Goal: Task Accomplishment & Management: Use online tool/utility

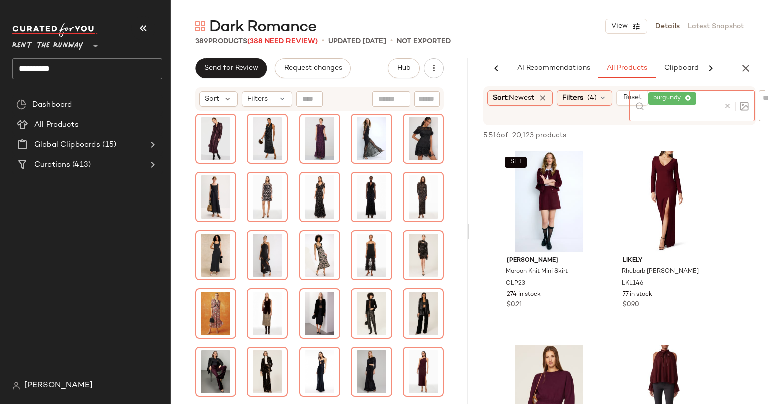
scroll to position [1158, 0]
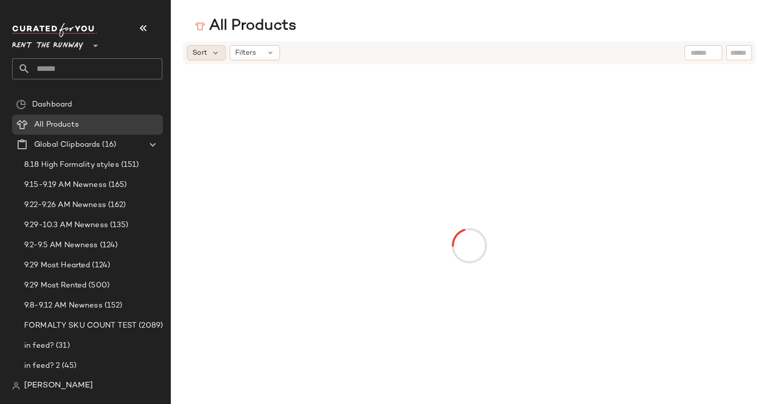
click at [197, 59] on div "Sort" at bounding box center [206, 52] width 39 height 15
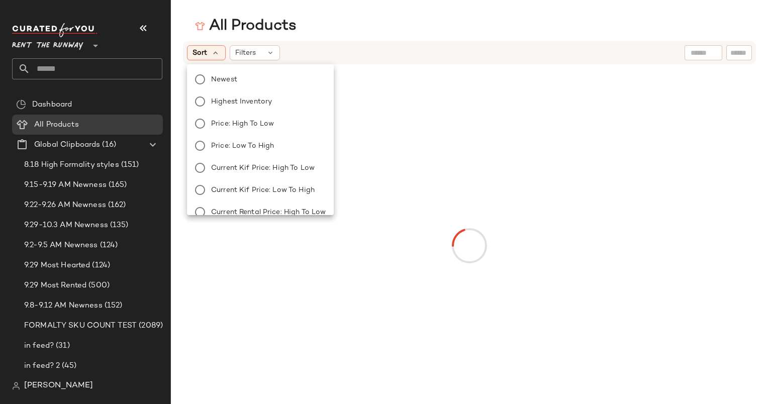
click at [229, 80] on span "Newest" at bounding box center [224, 79] width 26 height 11
click at [430, 37] on div "All Products Sort: Newest Filters Reset" at bounding box center [384, 210] width 768 height 388
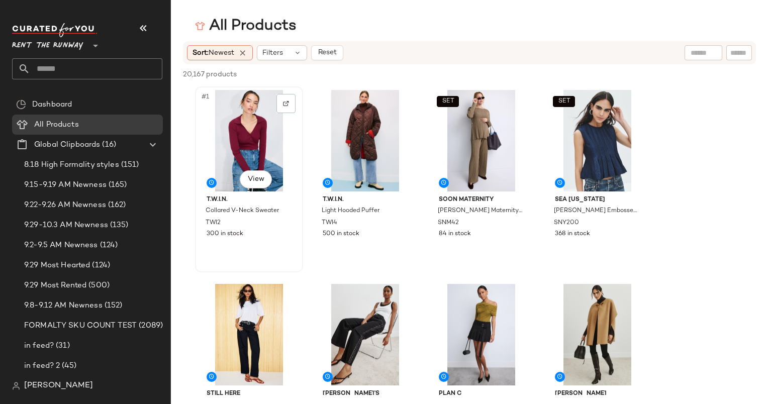
click at [219, 128] on div "#1 View" at bounding box center [249, 141] width 101 height 102
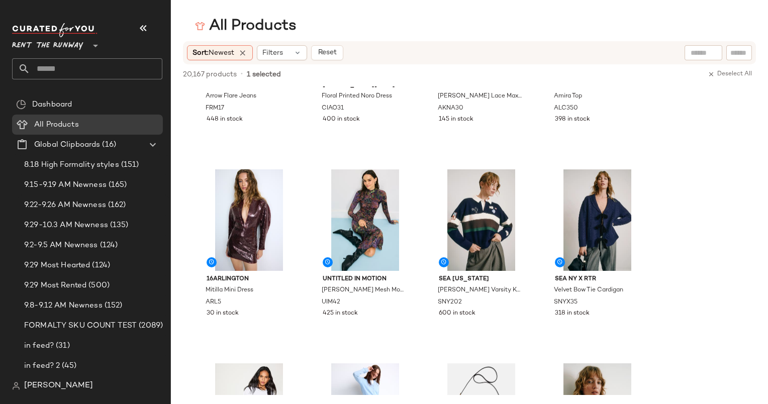
scroll to position [1085, 0]
click at [254, 207] on div "#25 View" at bounding box center [249, 220] width 101 height 102
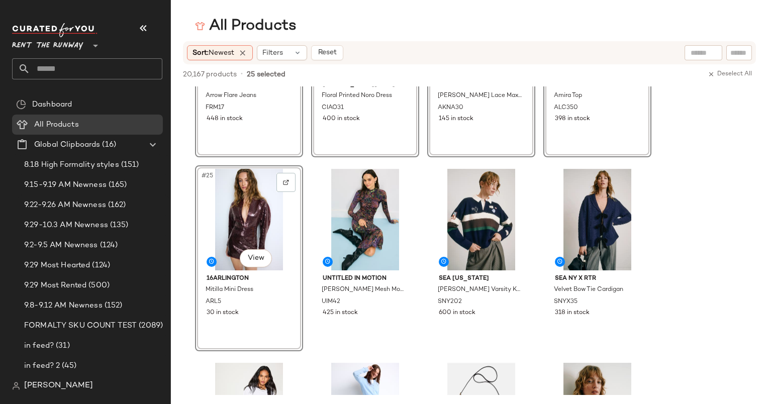
scroll to position [1062, 0]
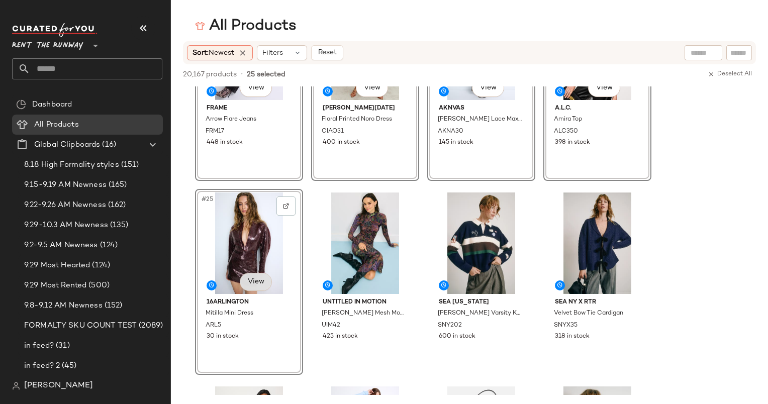
click at [249, 273] on body "Rent the Runway ** Dashboard All Products Global Clipboards (16) 8.18 High Form…" at bounding box center [384, 202] width 768 height 404
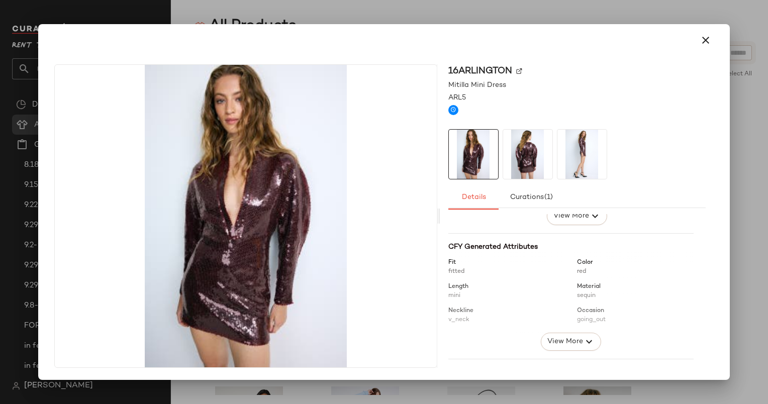
scroll to position [119, 0]
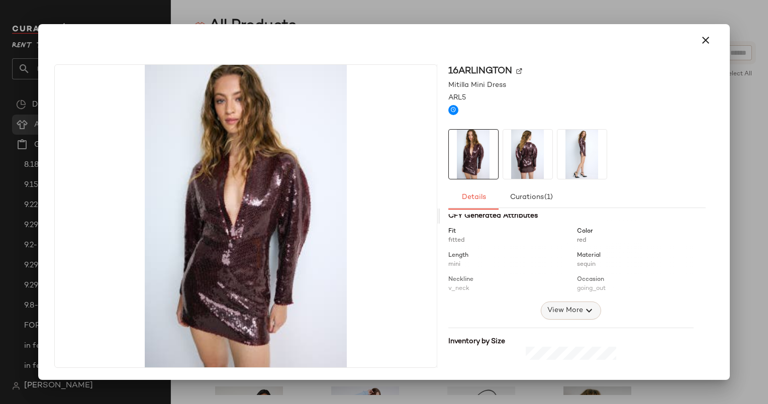
click at [583, 310] on icon "button" at bounding box center [589, 311] width 12 height 12
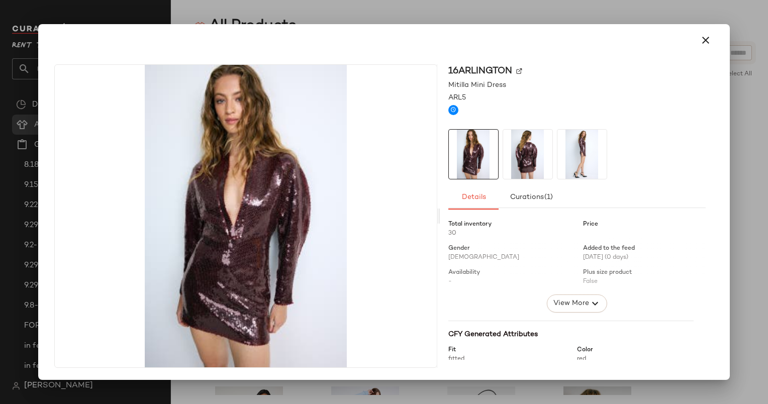
scroll to position [0, 0]
click at [714, 42] on button "button" at bounding box center [706, 40] width 24 height 24
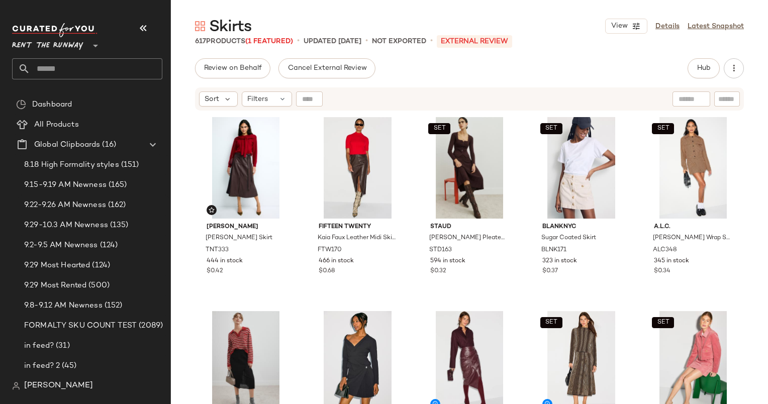
click at [600, 78] on div "Review on Behalf Cancel External Review Hub Send for Review External Review Int…" at bounding box center [469, 68] width 549 height 20
click at [698, 72] on span "Hub" at bounding box center [704, 68] width 14 height 8
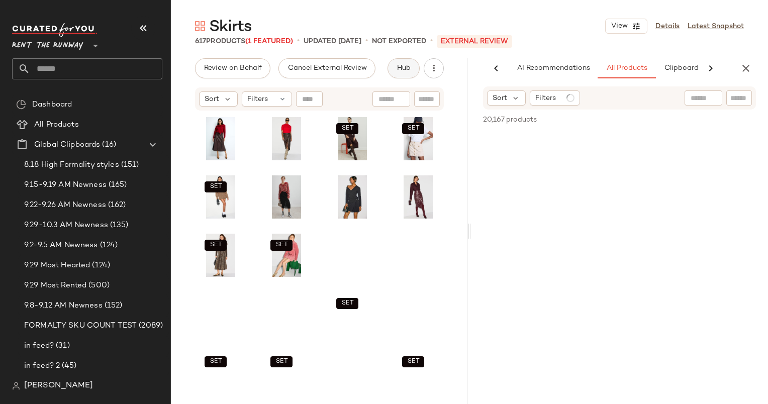
scroll to position [0, 62]
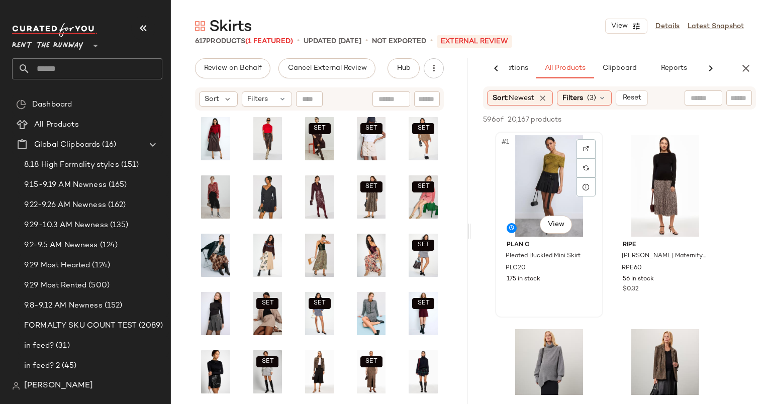
click at [538, 171] on div "#1 View" at bounding box center [549, 186] width 101 height 102
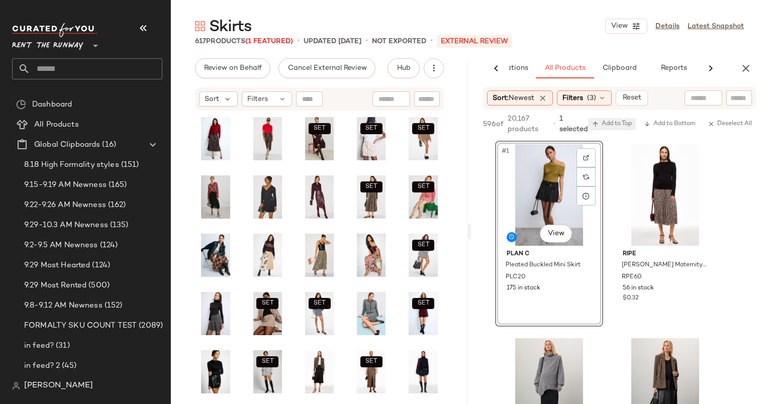
click at [611, 127] on span "Add to Top" at bounding box center [612, 124] width 40 height 7
click at [742, 73] on icon "button" at bounding box center [746, 68] width 12 height 12
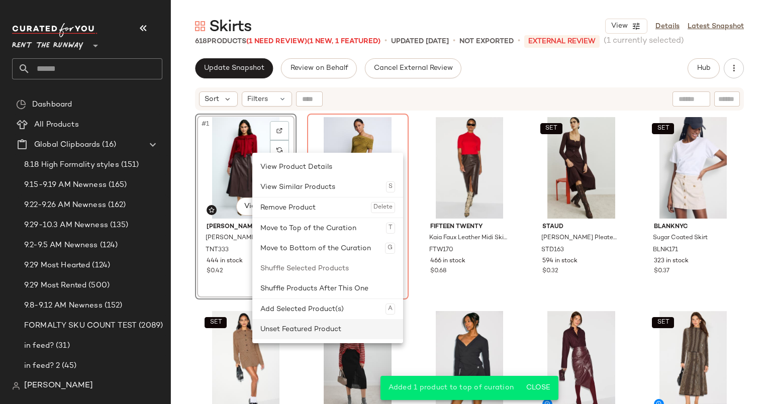
click at [312, 337] on div "Unset Featured Product" at bounding box center [327, 329] width 135 height 20
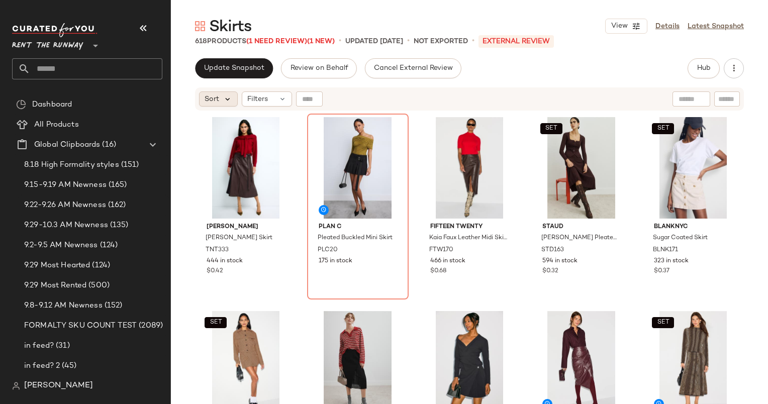
click at [224, 103] on icon at bounding box center [227, 99] width 9 height 9
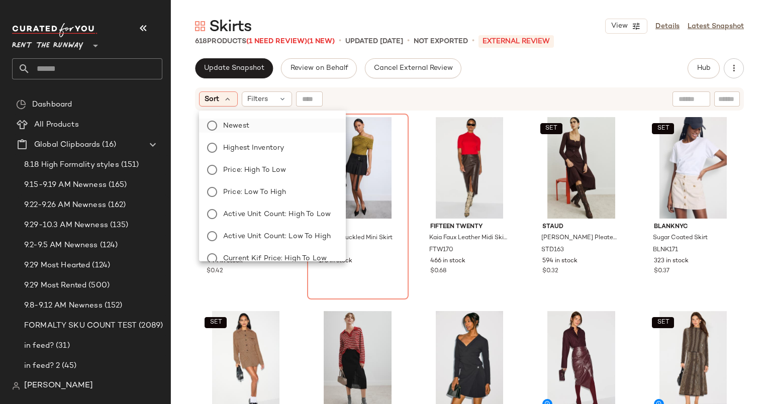
click at [266, 125] on label "Newest" at bounding box center [278, 126] width 119 height 14
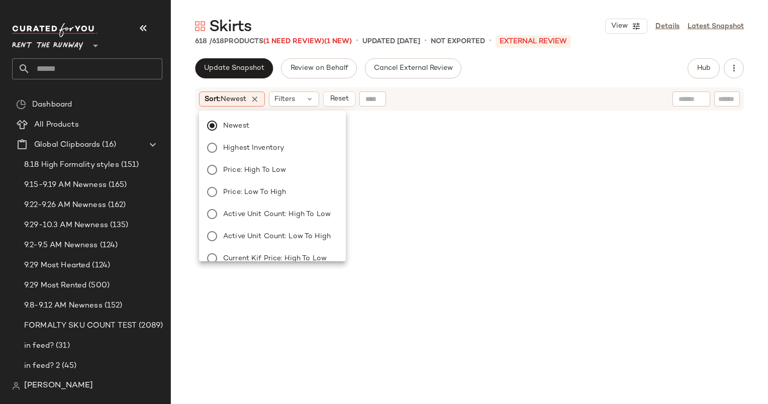
scroll to position [590, 0]
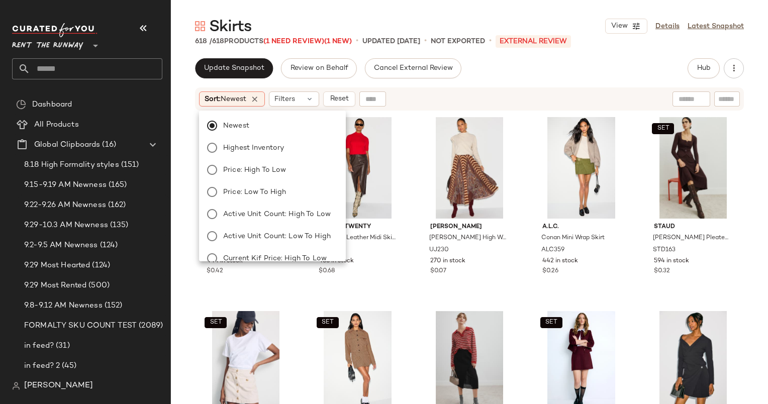
click at [431, 89] on div "Sort: Newest Filters Reset" at bounding box center [469, 98] width 549 height 23
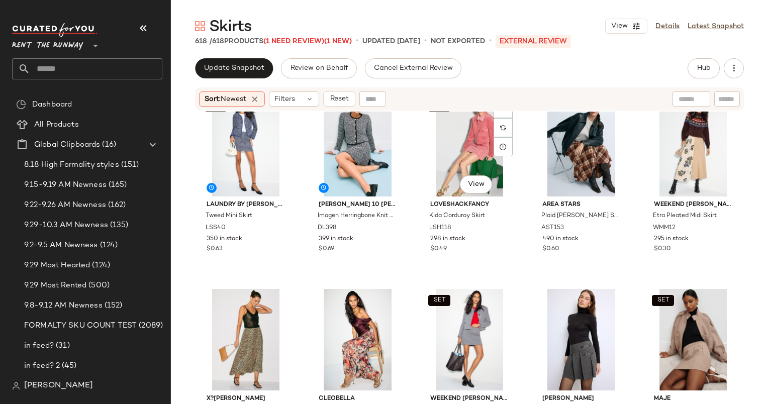
scroll to position [0, 0]
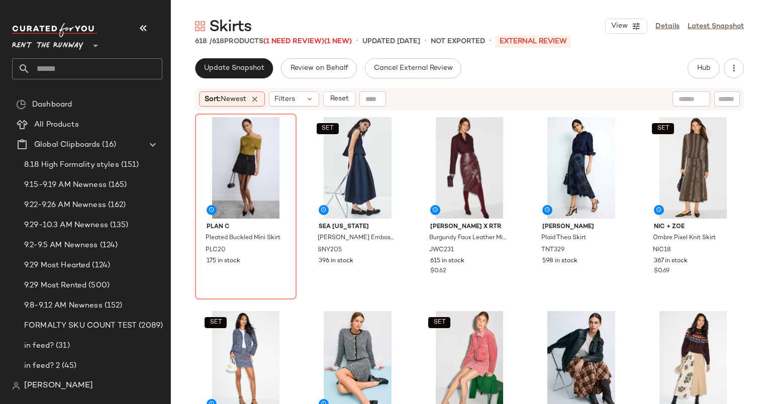
click at [479, 90] on div "Sort: Newest Filters Reset" at bounding box center [469, 98] width 549 height 23
click at [236, 139] on div "#1 View" at bounding box center [246, 168] width 95 height 102
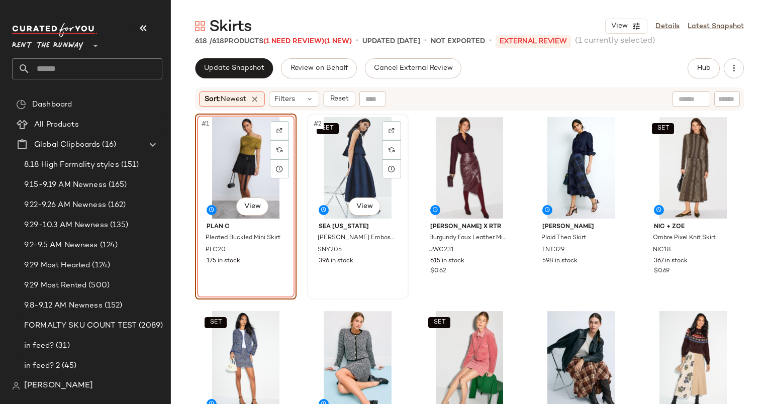
click at [340, 158] on div "SET #2 View" at bounding box center [358, 168] width 95 height 102
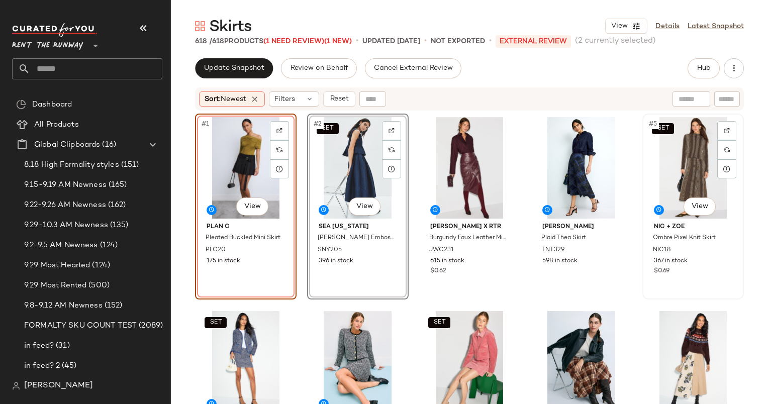
click at [695, 150] on div "SET #5 View" at bounding box center [693, 168] width 95 height 102
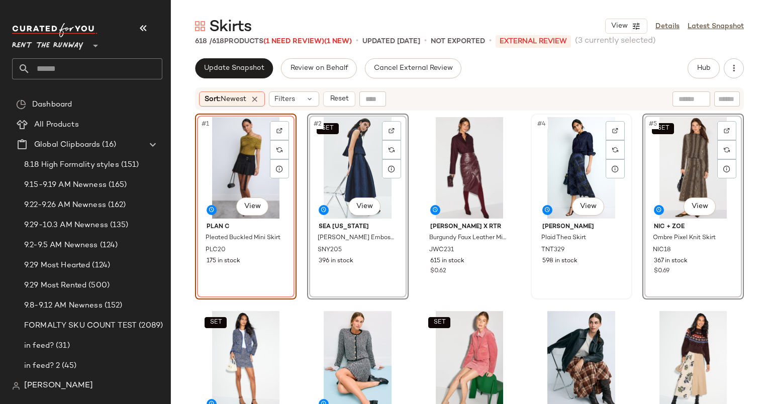
click at [585, 156] on div "#4 View" at bounding box center [581, 168] width 95 height 102
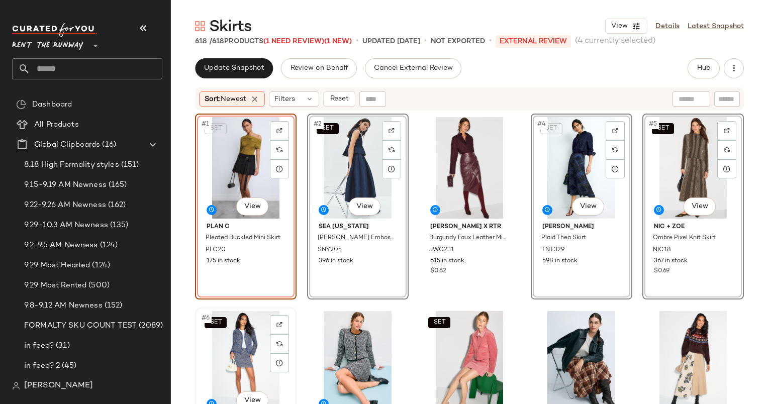
click at [241, 342] on div "SET #6 View" at bounding box center [246, 362] width 95 height 102
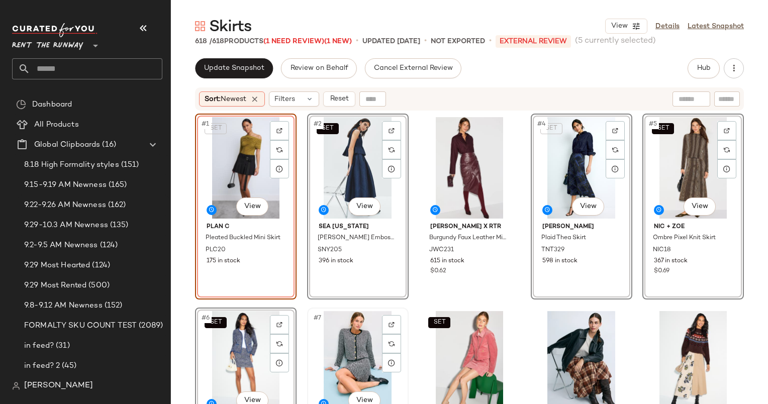
click at [349, 350] on div "#7 View" at bounding box center [358, 362] width 95 height 102
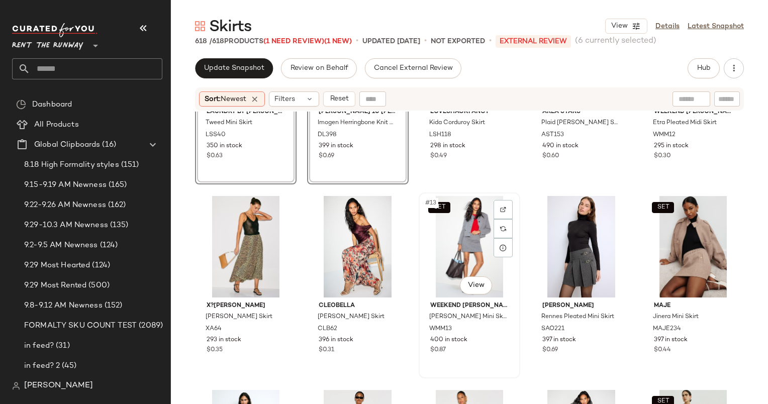
scroll to position [404, 0]
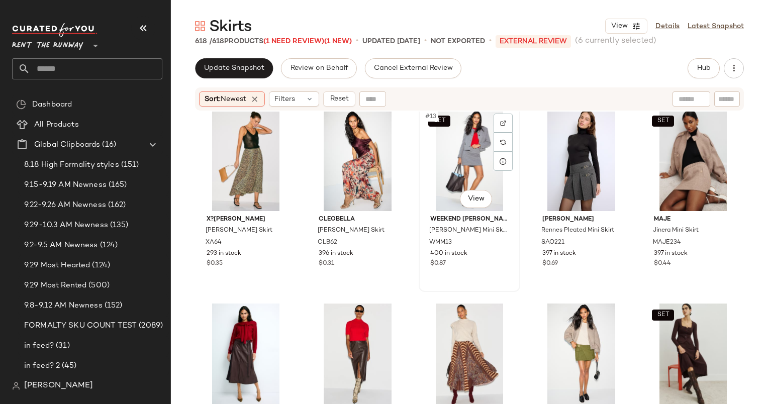
click at [461, 157] on div "SET #13 View" at bounding box center [469, 161] width 95 height 102
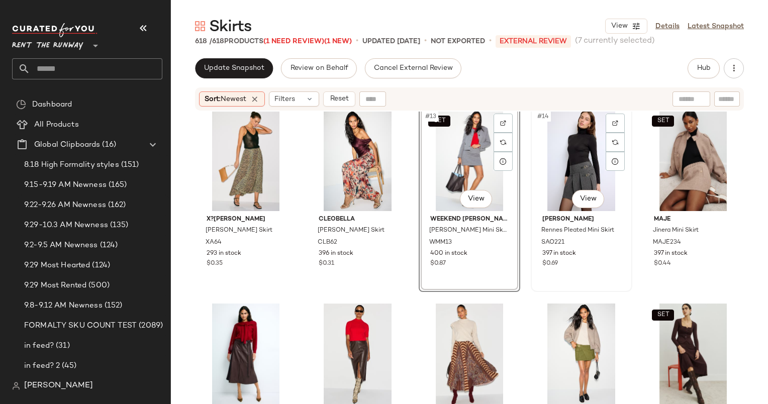
click at [567, 161] on div "#14 View" at bounding box center [581, 161] width 95 height 102
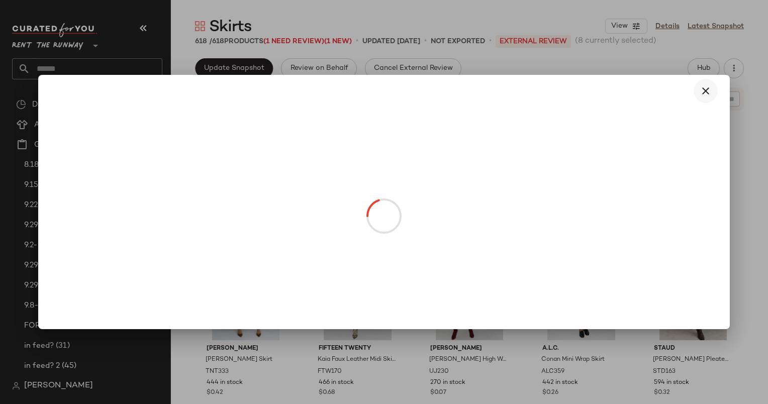
click at [708, 82] on button "button" at bounding box center [706, 91] width 24 height 24
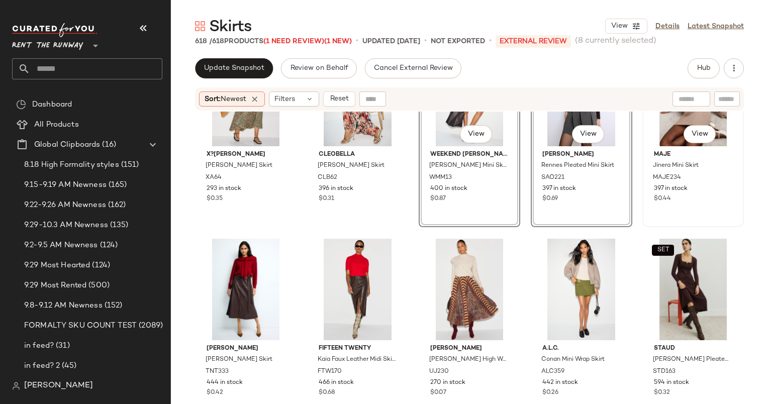
click at [652, 137] on div "SET #15 View" at bounding box center [693, 96] width 95 height 102
click at [575, 268] on div "#19 View" at bounding box center [581, 290] width 95 height 102
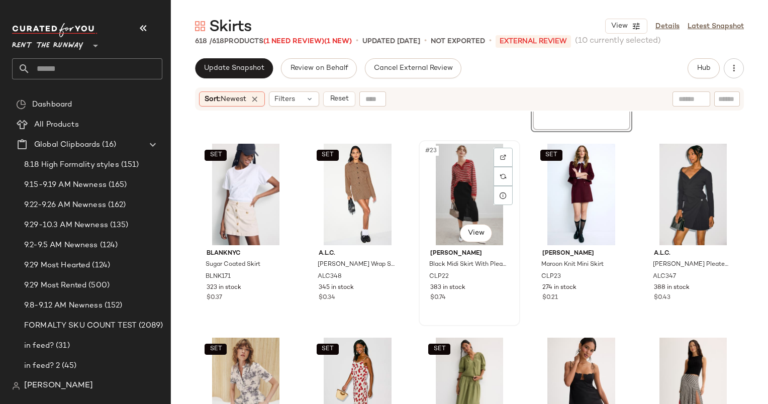
scroll to position [756, 0]
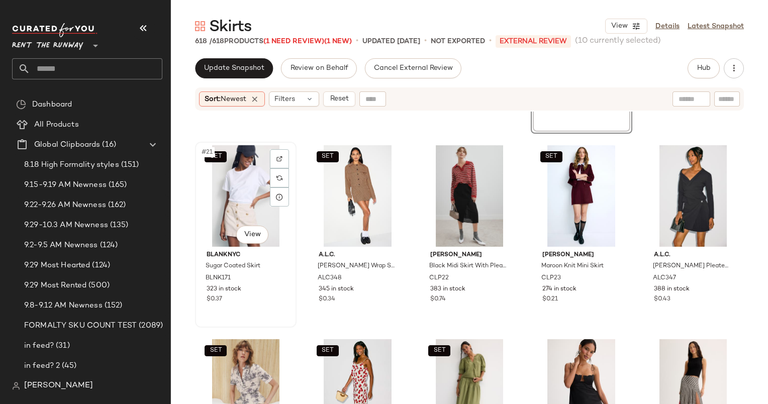
click at [242, 185] on div "SET #21 View" at bounding box center [246, 196] width 95 height 102
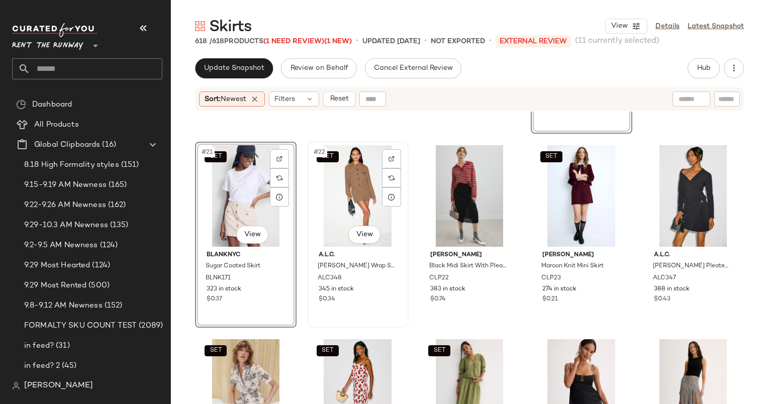
click at [336, 187] on div "SET #22 View" at bounding box center [358, 196] width 95 height 102
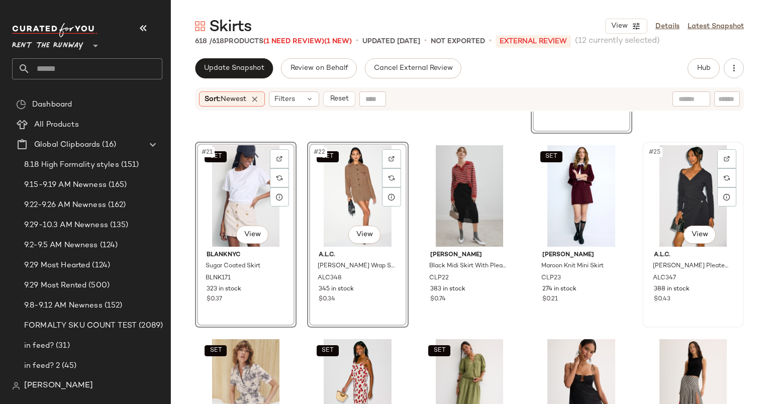
click at [684, 189] on div "#25 View" at bounding box center [693, 196] width 95 height 102
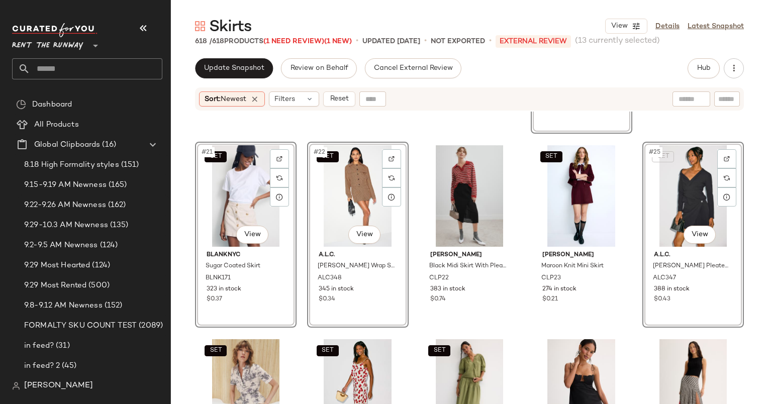
scroll to position [883, 0]
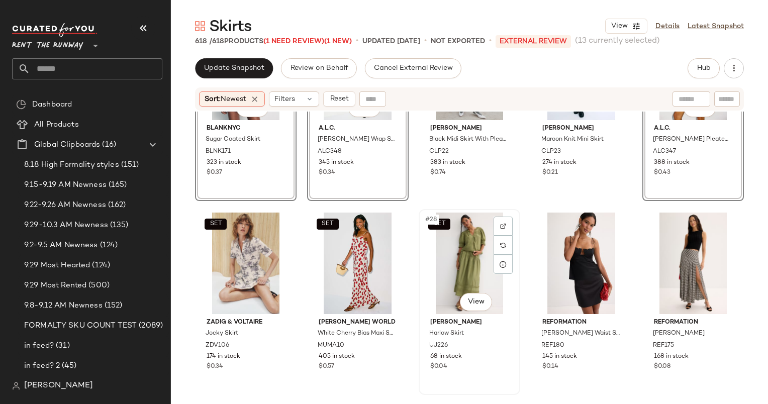
click at [455, 247] on div "SET #28 View" at bounding box center [469, 264] width 95 height 102
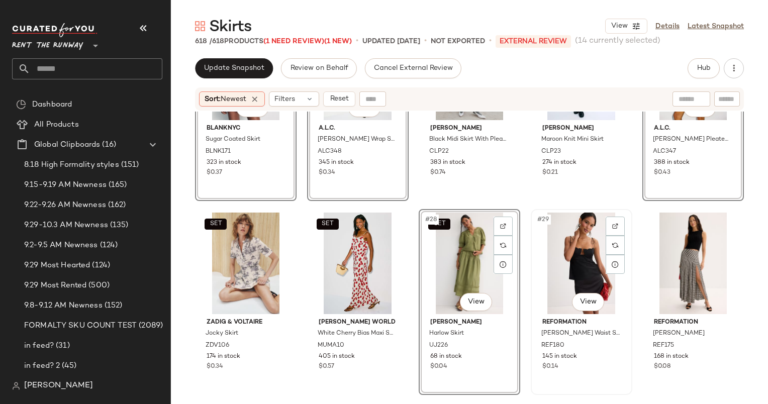
click at [578, 251] on div "#29 View" at bounding box center [581, 264] width 95 height 102
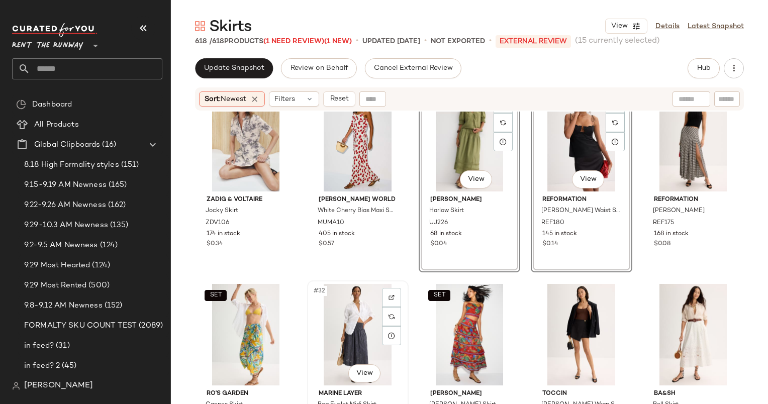
click at [363, 300] on div "#32 View" at bounding box center [358, 335] width 95 height 102
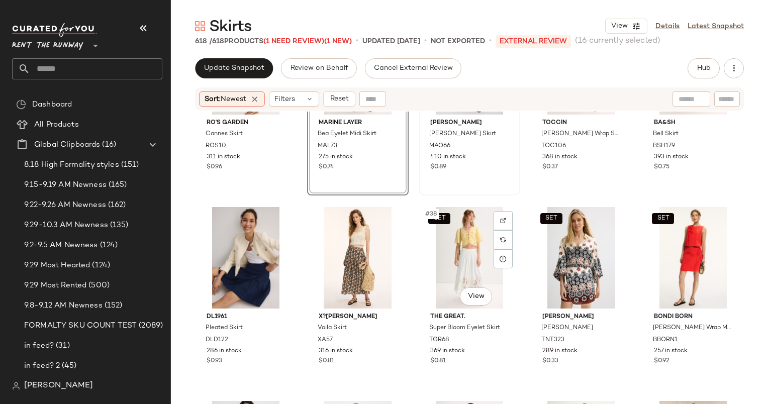
scroll to position [1277, 0]
click at [244, 242] on div "#36 View" at bounding box center [246, 258] width 95 height 102
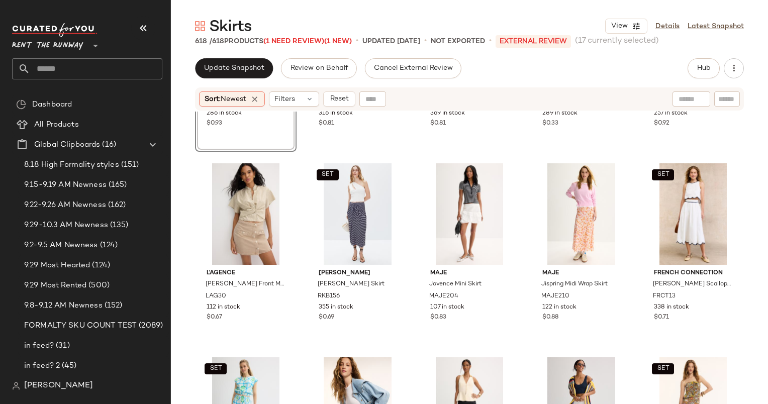
scroll to position [1514, 0]
click at [352, 181] on div "SET #42 View" at bounding box center [358, 214] width 95 height 102
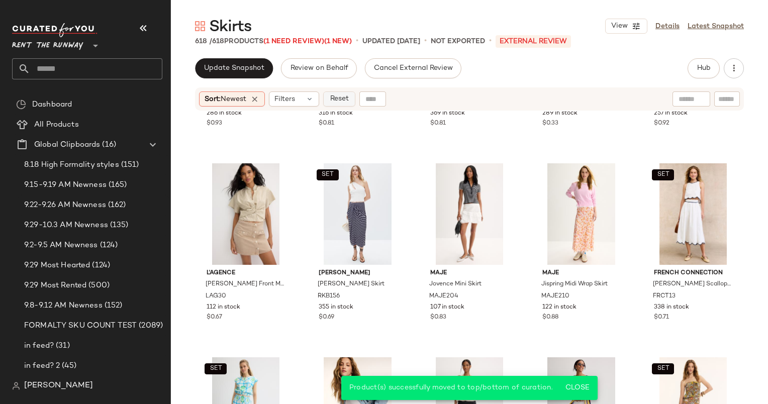
click at [346, 104] on button "Reset" at bounding box center [339, 98] width 32 height 15
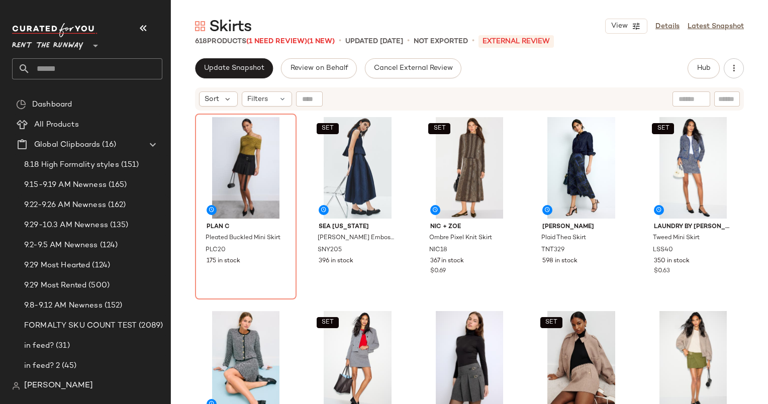
click at [593, 60] on div "Update Snapshot Review on Behalf Cancel External Review Hub Send for Review Ext…" at bounding box center [469, 68] width 549 height 20
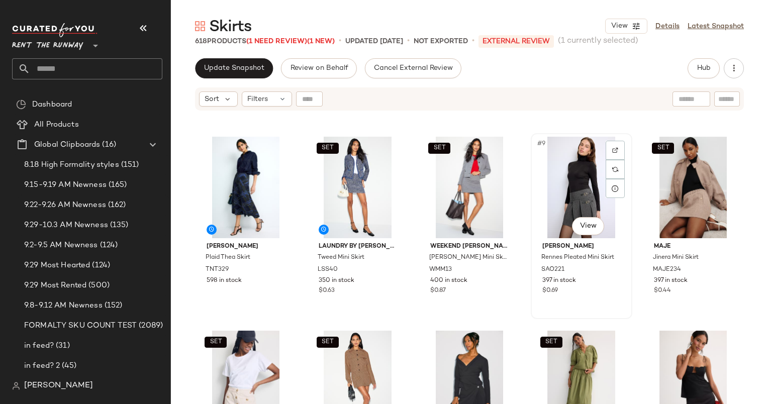
scroll to position [182, 0]
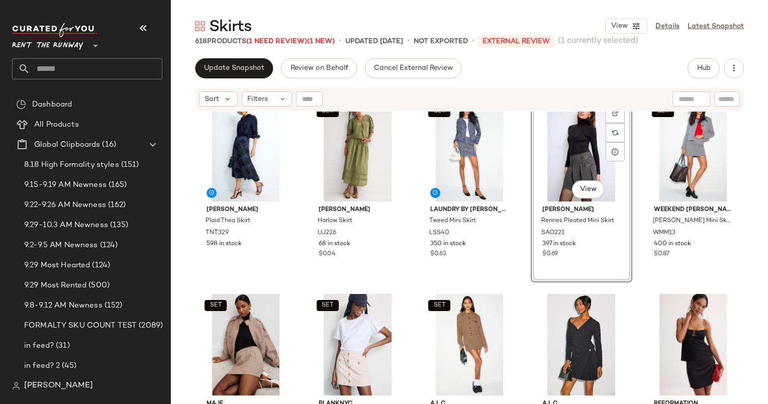
scroll to position [227, 0]
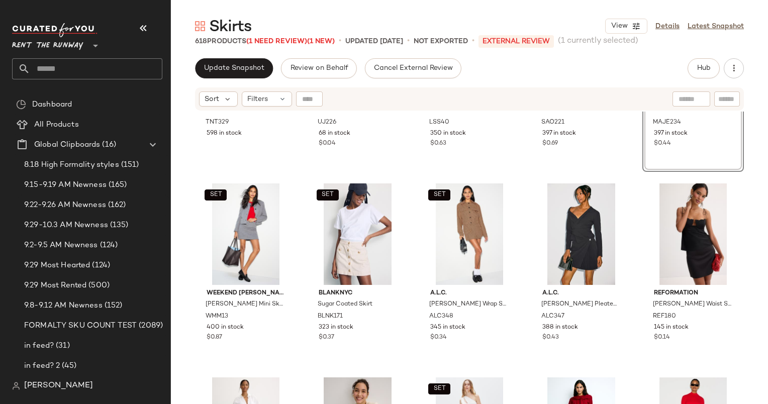
scroll to position [362, 0]
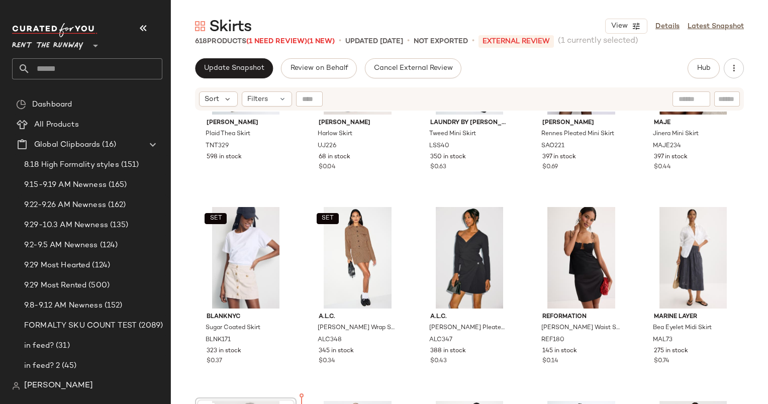
scroll to position [380, 0]
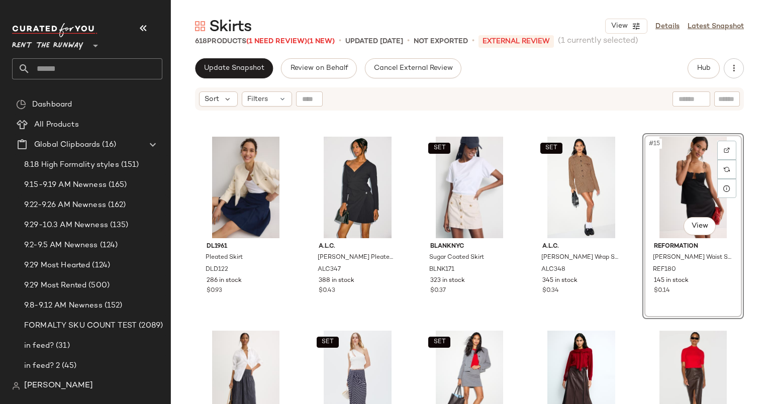
scroll to position [376, 0]
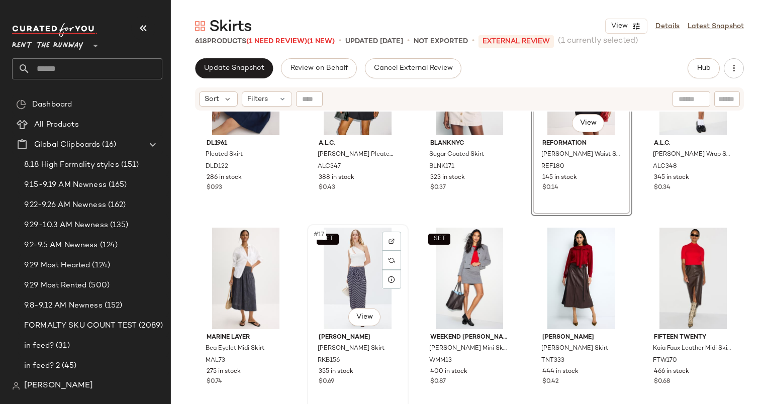
scroll to position [440, 0]
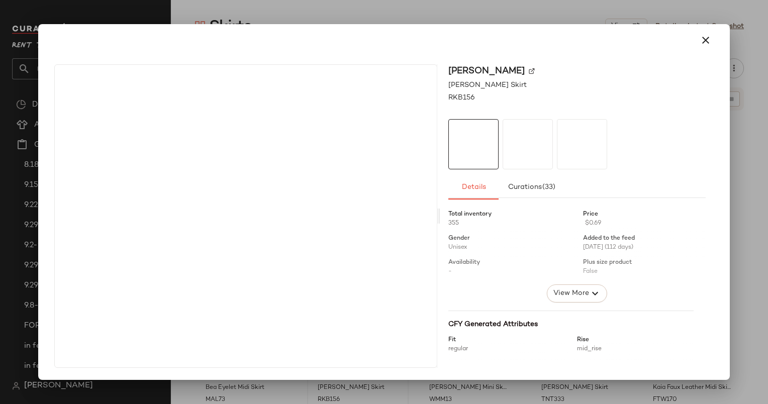
drag, startPoint x: 341, startPoint y: 352, endPoint x: 408, endPoint y: 255, distance: 118.0
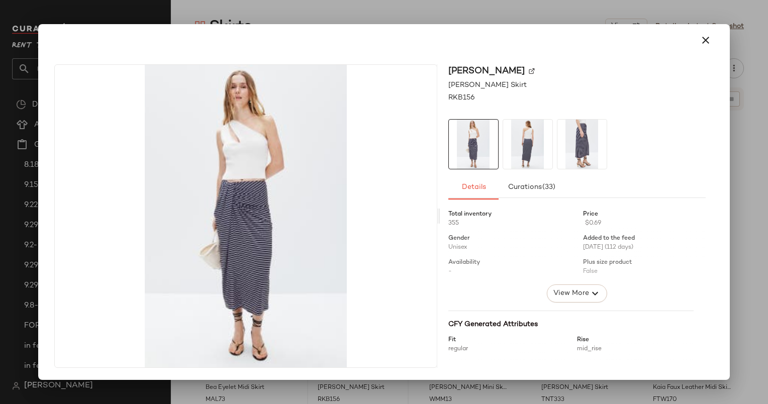
click at [694, 49] on div at bounding box center [383, 40] width 667 height 24
click at [704, 49] on button "button" at bounding box center [706, 40] width 24 height 24
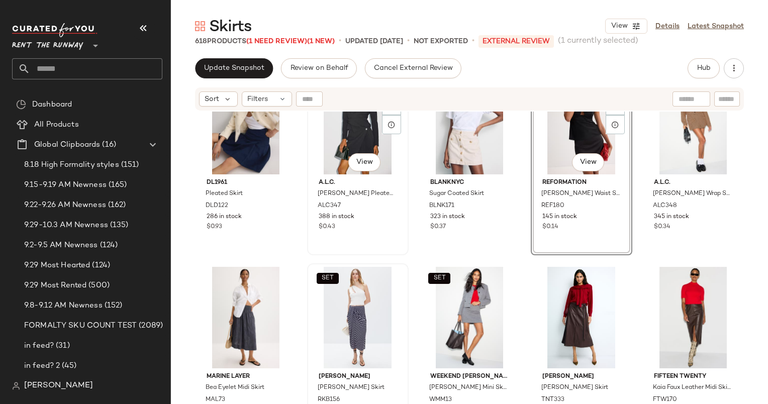
scroll to position [366, 0]
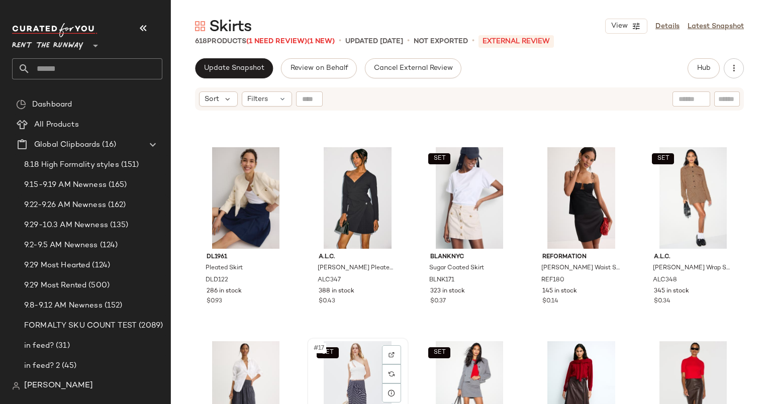
scroll to position [367, 0]
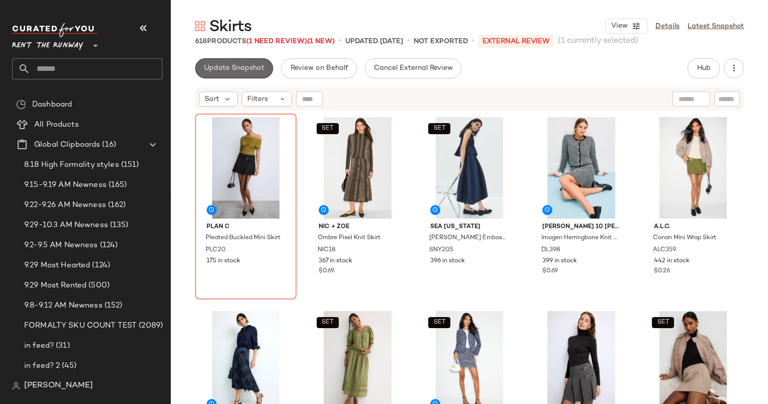
click at [245, 69] on span "Update Snapshot" at bounding box center [234, 68] width 61 height 8
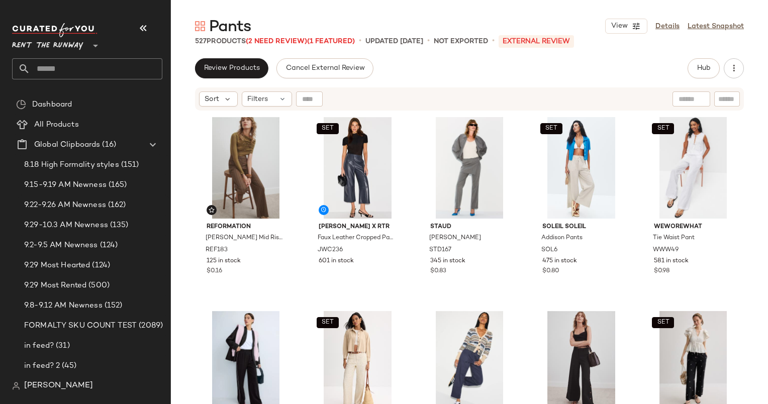
click at [592, 64] on div "Review Products Cancel External Review Hub Send for Review External Review Inte…" at bounding box center [469, 68] width 549 height 20
click at [697, 71] on span "Hub" at bounding box center [704, 68] width 14 height 8
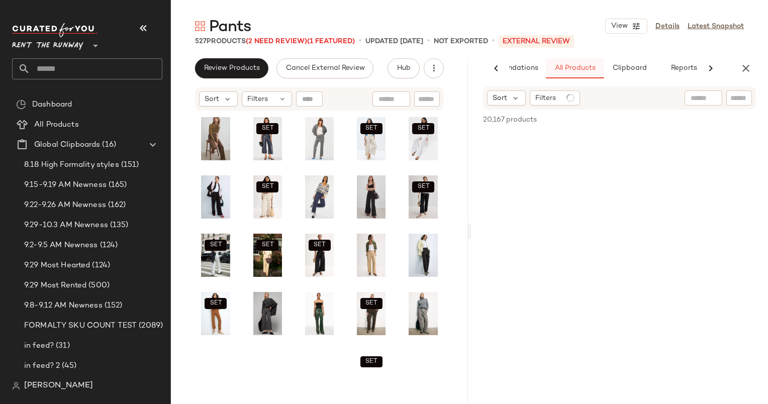
scroll to position [0, 52]
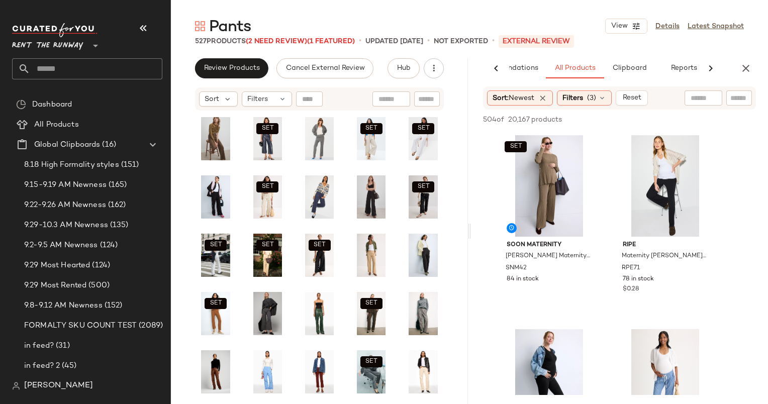
click at [744, 69] on icon "button" at bounding box center [746, 68] width 12 height 12
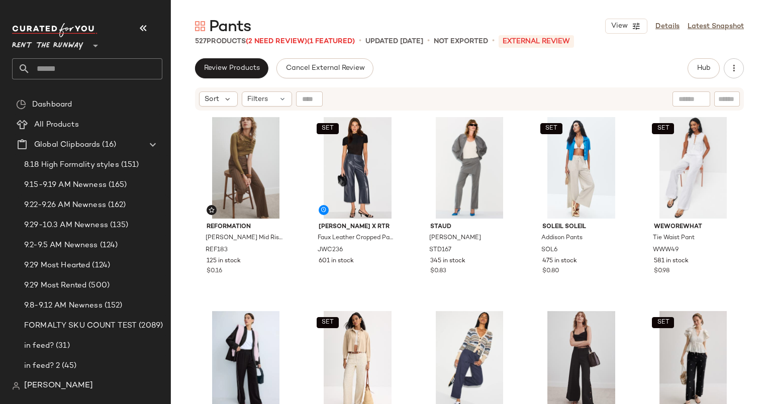
click at [589, 56] on div "Pants View Details Latest Snapshot 527 Products (2 Need Review) (1 Featured) • …" at bounding box center [469, 210] width 597 height 388
click at [235, 184] on div "#1 View" at bounding box center [246, 168] width 95 height 102
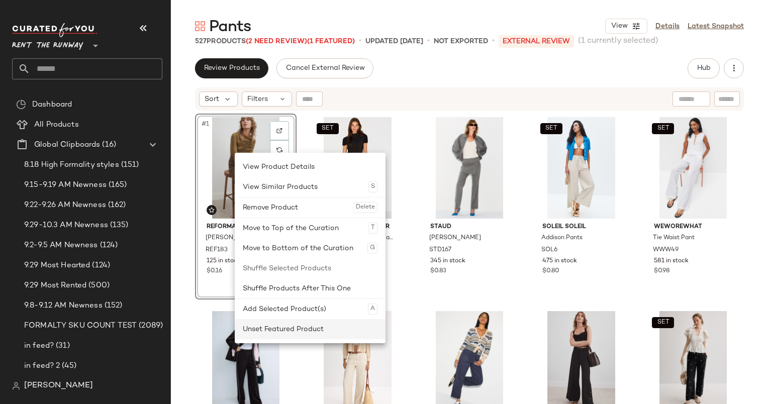
click at [316, 332] on div "Unset Featured Product" at bounding box center [310, 329] width 135 height 20
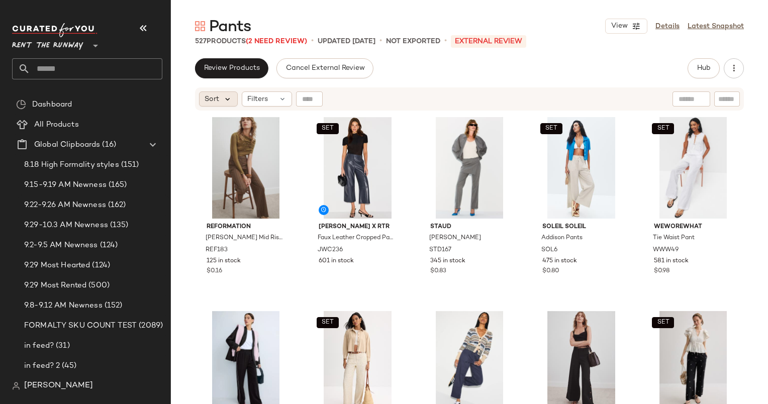
click at [225, 95] on icon at bounding box center [227, 99] width 9 height 9
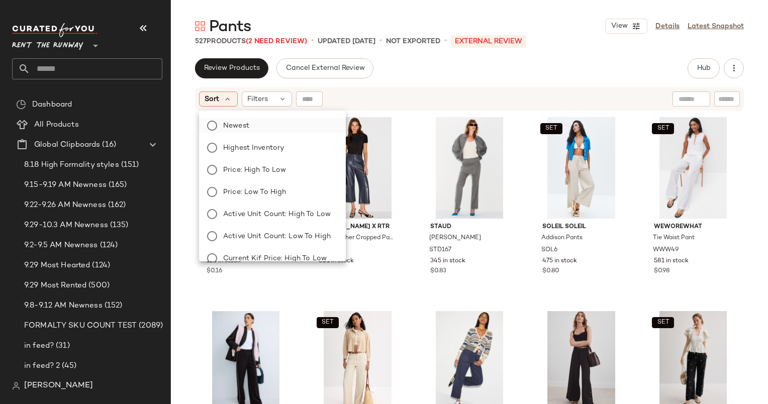
click at [257, 123] on label "Newest" at bounding box center [278, 126] width 119 height 14
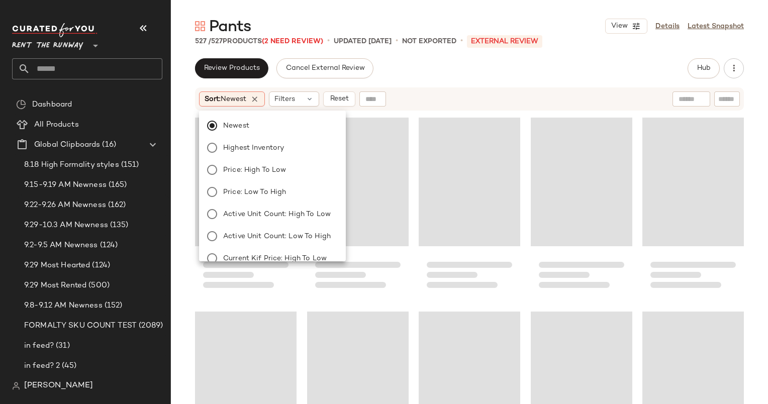
click at [428, 101] on div "Sort: Newest Filters Reset" at bounding box center [404, 98] width 410 height 15
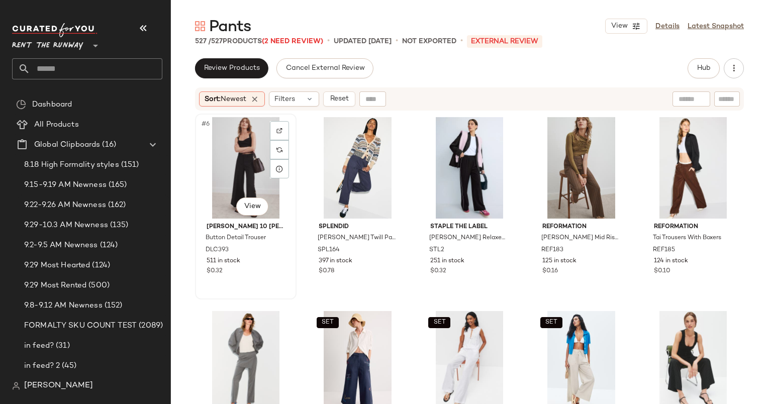
click at [252, 161] on div "#6 View" at bounding box center [246, 168] width 95 height 102
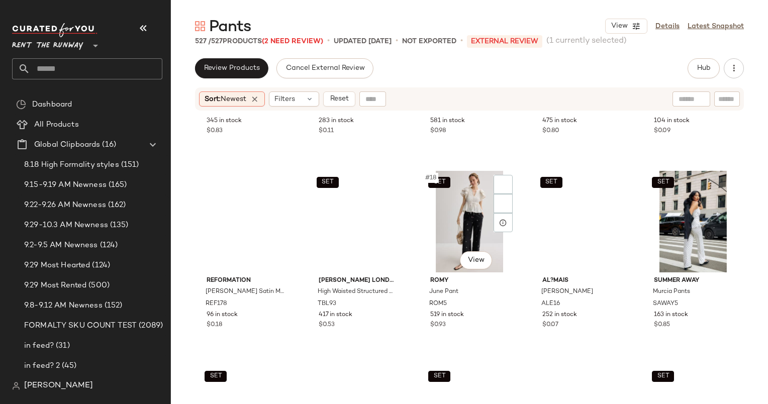
scroll to position [537, 0]
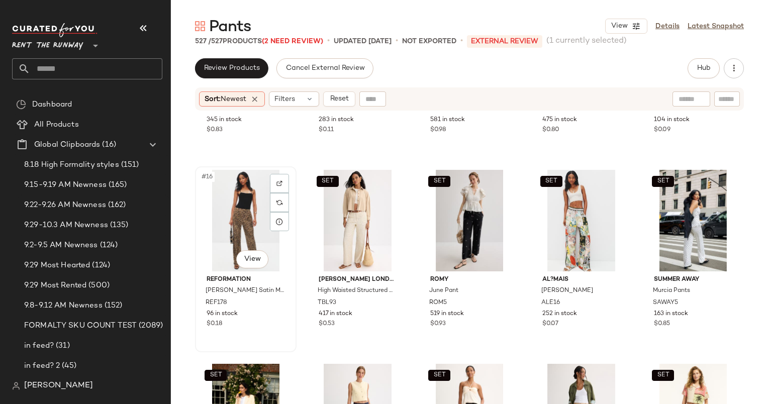
click at [238, 218] on div "#16 View" at bounding box center [246, 221] width 95 height 102
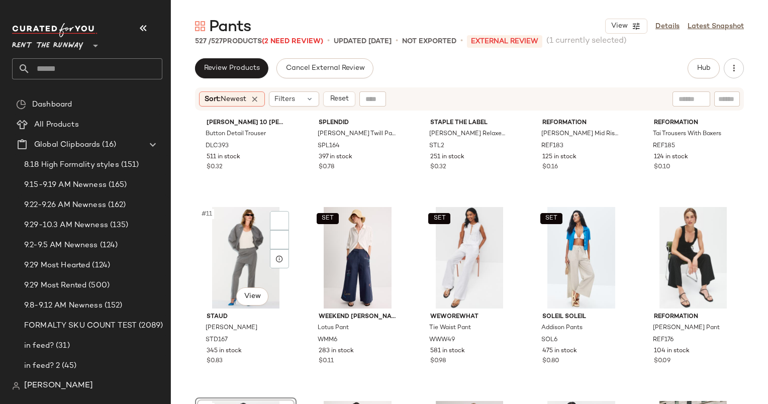
scroll to position [302, 0]
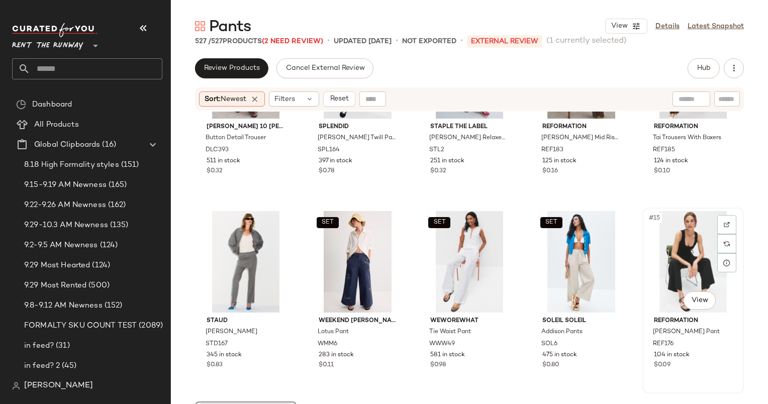
click at [694, 253] on div "#15 View" at bounding box center [693, 262] width 95 height 102
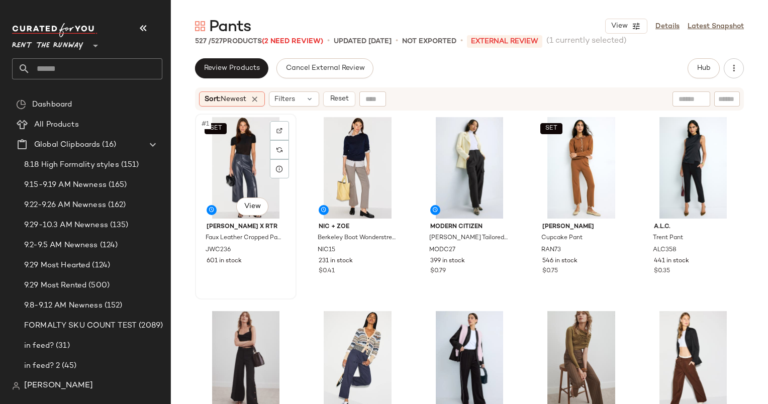
click at [227, 151] on div "SET #1 View" at bounding box center [246, 168] width 95 height 102
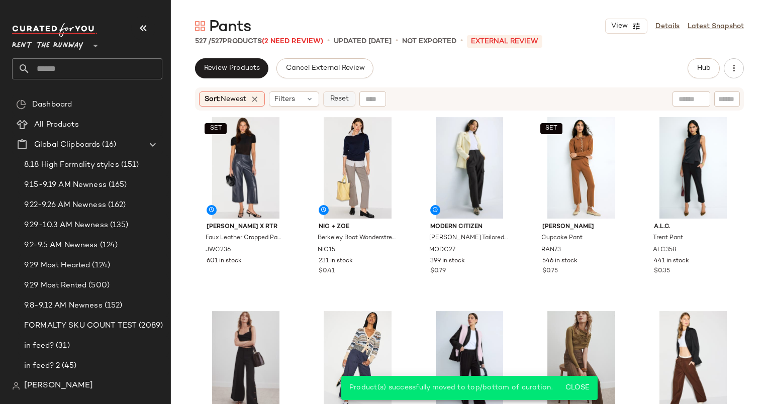
click at [346, 95] on span "Reset" at bounding box center [338, 99] width 19 height 8
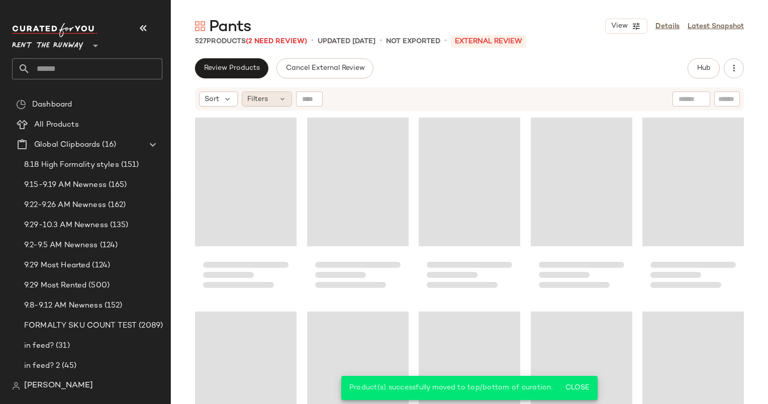
click at [271, 106] on div "Filters" at bounding box center [267, 98] width 50 height 15
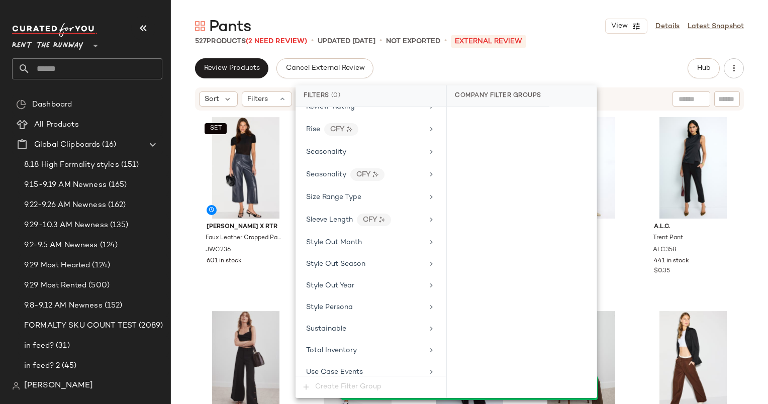
scroll to position [1395, 0]
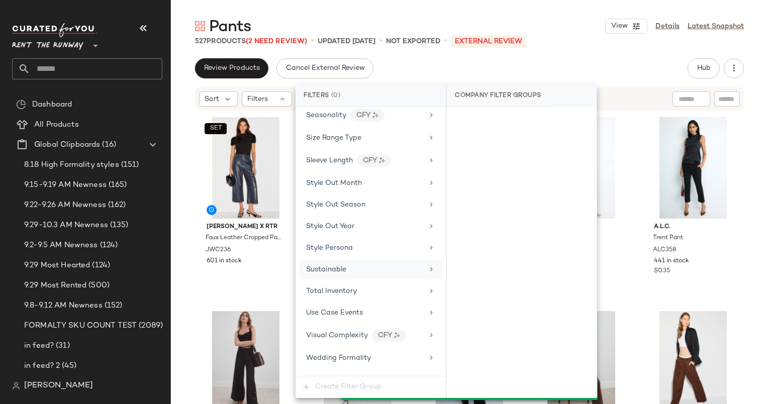
click at [352, 263] on div "Sustainable" at bounding box center [371, 270] width 142 height 20
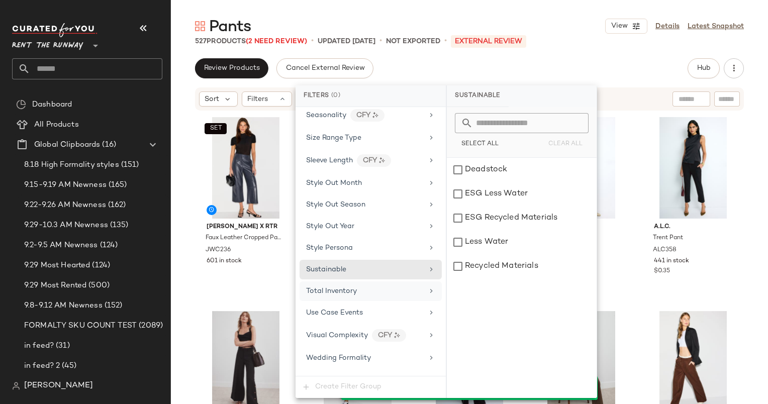
click at [361, 286] on div "Total Inventory" at bounding box center [364, 291] width 117 height 11
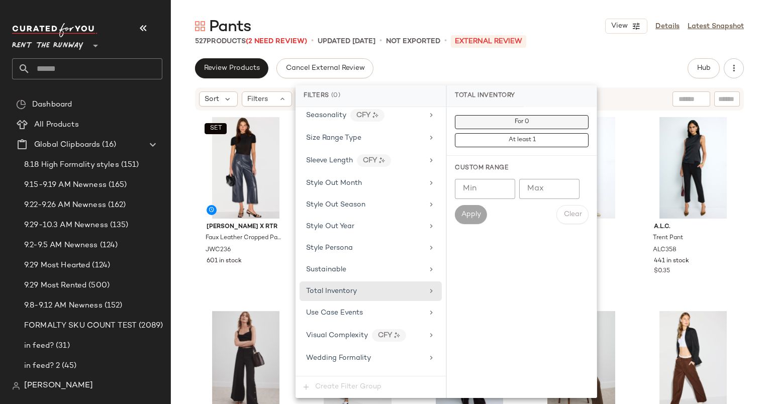
click at [477, 122] on button "For 0" at bounding box center [522, 122] width 134 height 14
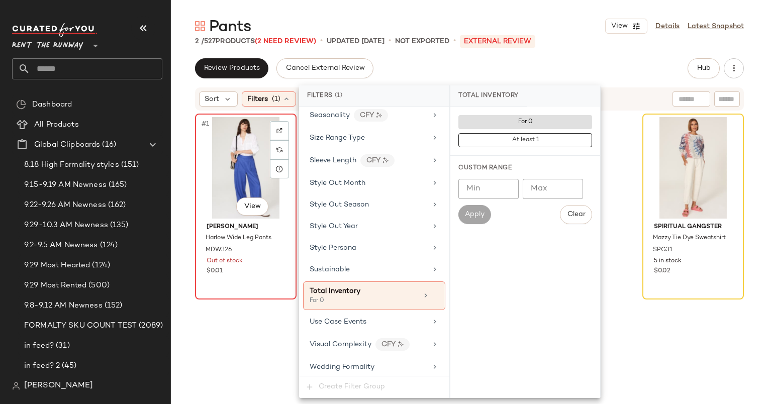
click at [228, 179] on div "#1 View" at bounding box center [246, 168] width 95 height 102
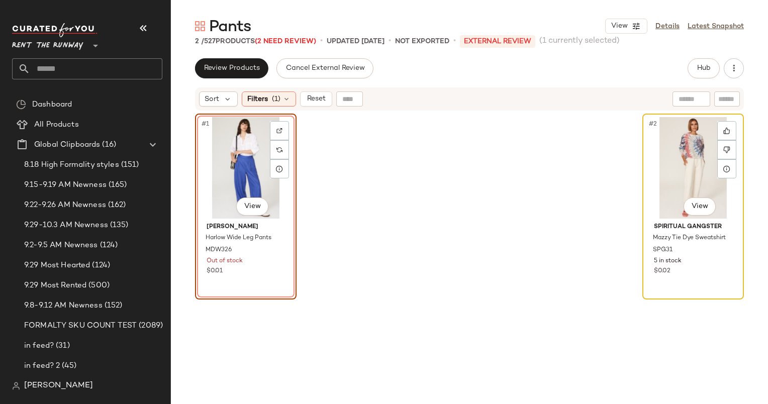
click at [678, 174] on div "#2 View" at bounding box center [693, 168] width 95 height 102
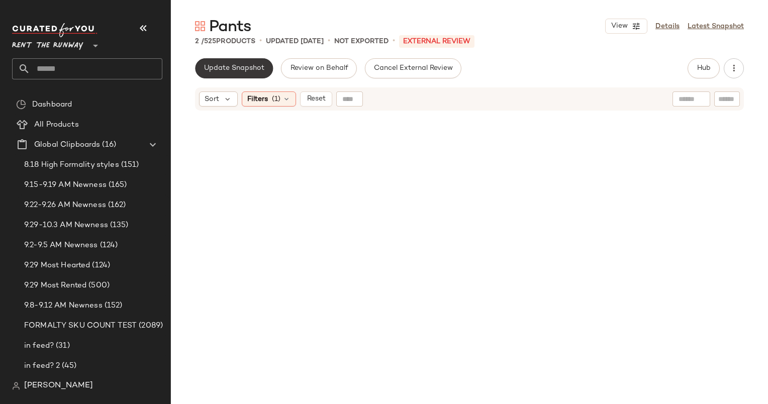
click at [243, 77] on button "Update Snapshot" at bounding box center [234, 68] width 78 height 20
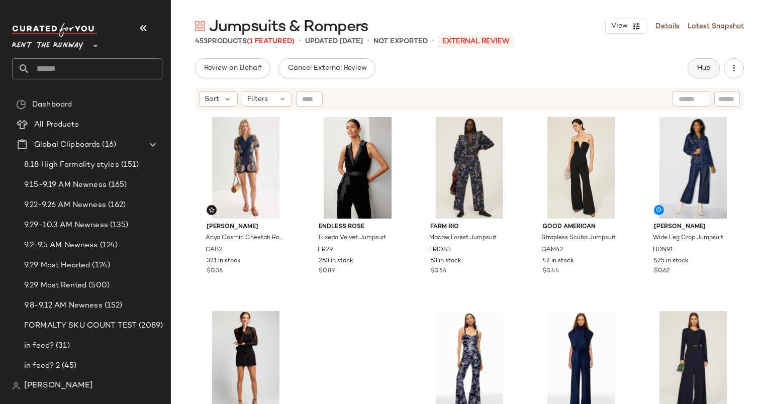
click at [692, 68] on button "Hub" at bounding box center [704, 68] width 32 height 20
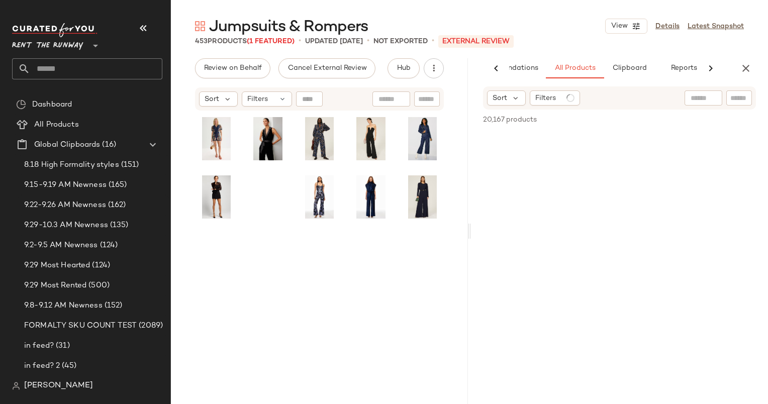
scroll to position [0, 52]
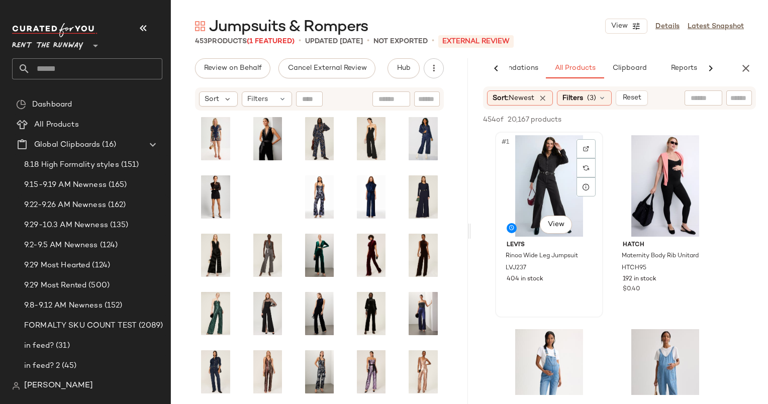
click at [545, 160] on div "#1 View" at bounding box center [549, 186] width 101 height 102
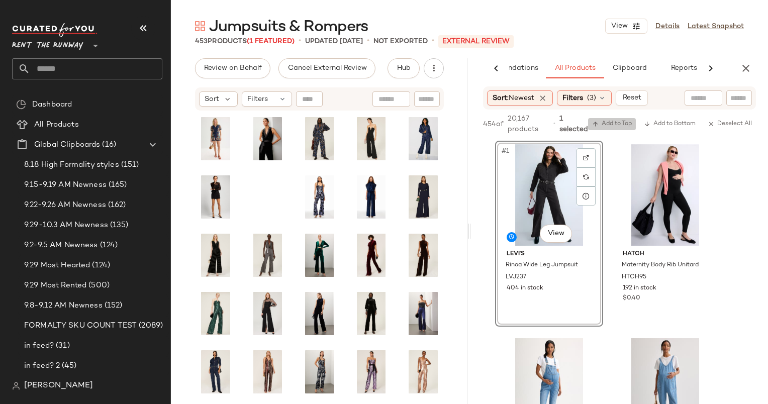
click at [605, 125] on span "Add to Top" at bounding box center [612, 124] width 40 height 7
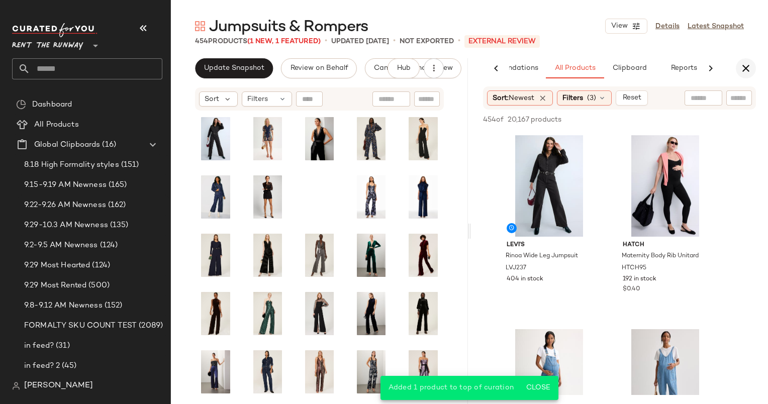
click at [745, 70] on icon "button" at bounding box center [746, 68] width 12 height 12
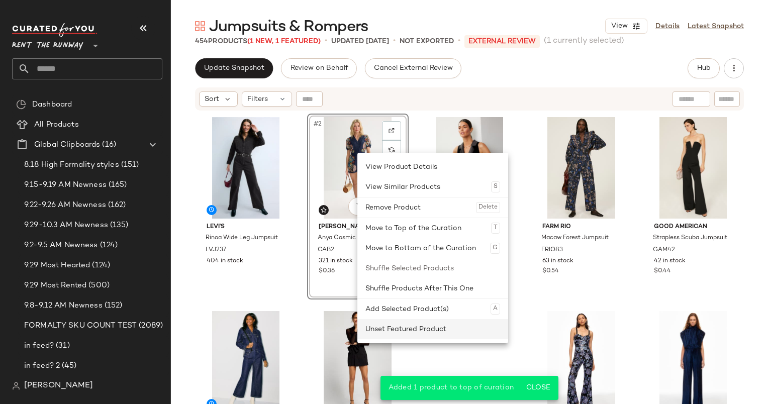
click at [416, 328] on div "Unset Featured Product" at bounding box center [432, 329] width 135 height 20
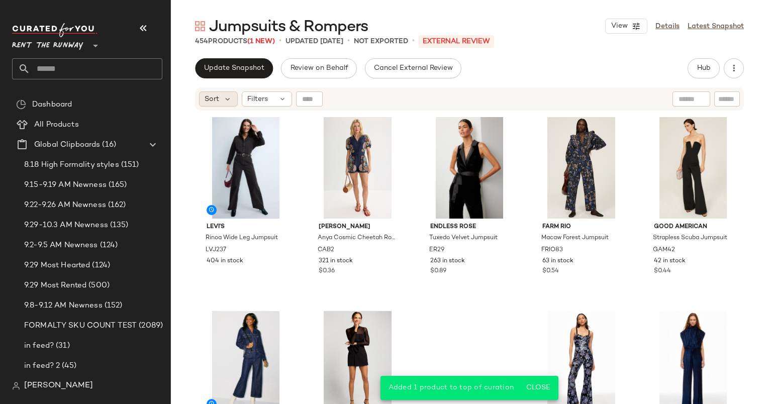
click at [212, 95] on span "Sort" at bounding box center [212, 99] width 15 height 11
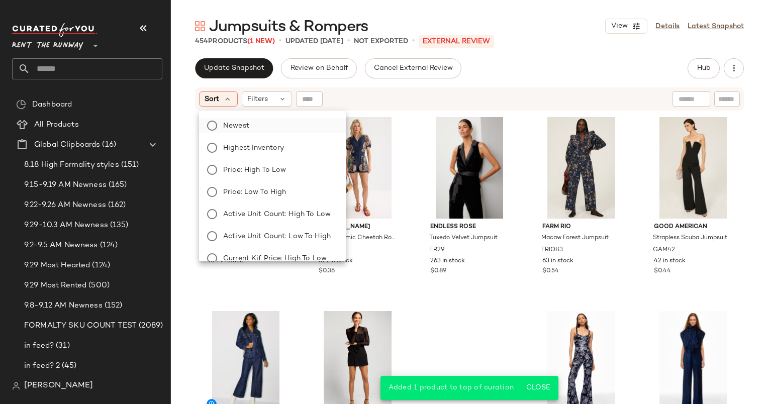
click at [253, 121] on label "Newest" at bounding box center [278, 126] width 119 height 14
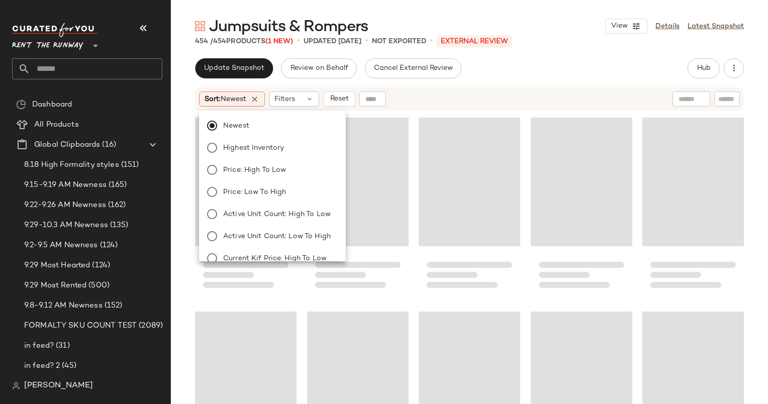
click at [427, 106] on div "Sort: Newest Filters Reset" at bounding box center [404, 98] width 410 height 15
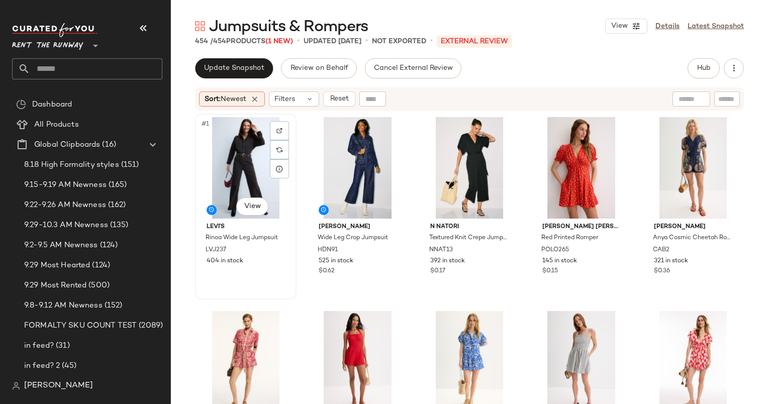
click at [236, 163] on div "#1 View" at bounding box center [246, 168] width 95 height 102
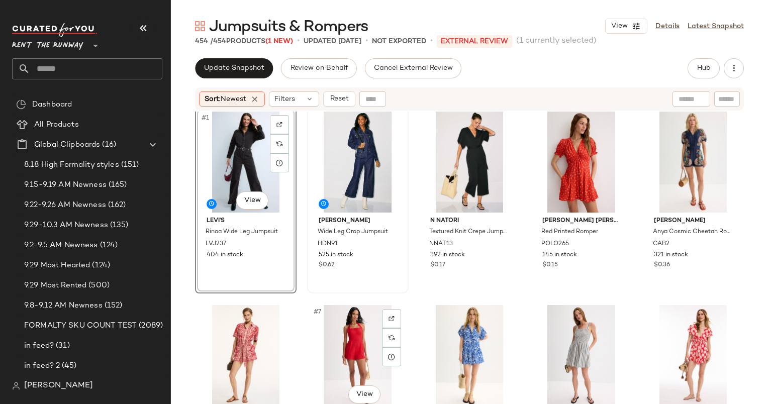
scroll to position [2, 0]
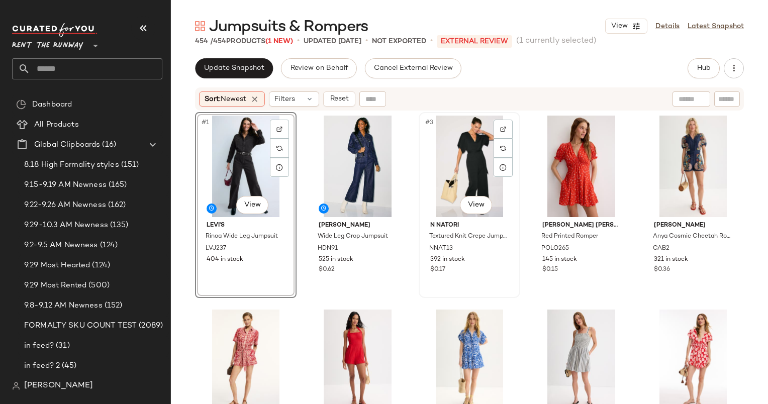
click at [471, 154] on div "#3 View" at bounding box center [469, 167] width 95 height 102
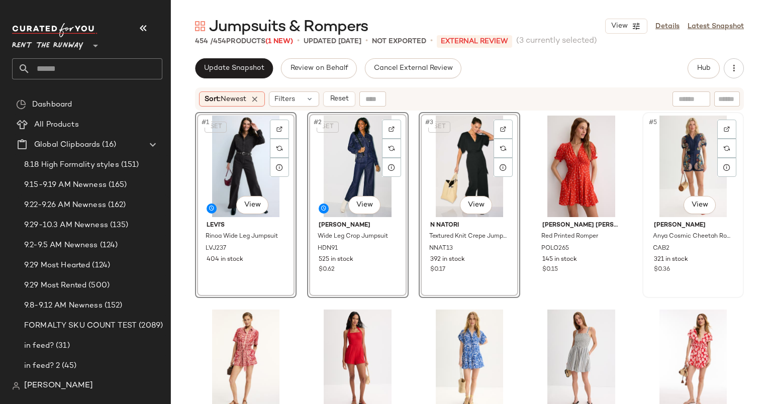
click at [676, 153] on div "#5 View" at bounding box center [693, 167] width 95 height 102
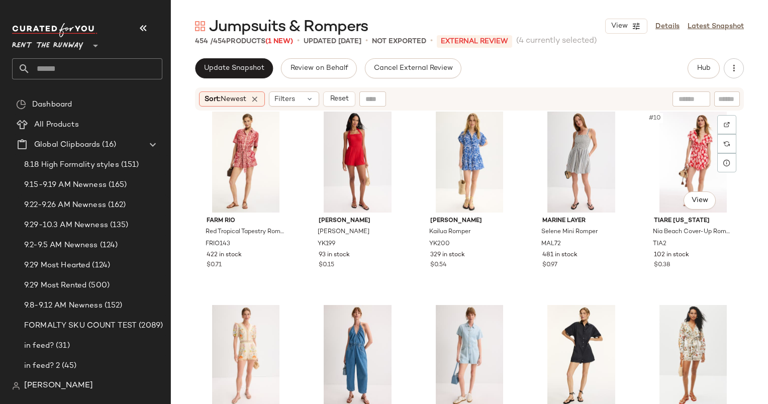
scroll to position [201, 0]
click at [442, 145] on div "#8 View" at bounding box center [469, 162] width 95 height 102
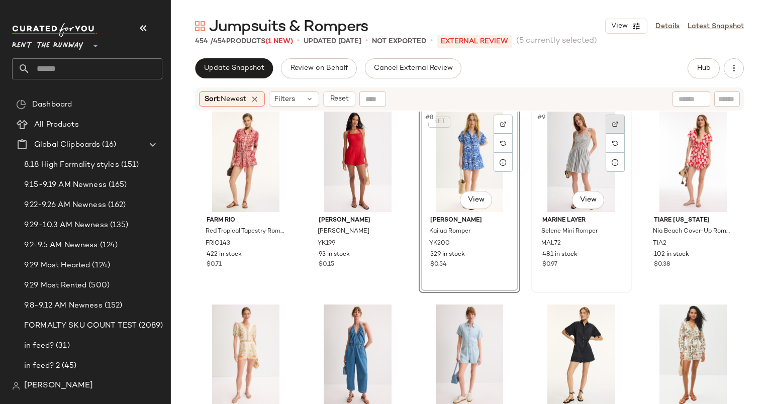
click at [606, 119] on div at bounding box center [615, 124] width 19 height 19
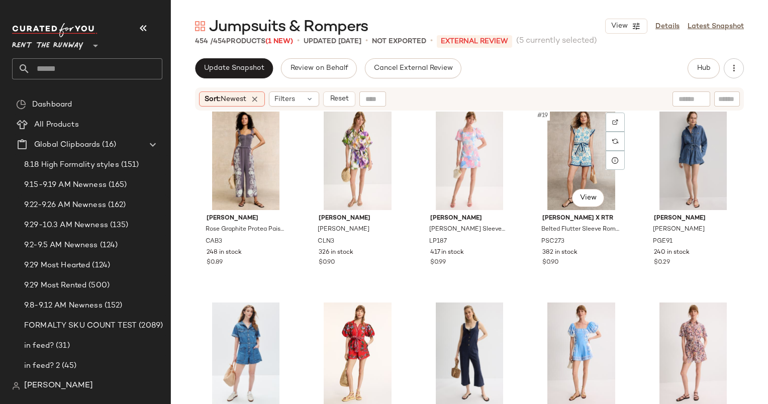
scroll to position [664, 0]
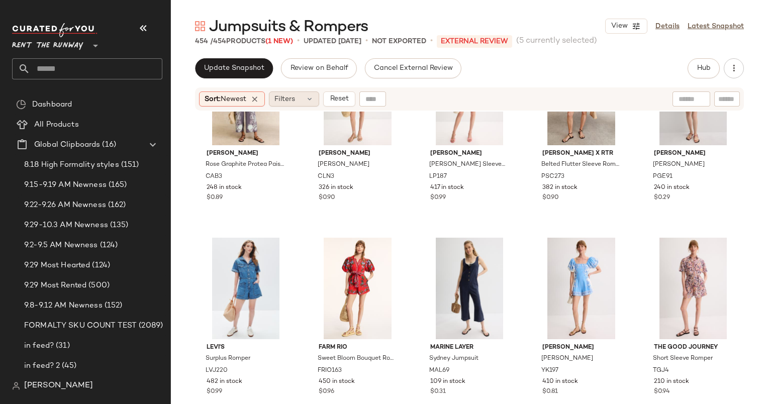
click at [294, 101] on span "Filters" at bounding box center [284, 99] width 21 height 11
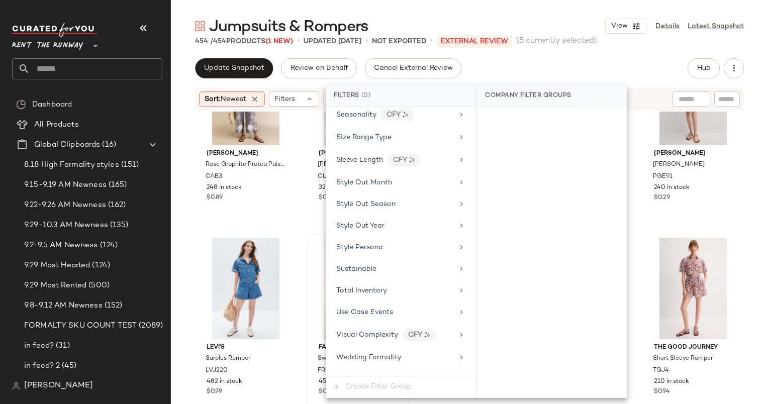
scroll to position [1251, 0]
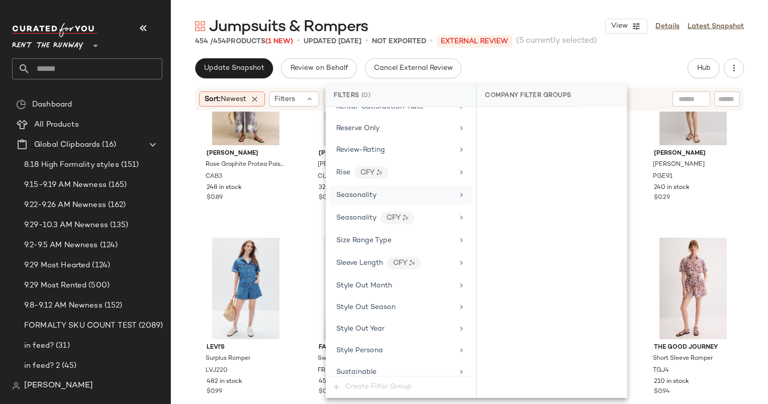
click at [350, 192] on span "Seasonality" at bounding box center [356, 196] width 40 height 8
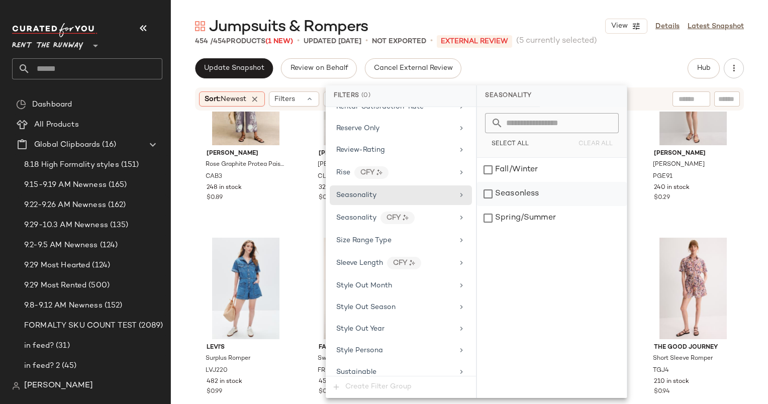
click at [518, 197] on div "Seasonless" at bounding box center [552, 194] width 150 height 24
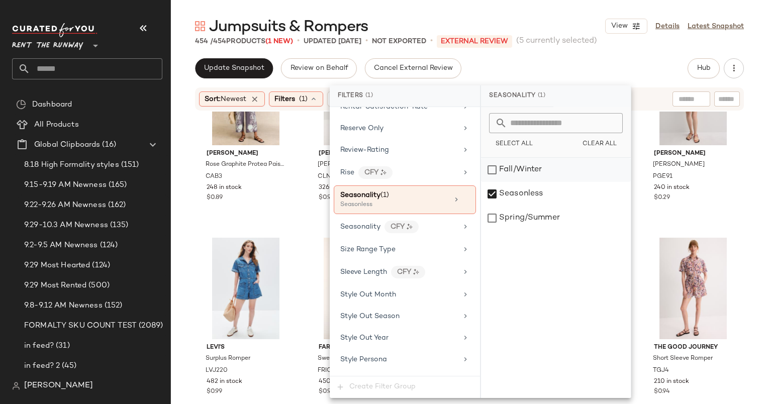
click at [509, 171] on div "Fall/Winter" at bounding box center [556, 170] width 150 height 24
click at [553, 66] on div "Update Snapshot Review on Behalf Cancel External Review Hub Send for Review Ext…" at bounding box center [469, 68] width 549 height 20
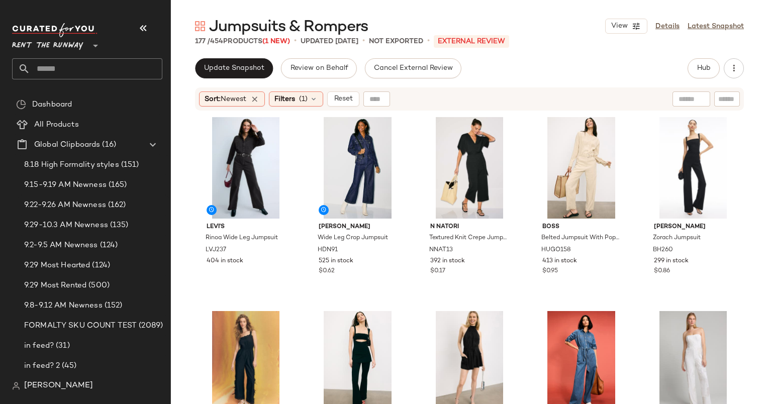
click at [629, 70] on div "Update Snapshot Review on Behalf Cancel External Review Hub Send for Review Ext…" at bounding box center [469, 68] width 549 height 20
click at [255, 155] on div "#1 View" at bounding box center [246, 168] width 95 height 102
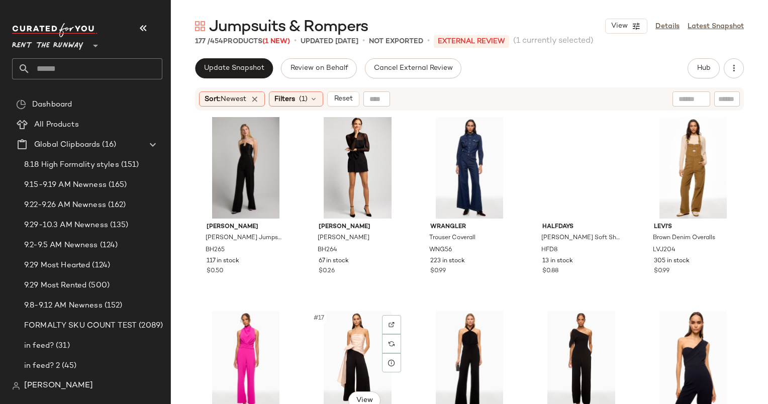
scroll to position [396, 0]
click at [470, 165] on div "#13 View" at bounding box center [469, 168] width 95 height 102
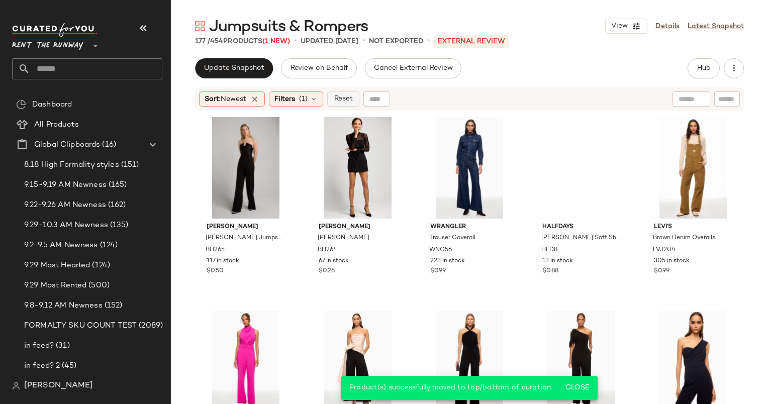
click at [340, 105] on button "Reset" at bounding box center [343, 98] width 32 height 15
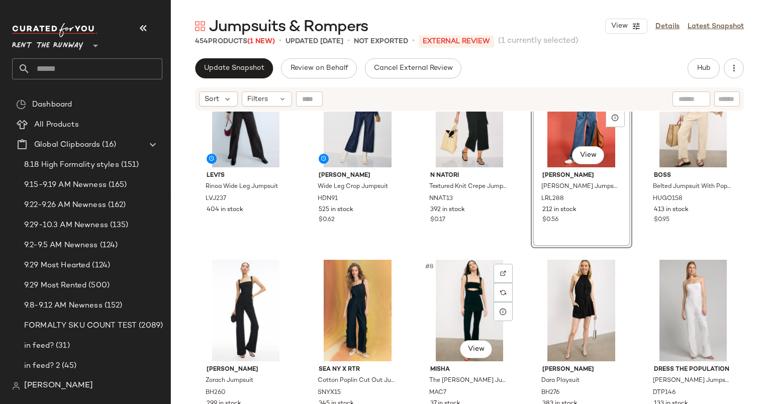
scroll to position [55, 0]
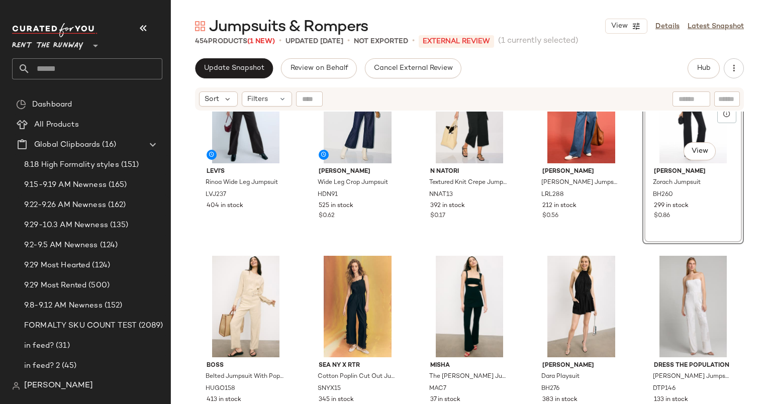
click at [605, 60] on div "Update Snapshot Review on Behalf Cancel External Review Hub Send for Review Ext…" at bounding box center [469, 68] width 549 height 20
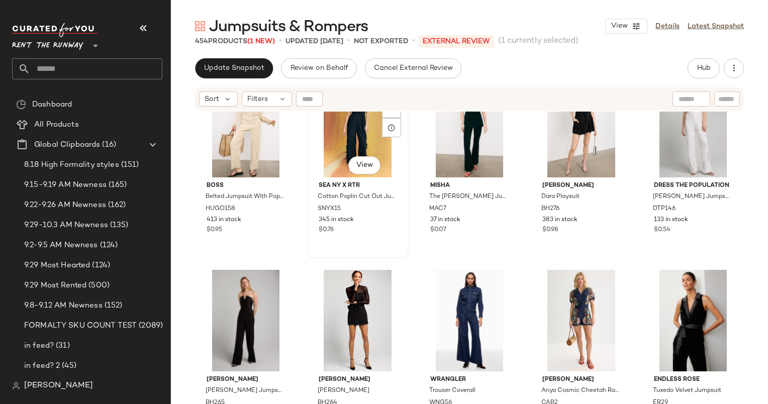
scroll to position [227, 0]
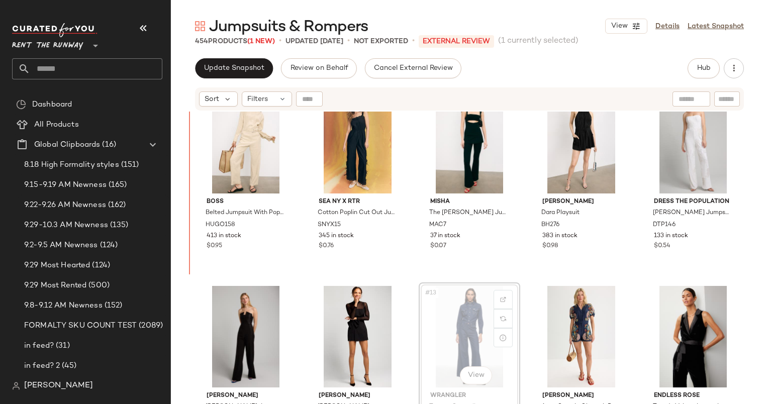
scroll to position [224, 0]
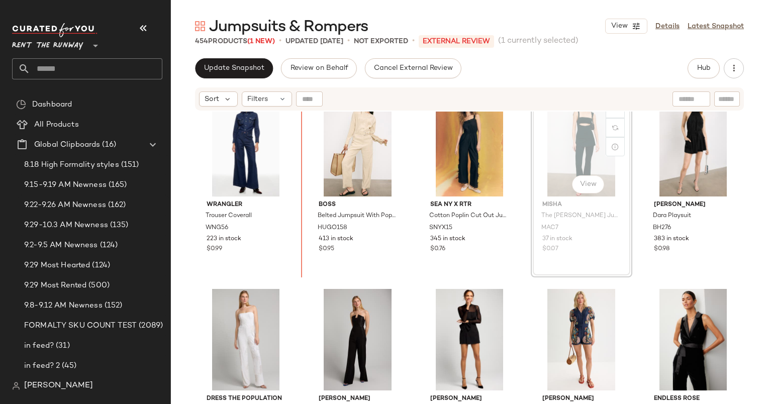
scroll to position [211, 0]
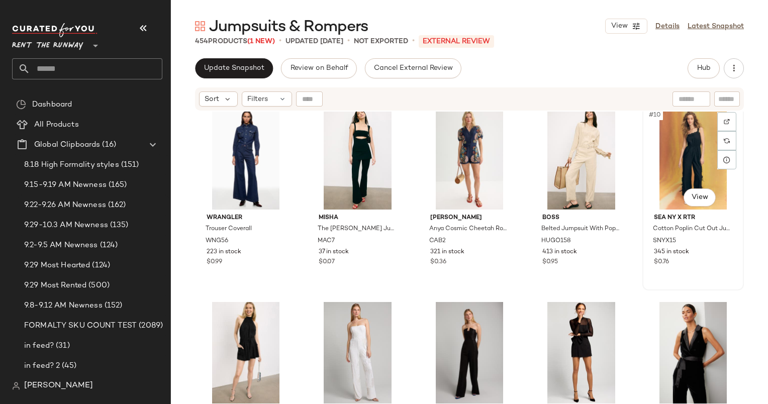
click at [689, 157] on div "#10 View" at bounding box center [693, 159] width 95 height 102
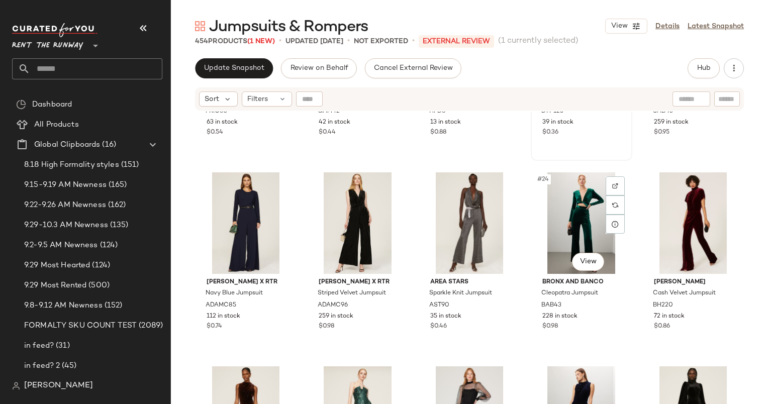
scroll to position [611, 0]
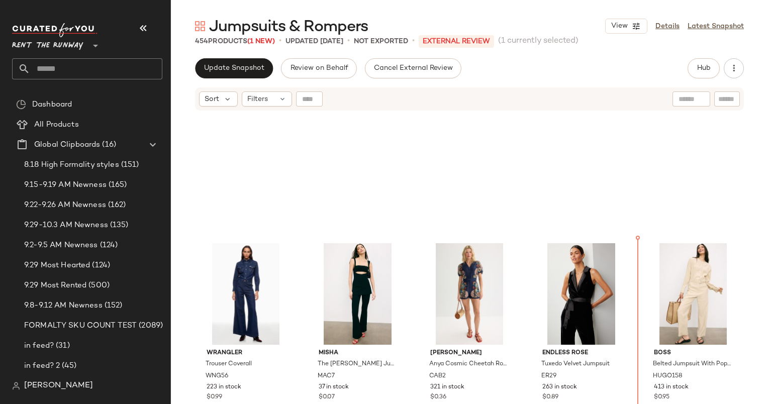
scroll to position [76, 0]
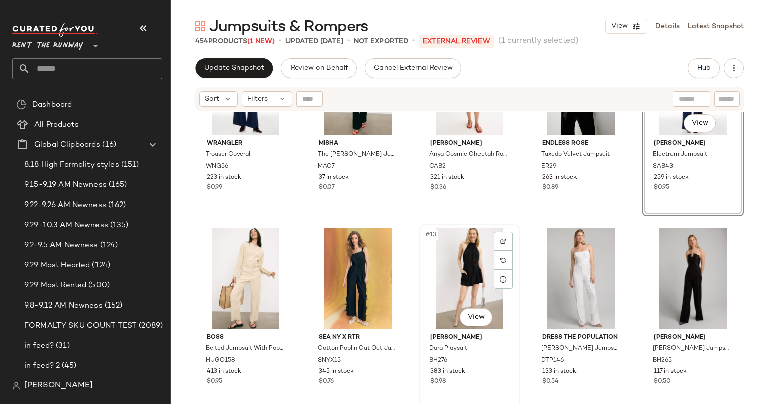
scroll to position [345, 0]
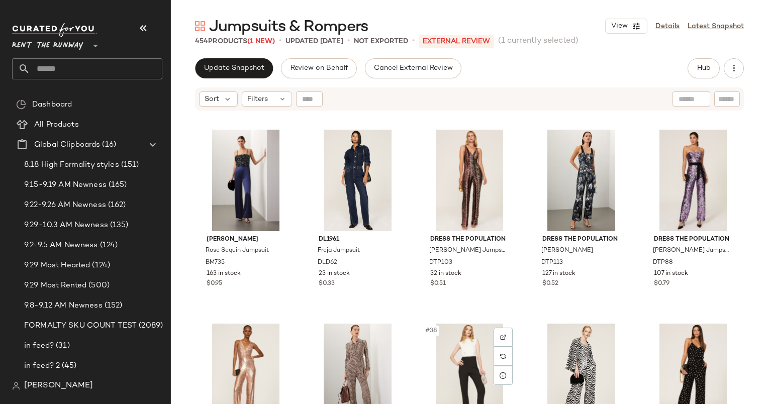
scroll to position [1149, 0]
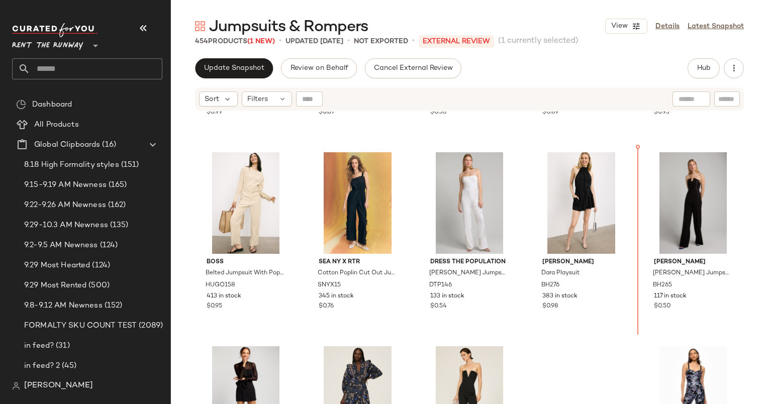
scroll to position [292, 0]
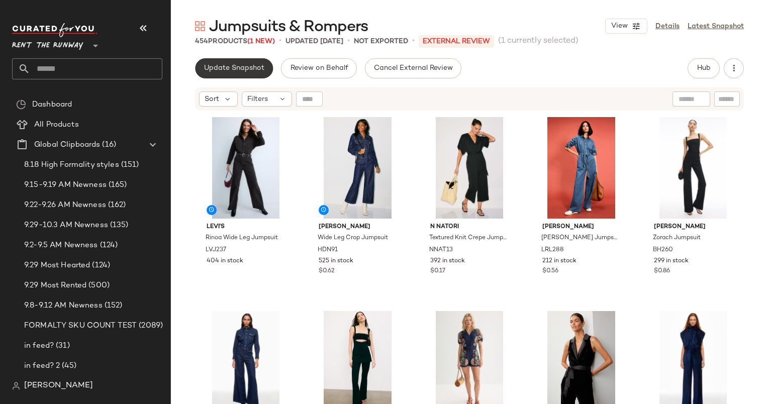
click at [226, 65] on span "Update Snapshot" at bounding box center [234, 68] width 61 height 8
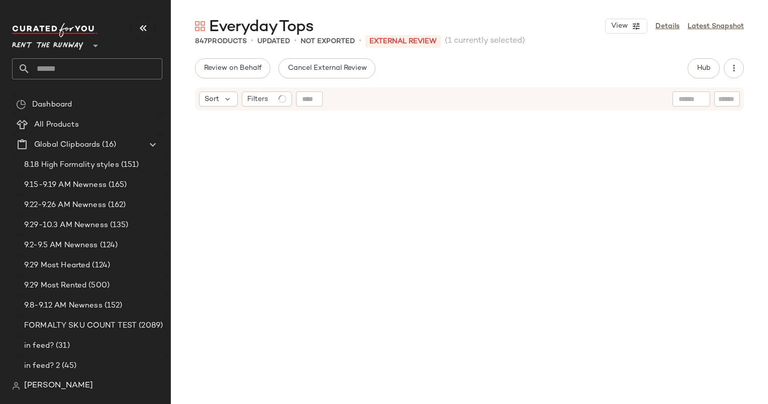
scroll to position [29497, 0]
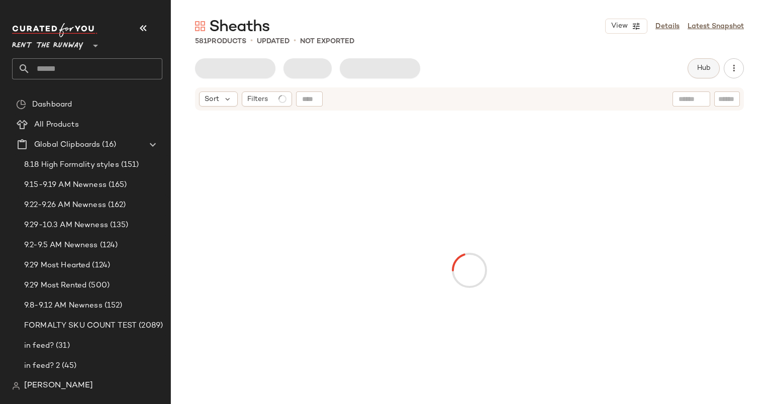
click at [695, 59] on button "Hub" at bounding box center [704, 68] width 32 height 20
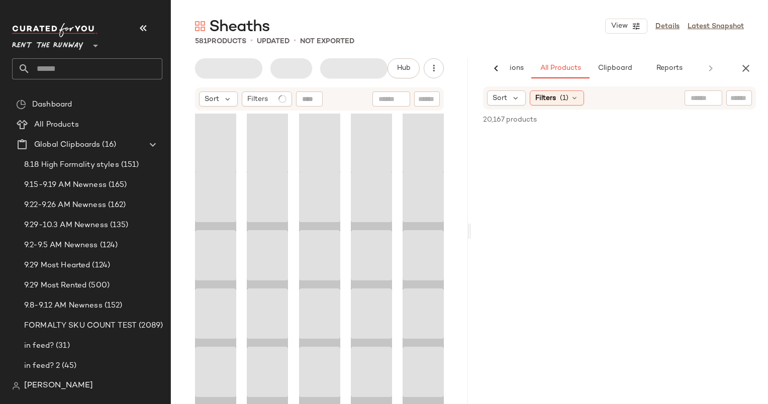
click at [707, 66] on div "AI Recommendations All Products Clipboard Reports" at bounding box center [603, 68] width 265 height 20
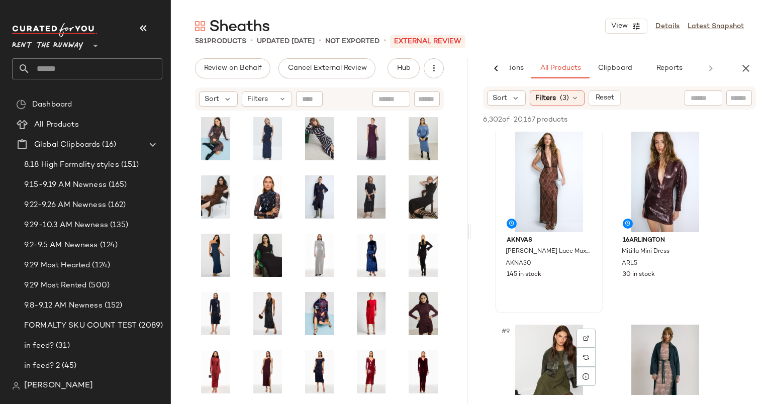
scroll to position [586, 0]
click at [596, 281] on div "#7 View AKNVAS Leo Lace Maxi Dress AKNA30 145 in stock" at bounding box center [549, 221] width 106 height 184
click at [626, 195] on div "#8 View" at bounding box center [665, 182] width 101 height 102
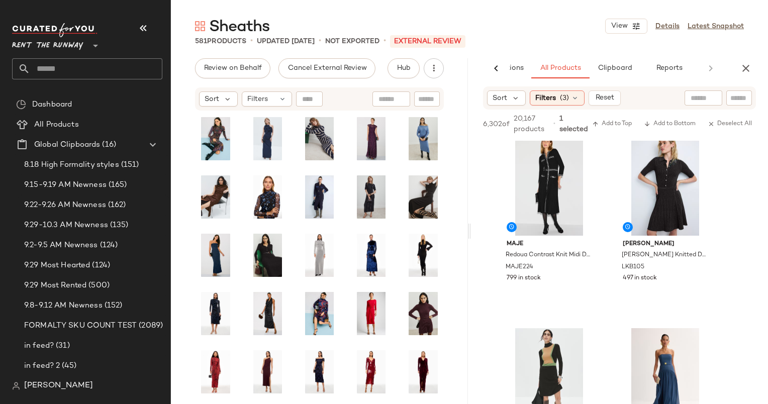
scroll to position [0, 0]
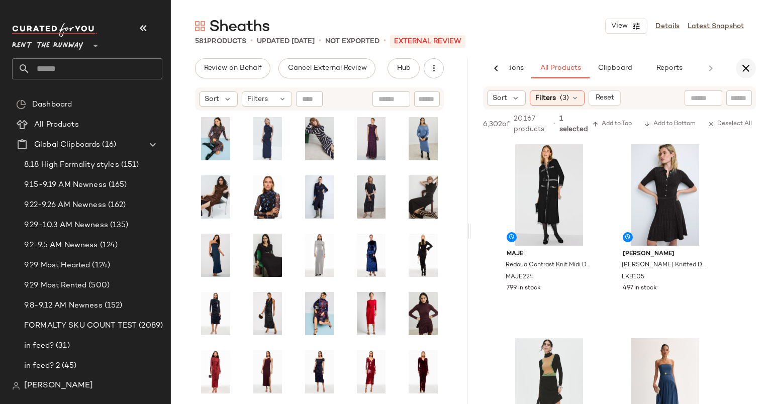
click at [752, 65] on button "button" at bounding box center [746, 68] width 20 height 20
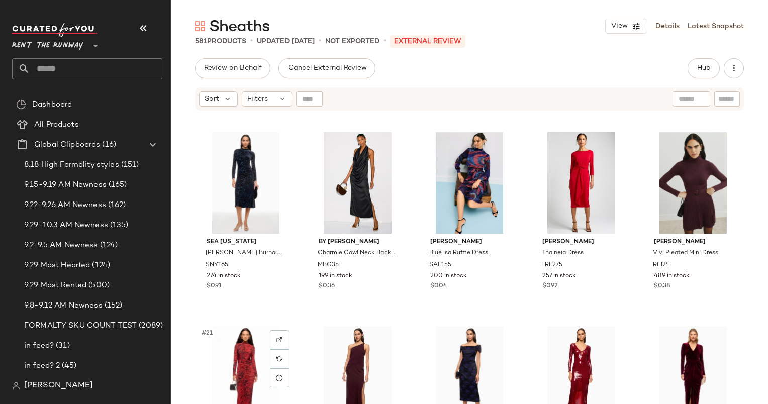
scroll to position [613, 0]
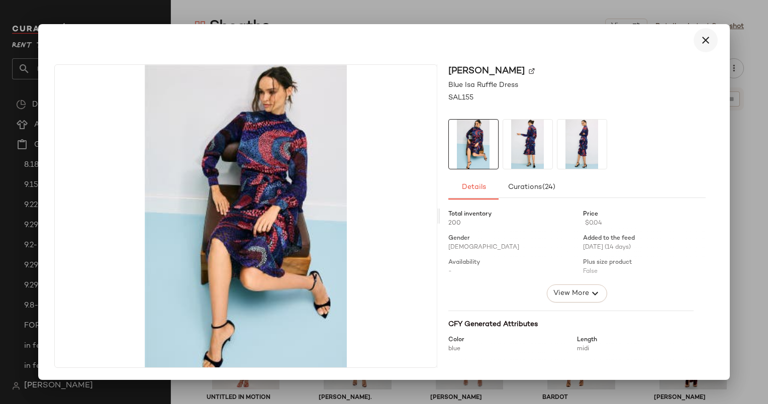
click at [708, 29] on button "button" at bounding box center [706, 40] width 24 height 24
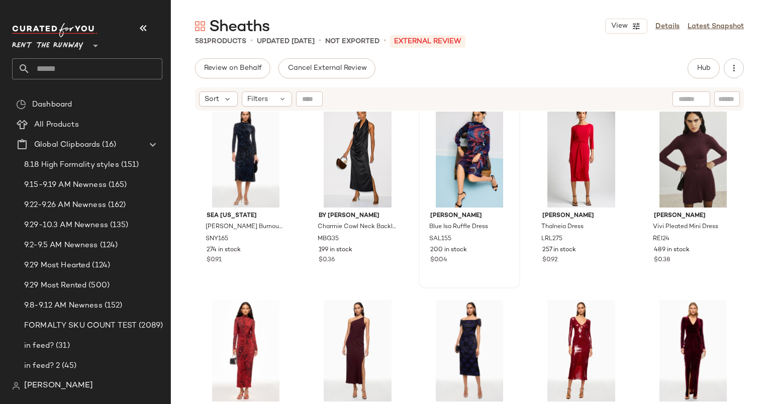
scroll to position [600, 0]
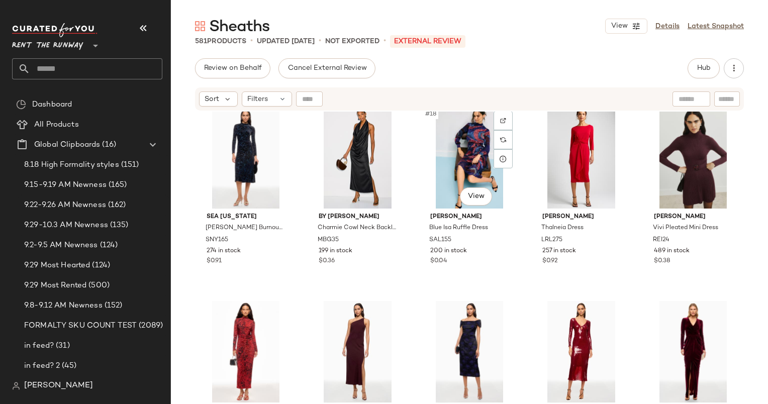
click at [437, 188] on div "#18 View" at bounding box center [469, 158] width 95 height 102
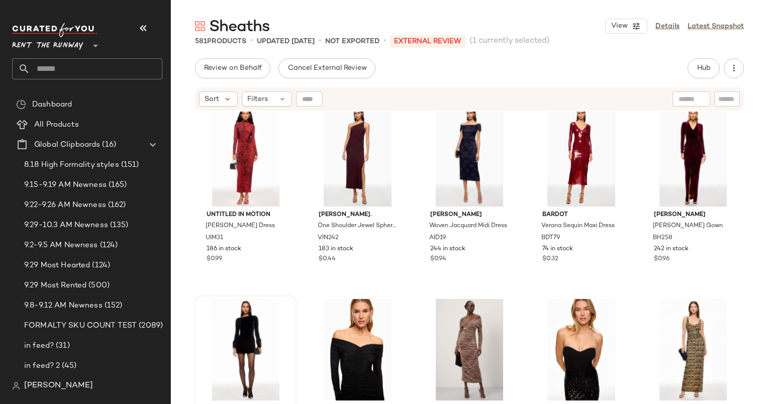
scroll to position [827, 0]
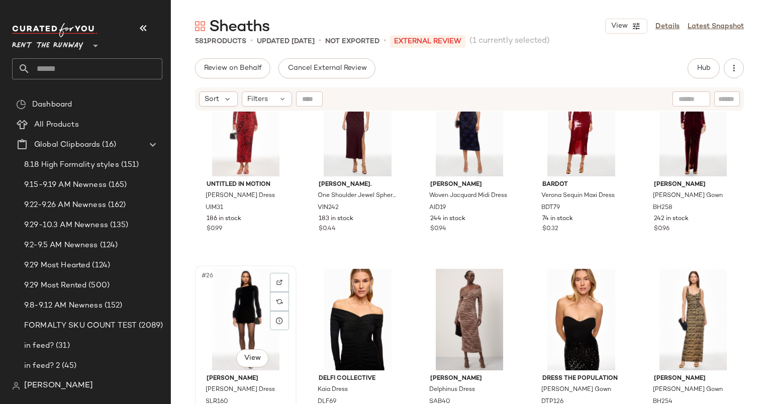
click at [237, 316] on div "#26 View" at bounding box center [246, 320] width 95 height 102
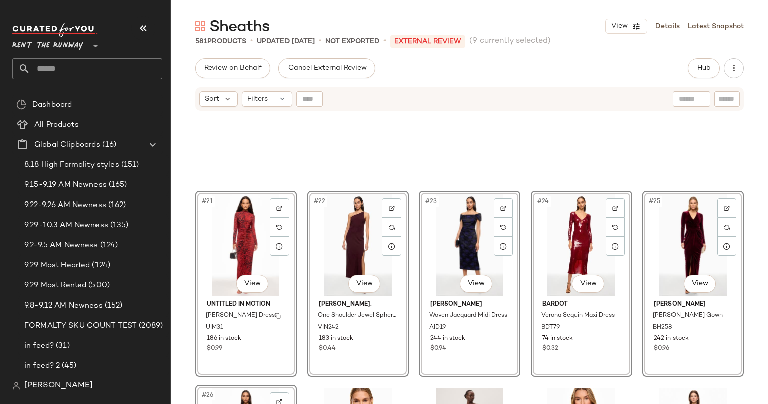
scroll to position [528, 0]
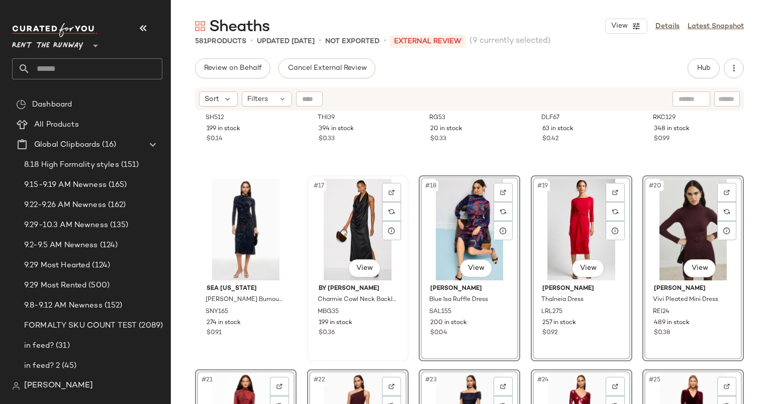
click at [349, 232] on div "#17 View" at bounding box center [358, 230] width 95 height 102
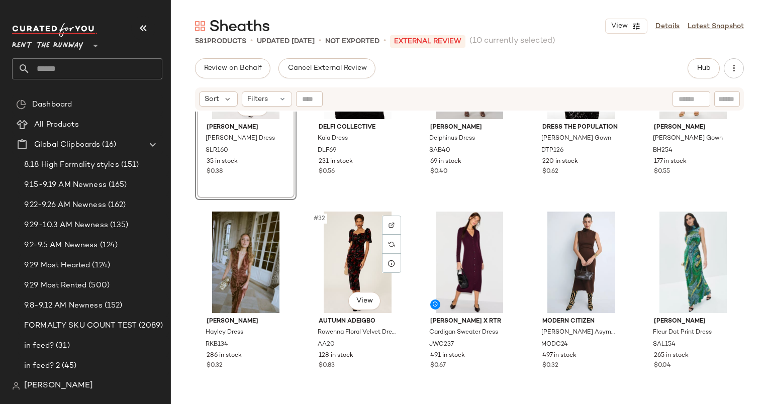
scroll to position [1082, 0]
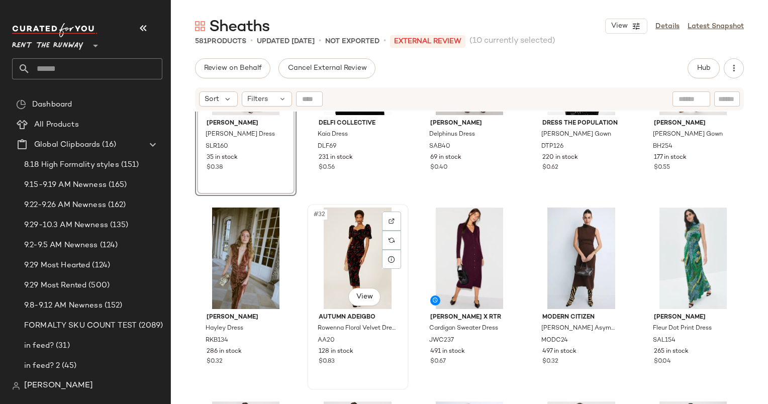
click at [355, 256] on div "#32 View" at bounding box center [358, 259] width 95 height 102
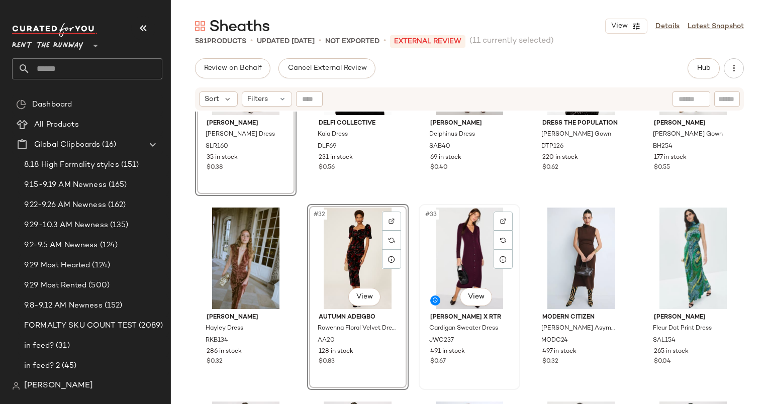
click at [440, 241] on div "#33 View" at bounding box center [469, 259] width 95 height 102
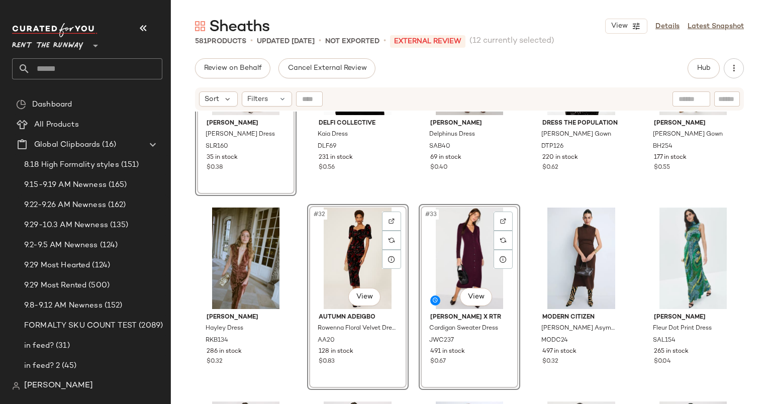
scroll to position [1182, 0]
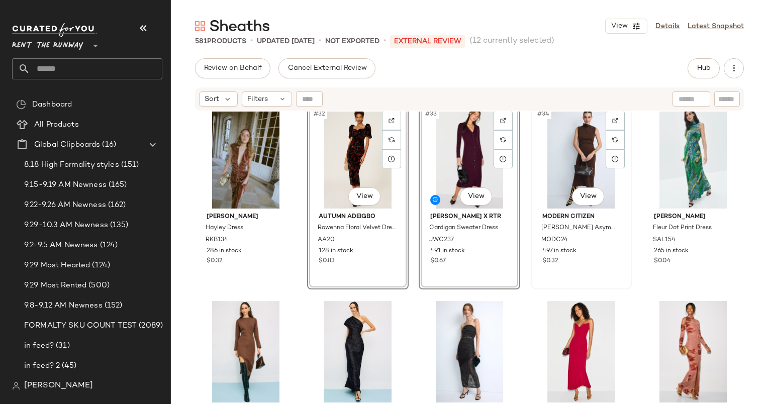
click at [569, 157] on div "#34 View" at bounding box center [581, 158] width 95 height 102
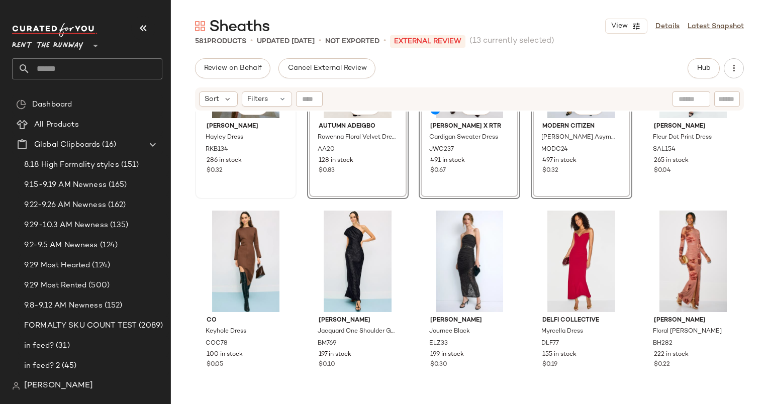
click at [257, 176] on div "#31 View Ronny Kobo Hayley Dress RKB134 286 in stock $0.32" at bounding box center [246, 106] width 100 height 184
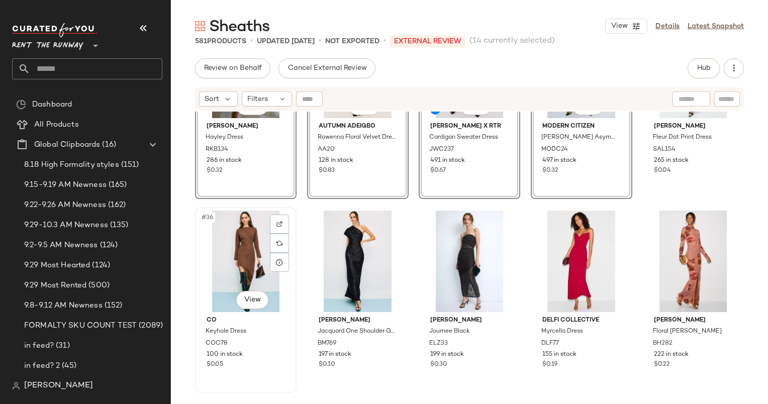
click at [235, 242] on div "#36 View" at bounding box center [246, 262] width 95 height 102
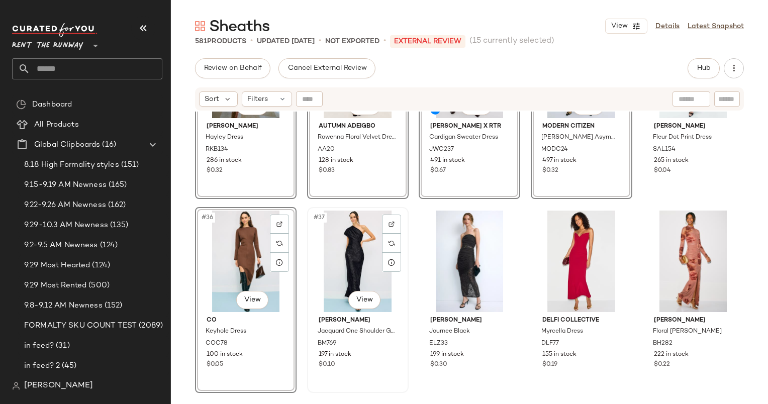
click at [359, 230] on div "#37 View" at bounding box center [358, 262] width 95 height 102
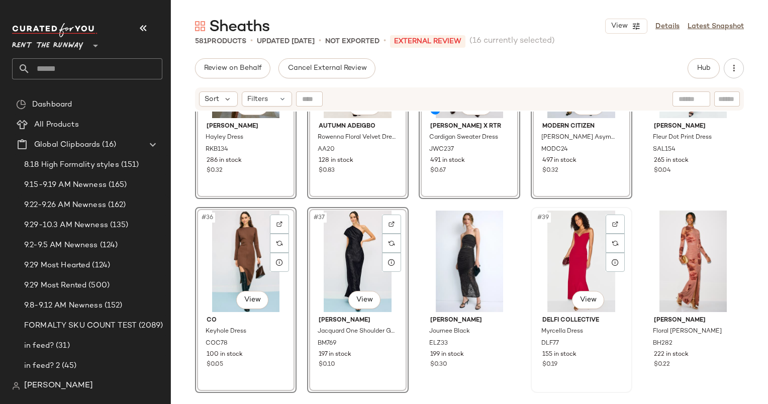
click at [570, 236] on div "#39 View" at bounding box center [581, 262] width 95 height 102
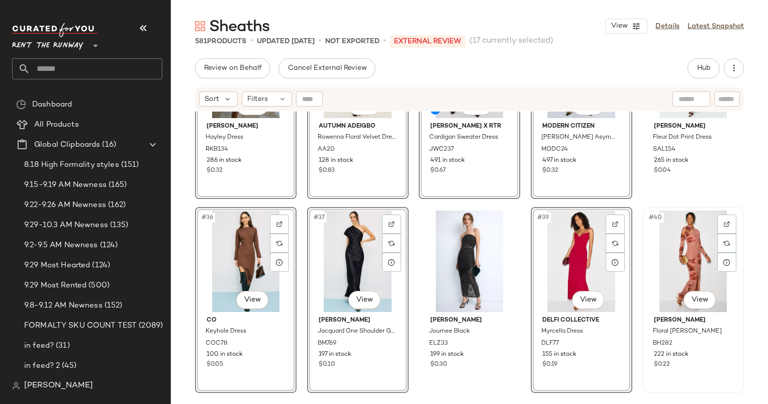
click at [671, 234] on div "#40 View" at bounding box center [693, 262] width 95 height 102
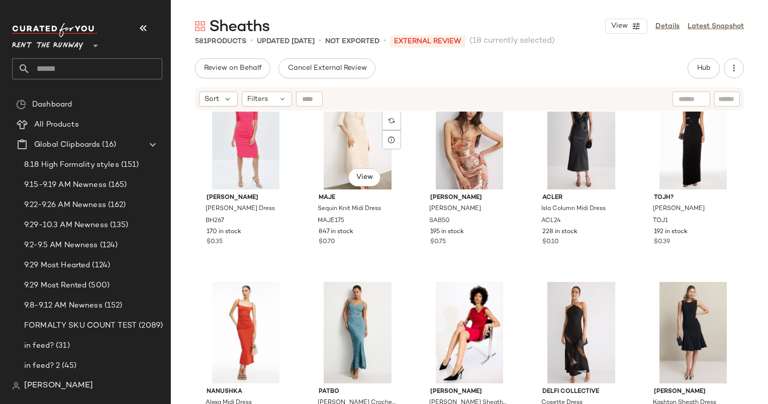
scroll to position [1977, 0]
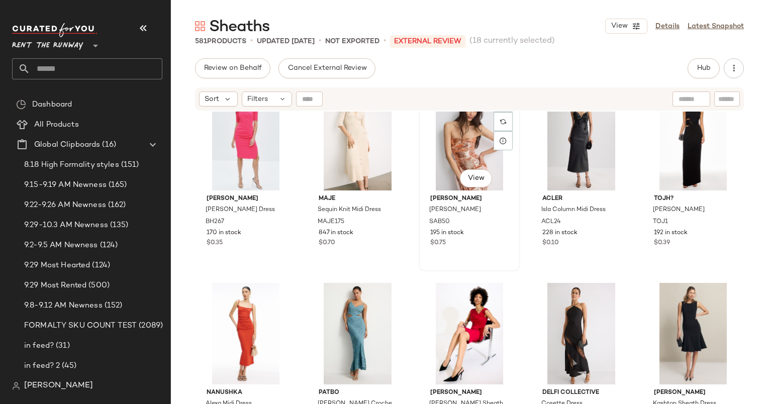
click at [443, 145] on div "#53 View" at bounding box center [469, 140] width 95 height 102
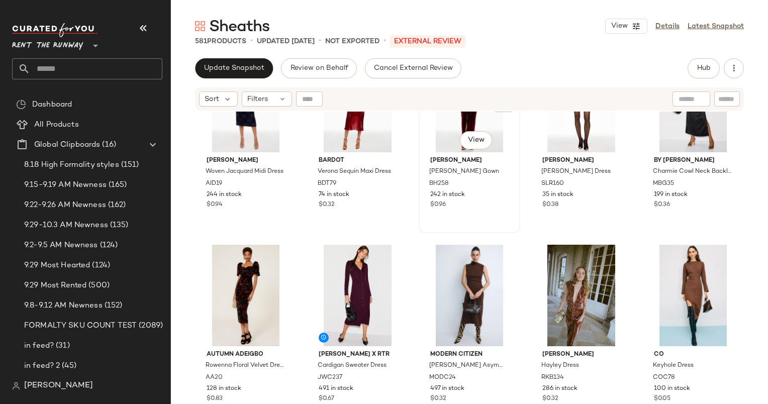
scroll to position [239, 0]
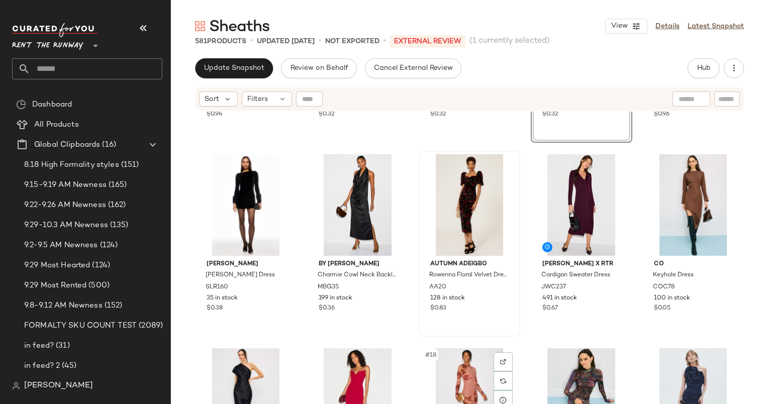
scroll to position [364, 0]
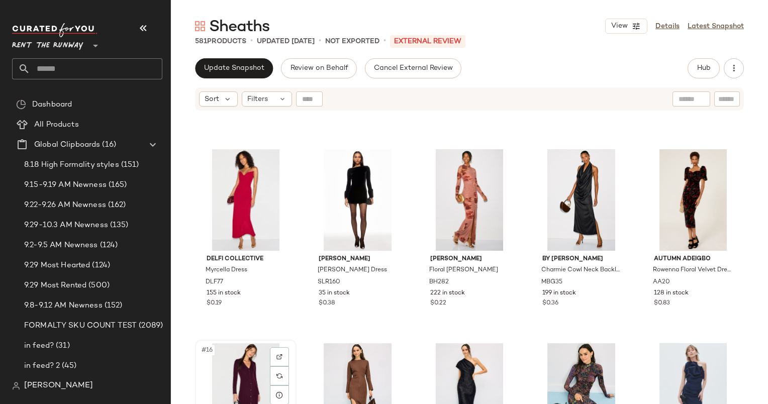
scroll to position [364, 0]
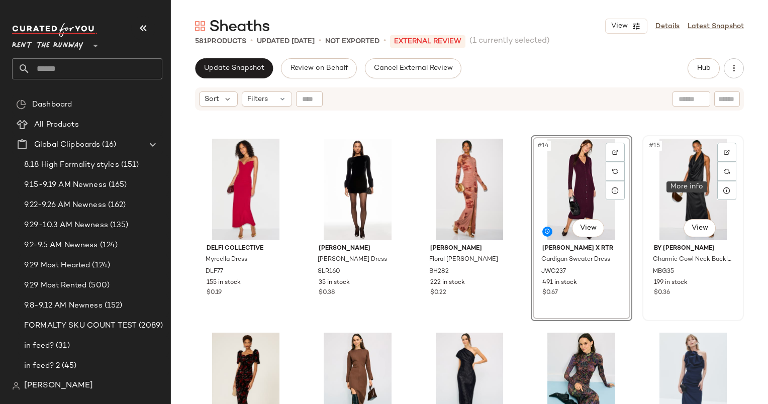
scroll to position [380, 0]
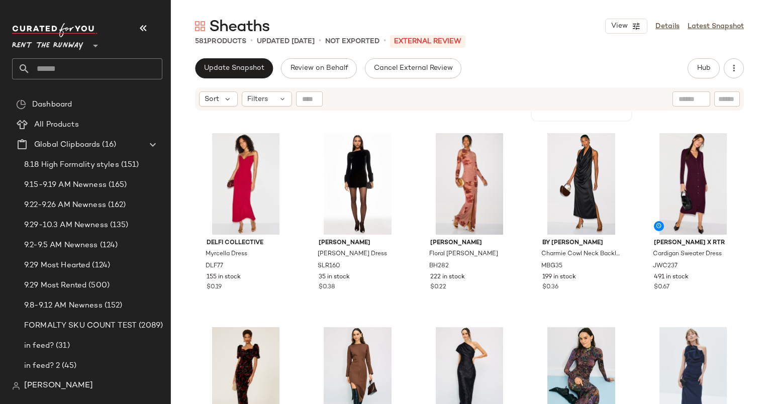
click at [603, 114] on div "#9 View Ronny Kobo Hayley Dress RKB134 286 in stock $0.32" at bounding box center [582, 29] width 100 height 184
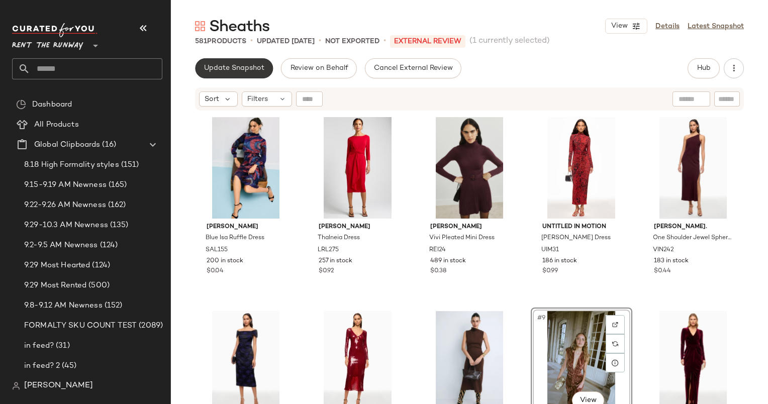
click at [247, 67] on span "Update Snapshot" at bounding box center [234, 68] width 61 height 8
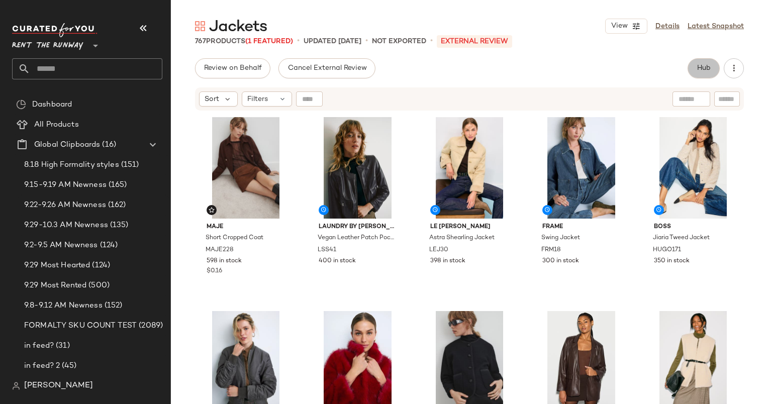
click at [710, 73] on button "Hub" at bounding box center [704, 68] width 32 height 20
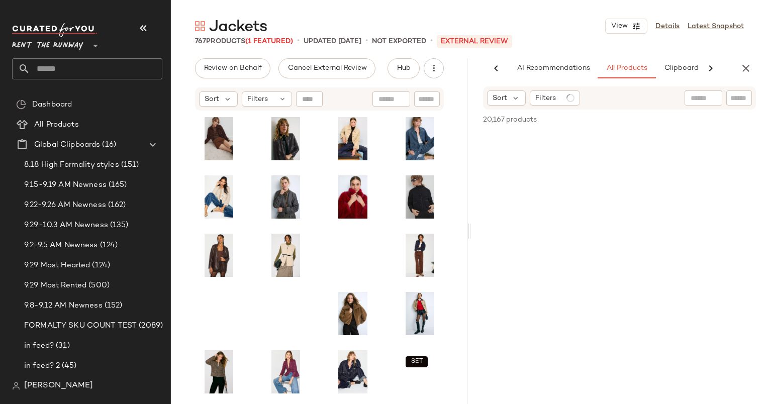
scroll to position [0, 61]
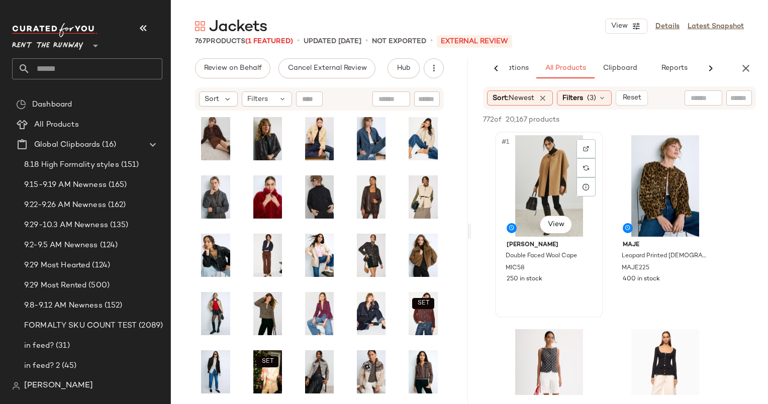
click at [544, 167] on div "#1 View" at bounding box center [549, 186] width 101 height 102
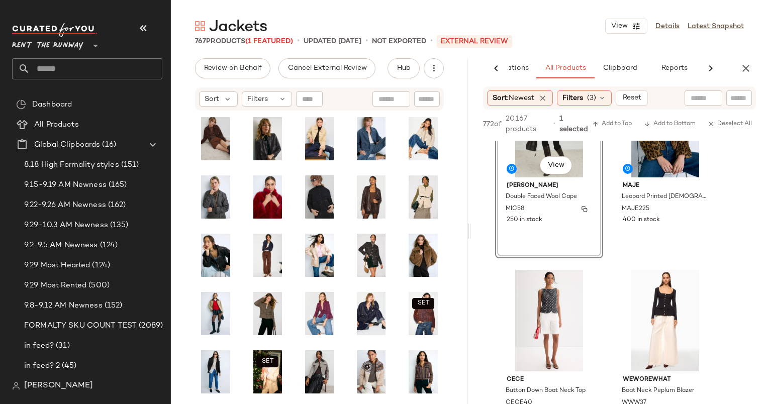
scroll to position [0, 0]
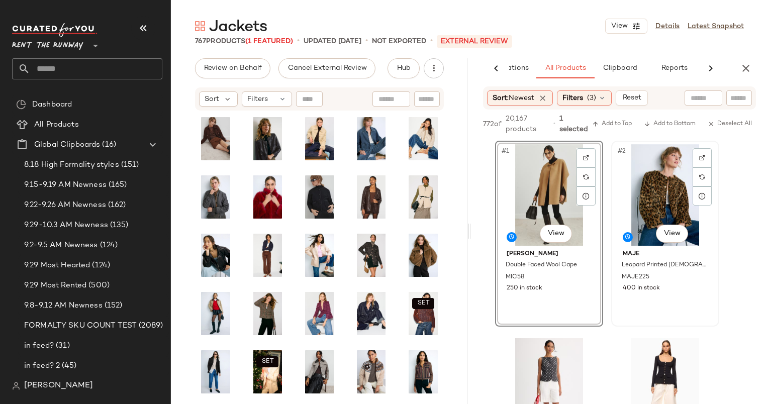
click at [666, 185] on div "#2 View" at bounding box center [665, 195] width 101 height 102
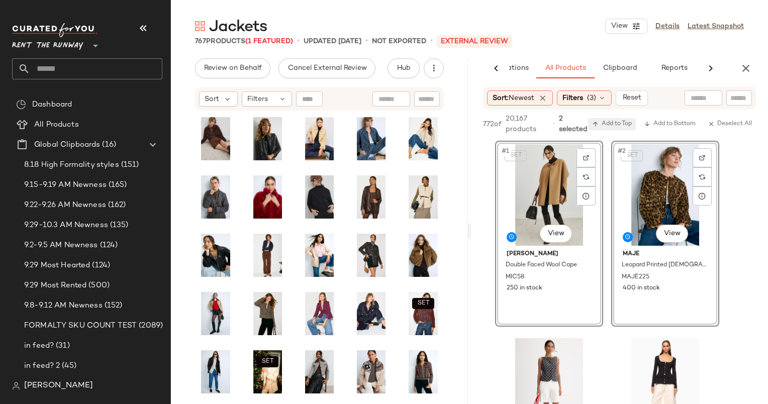
click at [605, 128] on button "Add to Top" at bounding box center [612, 124] width 48 height 12
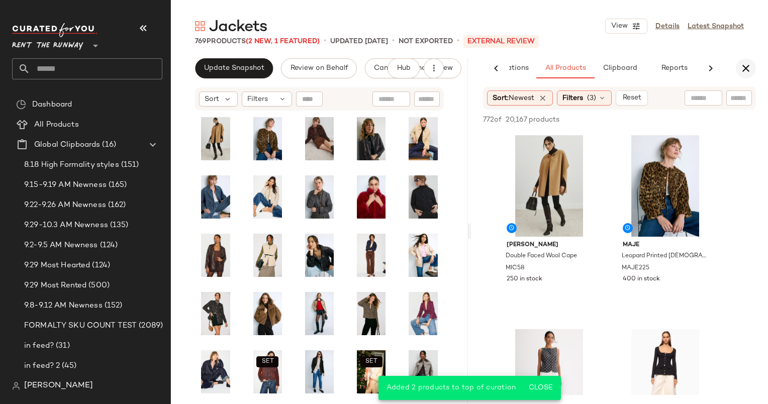
click at [746, 73] on icon "button" at bounding box center [746, 68] width 12 height 12
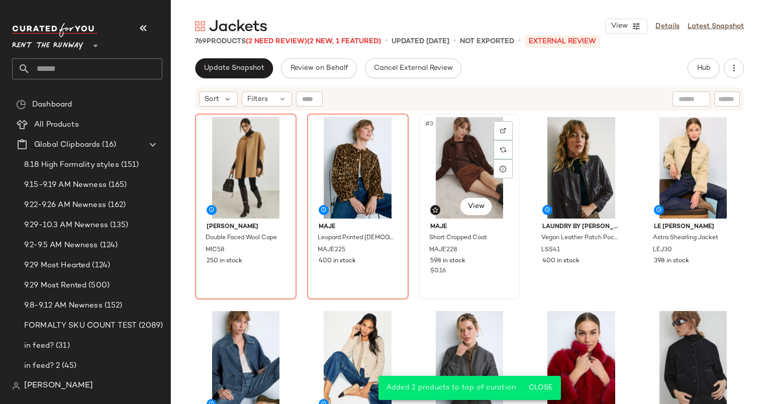
click at [458, 174] on div "#3 View" at bounding box center [469, 168] width 95 height 102
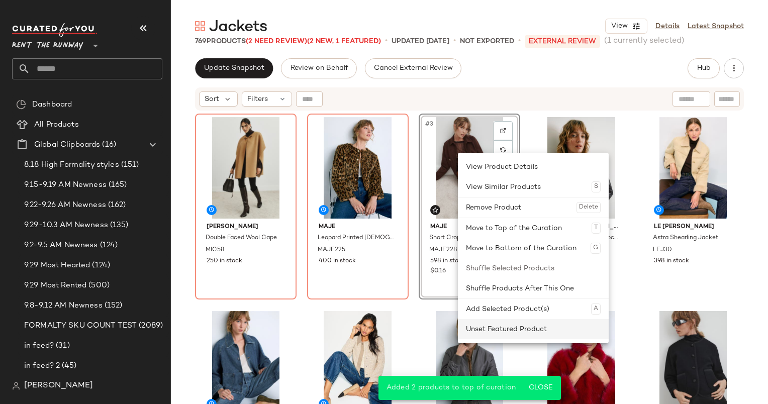
click at [528, 327] on div "Unset Featured Product" at bounding box center [533, 329] width 135 height 20
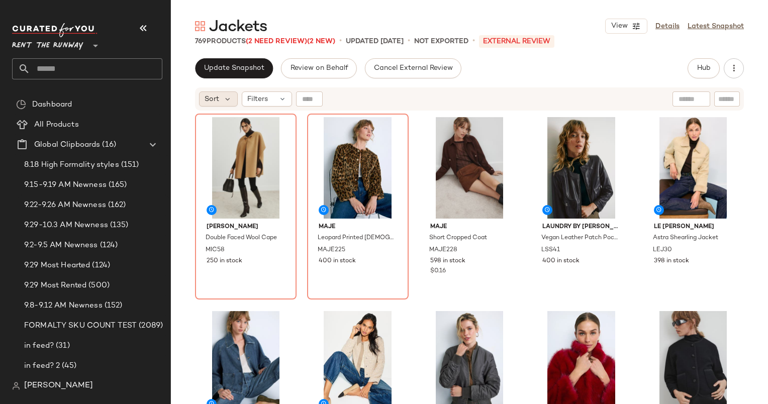
click at [223, 104] on div "Sort" at bounding box center [218, 98] width 39 height 15
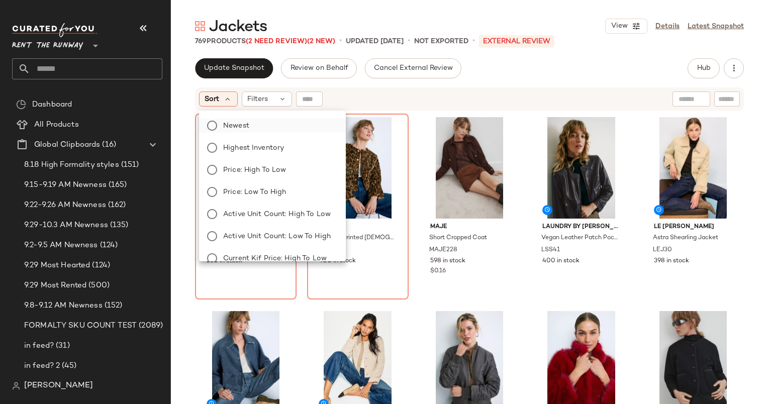
click at [263, 125] on label "Newest" at bounding box center [278, 126] width 119 height 14
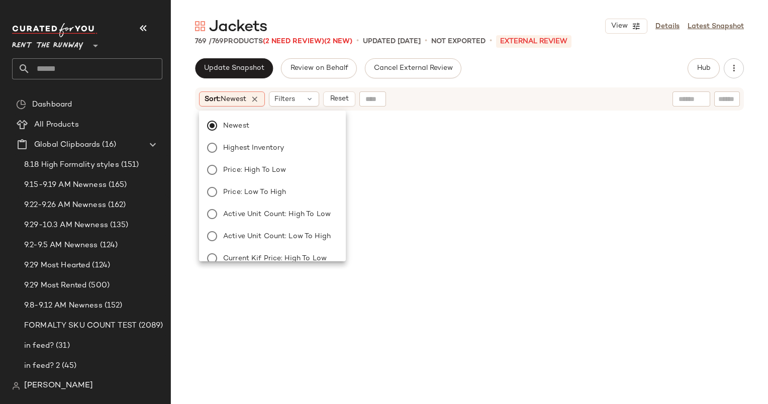
scroll to position [1552, 0]
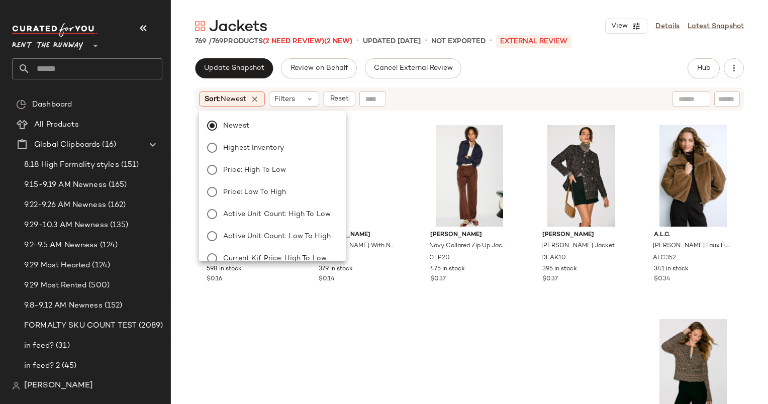
click at [436, 100] on div "Sort: Newest Filters Reset" at bounding box center [404, 98] width 410 height 15
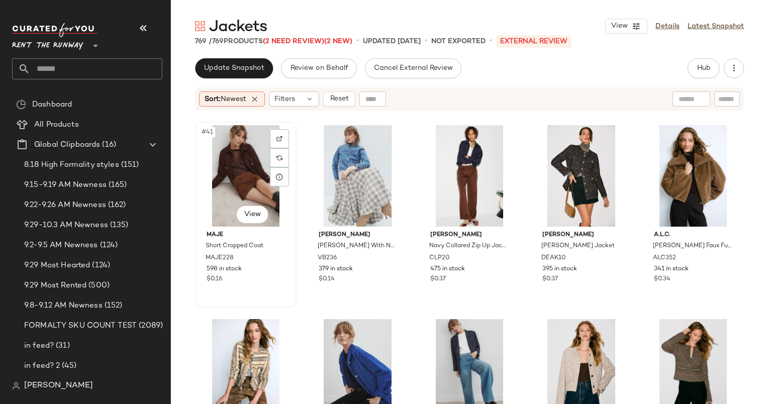
click at [240, 159] on div "#41 View" at bounding box center [246, 176] width 95 height 102
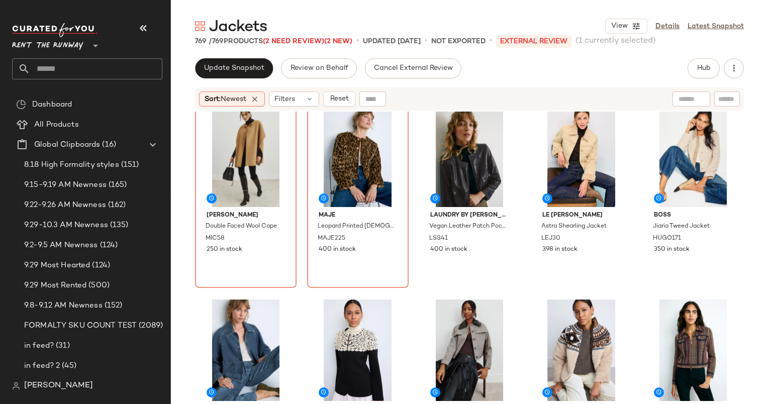
scroll to position [0, 0]
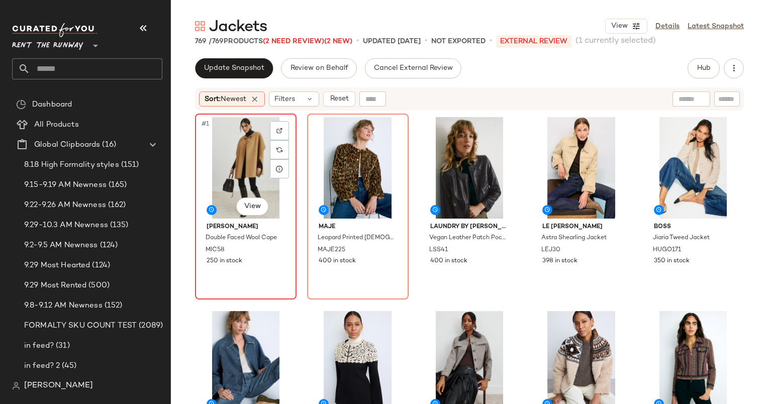
click at [236, 146] on div "#1 View" at bounding box center [246, 168] width 95 height 102
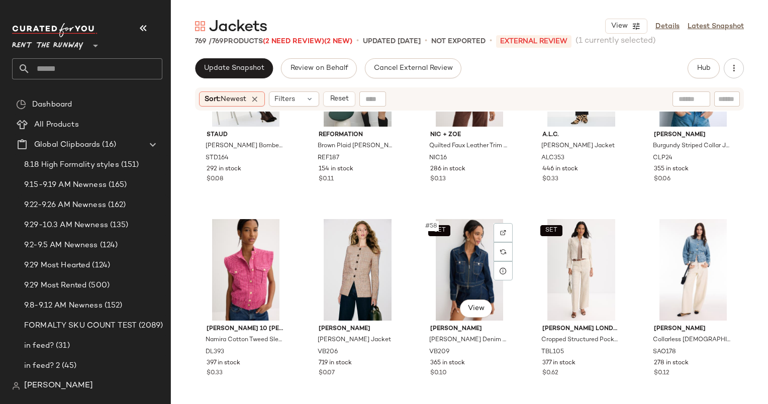
scroll to position [1910, 0]
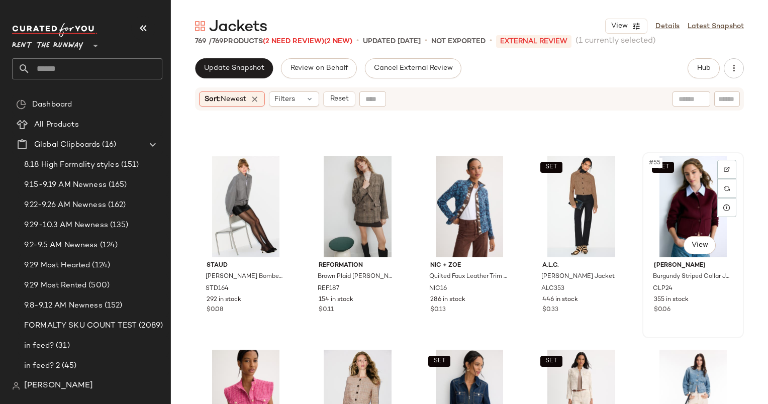
click at [683, 201] on div "SET #55 View" at bounding box center [693, 207] width 95 height 102
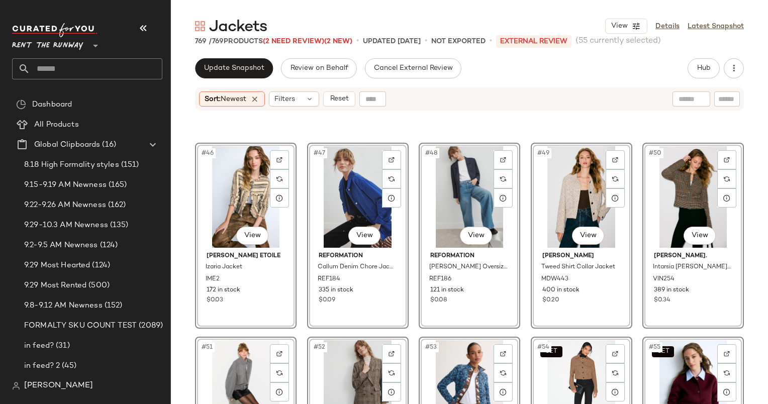
scroll to position [1725, 0]
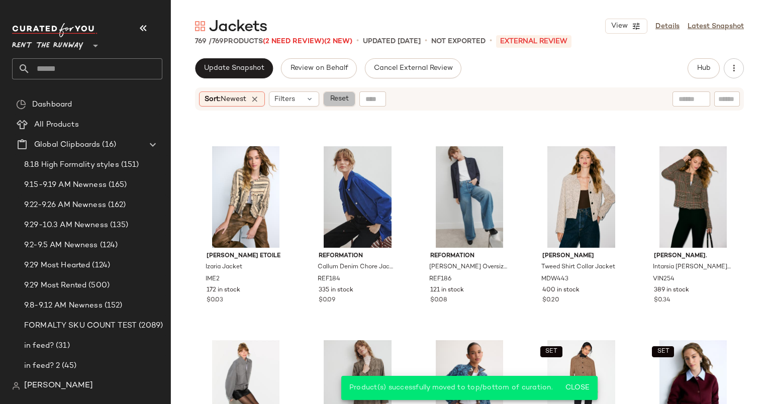
click at [346, 99] on span "Reset" at bounding box center [338, 99] width 19 height 8
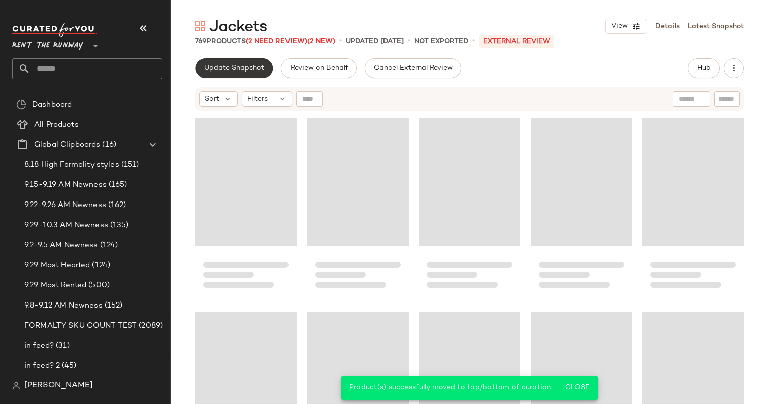
click at [255, 76] on button "Update Snapshot" at bounding box center [234, 68] width 78 height 20
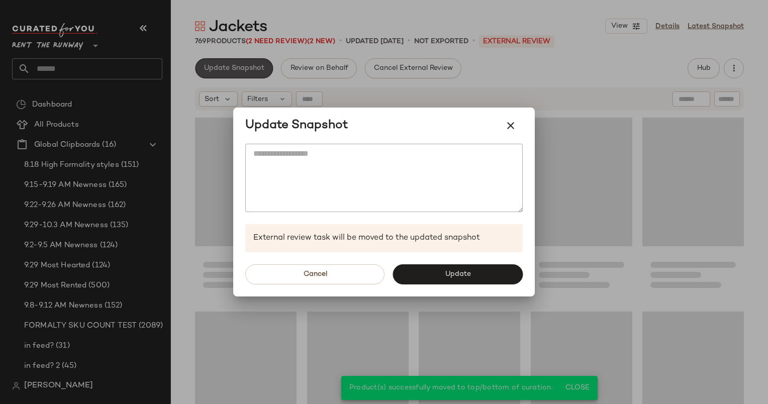
scroll to position [1941, 0]
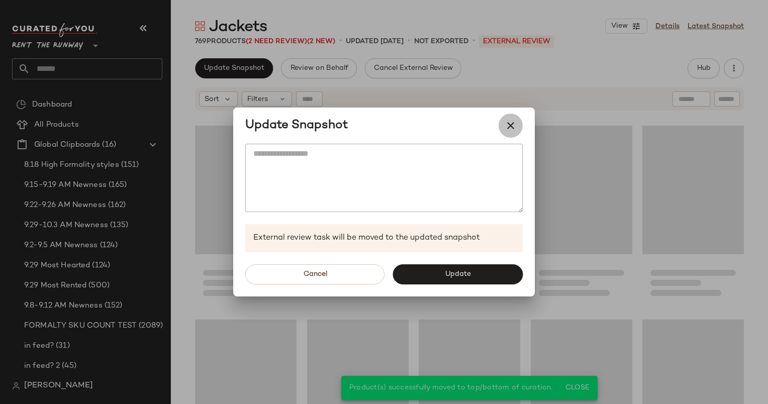
click at [504, 128] on button "button" at bounding box center [511, 126] width 24 height 24
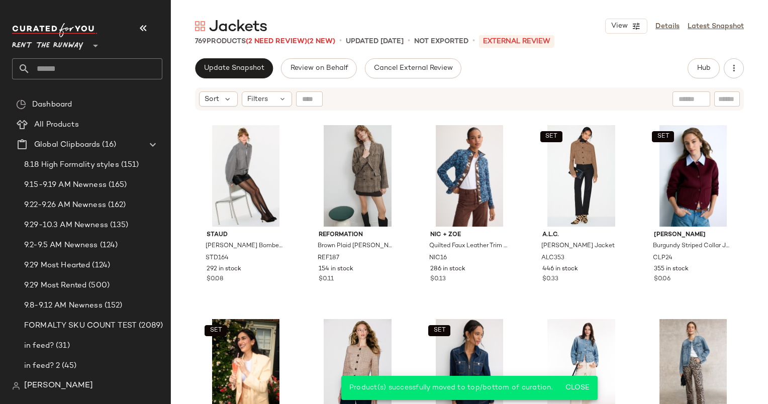
click at [269, 107] on div "Sort Filters" at bounding box center [469, 98] width 549 height 23
click at [253, 64] on span "Update Snapshot" at bounding box center [234, 68] width 61 height 8
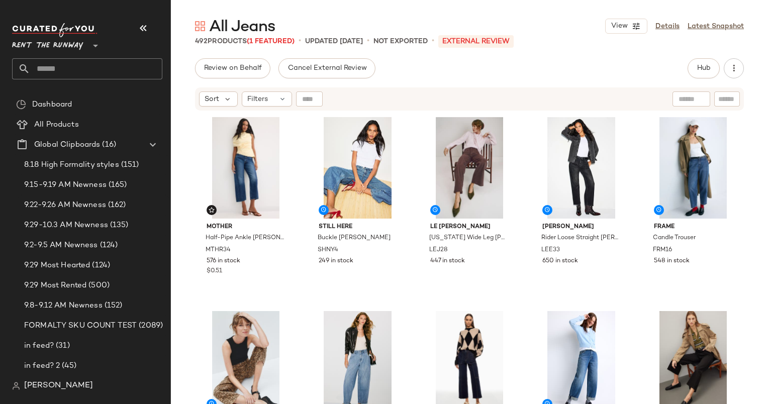
click at [629, 71] on div "Review on Behalf Cancel External Review Hub Send for Review External Review Int…" at bounding box center [469, 68] width 549 height 20
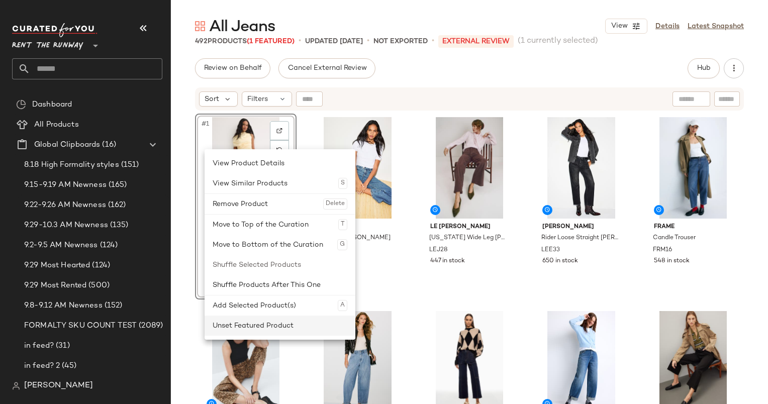
click at [316, 321] on div "Unset Featured Product" at bounding box center [280, 326] width 135 height 20
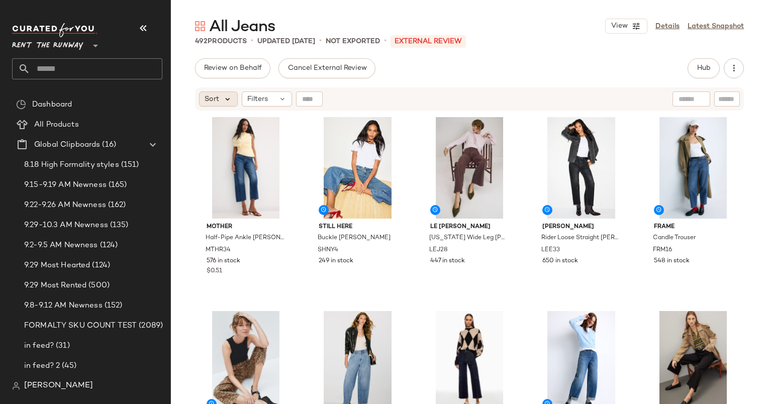
click at [226, 100] on icon at bounding box center [227, 99] width 9 height 9
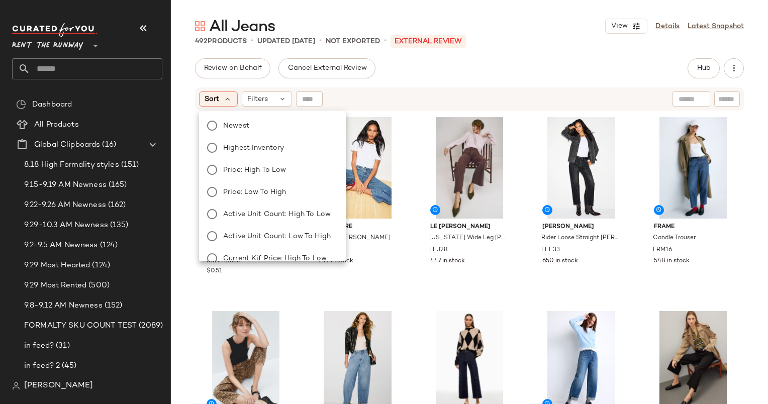
click at [257, 134] on div "Newest Highest Inventory Price: High to Low Price: Low to High Active Unit Coun…" at bounding box center [271, 247] width 149 height 265
click at [265, 131] on label "Newest" at bounding box center [278, 126] width 119 height 14
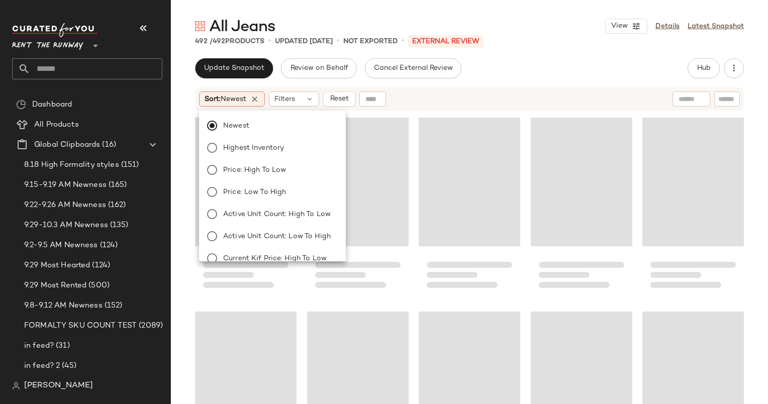
scroll to position [1358, 0]
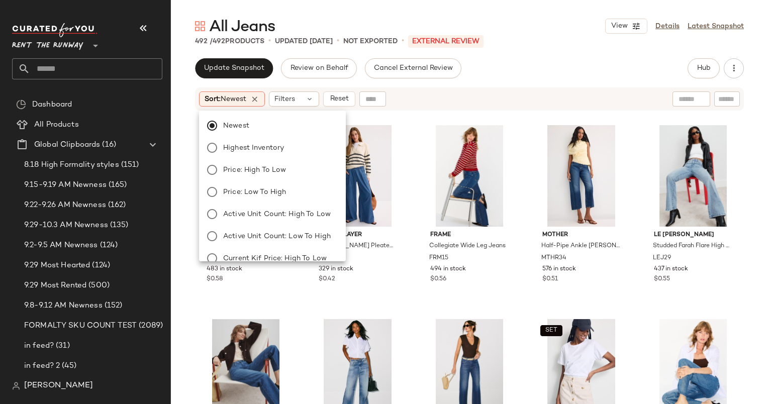
click at [496, 81] on div "Update Snapshot Review on Behalf Cancel External Review Hub Send for Review Ext…" at bounding box center [469, 231] width 597 height 346
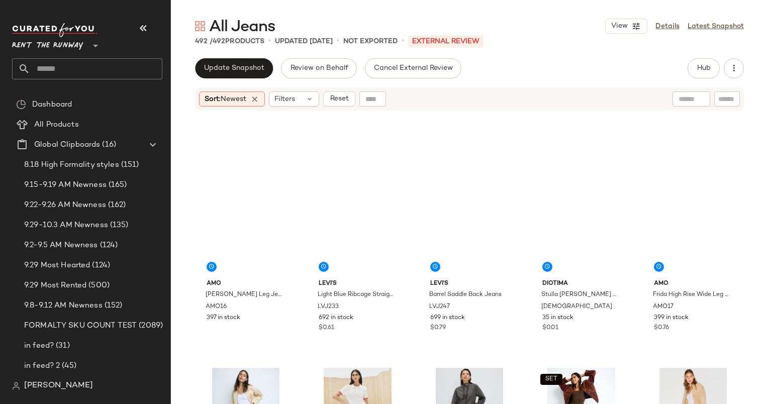
scroll to position [0, 0]
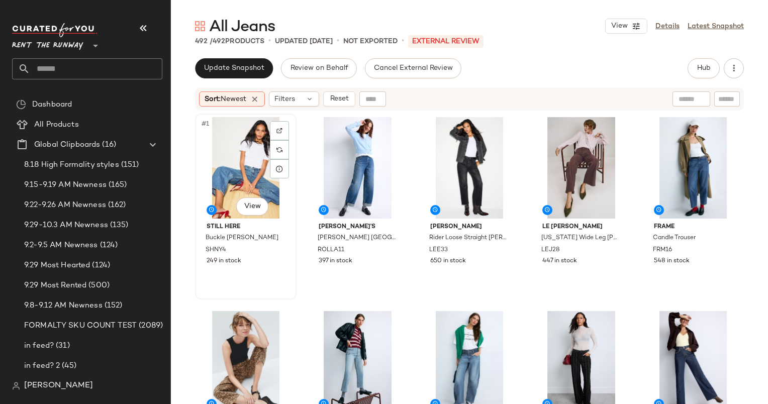
click at [243, 141] on div "#1 View" at bounding box center [246, 168] width 95 height 102
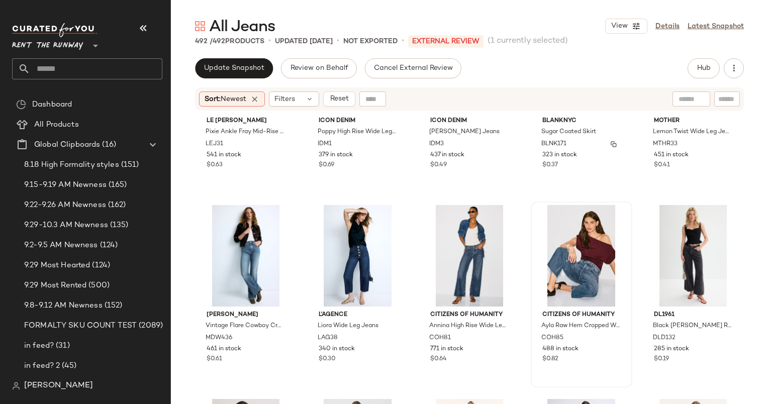
scroll to position [1665, 0]
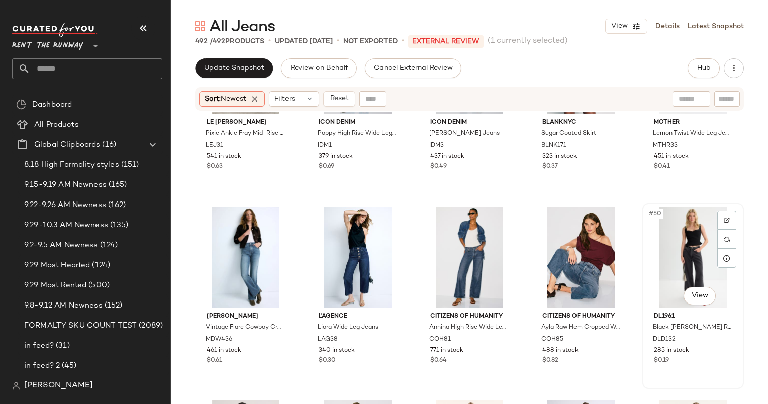
click at [662, 231] on div "#50 View" at bounding box center [693, 258] width 95 height 102
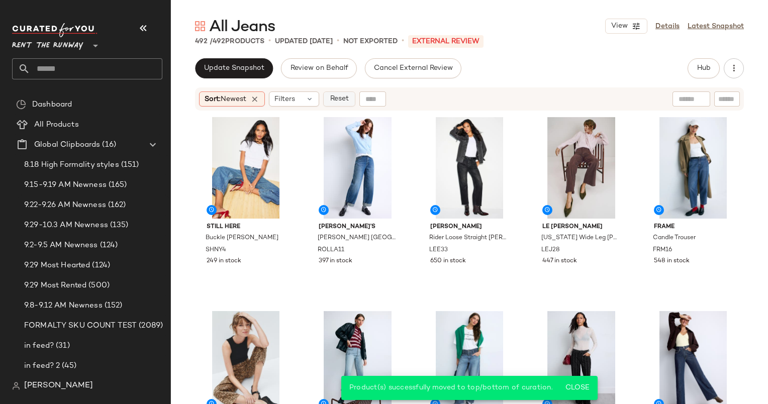
click at [343, 101] on span "Reset" at bounding box center [338, 99] width 19 height 8
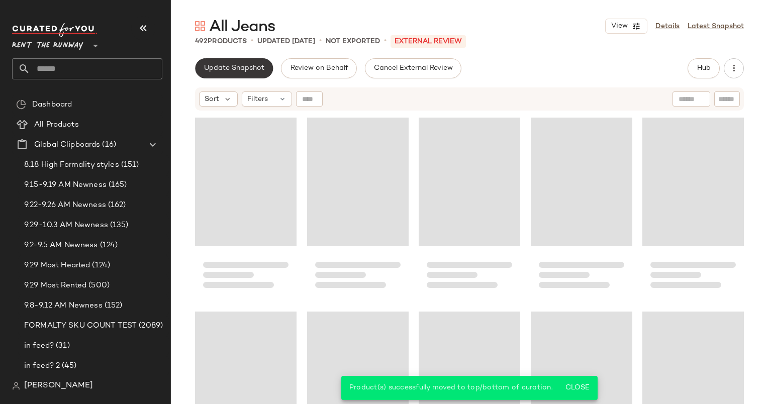
click at [237, 63] on button "Update Snapshot" at bounding box center [234, 68] width 78 height 20
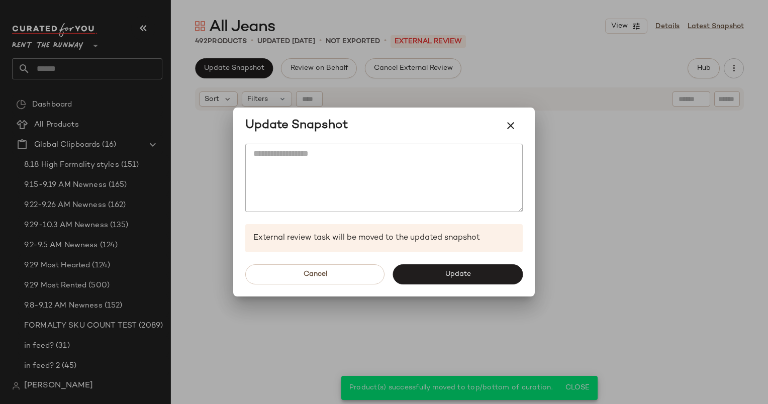
scroll to position [1747, 0]
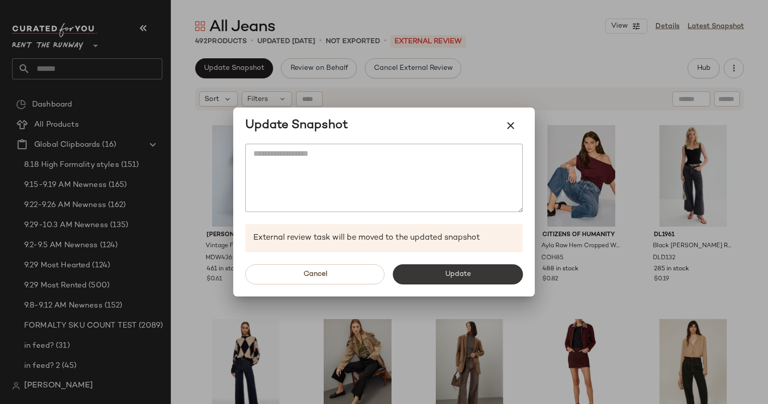
click at [452, 273] on span "Update" at bounding box center [457, 274] width 26 height 8
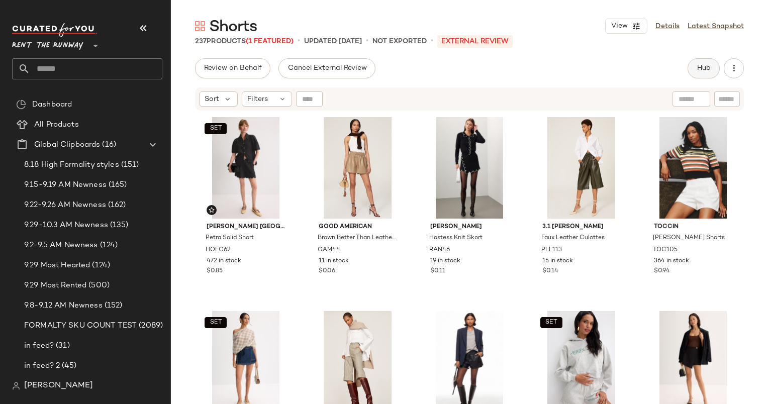
click at [704, 73] on button "Hub" at bounding box center [704, 68] width 32 height 20
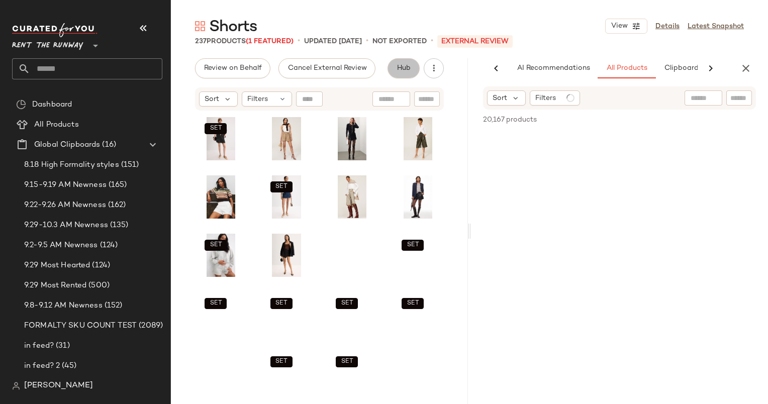
scroll to position [0, 52]
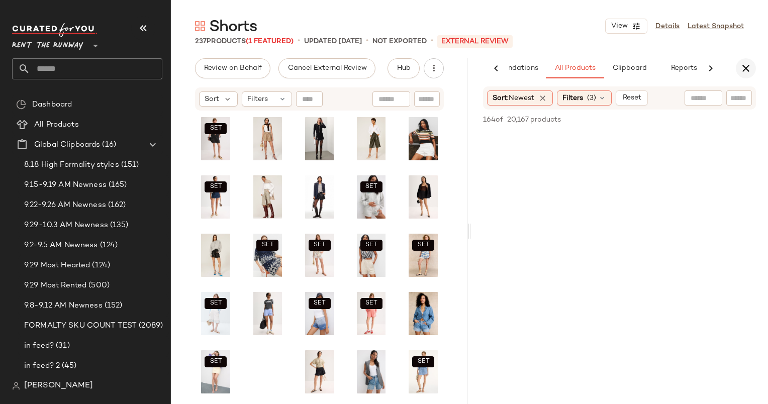
click at [748, 66] on icon "button" at bounding box center [746, 68] width 12 height 12
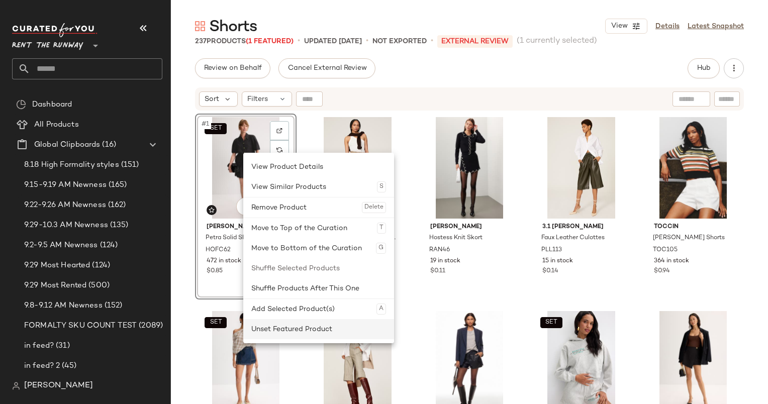
click at [325, 323] on div "Unset Featured Product" at bounding box center [318, 329] width 135 height 20
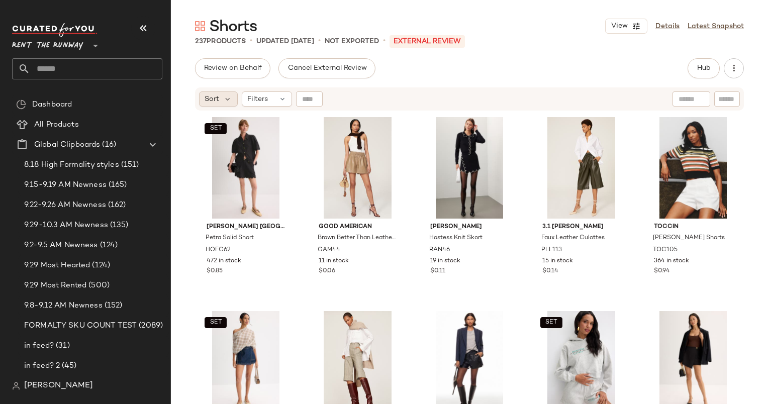
click at [218, 95] on span "Sort" at bounding box center [212, 99] width 15 height 11
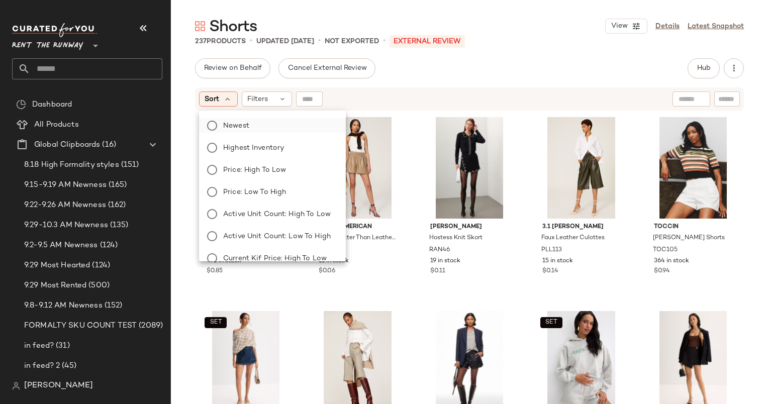
click at [249, 123] on label "Newest" at bounding box center [278, 126] width 119 height 14
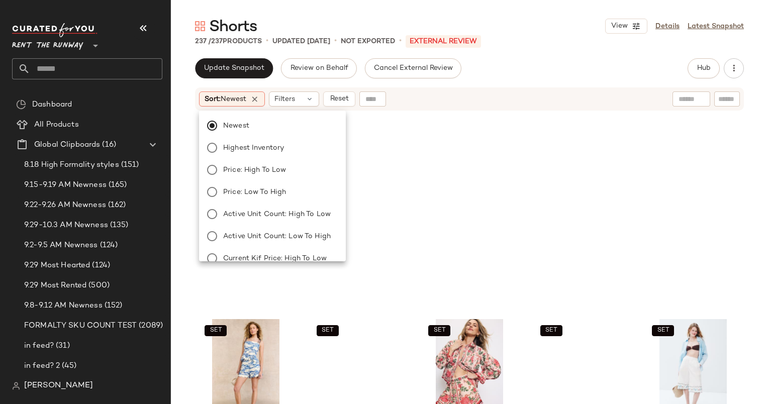
scroll to position [202, 0]
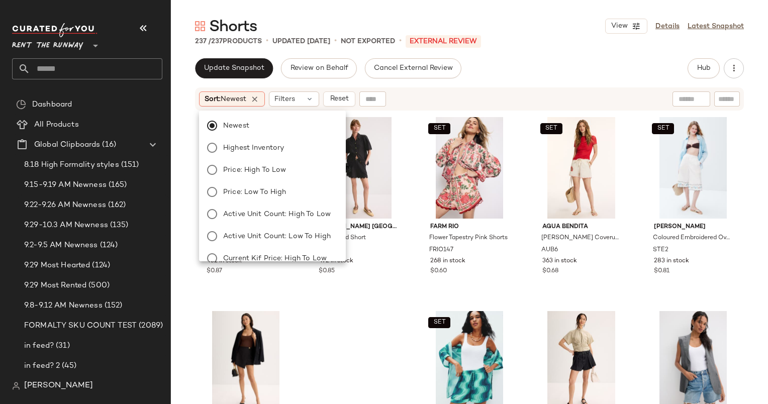
click at [411, 102] on div "Sort: Newest Filters Reset" at bounding box center [404, 98] width 410 height 15
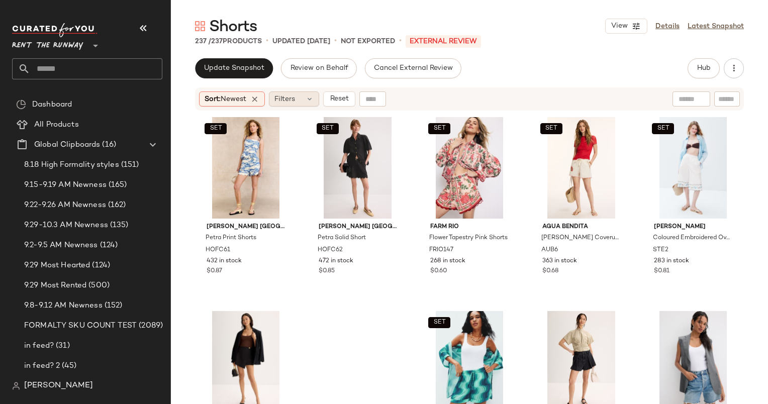
click at [305, 98] on div "Filters" at bounding box center [294, 98] width 50 height 15
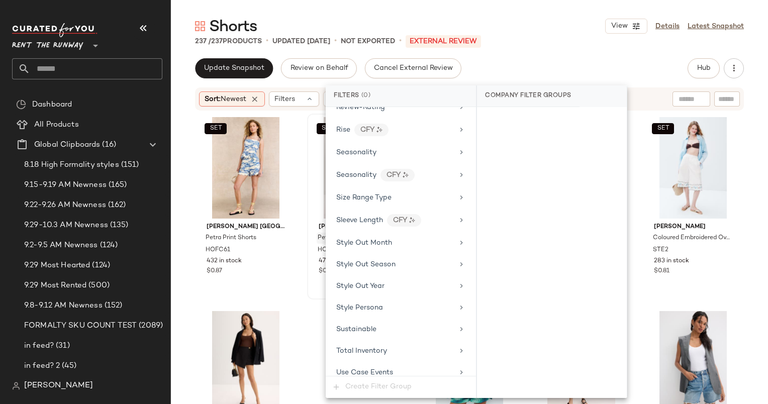
scroll to position [1332, 0]
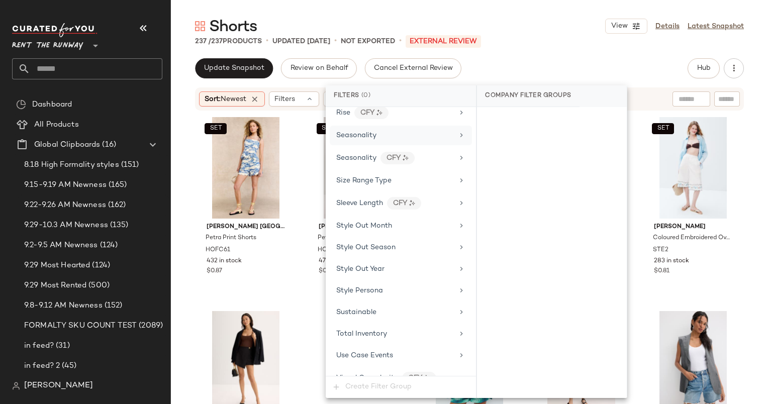
click at [398, 130] on div "Seasonality" at bounding box center [394, 135] width 117 height 11
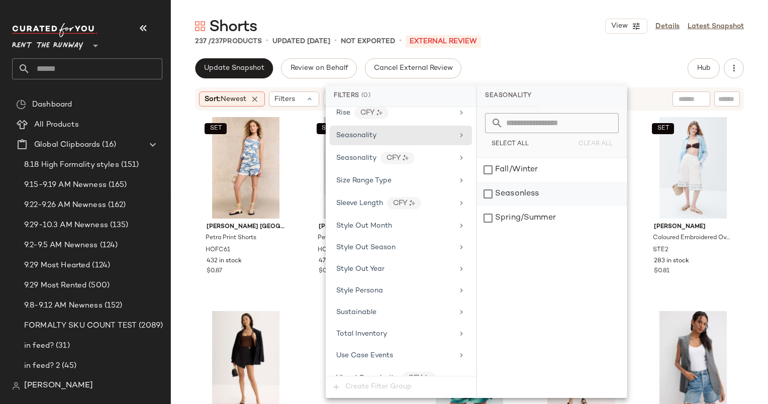
click at [525, 183] on div "Seasonless" at bounding box center [552, 194] width 150 height 24
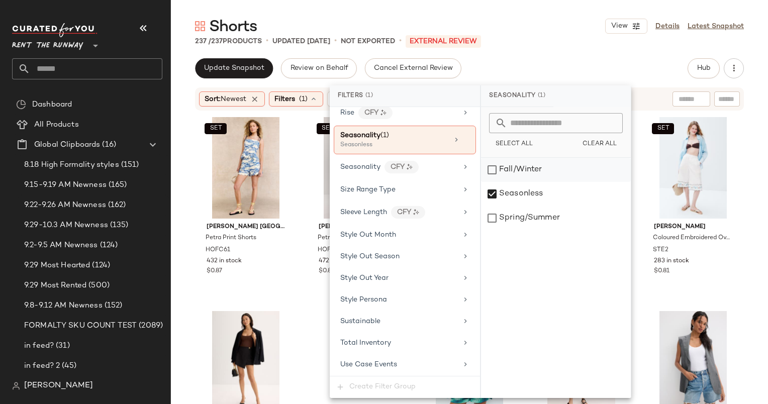
click at [509, 170] on div "Fall/Winter" at bounding box center [556, 170] width 150 height 24
click at [539, 75] on div "Update Snapshot Review on Behalf Cancel External Review Hub Send for Review Ext…" at bounding box center [469, 68] width 549 height 20
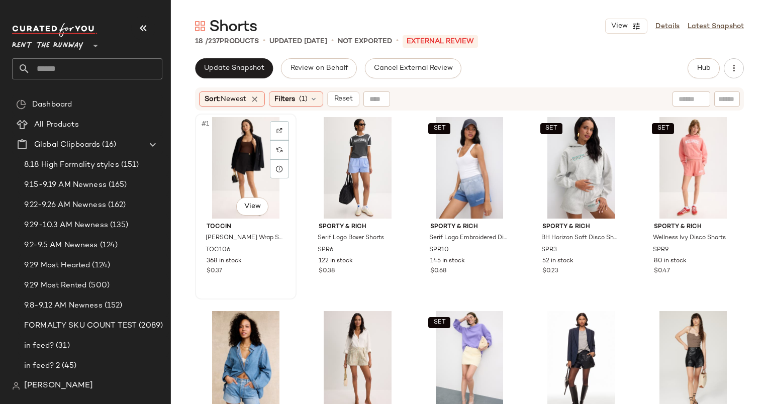
click at [222, 149] on div "#1 View" at bounding box center [246, 168] width 95 height 102
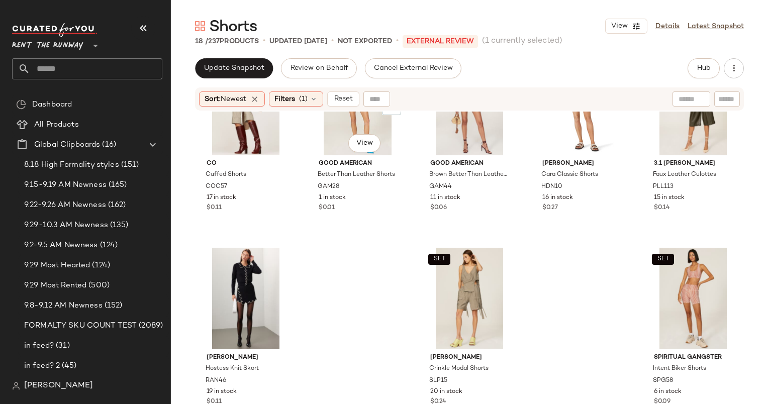
scroll to position [461, 0]
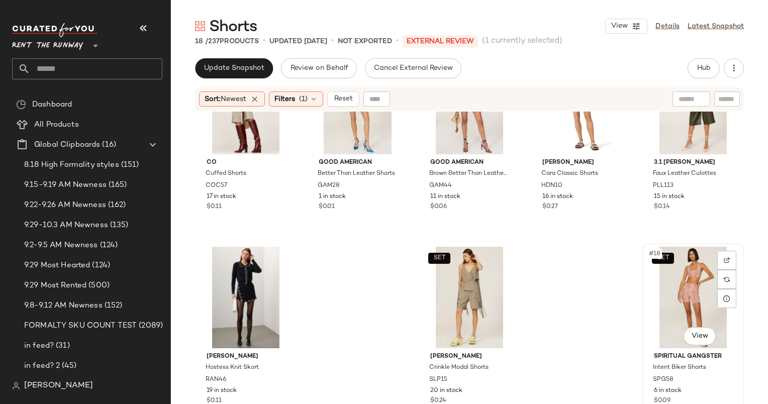
click at [692, 298] on div "SET #18 View" at bounding box center [693, 298] width 95 height 102
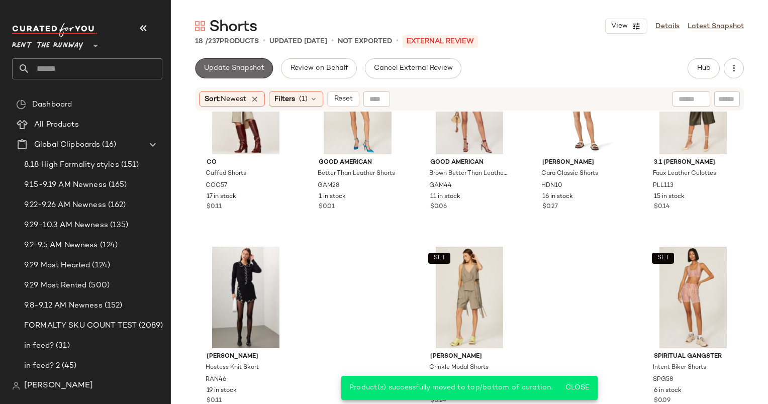
click at [247, 71] on span "Update Snapshot" at bounding box center [234, 68] width 61 height 8
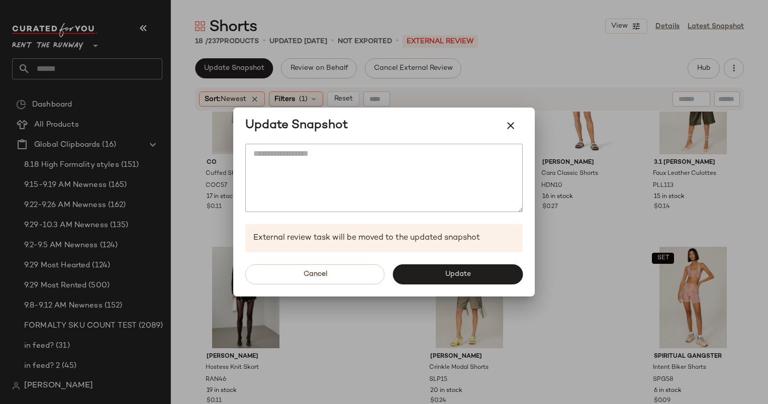
click at [460, 286] on div "Cancel Update" at bounding box center [384, 274] width 302 height 44
click at [449, 274] on span "Update" at bounding box center [457, 274] width 26 height 8
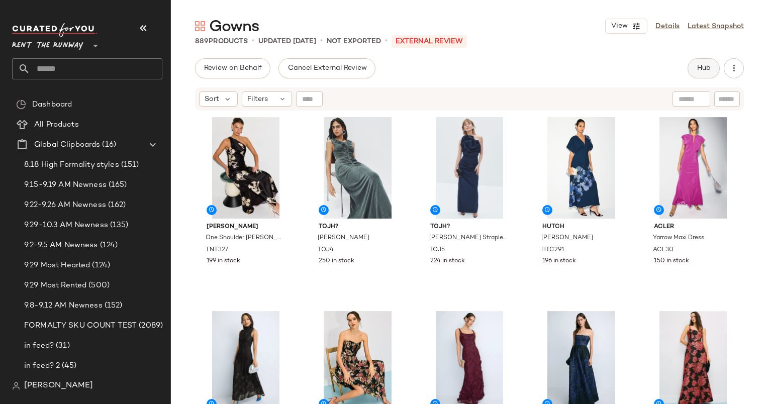
click at [699, 60] on button "Hub" at bounding box center [704, 68] width 32 height 20
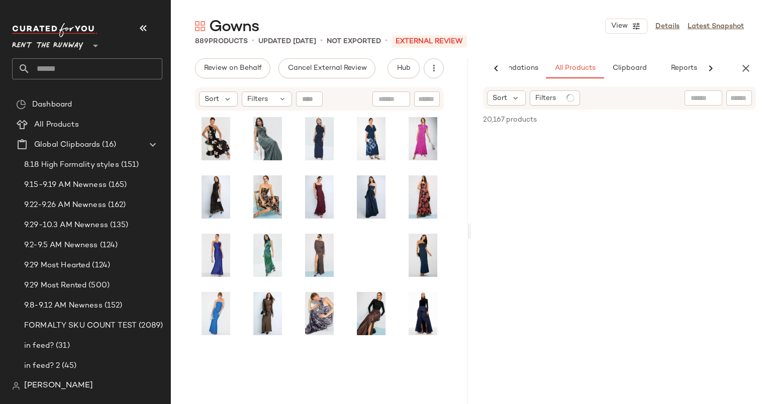
scroll to position [0, 52]
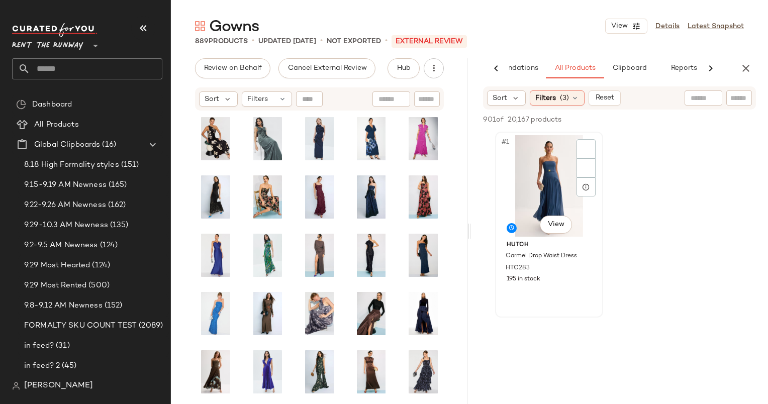
click at [512, 165] on div "#1 View" at bounding box center [549, 186] width 101 height 102
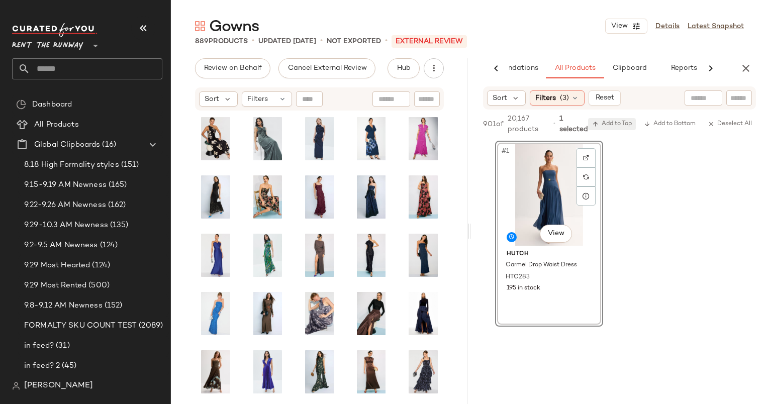
click at [614, 122] on span "Add to Top" at bounding box center [612, 124] width 40 height 7
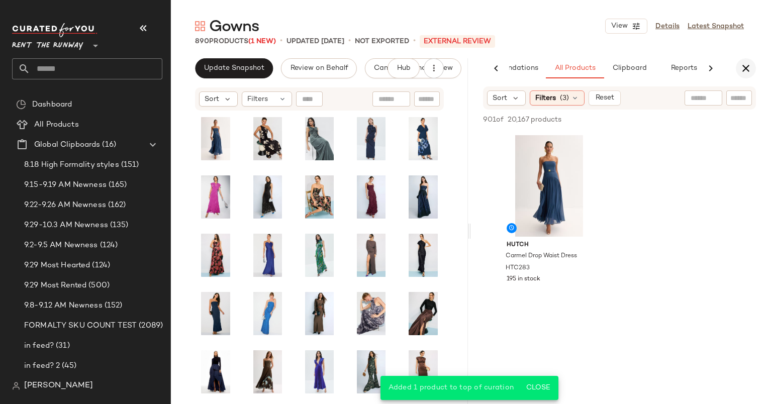
click at [744, 64] on icon "button" at bounding box center [746, 68] width 12 height 12
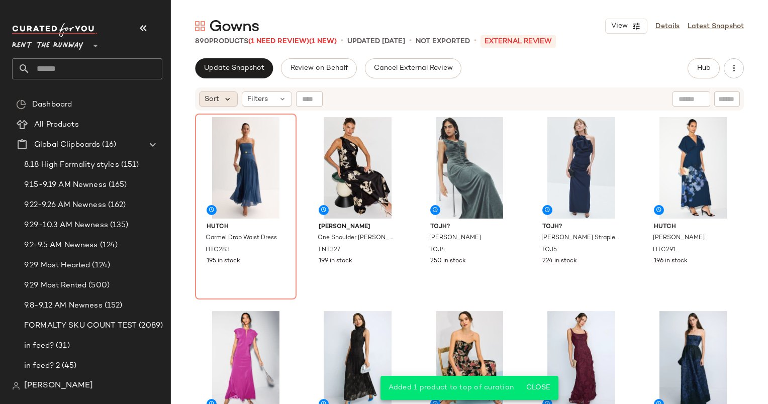
click at [226, 101] on icon at bounding box center [227, 99] width 9 height 9
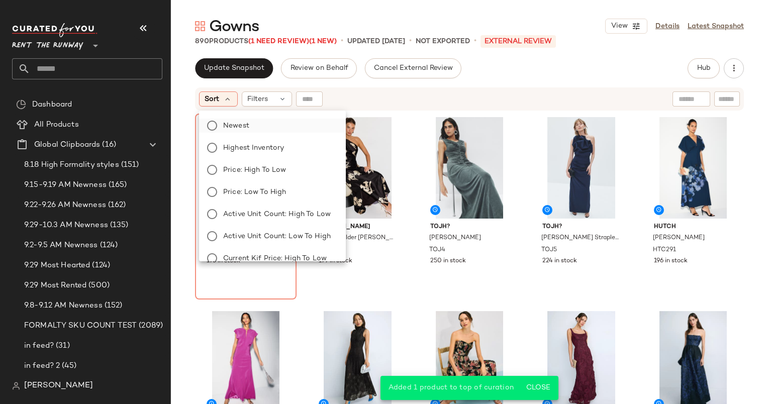
click at [282, 128] on label "Newest" at bounding box center [278, 126] width 119 height 14
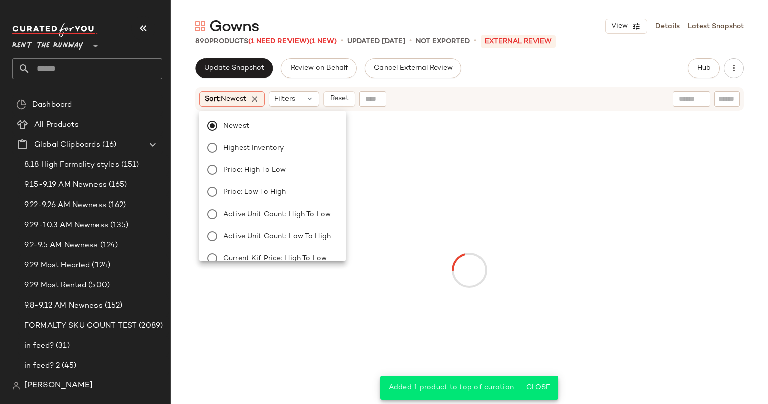
click at [421, 102] on div "Sort: Newest Filters Reset" at bounding box center [404, 98] width 410 height 15
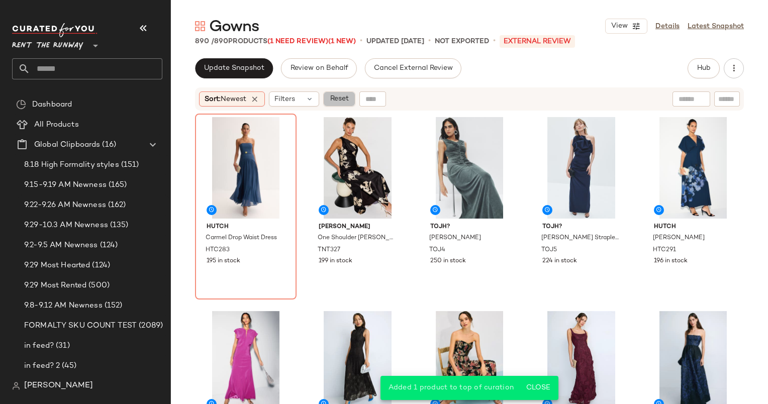
click at [342, 98] on span "Reset" at bounding box center [338, 99] width 19 height 8
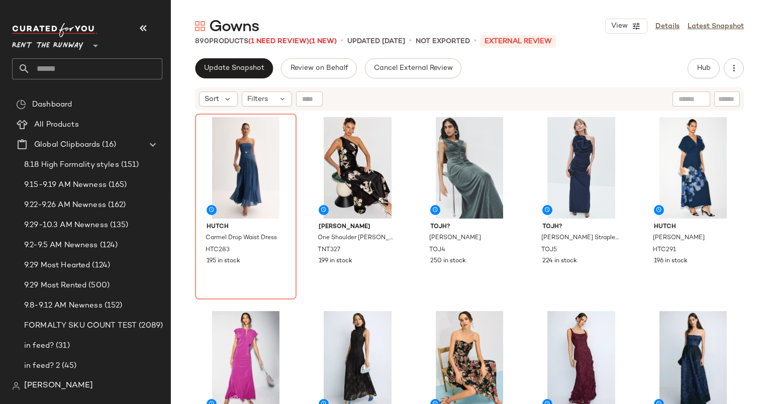
scroll to position [70, 0]
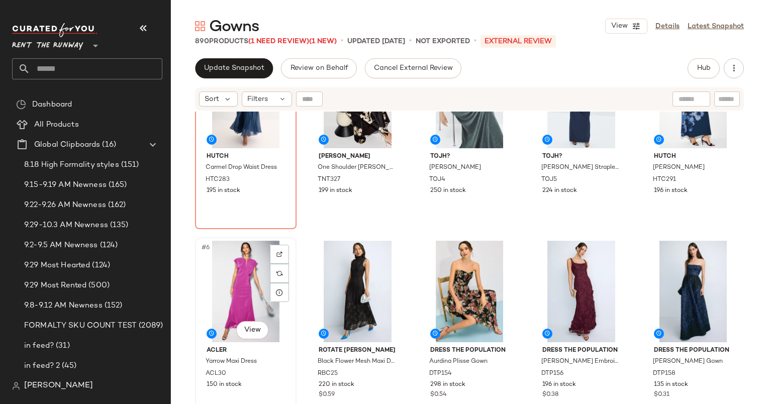
click at [234, 259] on div "#6 View" at bounding box center [246, 292] width 95 height 102
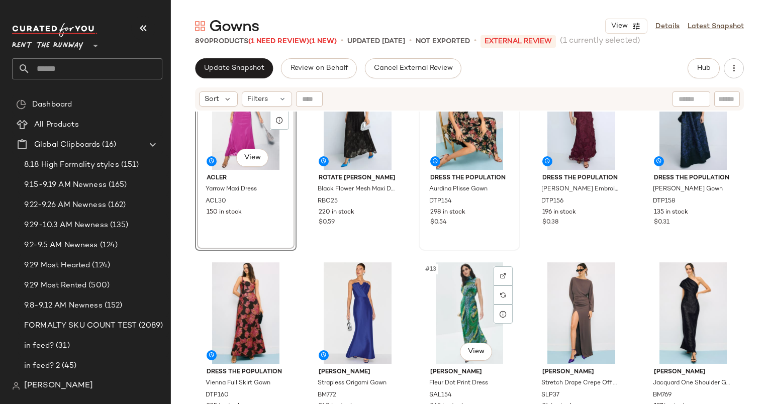
scroll to position [243, 0]
click at [558, 131] on div "#9 View" at bounding box center [581, 119] width 95 height 102
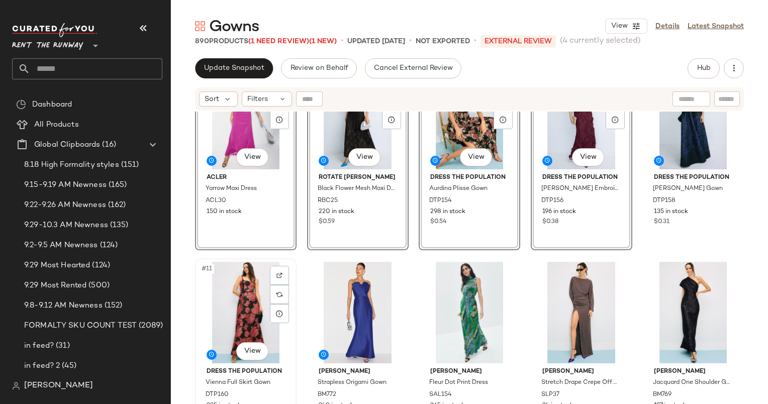
click at [240, 305] on div "#11 View" at bounding box center [246, 313] width 95 height 102
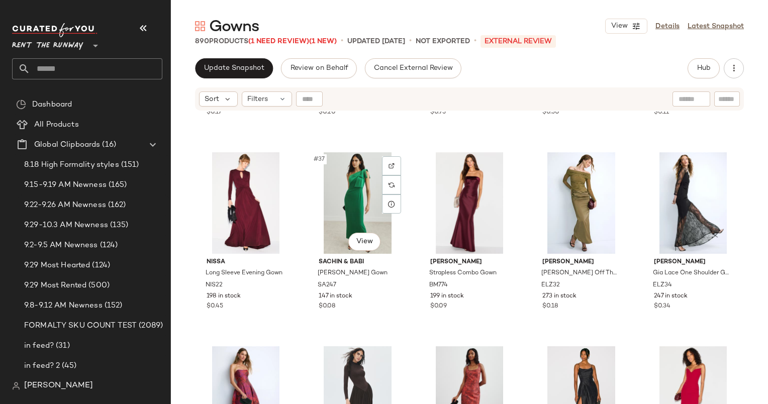
scroll to position [1331, 0]
click at [263, 203] on div "#36 View" at bounding box center [246, 203] width 95 height 102
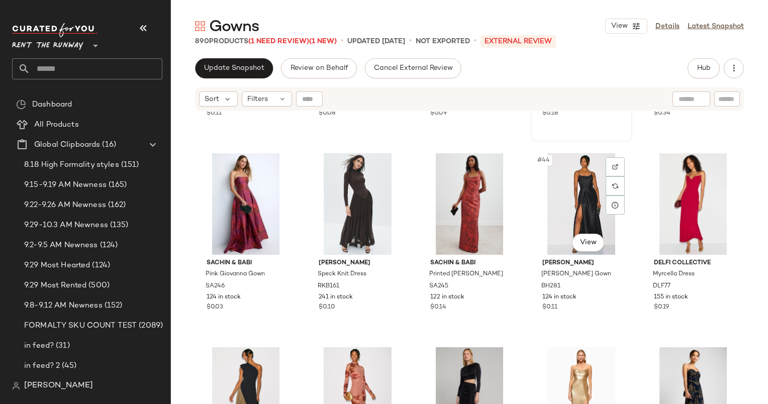
scroll to position [1526, 0]
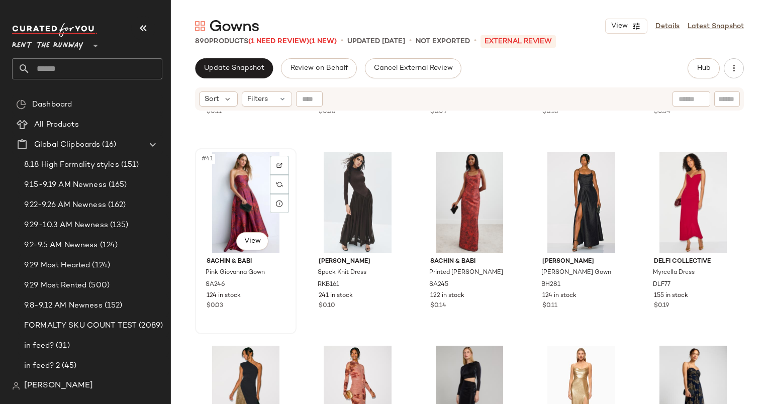
click at [241, 191] on div "#41 View" at bounding box center [246, 203] width 95 height 102
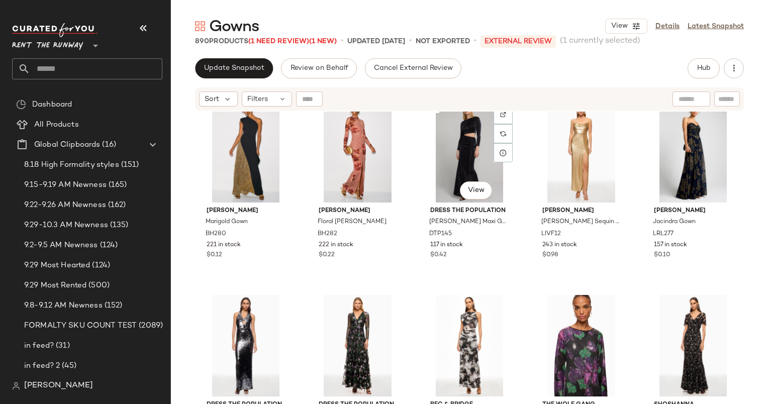
scroll to position [1772, 0]
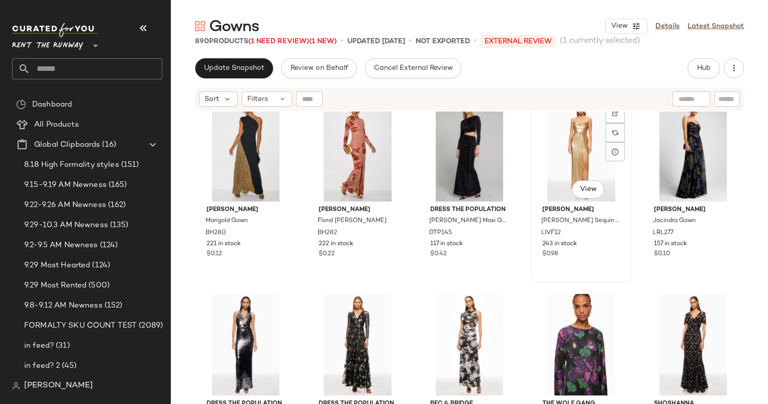
click at [567, 150] on div "#49 View" at bounding box center [581, 151] width 95 height 102
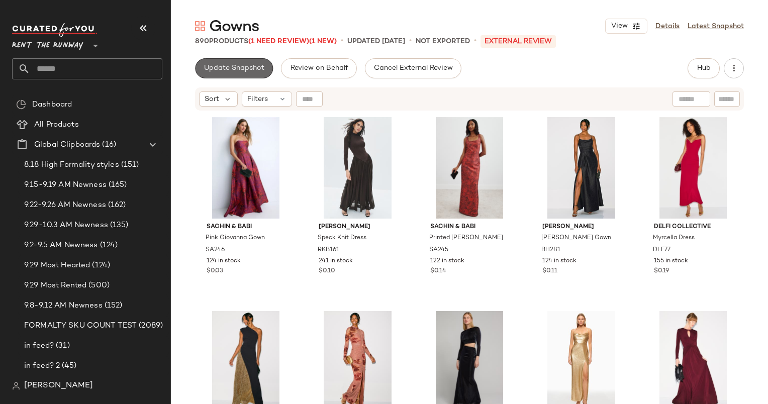
click at [228, 66] on span "Update Snapshot" at bounding box center [234, 68] width 61 height 8
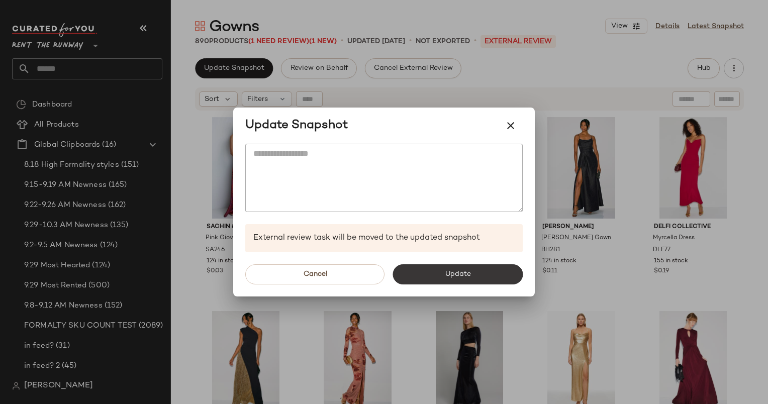
click at [435, 274] on button "Update" at bounding box center [458, 274] width 130 height 20
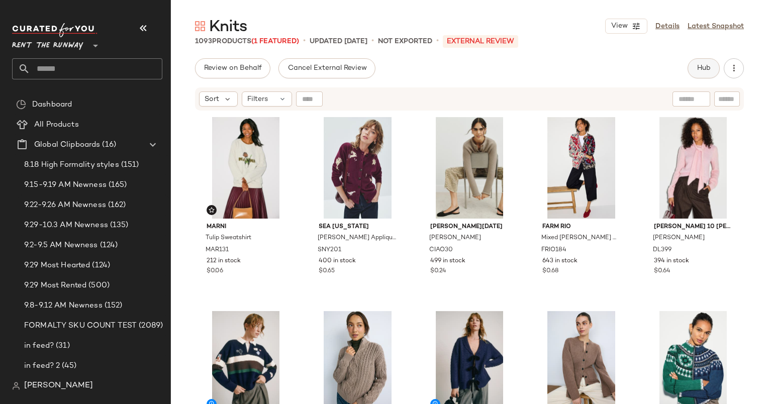
click at [701, 62] on button "Hub" at bounding box center [704, 68] width 32 height 20
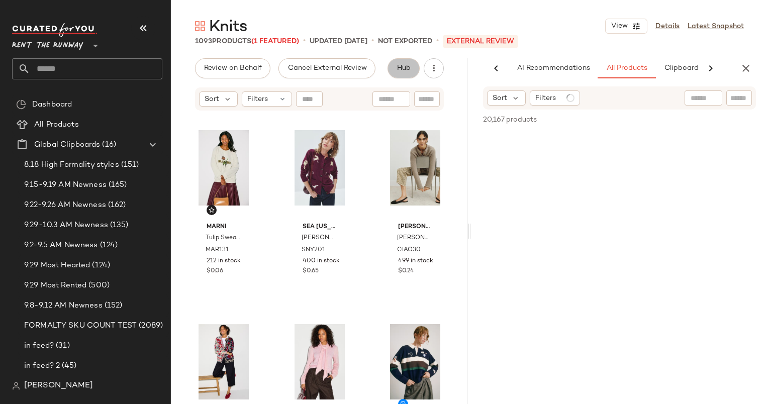
scroll to position [0, 62]
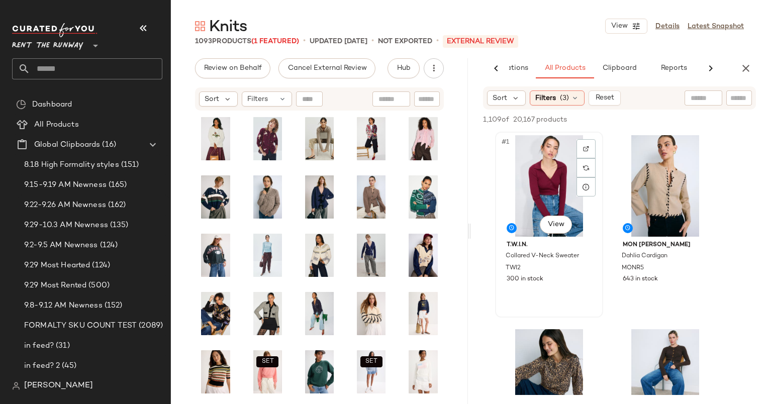
click at [554, 162] on div "#1 View" at bounding box center [549, 186] width 101 height 102
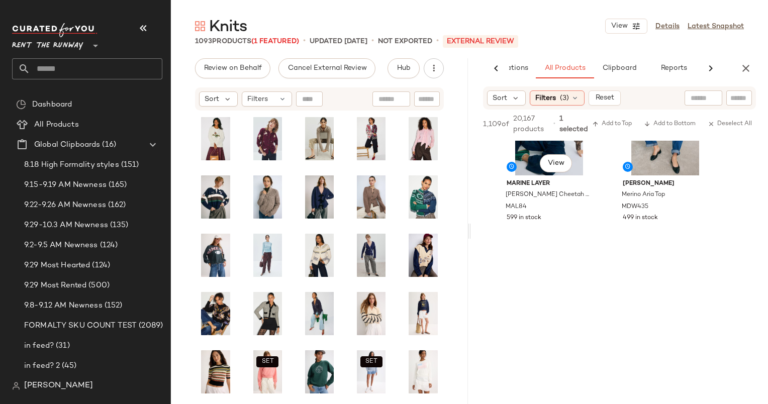
scroll to position [265, 0]
click at [635, 167] on div "#4 View" at bounding box center [665, 124] width 101 height 102
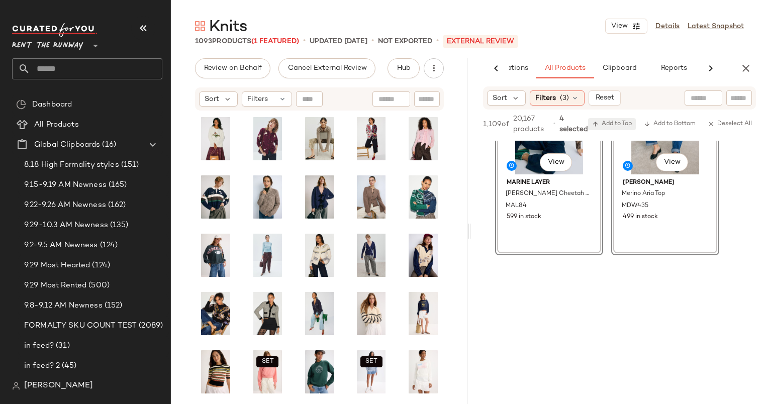
click at [597, 127] on icon "button" at bounding box center [595, 124] width 7 height 7
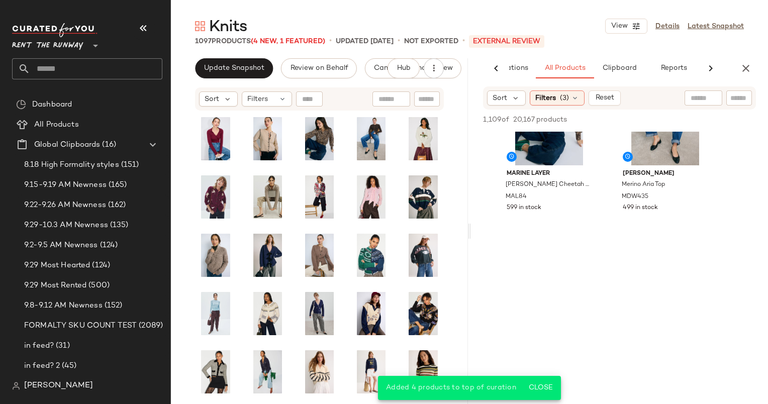
click at [736, 62] on div "AI Recommendations All Products Clipboard Reports" at bounding box center [603, 68] width 265 height 20
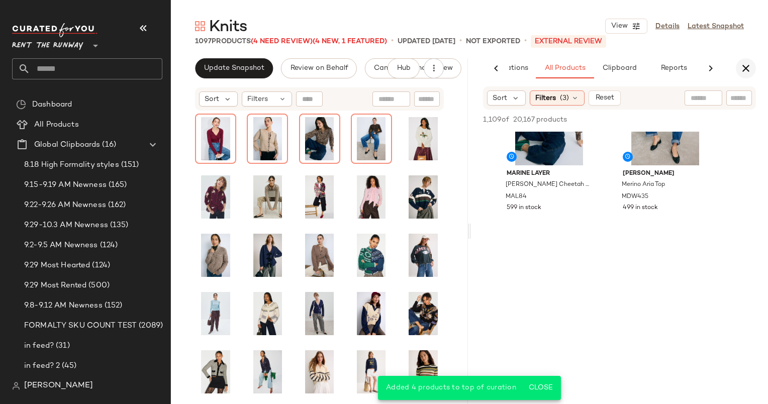
click at [740, 65] on icon "button" at bounding box center [746, 68] width 12 height 12
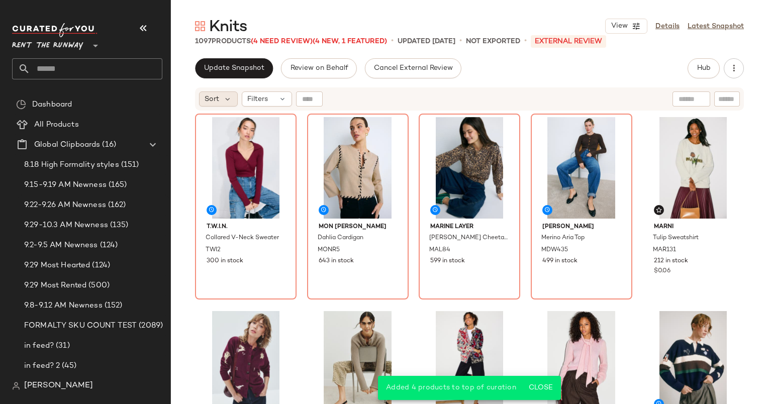
click at [223, 104] on div "Sort" at bounding box center [218, 98] width 39 height 15
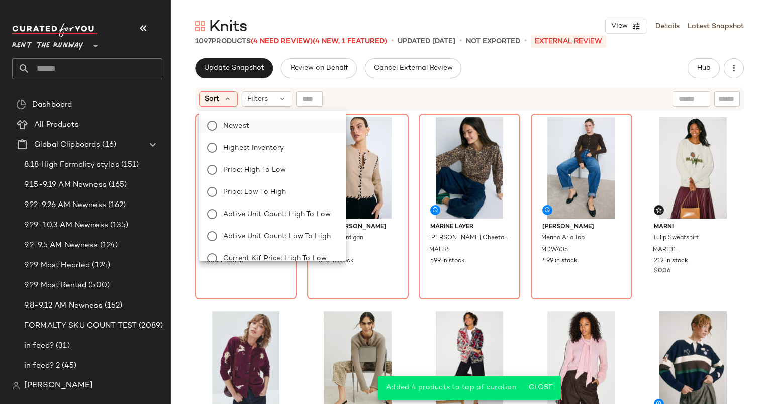
click at [273, 127] on label "Newest" at bounding box center [278, 126] width 119 height 14
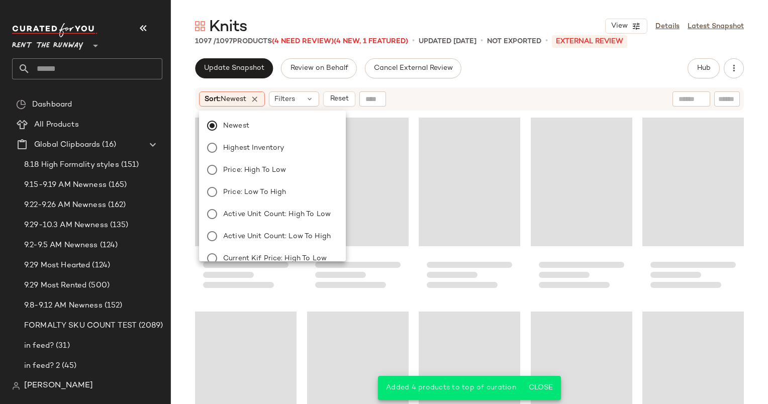
click at [406, 99] on div "Sort: Newest Filters Reset" at bounding box center [404, 98] width 410 height 15
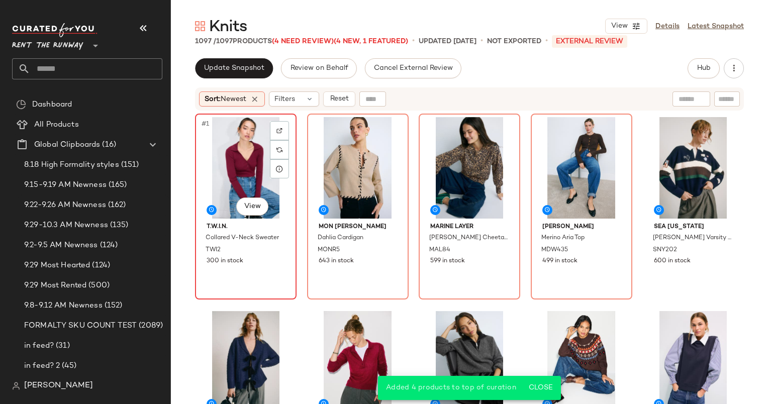
click at [233, 171] on div "#1 View" at bounding box center [246, 168] width 95 height 102
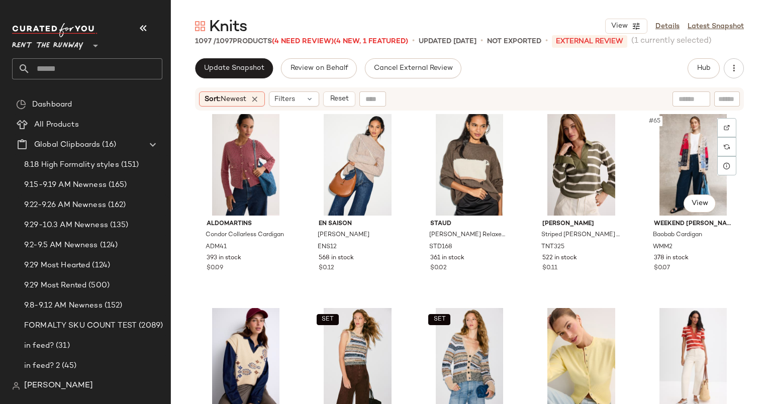
scroll to position [2210, 0]
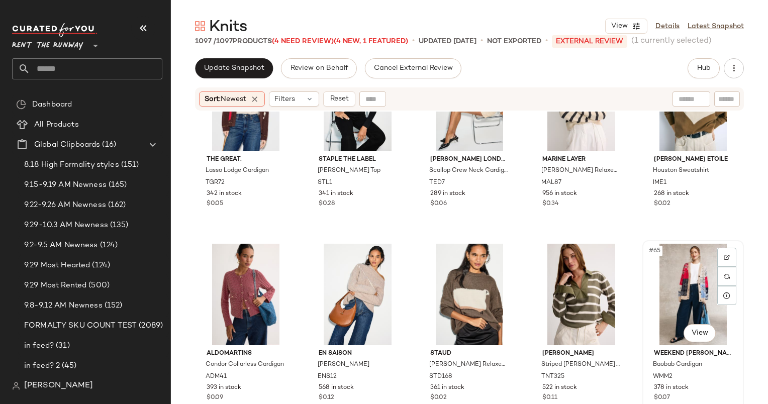
click at [672, 279] on div "#65 View" at bounding box center [693, 295] width 95 height 102
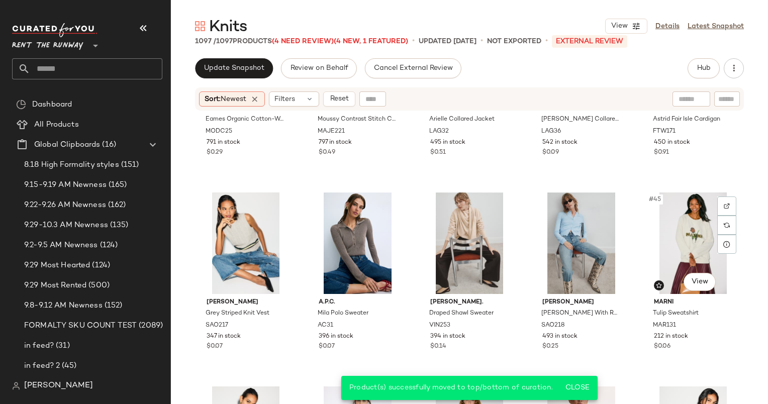
scroll to position [1484, 0]
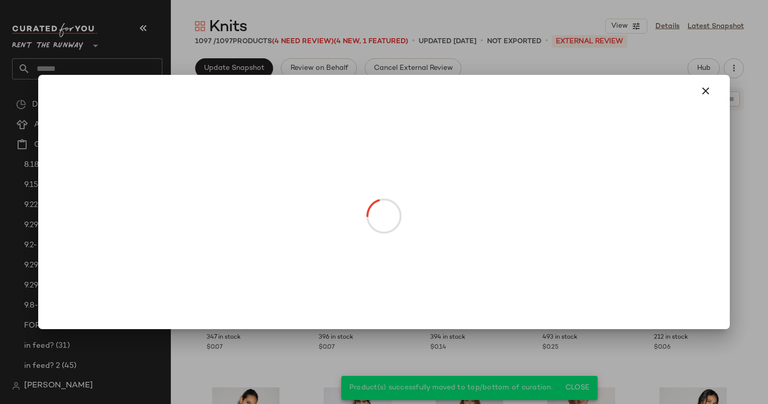
drag, startPoint x: 672, startPoint y: 279, endPoint x: 514, endPoint y: 47, distance: 279.7
click at [514, 47] on div at bounding box center [384, 202] width 768 height 404
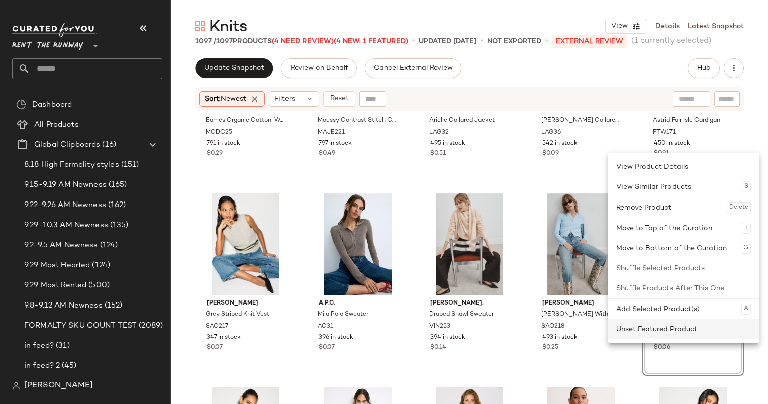
click at [693, 329] on div "Unset Featured Product" at bounding box center [683, 329] width 135 height 20
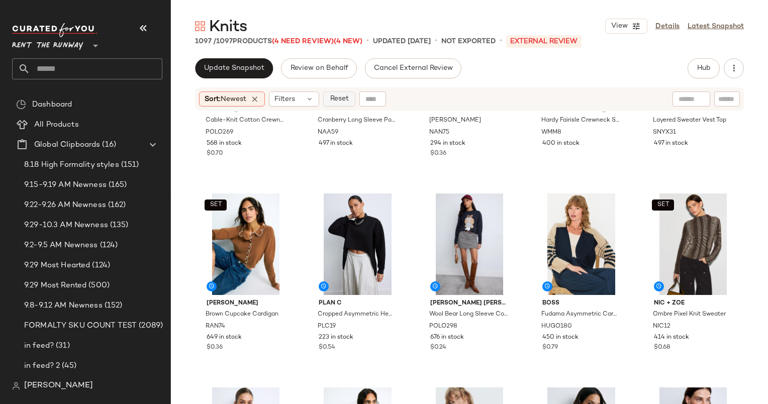
click at [334, 96] on span "Reset" at bounding box center [338, 99] width 19 height 8
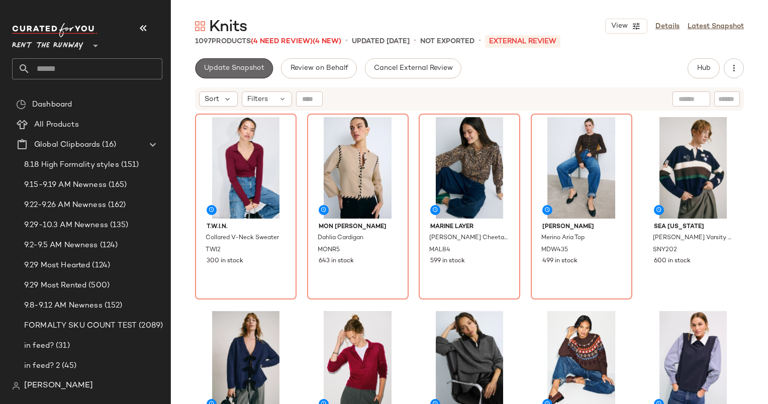
click at [242, 73] on button "Update Snapshot" at bounding box center [234, 68] width 78 height 20
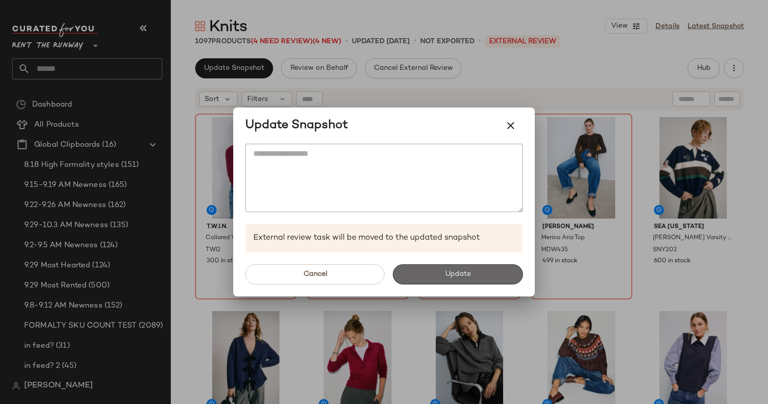
click at [466, 283] on button "Update" at bounding box center [458, 274] width 130 height 20
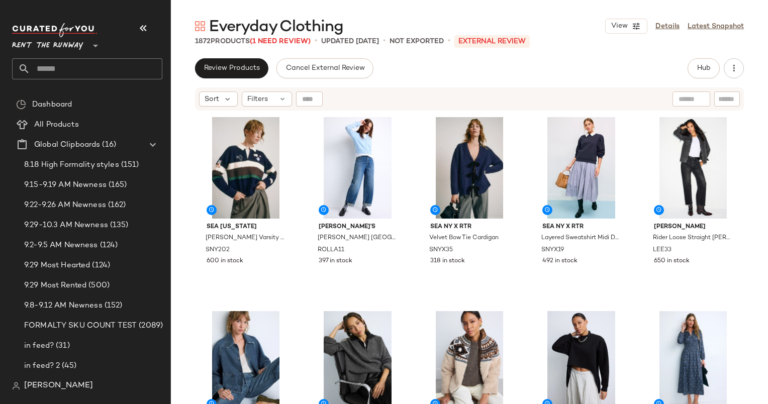
click at [704, 80] on div "Review Products Cancel External Review Hub Send for Review External Review Inte…" at bounding box center [469, 231] width 597 height 346
click at [697, 72] on span "Hub" at bounding box center [704, 68] width 14 height 8
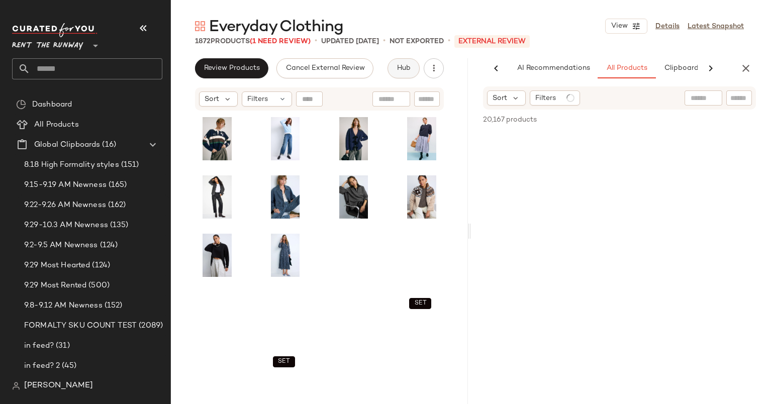
scroll to position [0, 42]
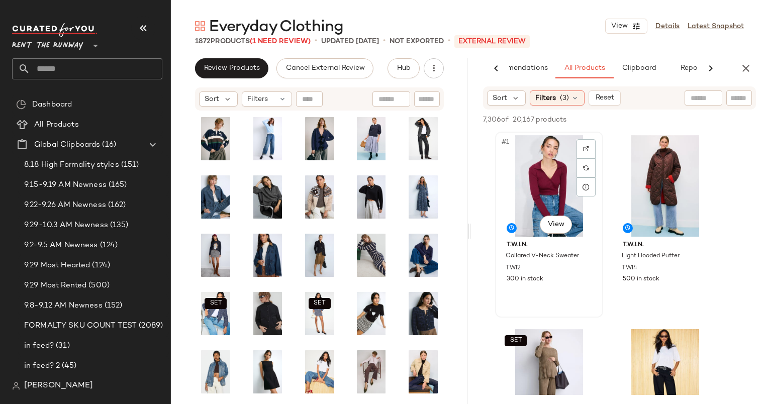
click at [548, 175] on div "#1 View" at bounding box center [549, 186] width 101 height 102
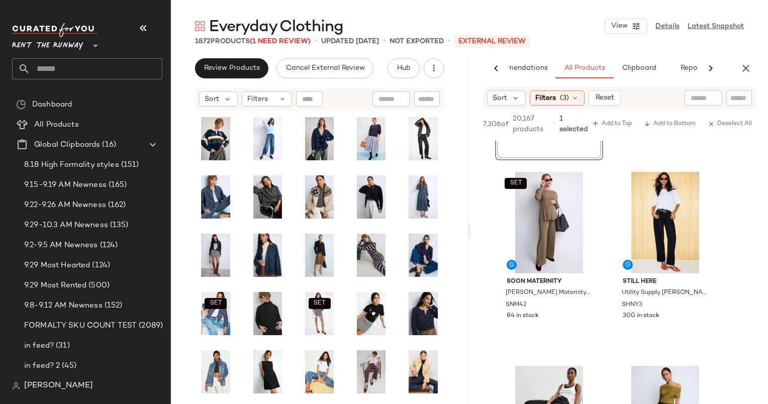
scroll to position [166, 0]
click at [640, 230] on div "#4 View" at bounding box center [665, 223] width 101 height 102
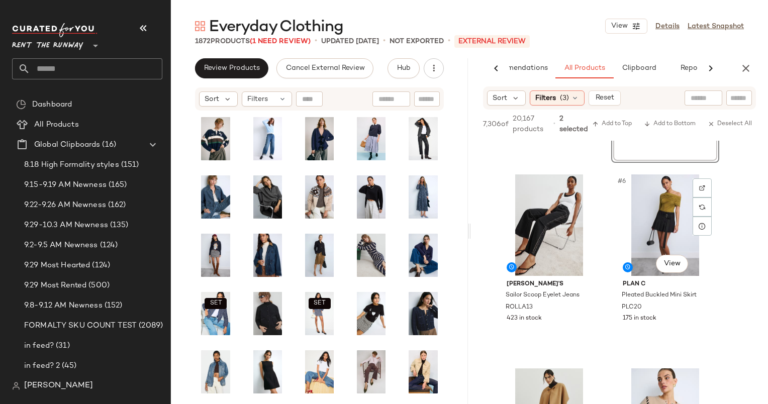
scroll to position [376, 0]
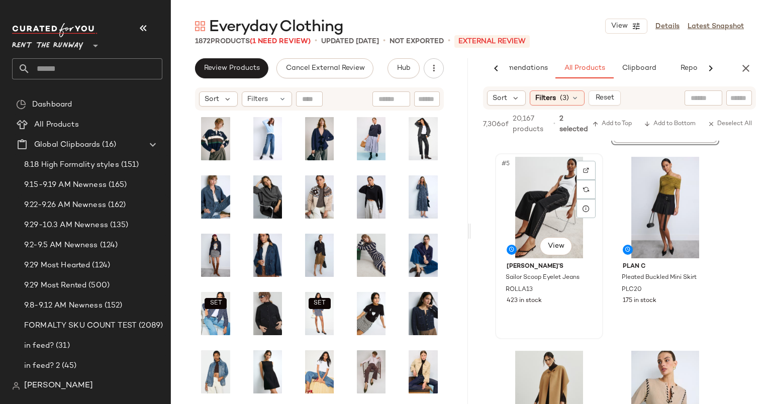
click at [546, 182] on div "#5 View" at bounding box center [549, 208] width 101 height 102
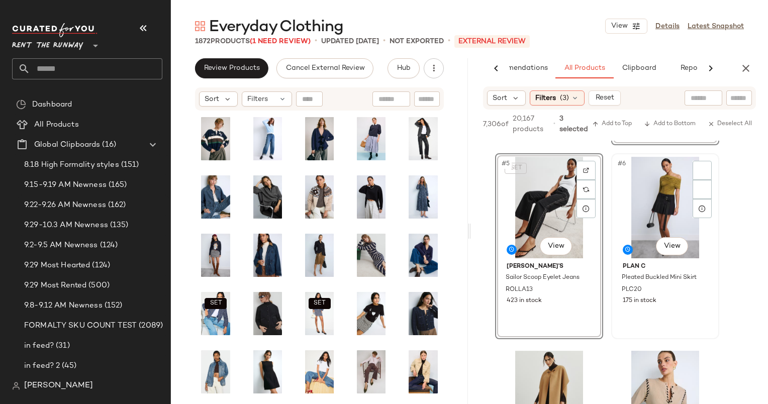
click at [672, 211] on div "#6 View" at bounding box center [665, 208] width 101 height 102
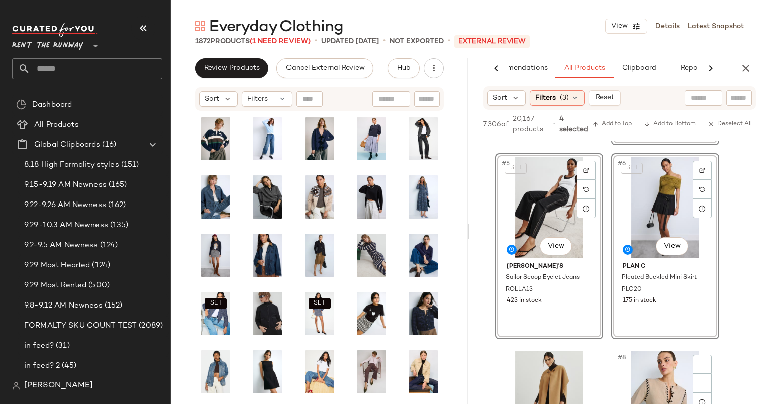
scroll to position [599, 0]
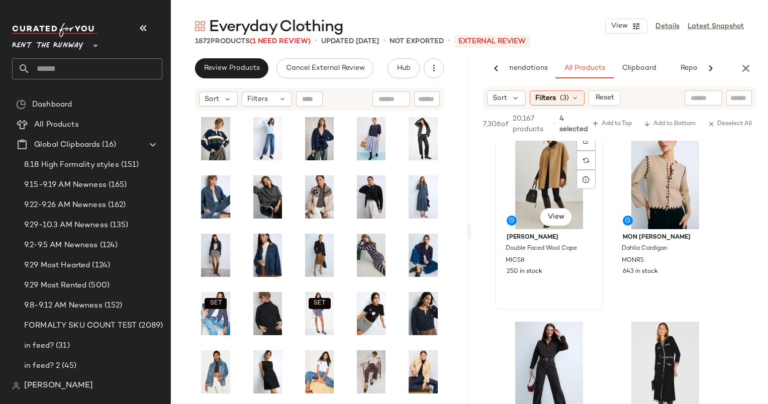
click at [532, 175] on div "#7 View" at bounding box center [549, 179] width 101 height 102
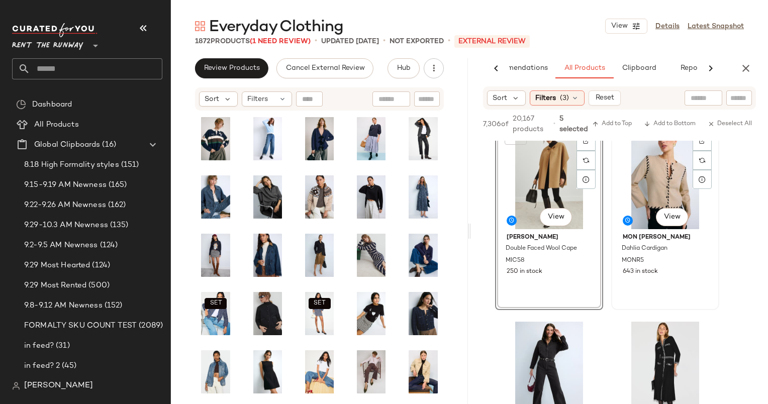
click at [653, 184] on div "#8 View" at bounding box center [665, 179] width 101 height 102
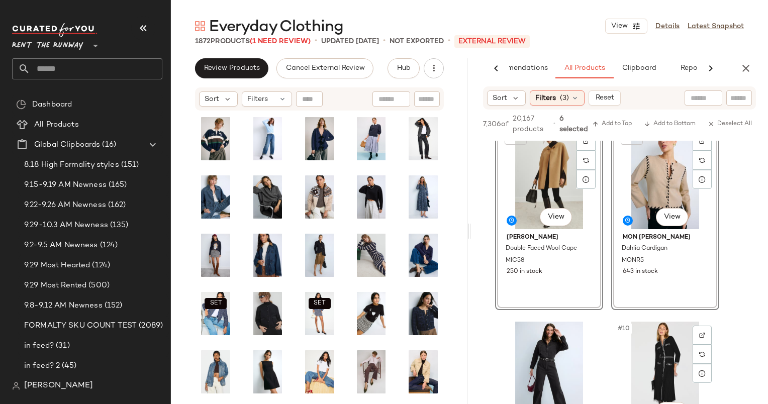
scroll to position [735, 0]
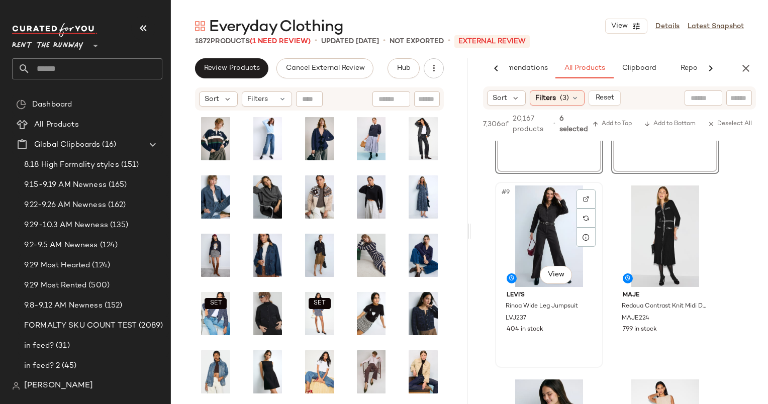
click at [547, 207] on div "#9 View" at bounding box center [549, 237] width 101 height 102
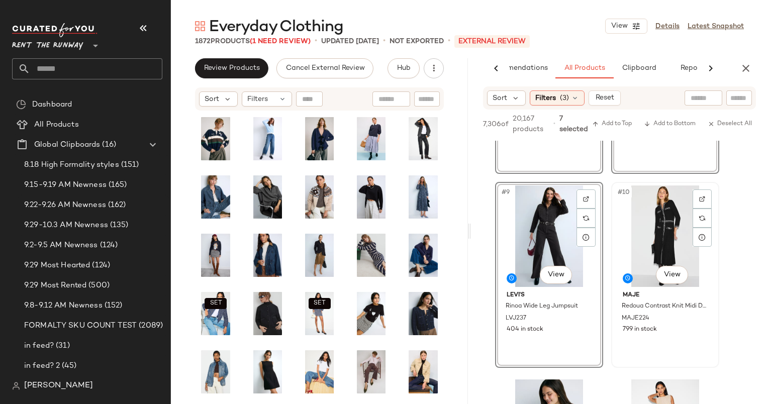
click at [667, 225] on div "#10 View" at bounding box center [665, 237] width 101 height 102
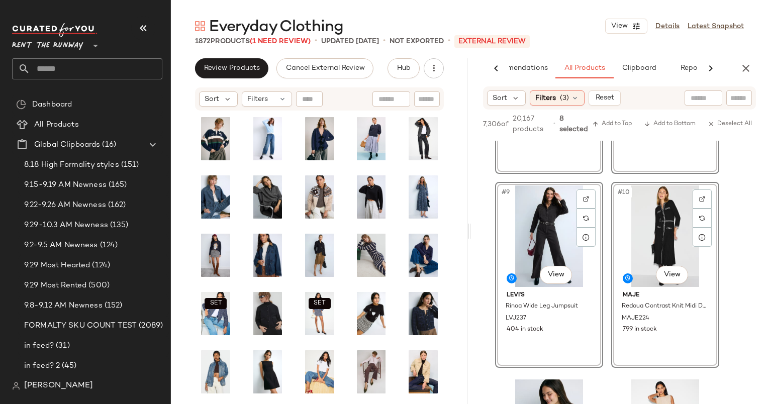
scroll to position [957, 0]
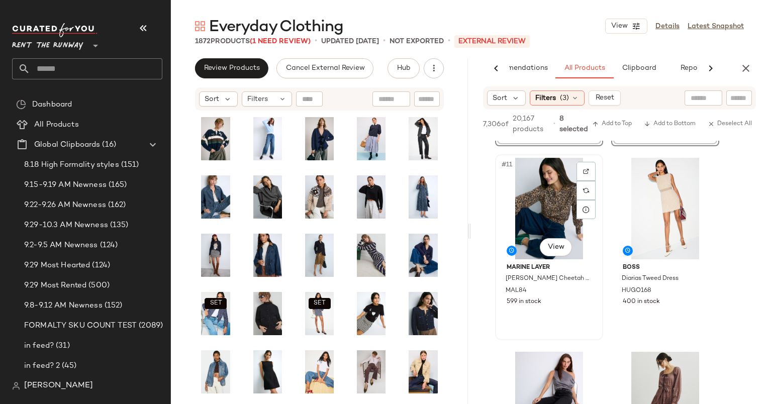
click at [539, 195] on div "#11 View" at bounding box center [549, 209] width 101 height 102
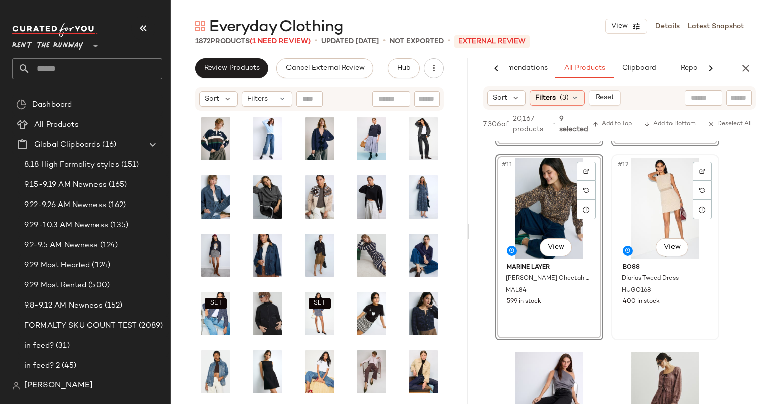
click at [657, 209] on div "#12 View" at bounding box center [665, 209] width 101 height 102
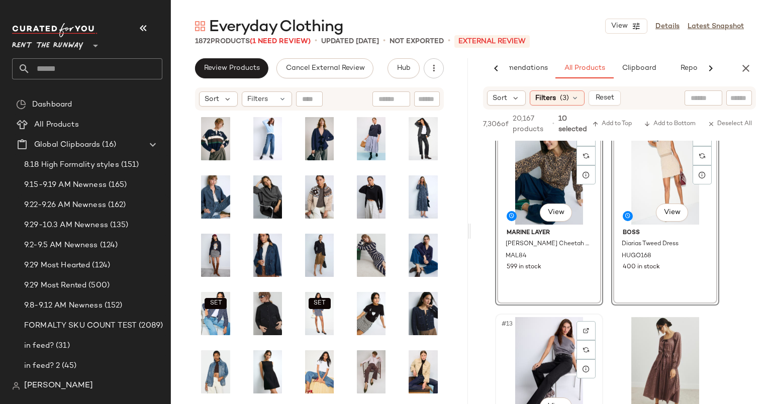
scroll to position [985, 0]
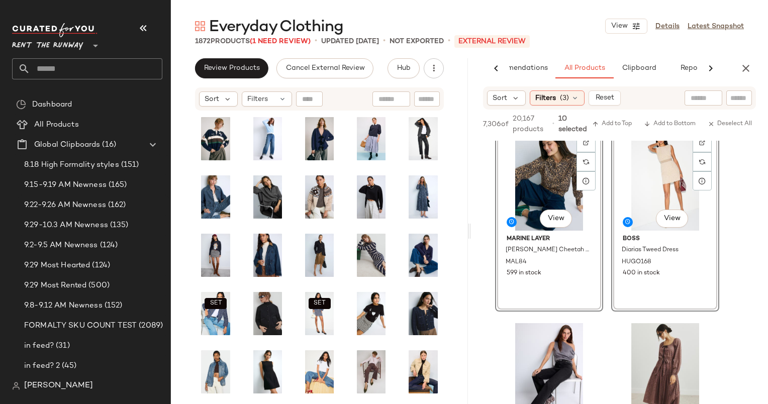
click at [662, 175] on div "#12 View" at bounding box center [665, 180] width 101 height 102
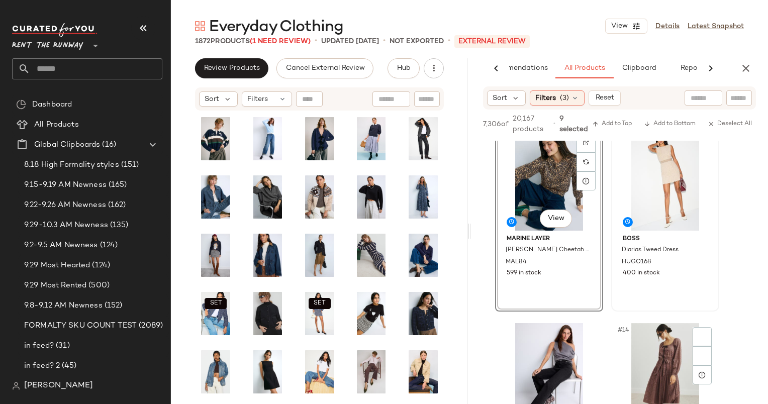
scroll to position [1173, 0]
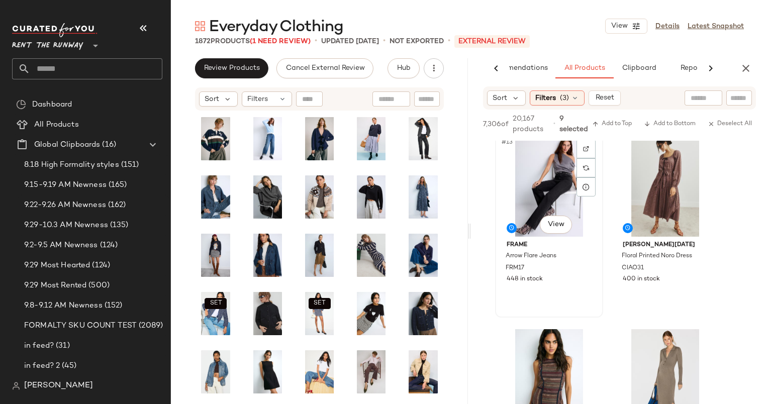
click at [557, 182] on div "#13 View" at bounding box center [549, 186] width 101 height 102
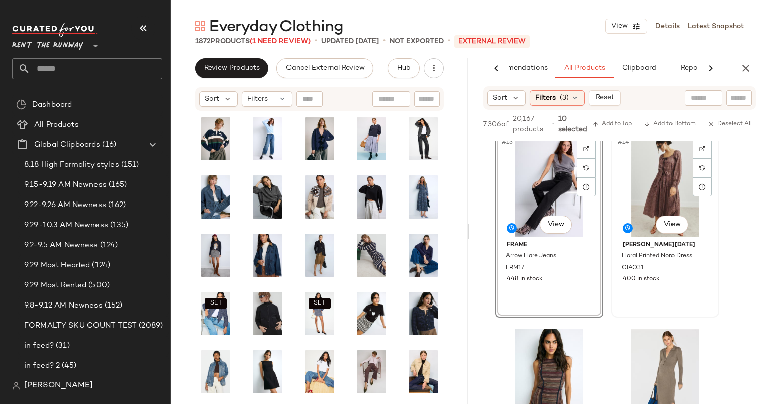
click at [653, 199] on div "#14 View" at bounding box center [665, 186] width 101 height 102
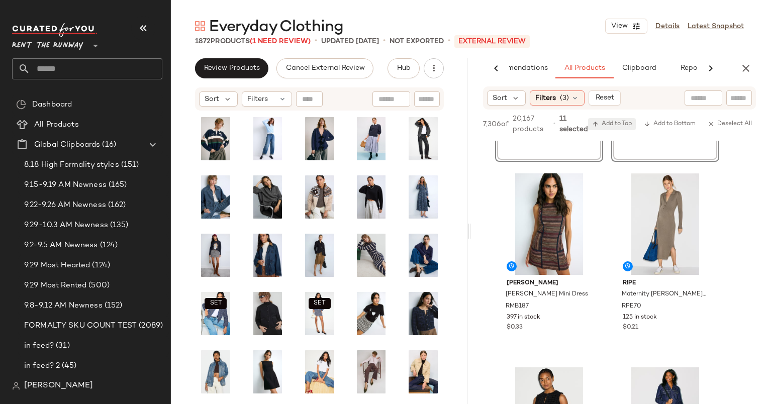
click at [617, 118] on button "Add to Top" at bounding box center [612, 124] width 48 height 12
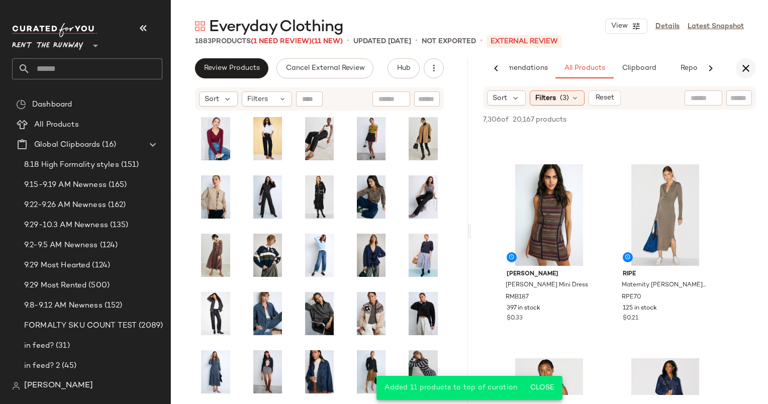
click at [740, 68] on icon "button" at bounding box center [746, 68] width 12 height 12
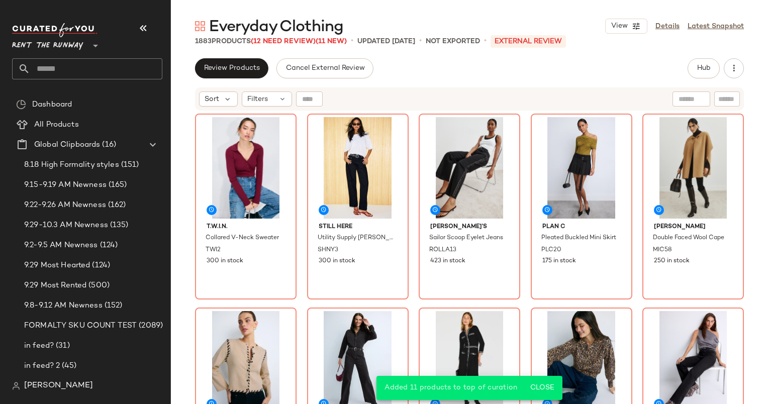
click at [201, 109] on div "Sort Filters" at bounding box center [469, 98] width 549 height 23
click at [214, 107] on div "Sort Filters" at bounding box center [469, 98] width 549 height 23
click at [206, 94] on span "Sort" at bounding box center [212, 99] width 15 height 11
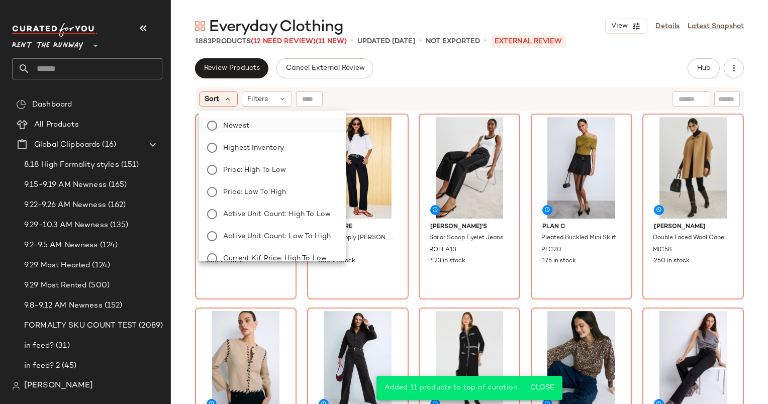
click at [267, 132] on label "Newest" at bounding box center [278, 126] width 119 height 14
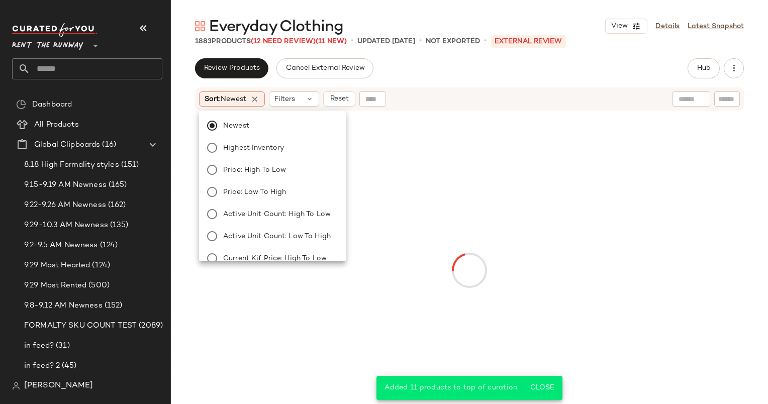
click at [462, 84] on div "Review Products Cancel External Review Hub Send for Review External Review Inte…" at bounding box center [469, 231] width 597 height 346
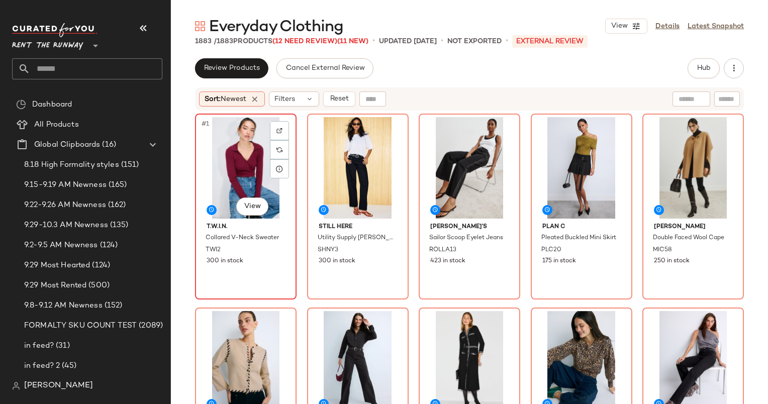
click at [226, 166] on div "#1 View" at bounding box center [246, 168] width 95 height 102
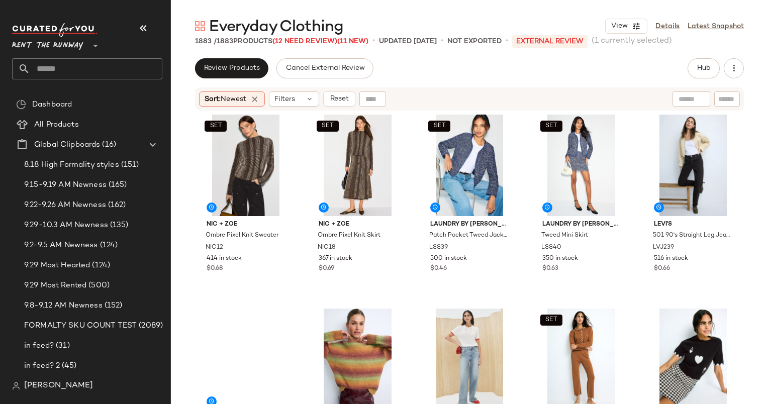
scroll to position [1379, 0]
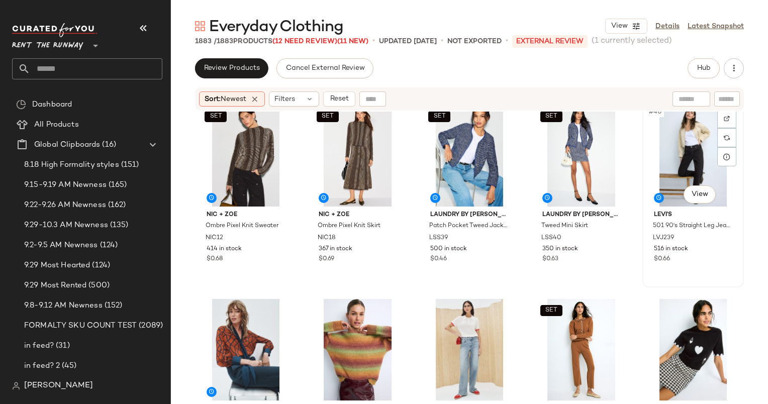
click at [663, 142] on div "#40 View" at bounding box center [693, 156] width 95 height 102
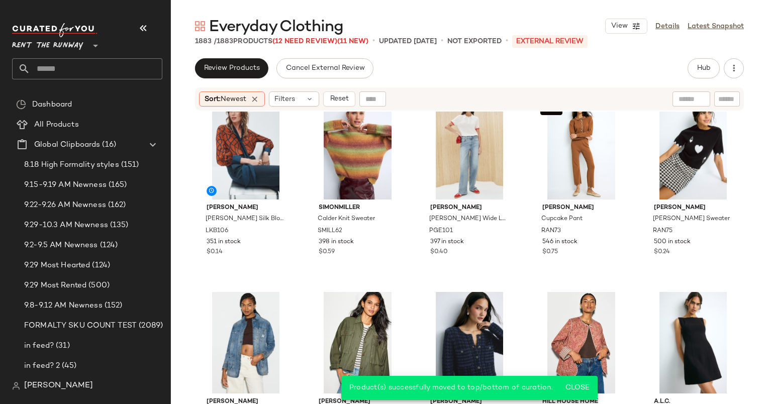
scroll to position [1575, 0]
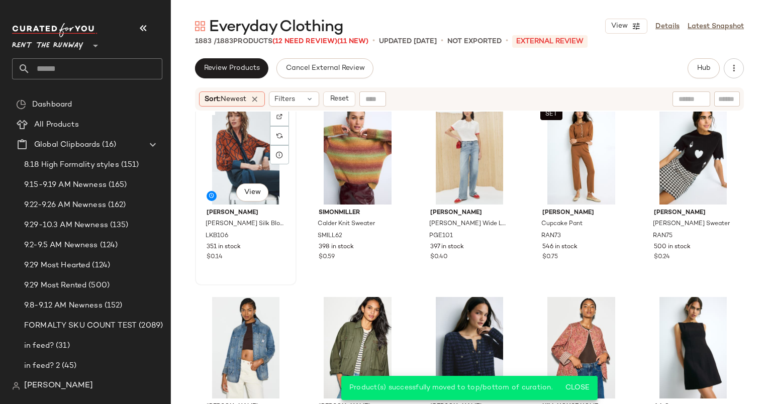
click at [241, 164] on div "#41 View" at bounding box center [246, 154] width 95 height 102
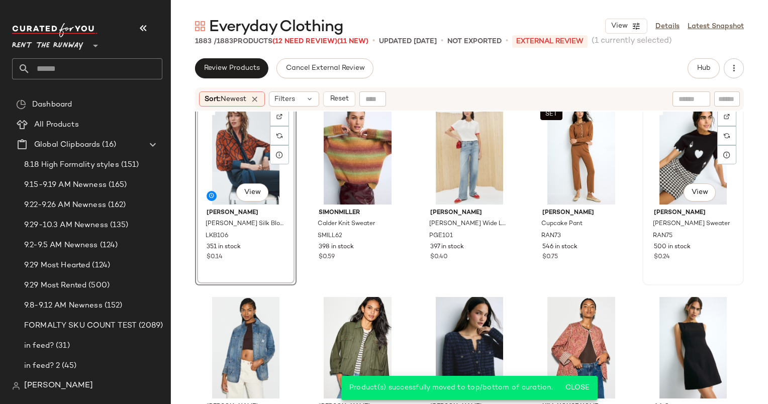
click at [685, 145] on div "#45 View" at bounding box center [693, 154] width 95 height 102
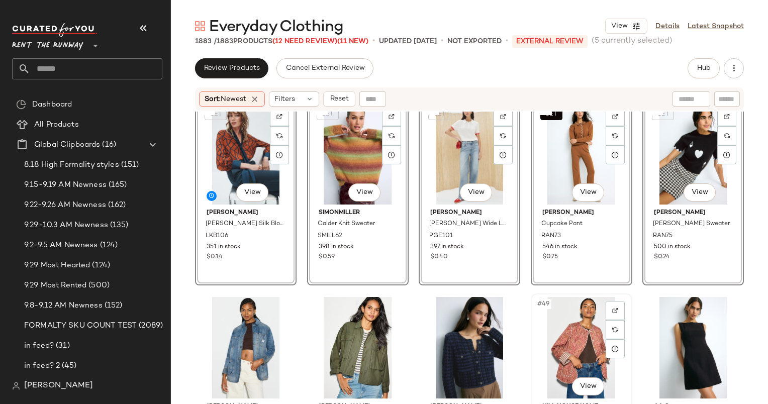
click at [593, 308] on div "#49 View" at bounding box center [581, 348] width 95 height 102
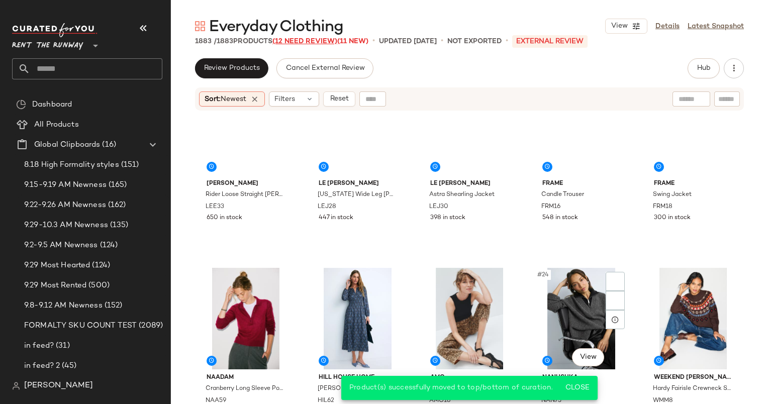
scroll to position [492, 0]
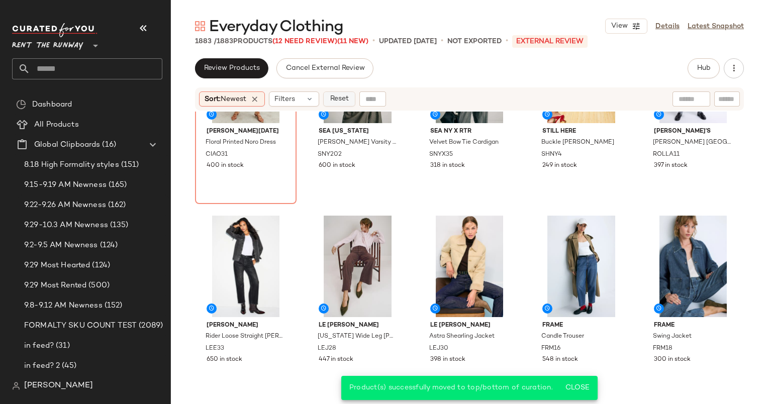
click at [335, 97] on span "Reset" at bounding box center [338, 99] width 19 height 8
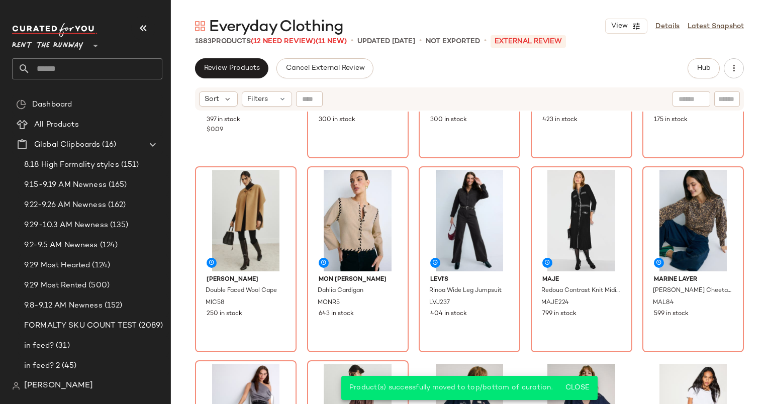
scroll to position [0, 0]
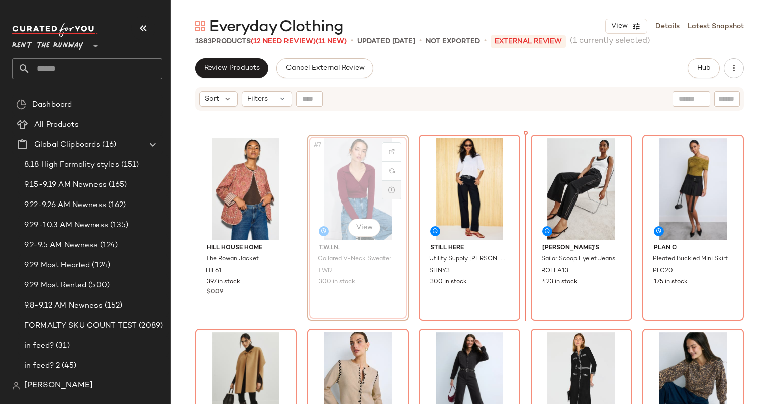
scroll to position [171, 0]
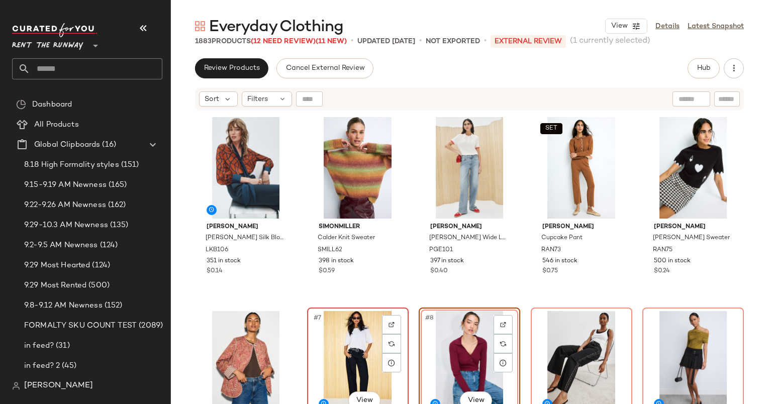
scroll to position [390, 0]
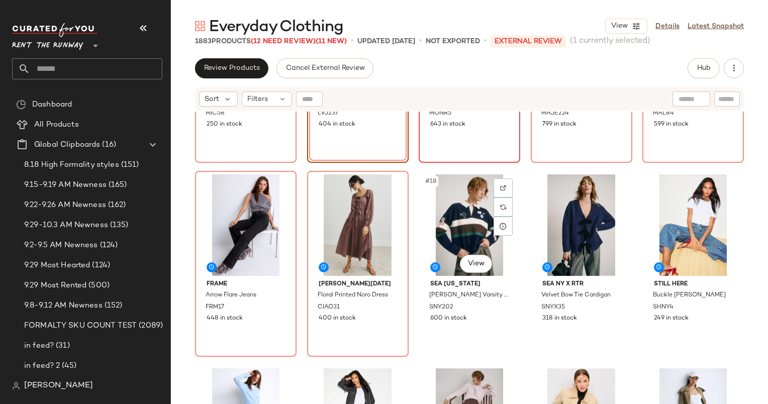
scroll to position [599, 0]
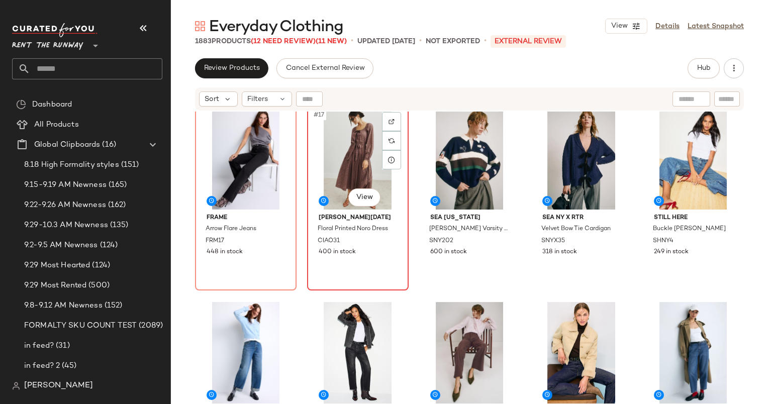
scroll to position [597, 0]
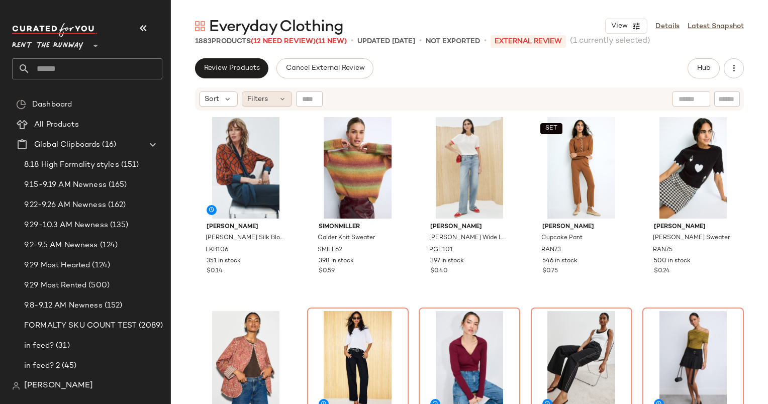
click at [276, 101] on div "Filters" at bounding box center [267, 98] width 50 height 15
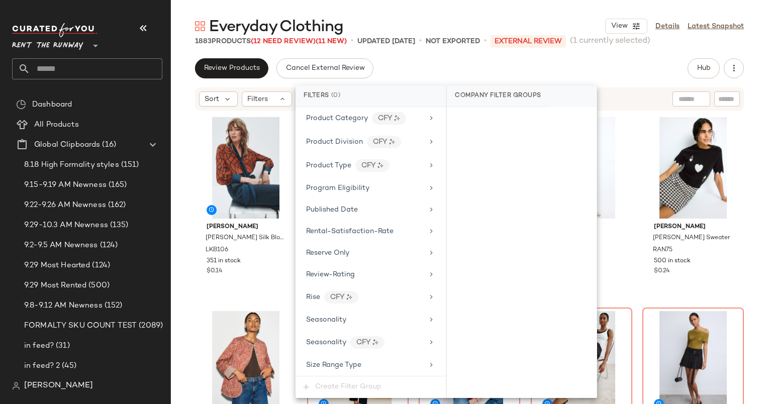
scroll to position [1482, 0]
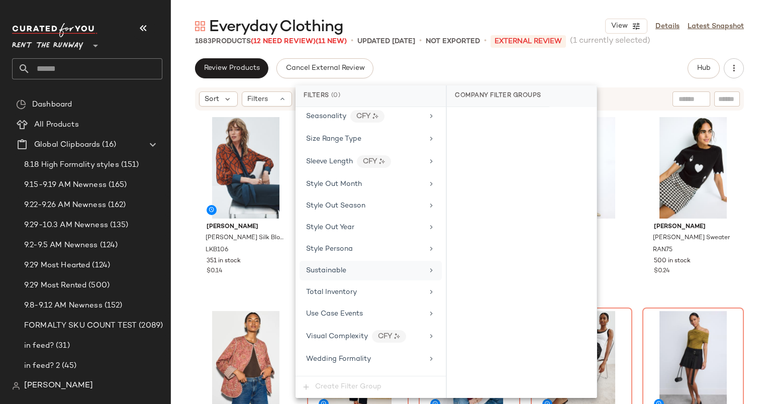
click at [401, 264] on div "Sustainable" at bounding box center [371, 271] width 142 height 20
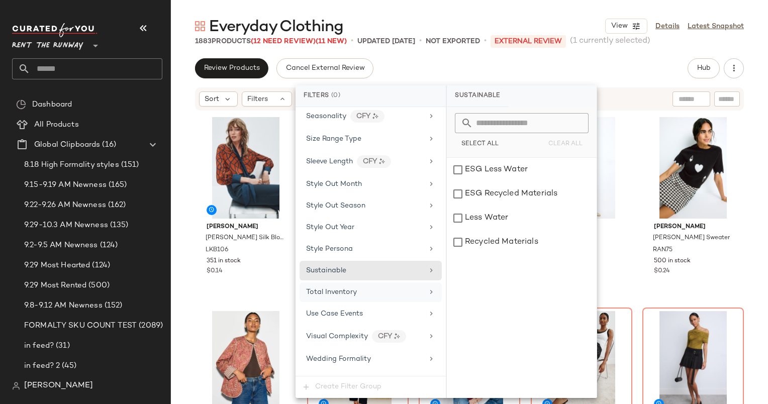
click at [411, 287] on div "Total Inventory" at bounding box center [364, 292] width 117 height 11
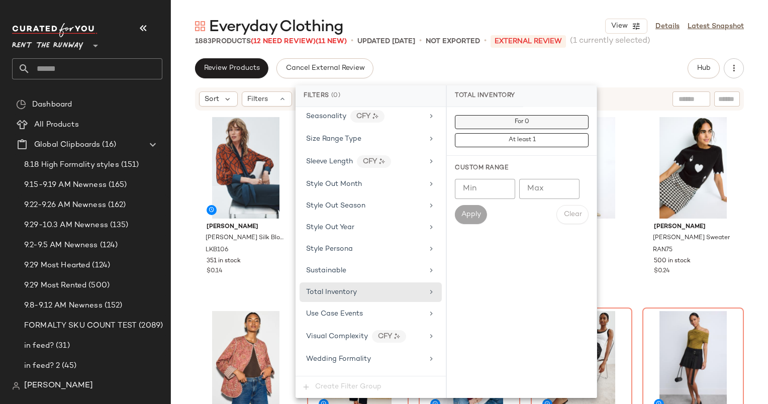
click at [495, 127] on button "For 0" at bounding box center [522, 122] width 134 height 14
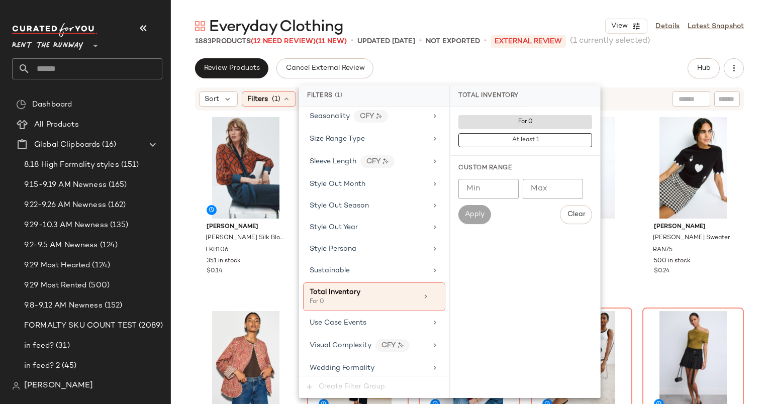
click at [390, 66] on div "Review Products Cancel External Review Hub Send for Review External Review Inte…" at bounding box center [469, 68] width 549 height 20
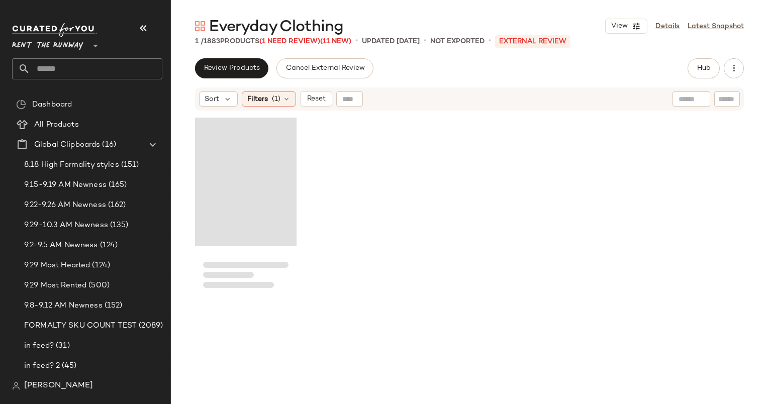
click at [212, 167] on div "Loading..." at bounding box center [246, 182] width 102 height 129
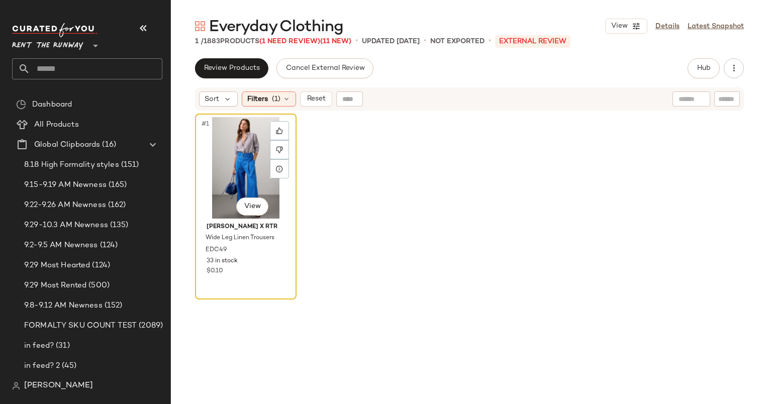
click at [241, 164] on div "#1 View" at bounding box center [246, 168] width 95 height 102
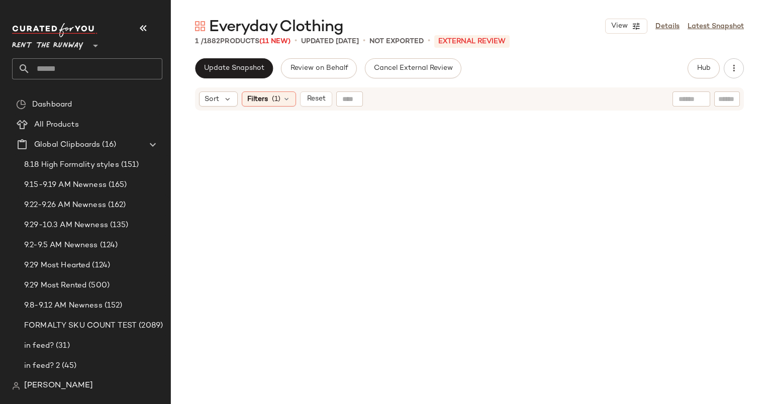
click at [248, 50] on div "Everyday Clothing View Details Latest Snapshot 1 / 1882 Products (11 New) • upd…" at bounding box center [469, 210] width 597 height 388
click at [261, 67] on span "Update Snapshot" at bounding box center [234, 68] width 61 height 8
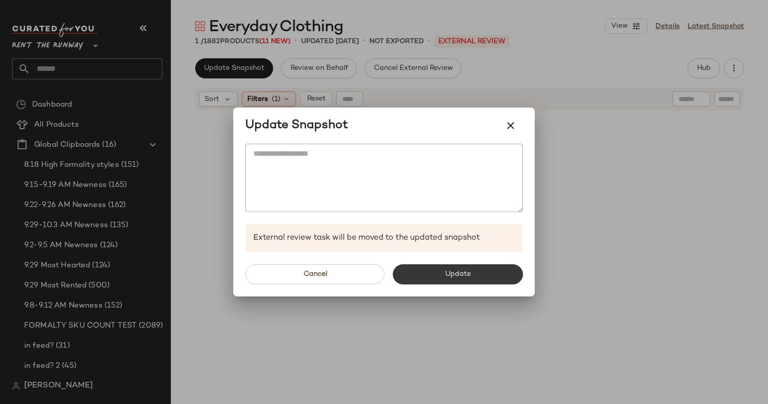
click at [431, 281] on button "Update" at bounding box center [458, 274] width 130 height 20
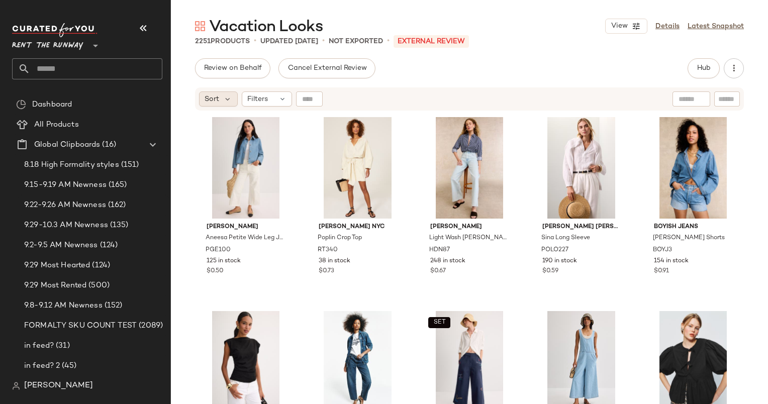
click at [211, 95] on span "Sort" at bounding box center [212, 99] width 15 height 11
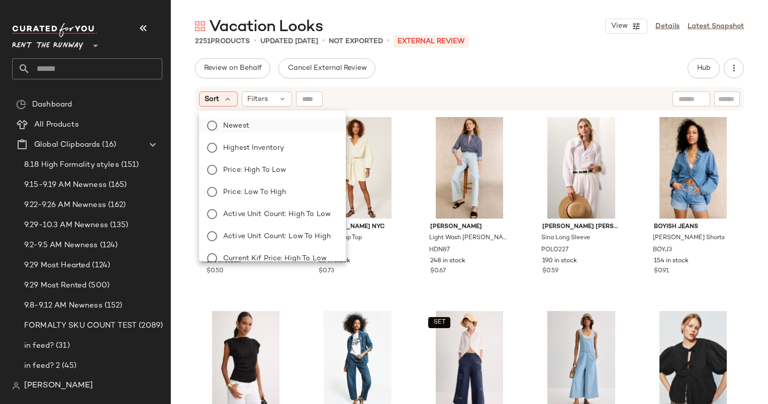
click at [273, 132] on label "Newest" at bounding box center [278, 126] width 119 height 14
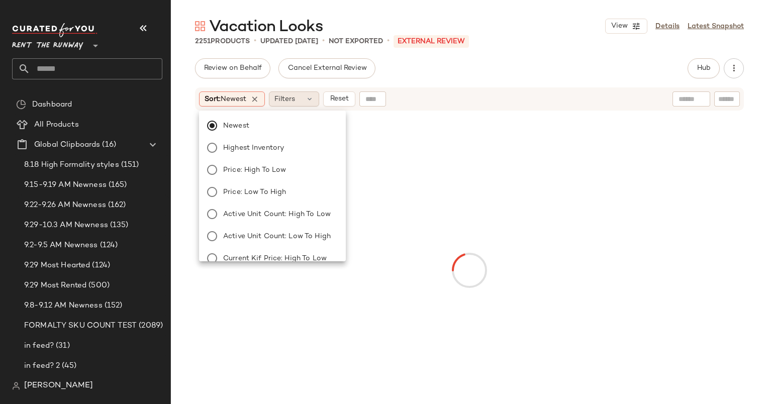
click at [304, 103] on div "Filters" at bounding box center [294, 98] width 50 height 15
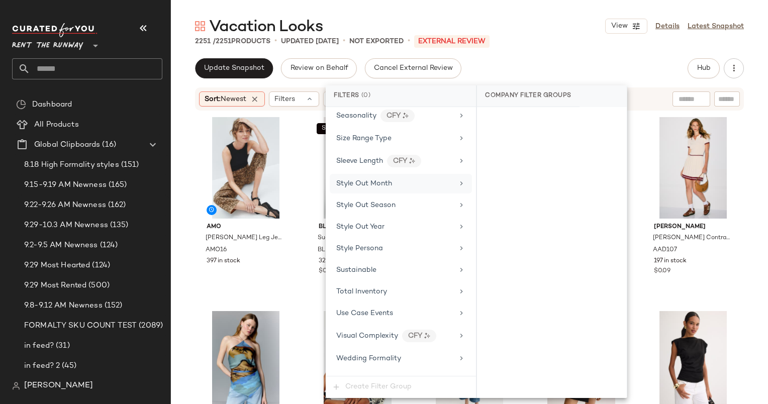
scroll to position [1325, 0]
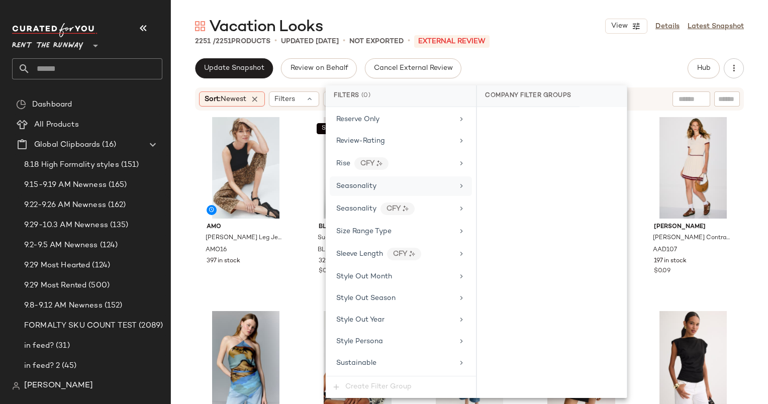
click at [379, 181] on div "Seasonality" at bounding box center [394, 186] width 117 height 11
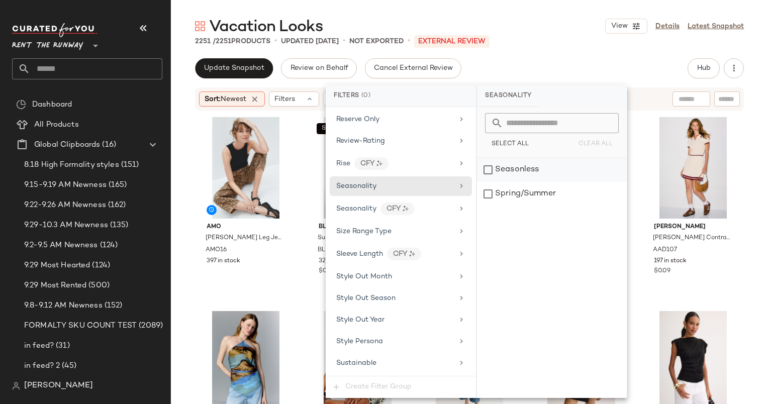
click at [495, 179] on div "Seasonless" at bounding box center [552, 170] width 150 height 24
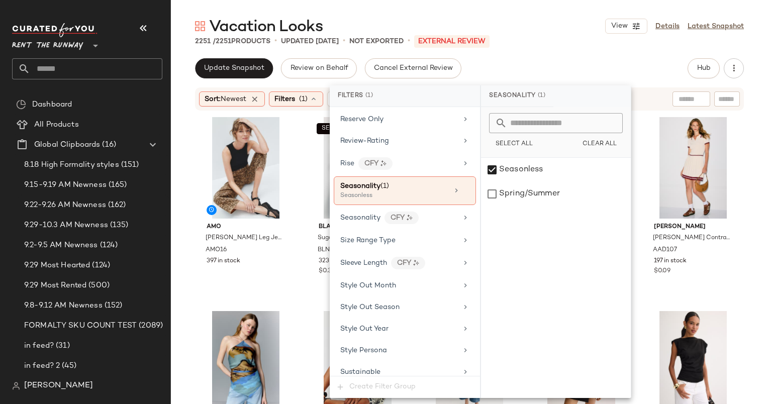
click at [523, 69] on div "Update Snapshot Review on Behalf Cancel External Review Hub Send for Review Ext…" at bounding box center [469, 68] width 549 height 20
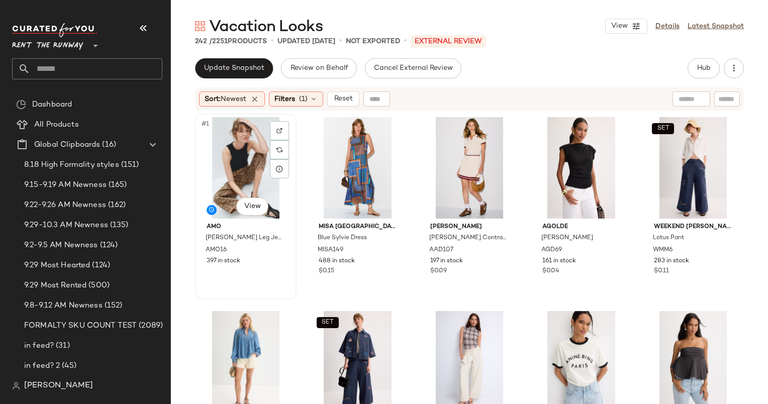
click at [224, 180] on div "#1 View" at bounding box center [246, 168] width 95 height 102
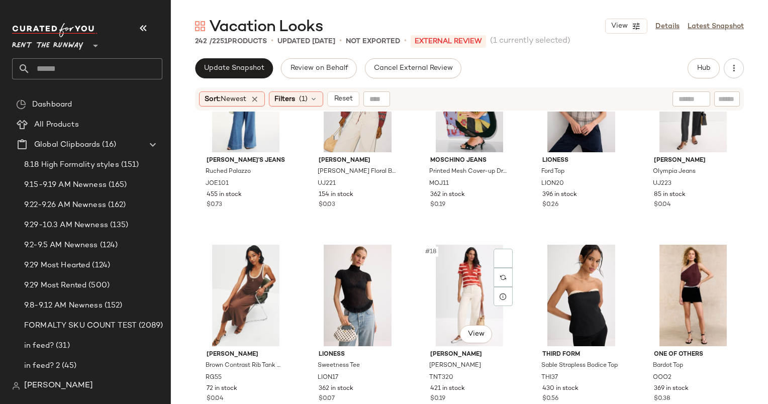
scroll to position [687, 0]
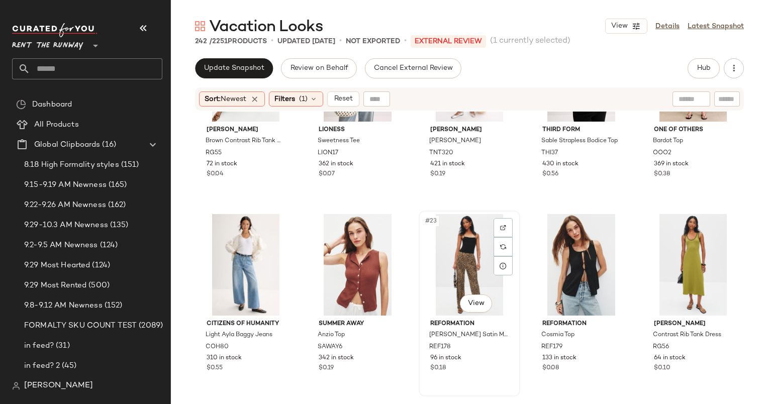
click at [449, 255] on div "#23 View" at bounding box center [469, 265] width 95 height 102
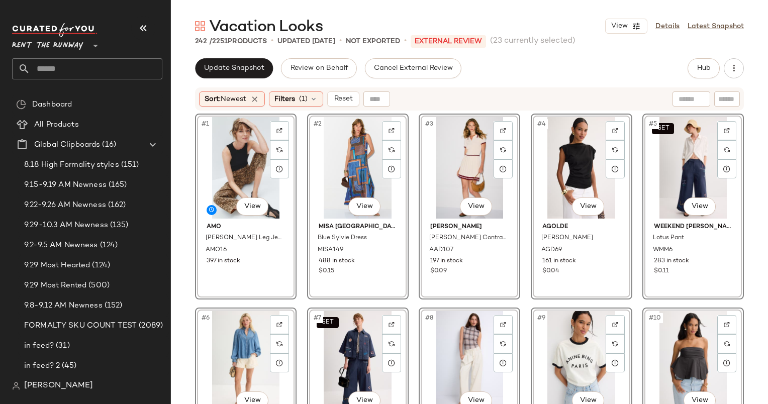
click at [177, 151] on div "#1 View AMO Billie Wide Leg Jeans AMO16 397 in stock #2 View MISA Los Angeles B…" at bounding box center [469, 271] width 597 height 318
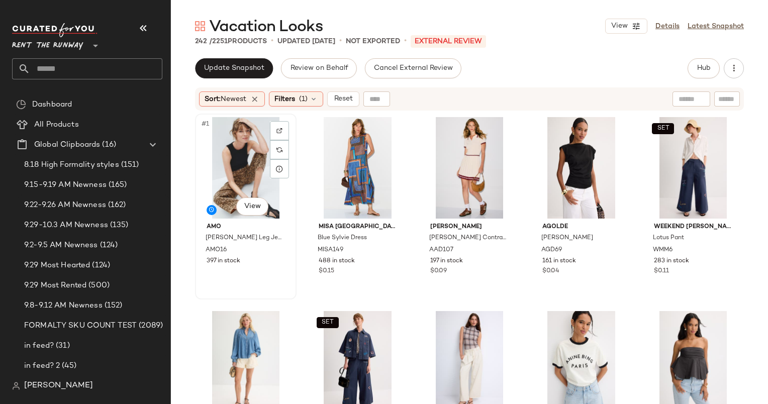
click at [231, 148] on div "#1 View" at bounding box center [246, 168] width 95 height 102
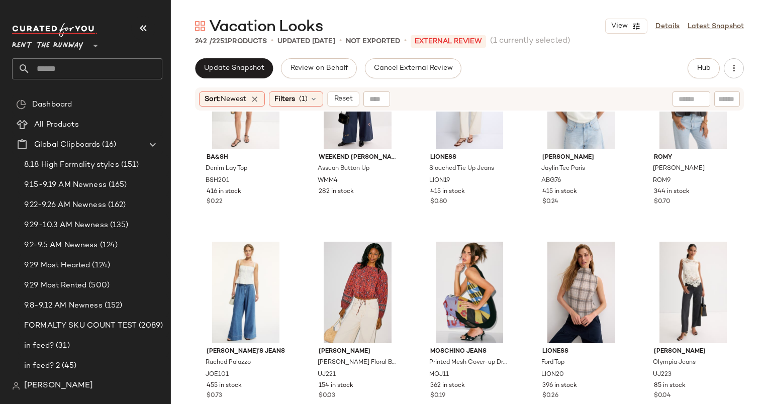
scroll to position [306, 0]
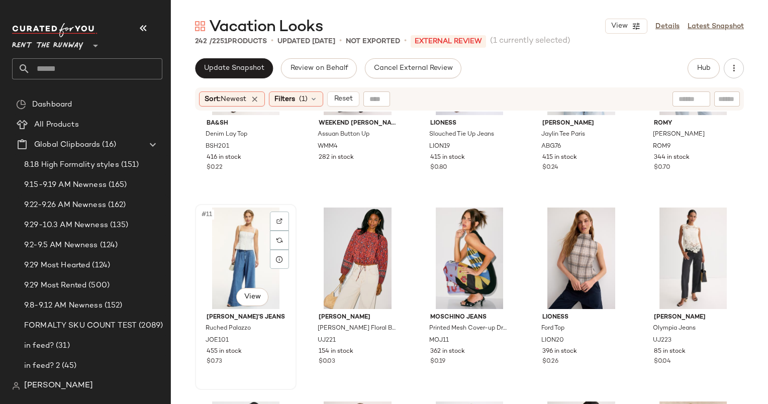
click at [249, 251] on div "#11 View" at bounding box center [246, 259] width 95 height 102
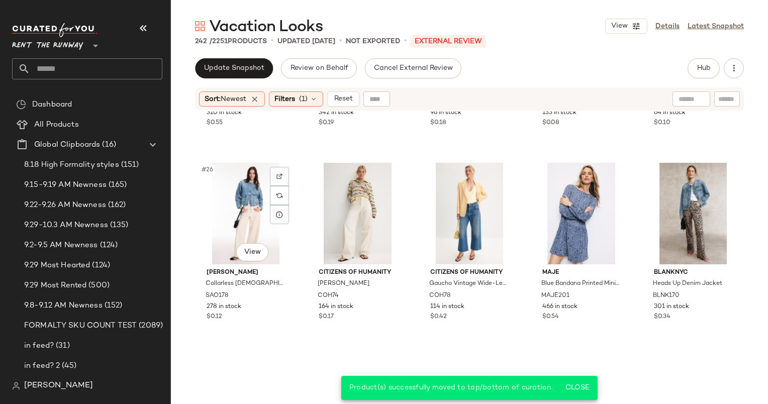
scroll to position [933, 0]
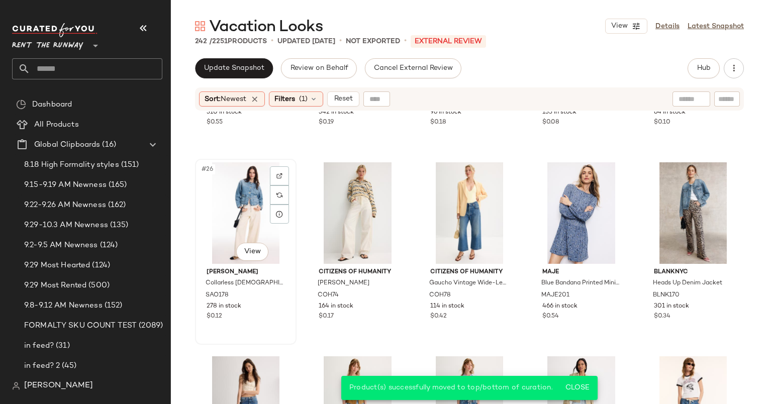
click at [244, 209] on div "#26 View" at bounding box center [246, 213] width 95 height 102
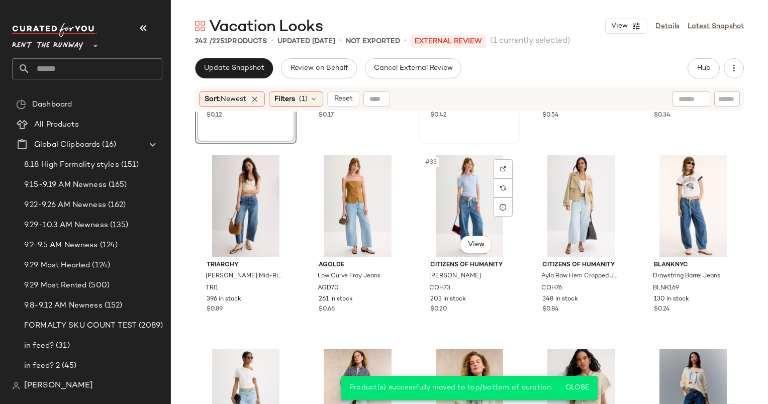
scroll to position [898, 0]
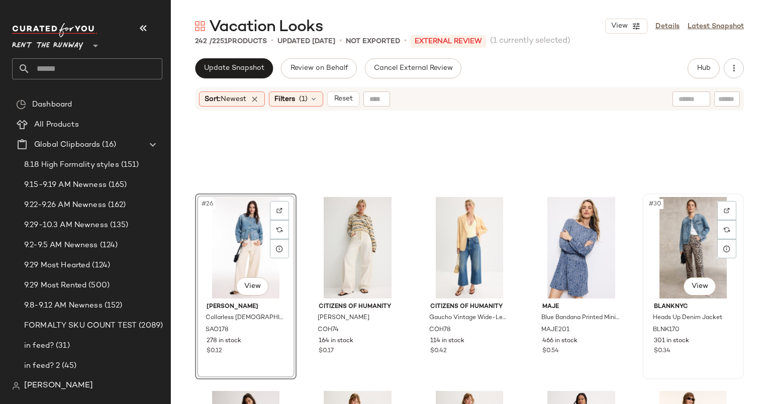
click at [672, 233] on div "#30 View" at bounding box center [693, 248] width 95 height 102
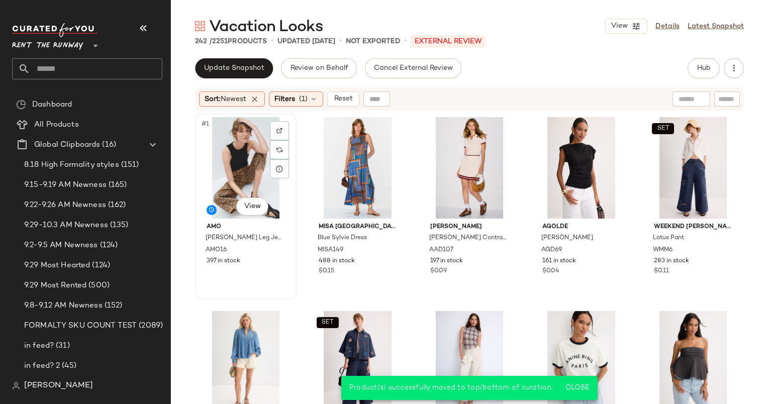
click at [239, 138] on div "#1 View" at bounding box center [246, 168] width 95 height 102
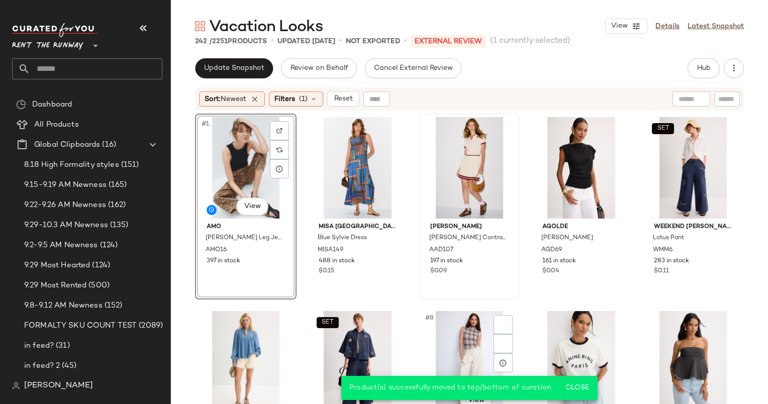
scroll to position [219, 0]
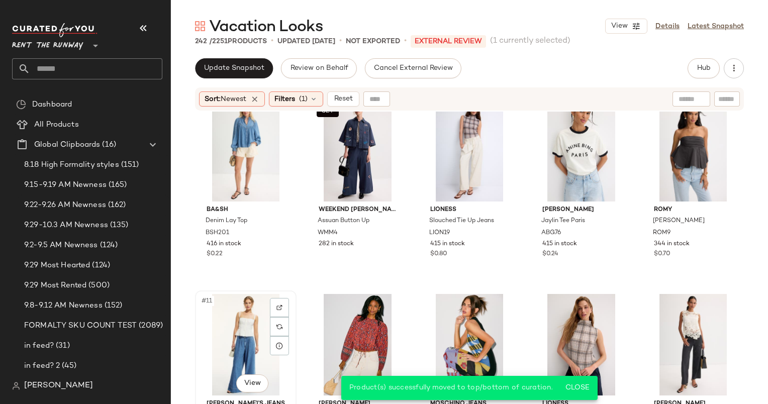
click at [238, 316] on div "#11 View" at bounding box center [246, 345] width 95 height 102
click at [334, 106] on button "Reset" at bounding box center [343, 98] width 32 height 15
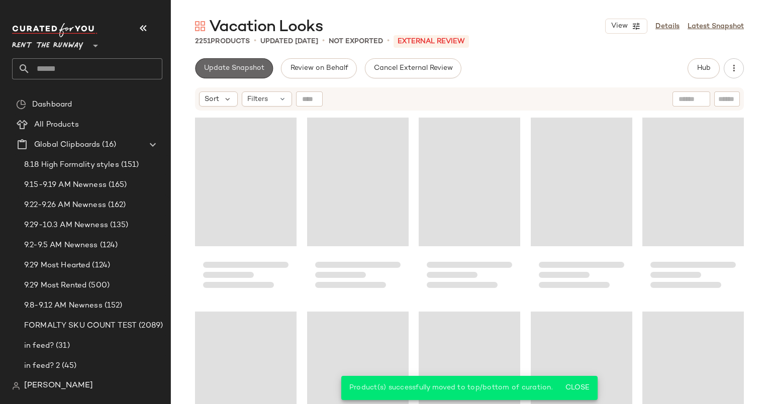
click at [242, 77] on button "Update Snapshot" at bounding box center [234, 68] width 78 height 20
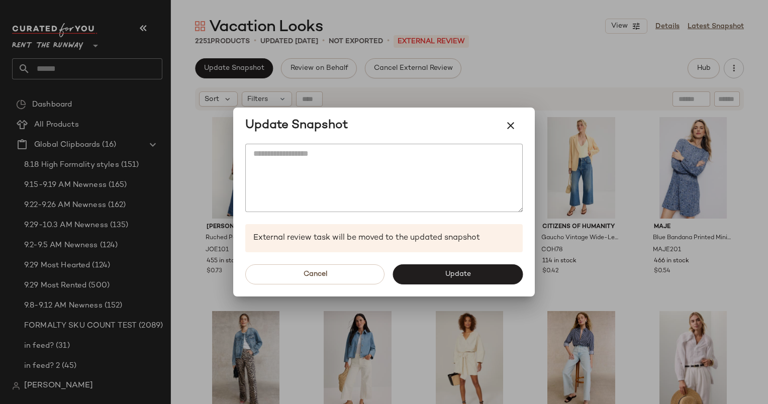
click at [455, 259] on div "Cancel Update" at bounding box center [384, 274] width 302 height 44
click at [453, 280] on button "Update" at bounding box center [458, 274] width 130 height 20
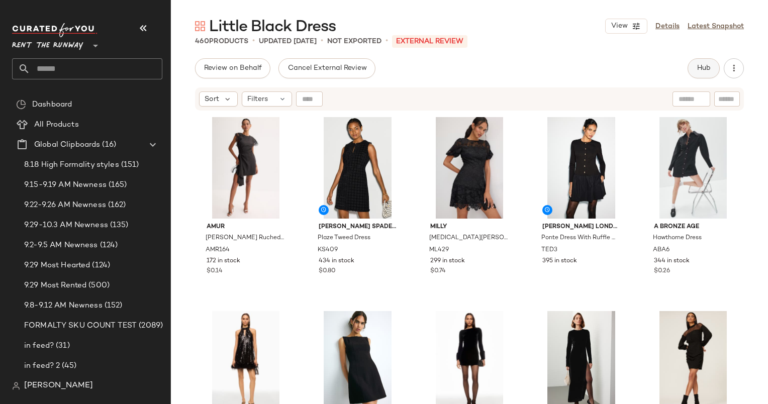
click at [715, 61] on button "Hub" at bounding box center [704, 68] width 32 height 20
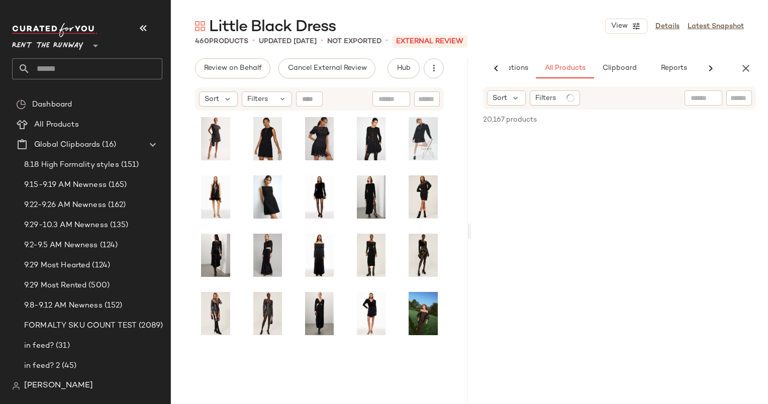
scroll to position [0, 62]
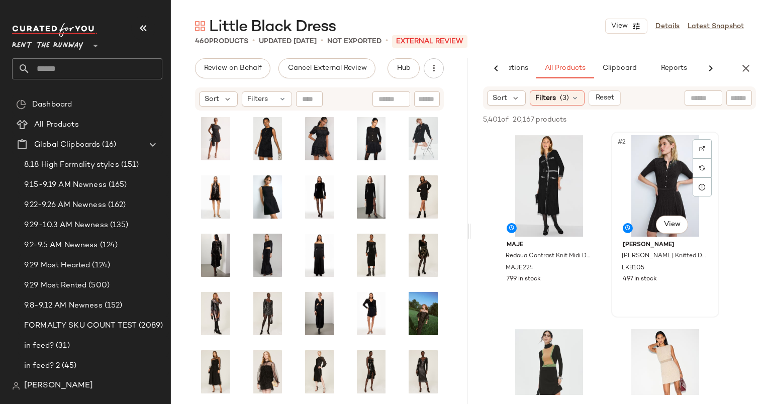
click at [661, 180] on div "#2 View" at bounding box center [665, 186] width 101 height 102
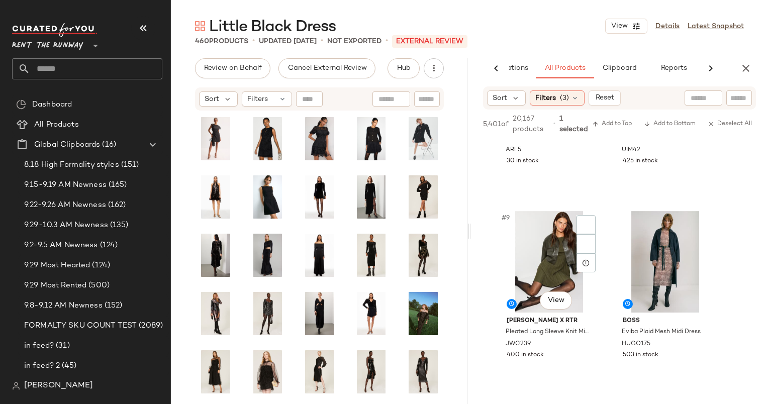
scroll to position [754, 0]
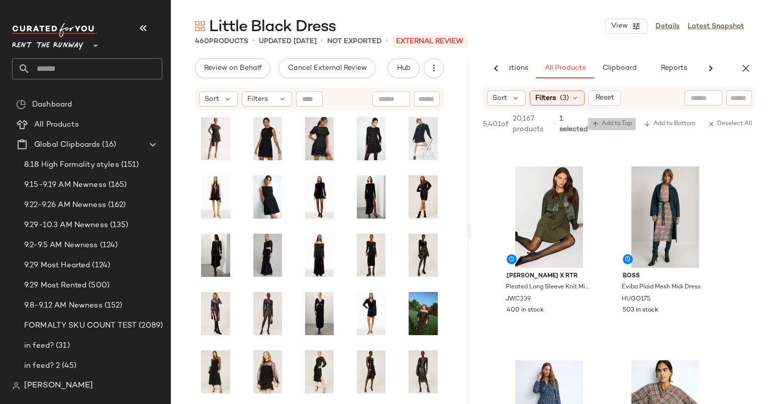
click at [605, 124] on span "Add to Top" at bounding box center [612, 124] width 40 height 7
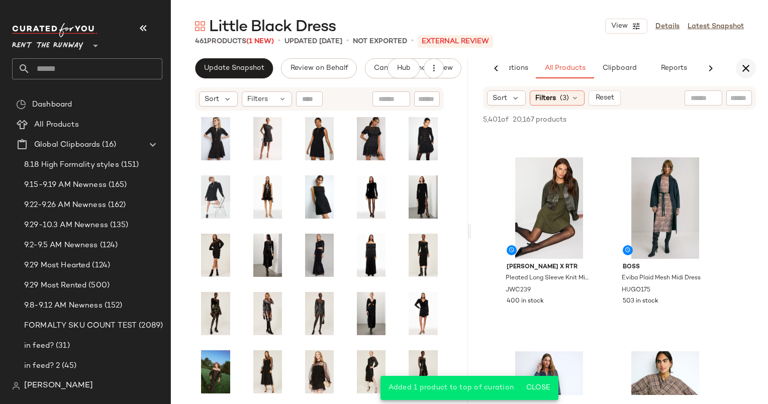
click at [750, 59] on button "button" at bounding box center [746, 68] width 20 height 20
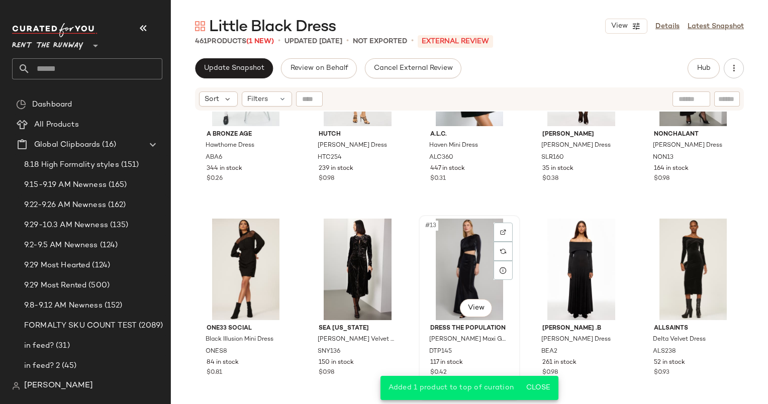
scroll to position [157, 0]
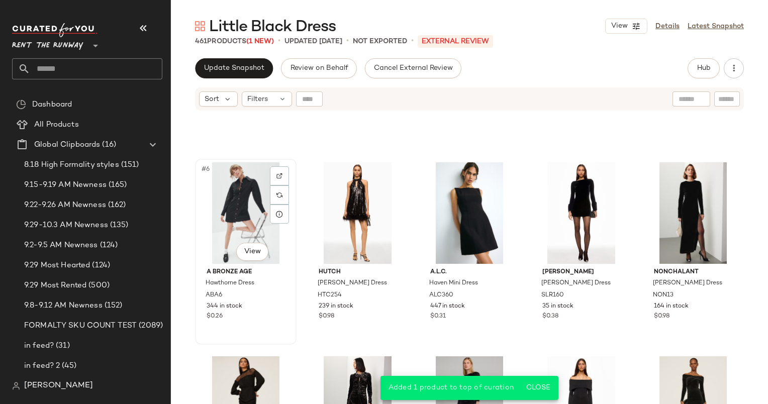
click at [227, 209] on div "#6 View" at bounding box center [246, 213] width 95 height 102
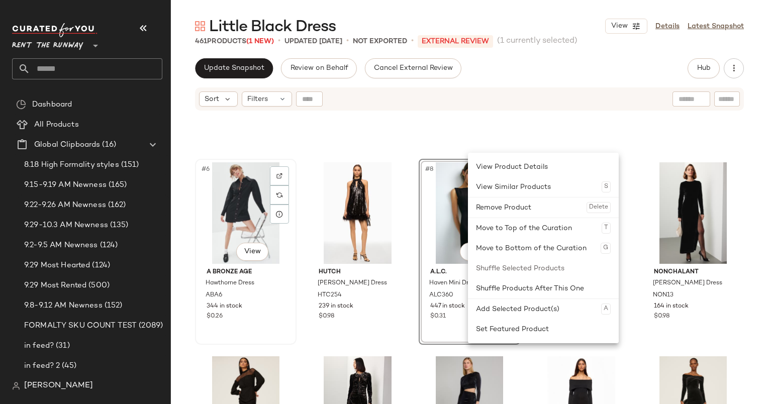
click at [217, 189] on div "#6 View" at bounding box center [246, 213] width 95 height 102
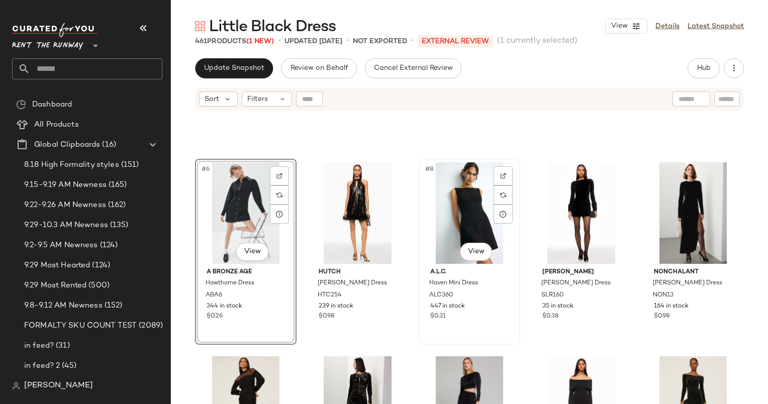
click at [445, 196] on div "#8 View" at bounding box center [469, 213] width 95 height 102
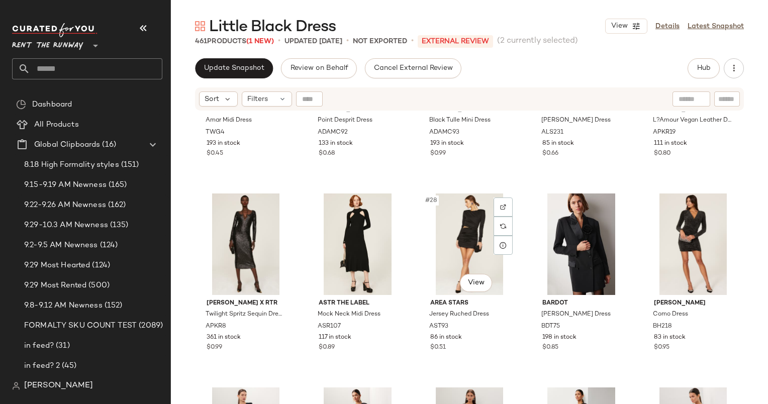
scroll to position [723, 0]
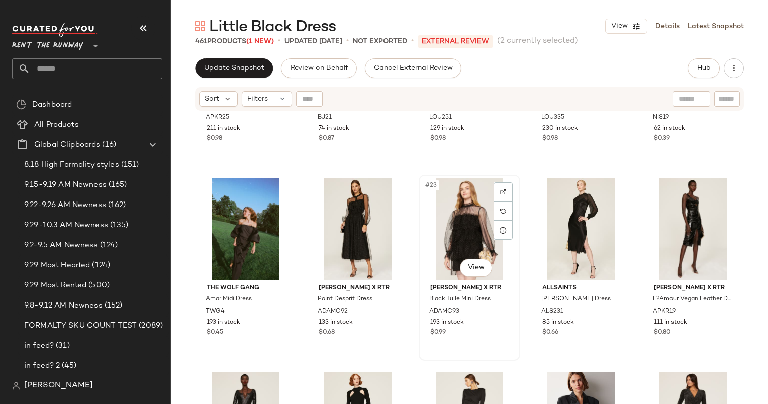
click at [452, 210] on div "#23 View" at bounding box center [469, 229] width 95 height 102
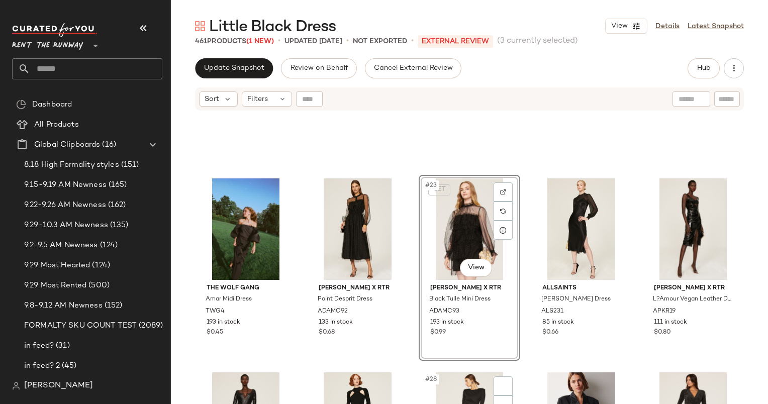
scroll to position [917, 0]
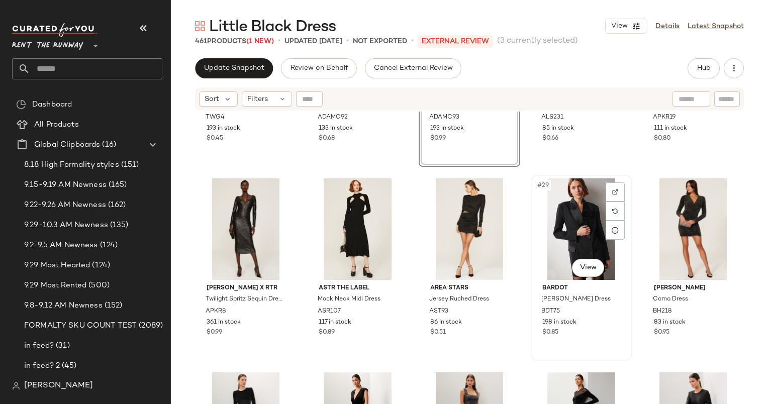
click at [577, 214] on div "#29 View" at bounding box center [581, 229] width 95 height 102
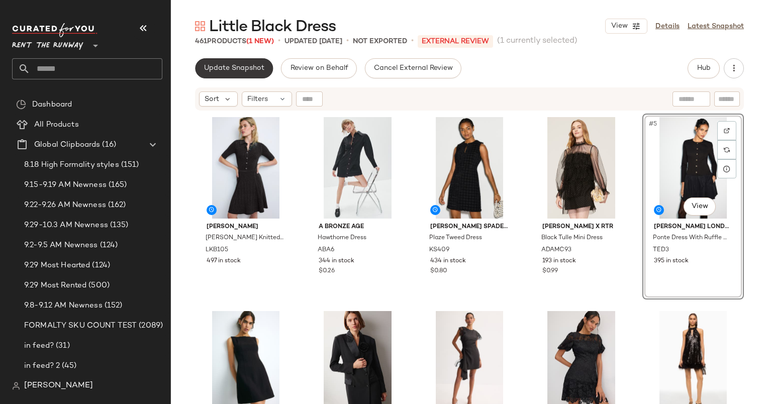
click at [217, 70] on span "Update Snapshot" at bounding box center [234, 68] width 61 height 8
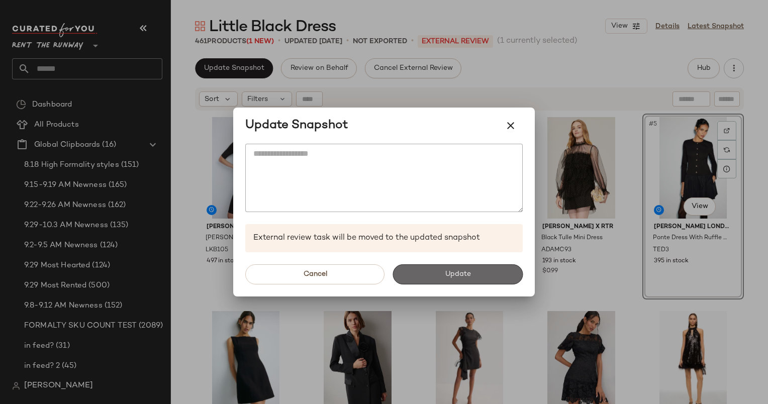
click at [455, 272] on span "Update" at bounding box center [457, 274] width 26 height 8
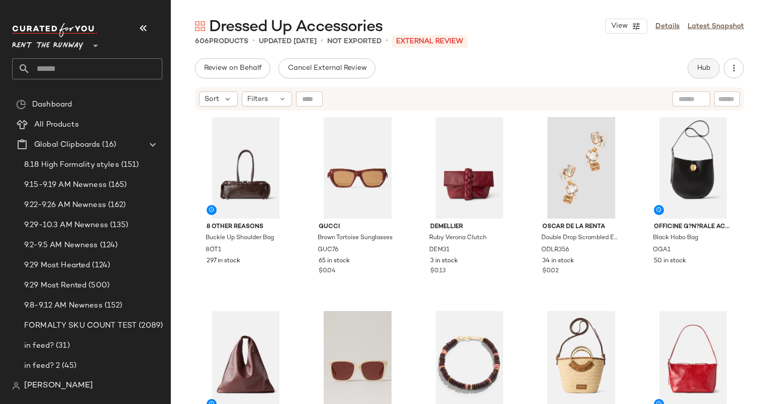
click at [701, 71] on span "Hub" at bounding box center [704, 68] width 14 height 8
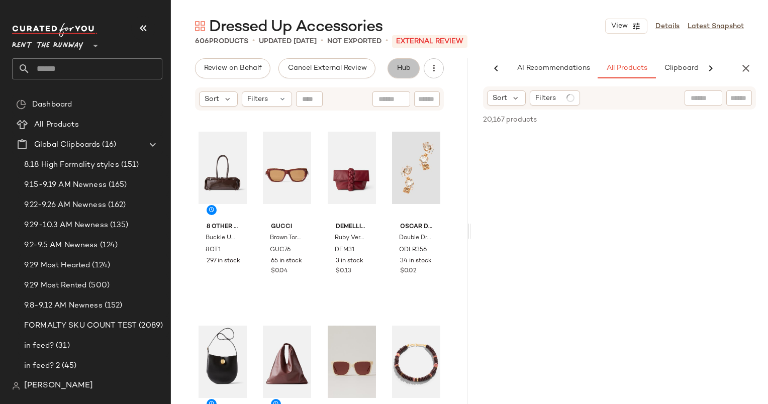
scroll to position [0, 52]
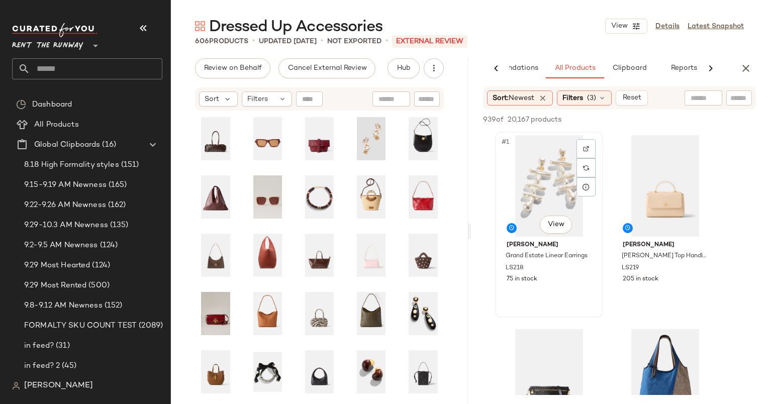
click at [556, 176] on div "#1 View" at bounding box center [549, 186] width 101 height 102
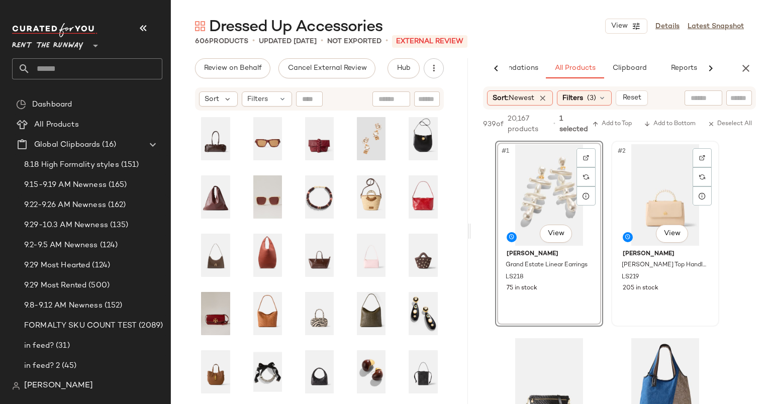
scroll to position [108, 0]
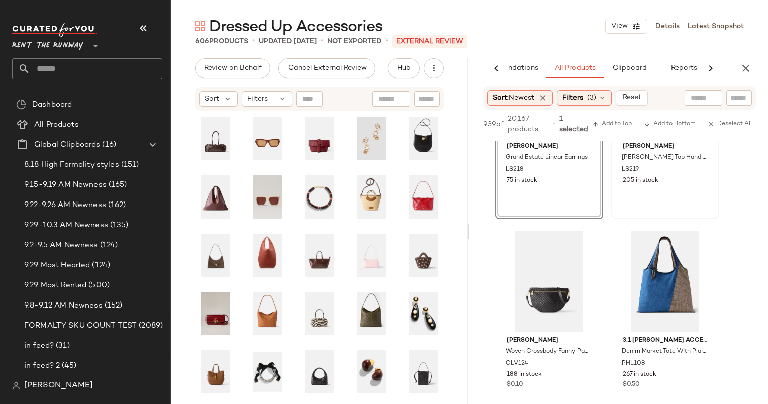
click at [651, 197] on div "#2 View Lele [PERSON_NAME] Top Handle Crossbody Bag LS219 205 in stock" at bounding box center [665, 126] width 106 height 184
click at [621, 127] on span "Add to Top" at bounding box center [612, 124] width 40 height 7
click at [744, 66] on icon "button" at bounding box center [746, 68] width 12 height 12
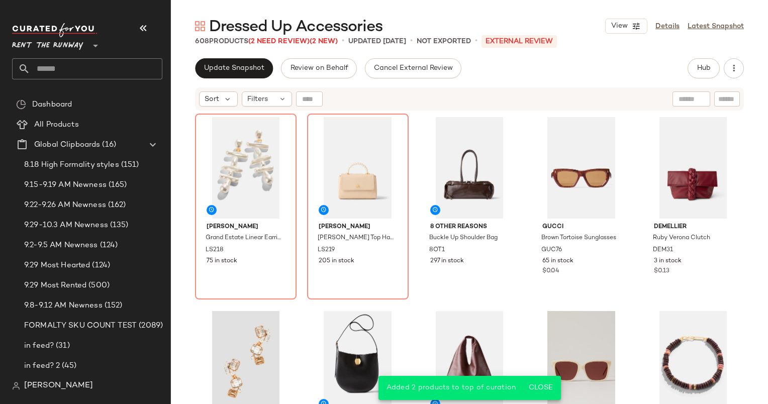
click at [517, 78] on div "Update Snapshot Review on Behalf Cancel External Review Hub Send for Review Ext…" at bounding box center [469, 68] width 549 height 20
click at [209, 99] on span "Sort" at bounding box center [212, 99] width 15 height 11
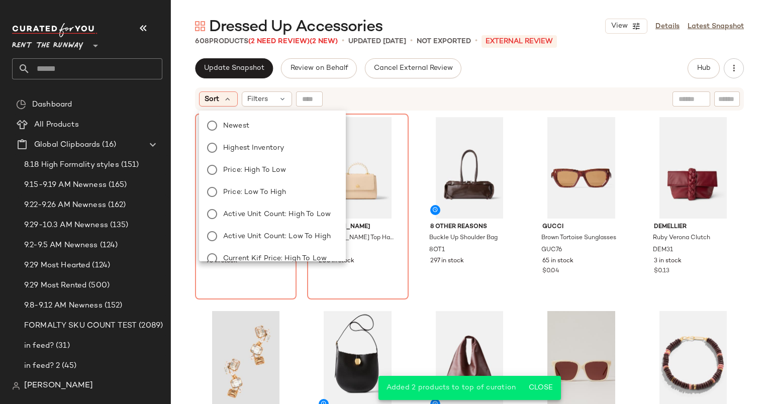
click at [286, 137] on div "Newest Highest Inventory Price: High to Low Price: Low to High Active Unit Coun…" at bounding box center [271, 247] width 149 height 265
click at [285, 132] on label "Newest" at bounding box center [278, 126] width 119 height 14
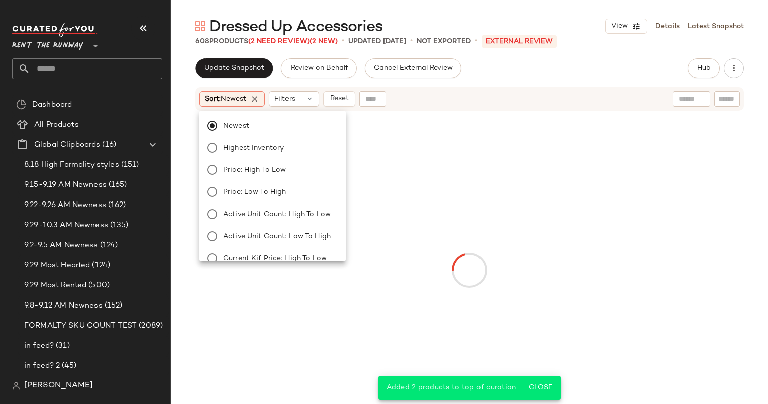
click at [444, 94] on div "Sort: Newest Filters Reset" at bounding box center [404, 98] width 410 height 15
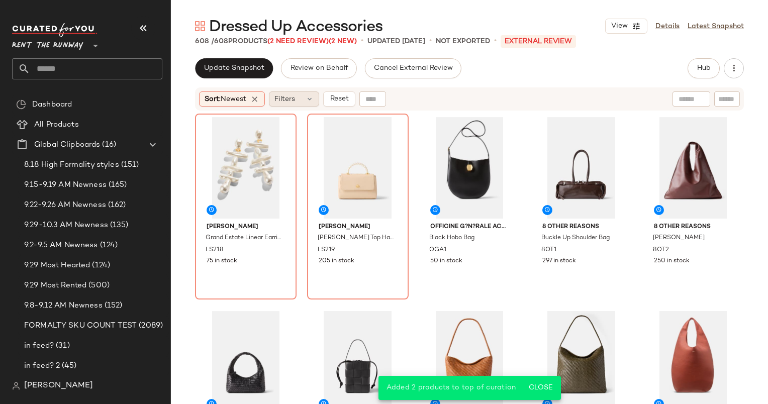
click at [294, 104] on span "Filters" at bounding box center [284, 99] width 21 height 11
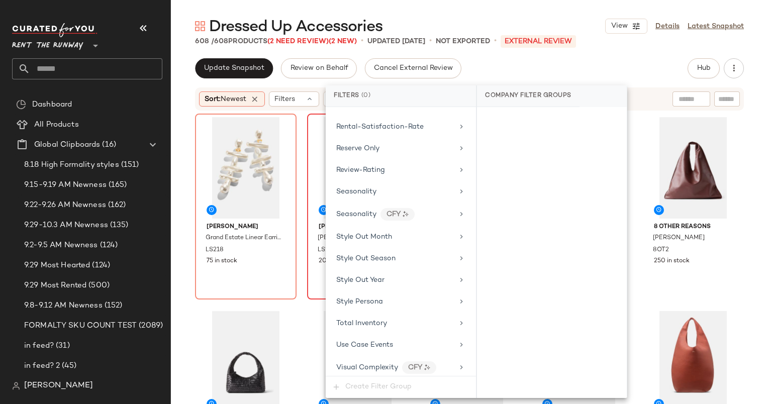
scroll to position [945, 0]
drag, startPoint x: 382, startPoint y: 184, endPoint x: 349, endPoint y: 179, distance: 33.1
click at [349, 187] on span "Seasonality" at bounding box center [356, 191] width 40 height 8
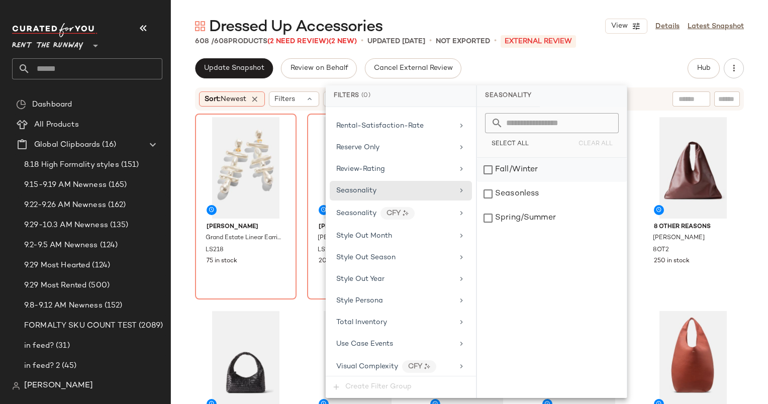
click at [488, 176] on div "Fall/Winter" at bounding box center [552, 170] width 150 height 24
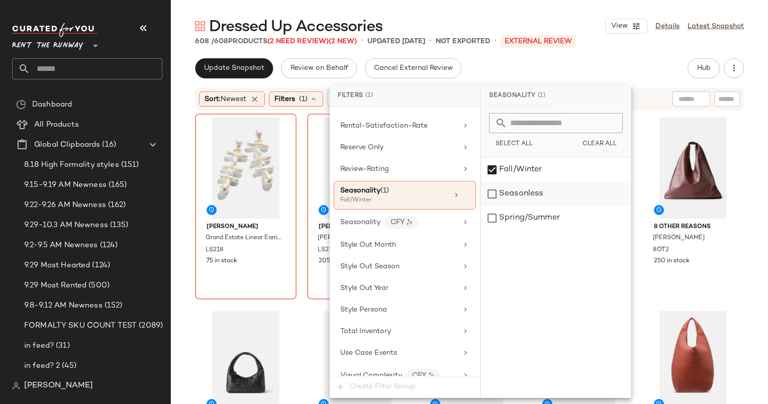
click at [499, 201] on div "Seasonless" at bounding box center [556, 194] width 150 height 24
click at [496, 50] on div "Dressed Up Accessories View Details Latest Snapshot 608 / 608 Products (2 Need …" at bounding box center [469, 210] width 597 height 388
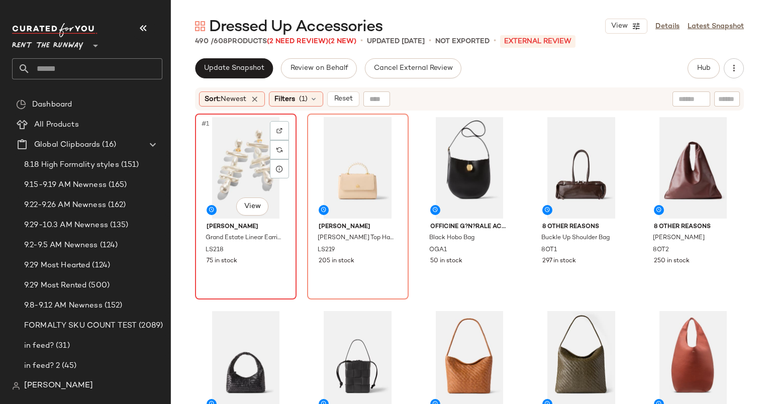
click at [225, 156] on div "#1 View" at bounding box center [246, 168] width 95 height 102
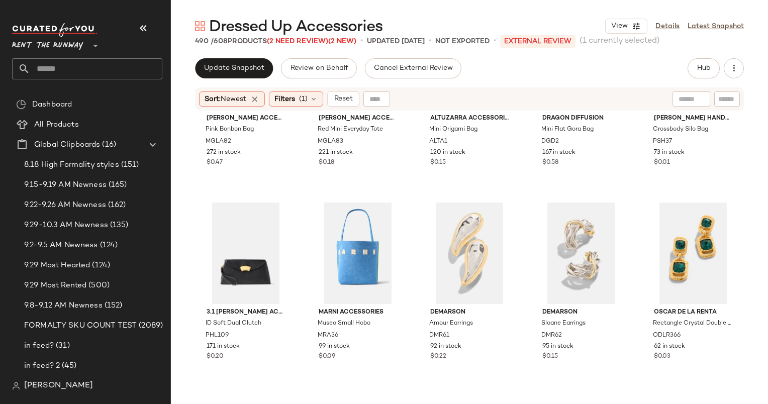
scroll to position [1295, 0]
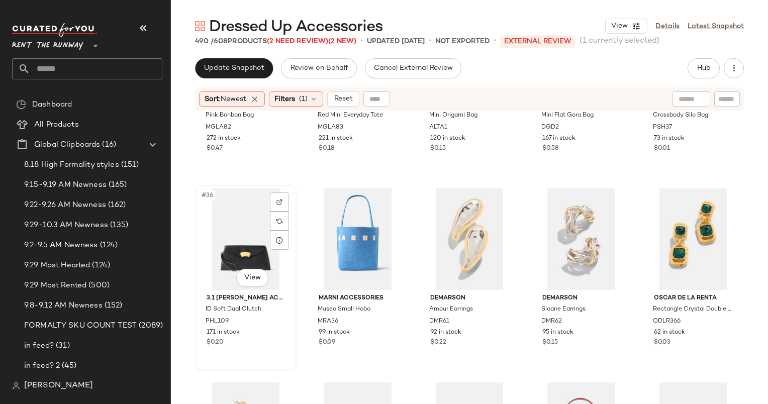
click at [241, 225] on div "#36 View" at bounding box center [246, 240] width 95 height 102
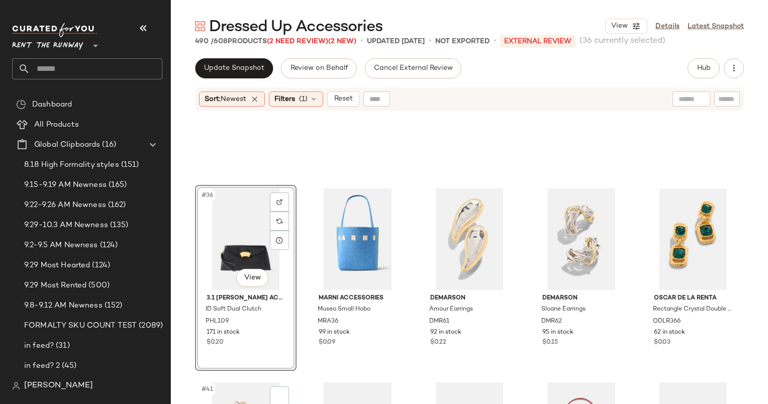
scroll to position [1571, 0]
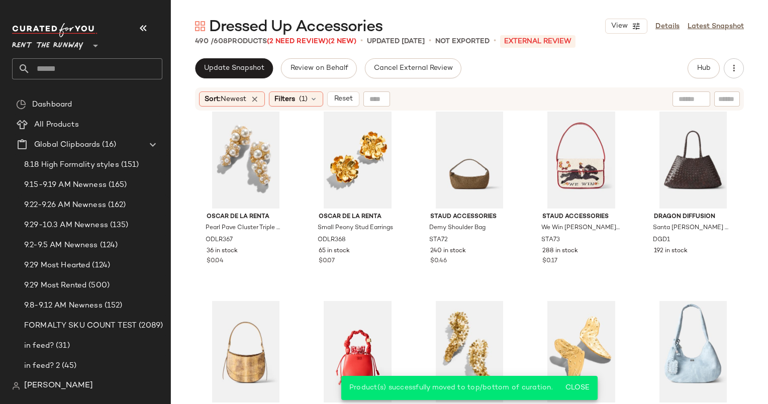
click at [334, 88] on div "Sort: Newest Filters (1) Reset" at bounding box center [469, 98] width 549 height 23
click at [345, 99] on span "Reset" at bounding box center [342, 99] width 19 height 8
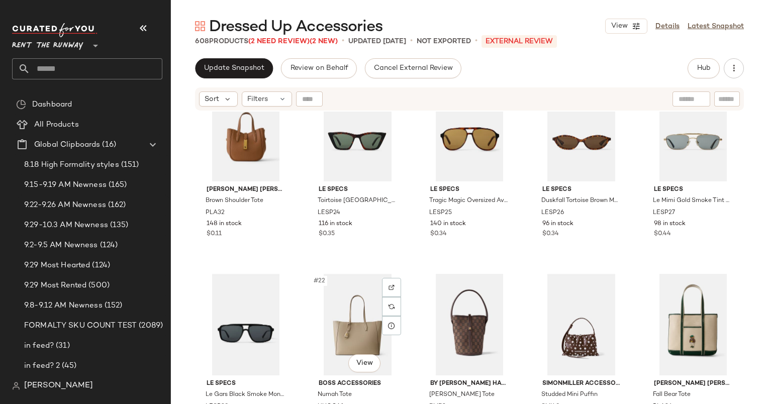
scroll to position [627, 0]
click at [350, 143] on div "#17 View" at bounding box center [358, 131] width 95 height 102
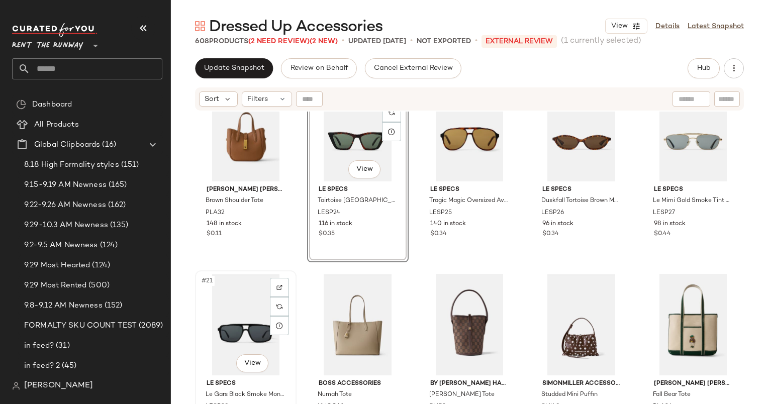
click at [247, 298] on div "#21 View" at bounding box center [246, 325] width 95 height 102
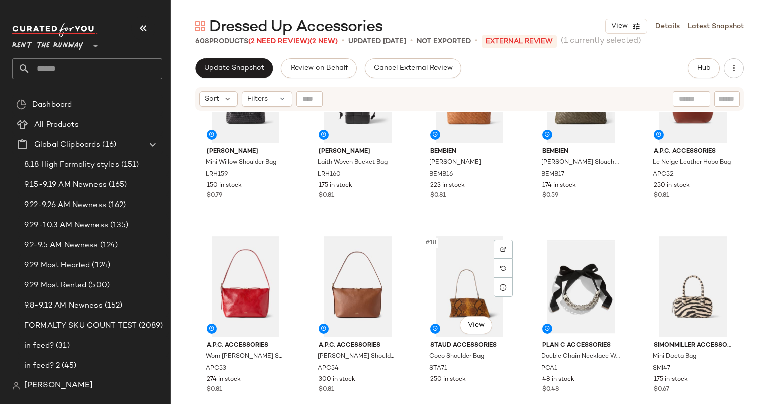
scroll to position [491, 0]
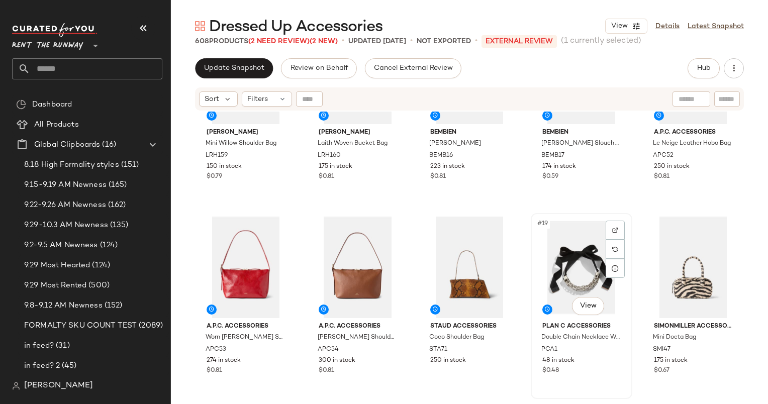
click at [551, 258] on div "#19 View" at bounding box center [581, 268] width 95 height 102
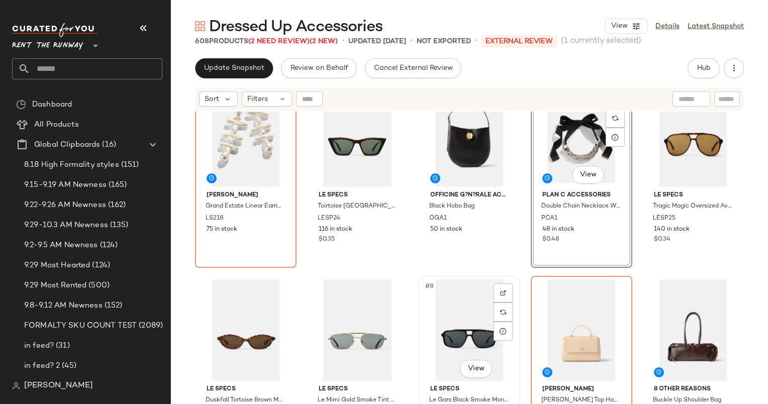
scroll to position [135, 0]
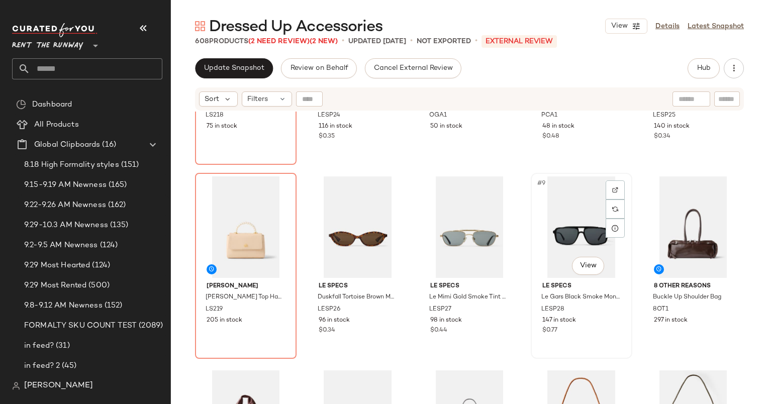
click at [572, 228] on div "#9 View" at bounding box center [581, 227] width 95 height 102
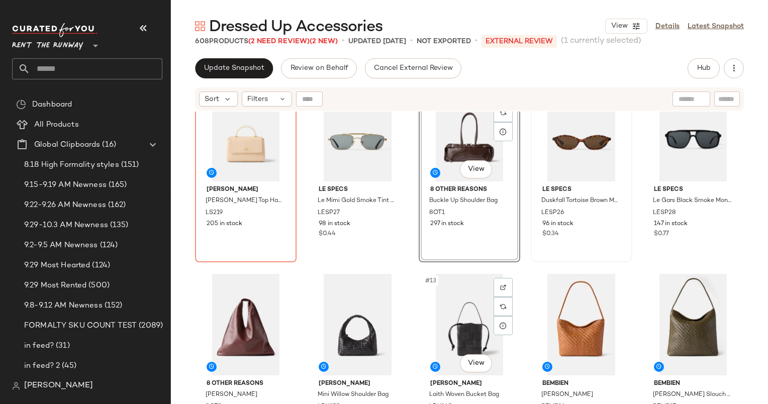
scroll to position [219, 0]
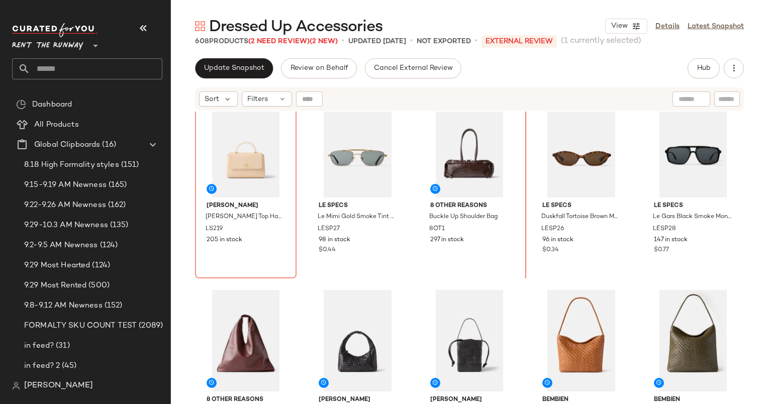
scroll to position [167, 0]
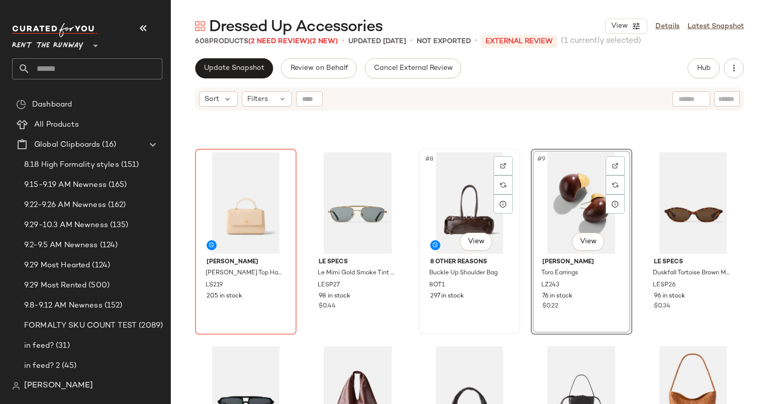
scroll to position [201, 0]
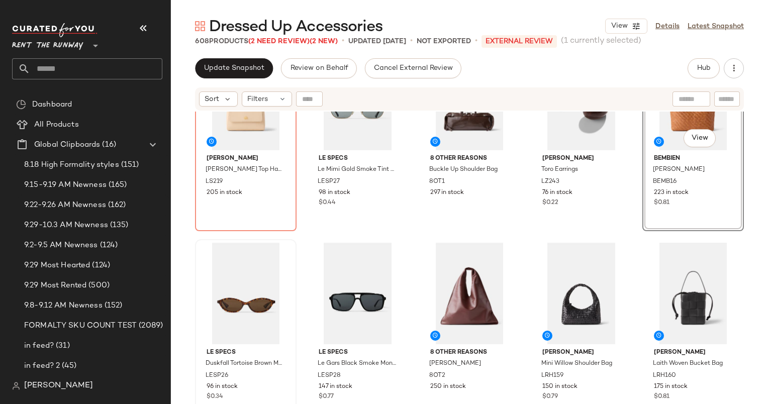
scroll to position [271, 0]
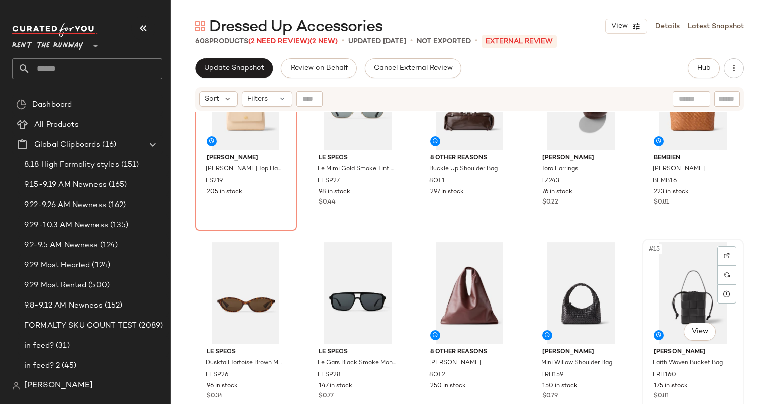
click at [734, 245] on div "#15 View" at bounding box center [693, 293] width 95 height 102
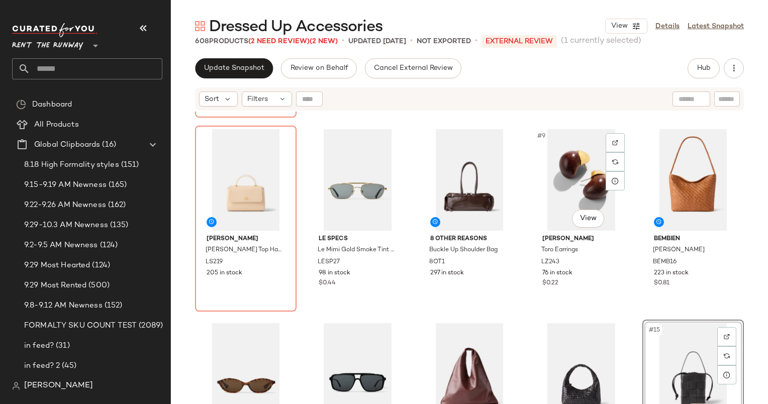
scroll to position [177, 0]
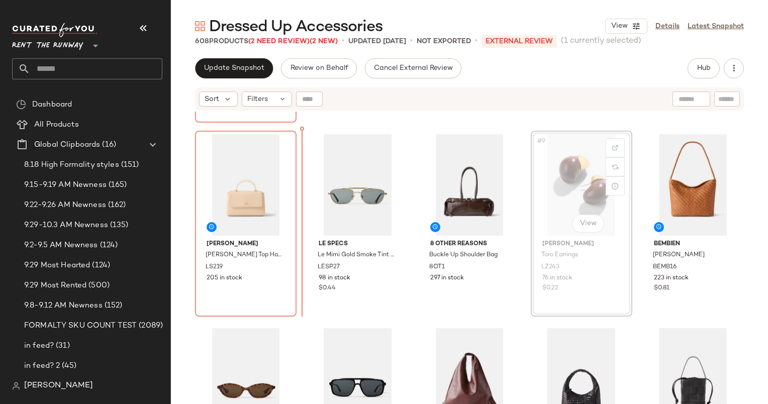
scroll to position [175, 0]
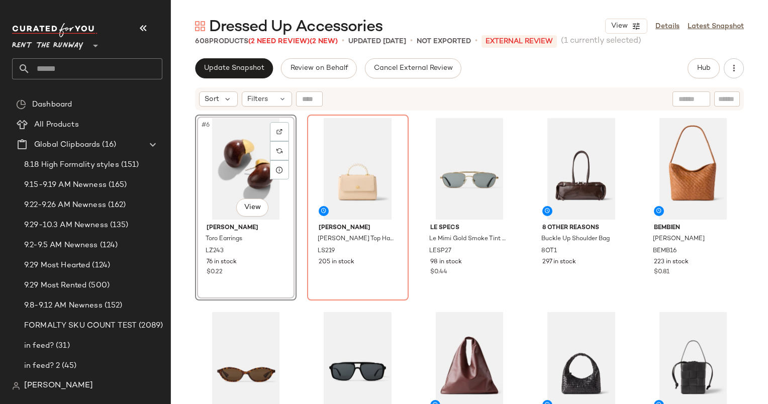
scroll to position [201, 0]
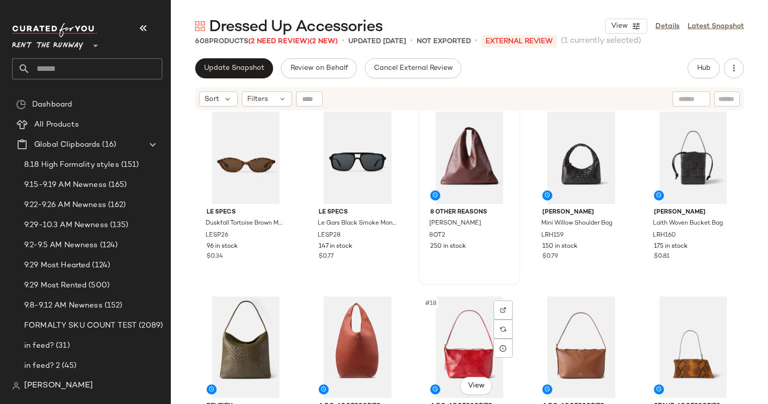
scroll to position [411, 0]
drag, startPoint x: 448, startPoint y: 324, endPoint x: 292, endPoint y: 202, distance: 198.1
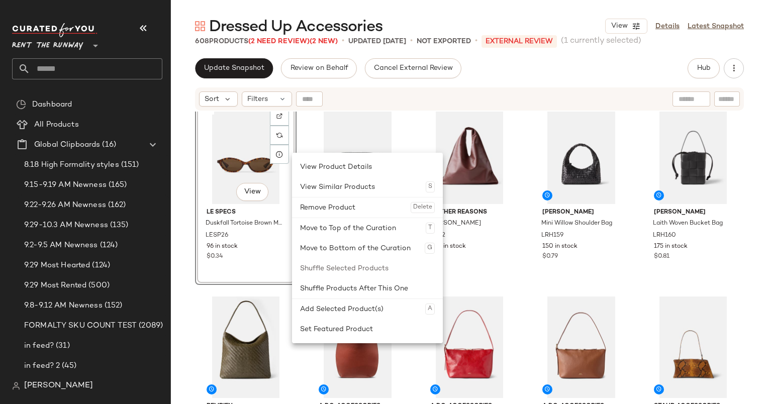
click at [510, 289] on div "#11 View Le Specs Duskfall Tortoise Brown Mono Sunglasses LESP26 96 in stock $0…" at bounding box center [469, 271] width 597 height 318
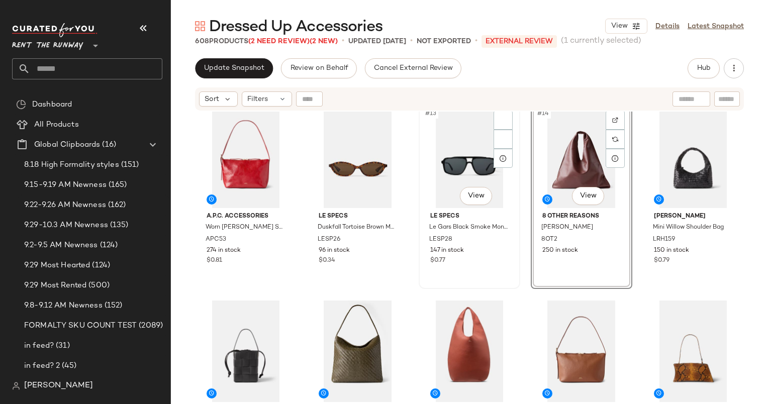
scroll to position [406, 0]
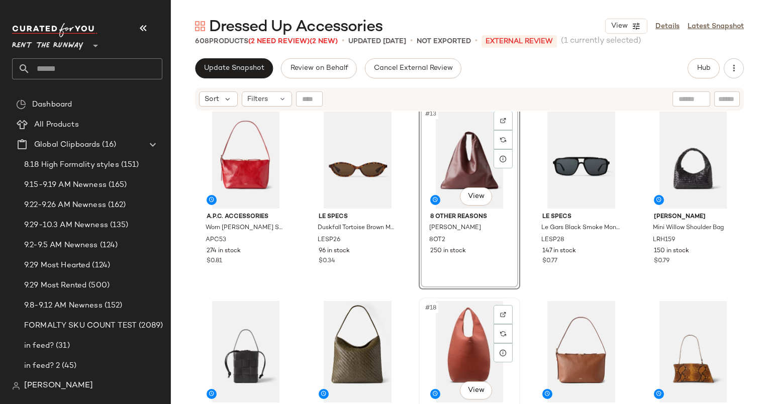
scroll to position [574, 0]
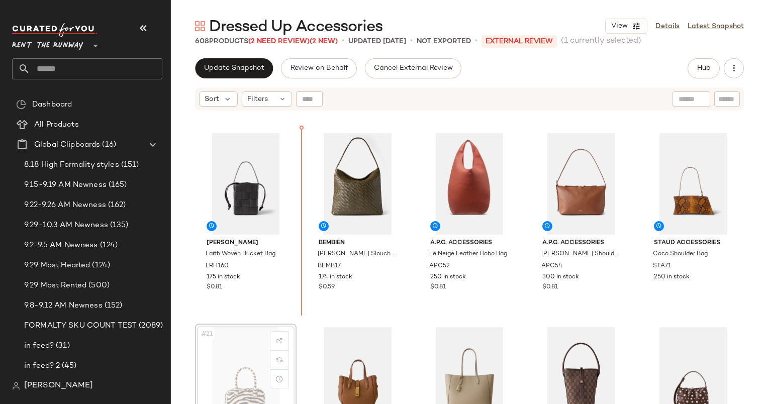
scroll to position [575, 0]
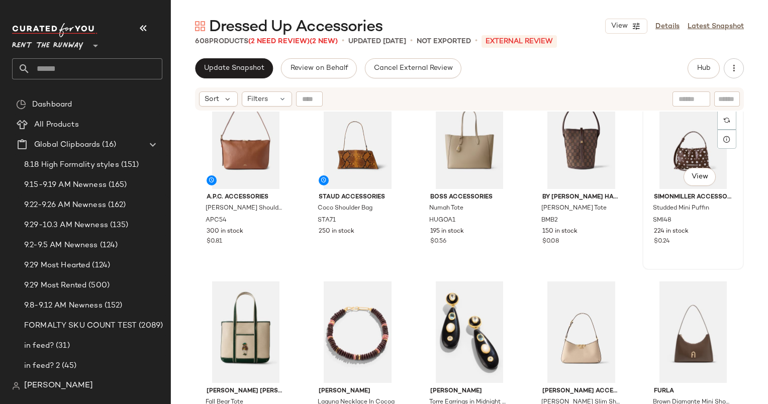
scroll to position [812, 0]
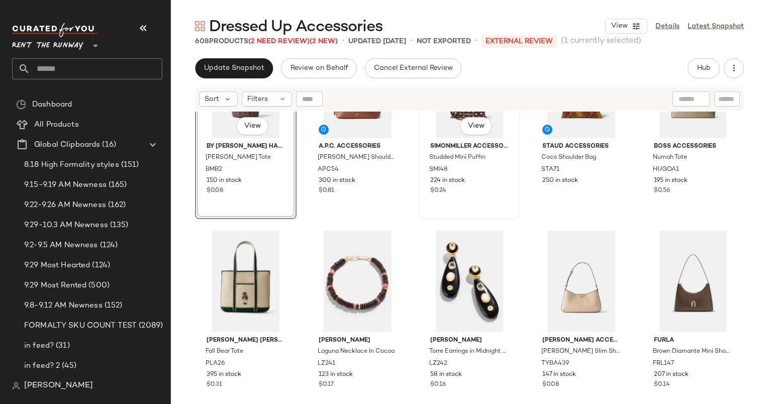
scroll to position [867, 0]
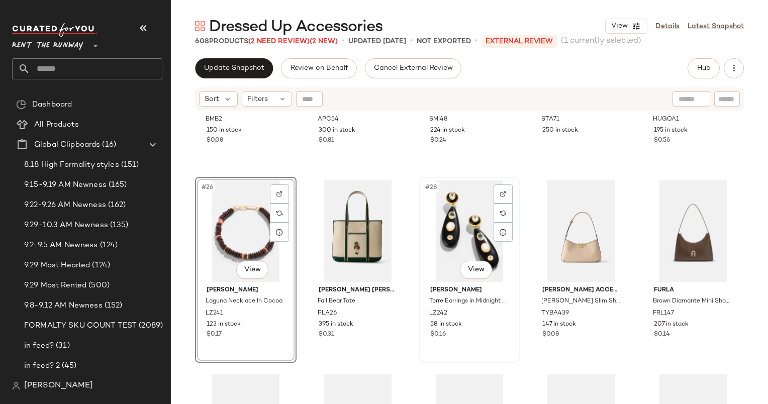
scroll to position [914, 0]
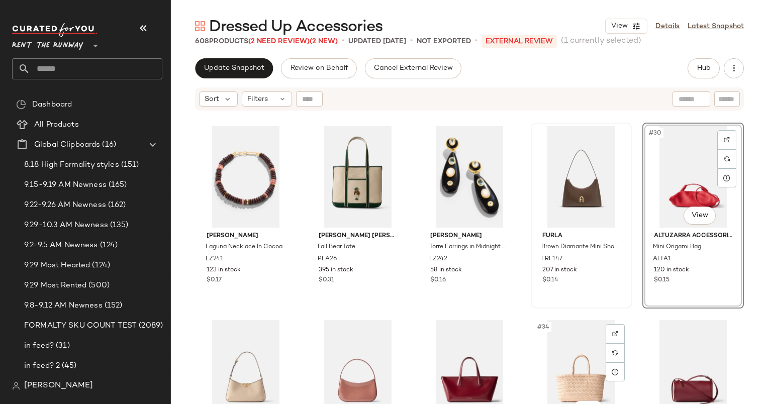
scroll to position [960, 0]
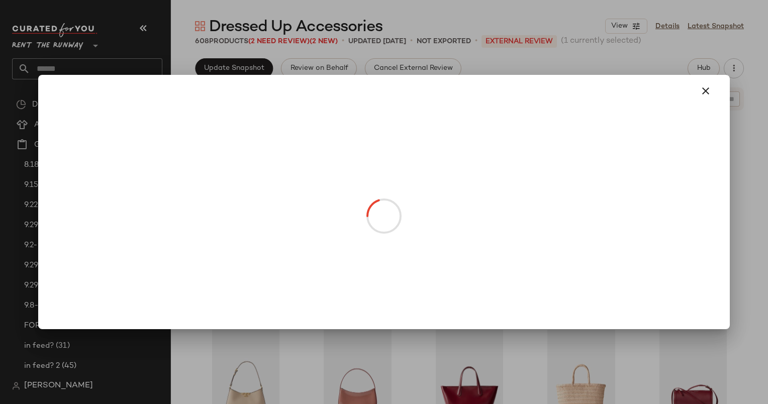
drag, startPoint x: 467, startPoint y: 223, endPoint x: 642, endPoint y: 207, distance: 176.2
click at [642, 207] on body "Rent the Runway ** Dashboard All Products Global Clipboards (16) 8.18 High Form…" at bounding box center [384, 202] width 768 height 404
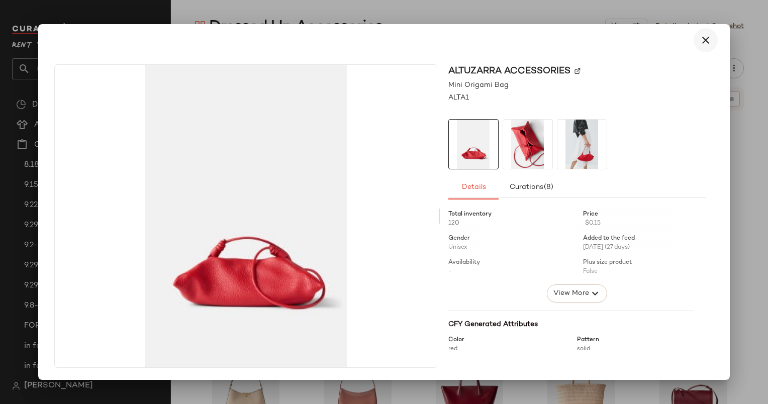
click at [710, 42] on icon "button" at bounding box center [706, 40] width 12 height 12
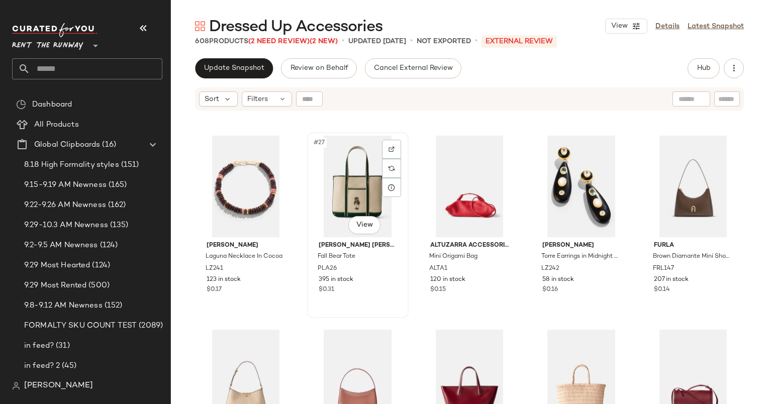
scroll to position [959, 0]
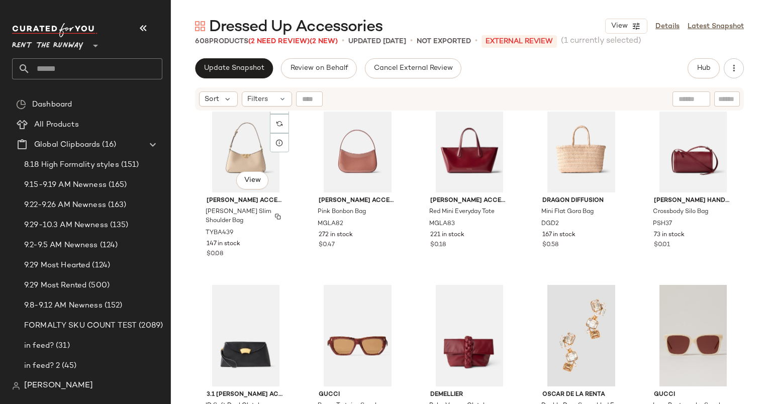
scroll to position [1158, 0]
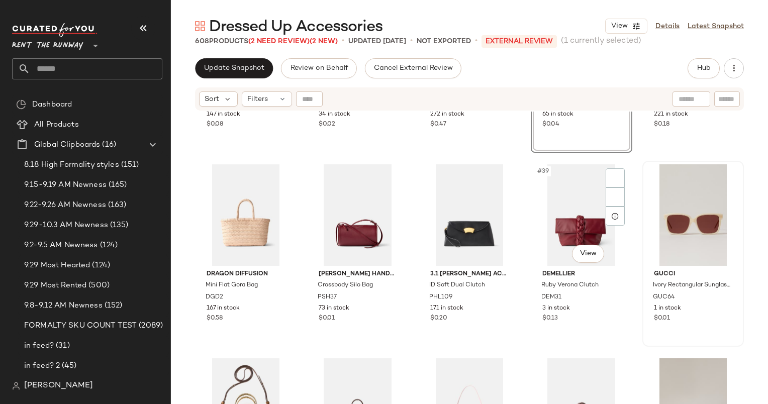
scroll to position [1319, 0]
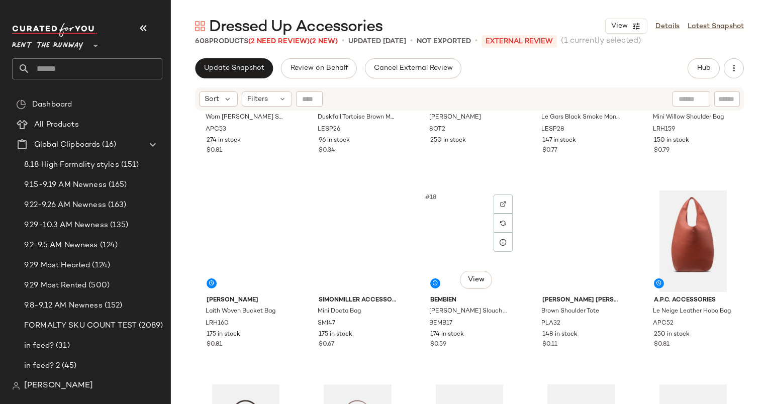
scroll to position [485, 0]
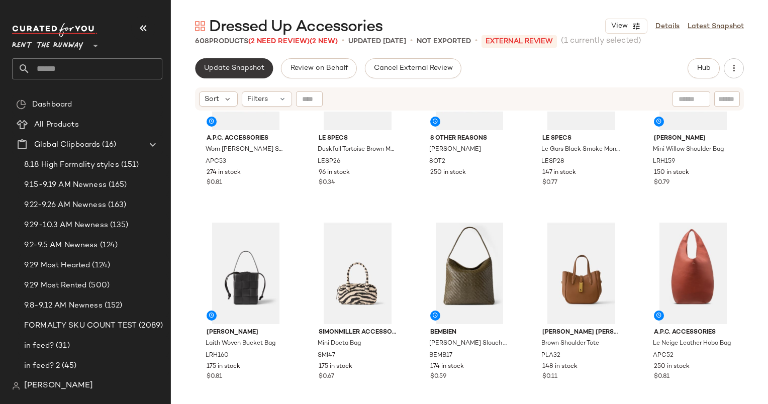
click at [246, 68] on span "Update Snapshot" at bounding box center [234, 68] width 61 height 8
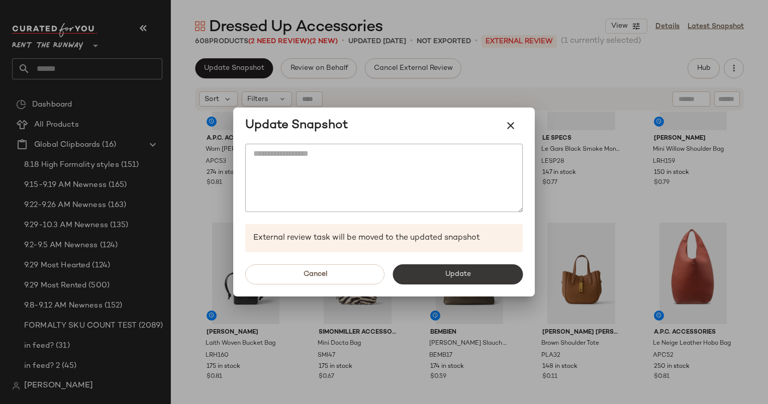
click at [462, 265] on button "Update" at bounding box center [458, 274] width 130 height 20
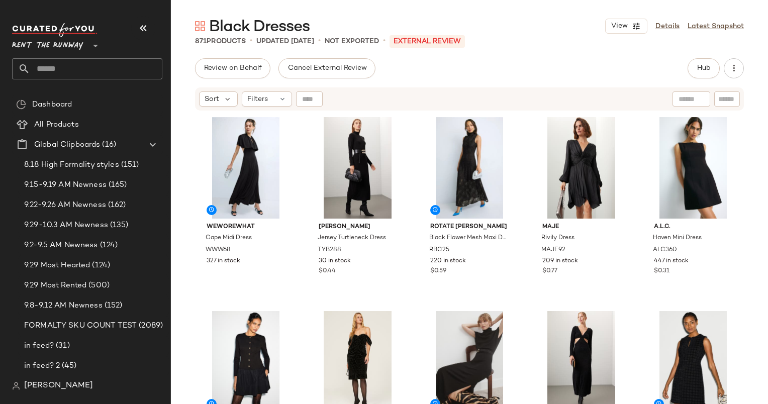
click at [719, 72] on div "Hub" at bounding box center [704, 68] width 32 height 20
click at [695, 64] on button "Hub" at bounding box center [704, 68] width 32 height 20
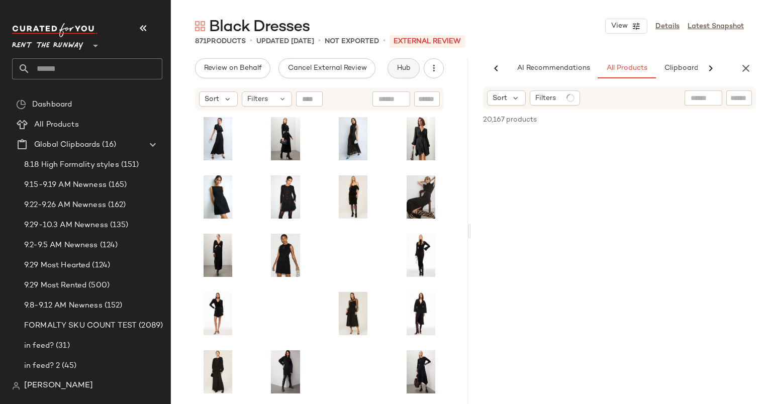
scroll to position [0, 62]
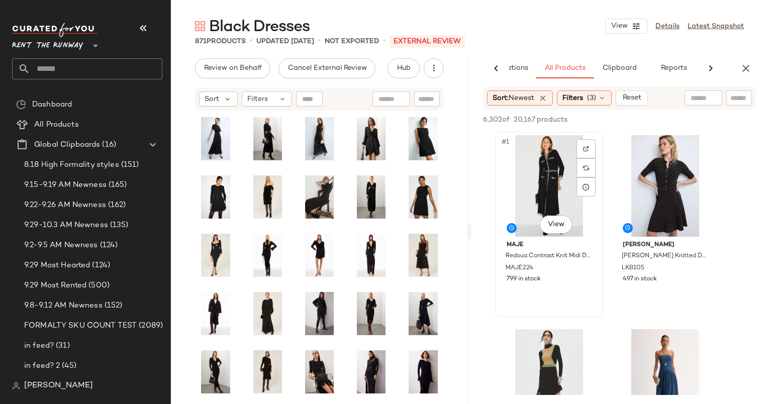
click at [553, 161] on div "#1 View" at bounding box center [549, 186] width 101 height 102
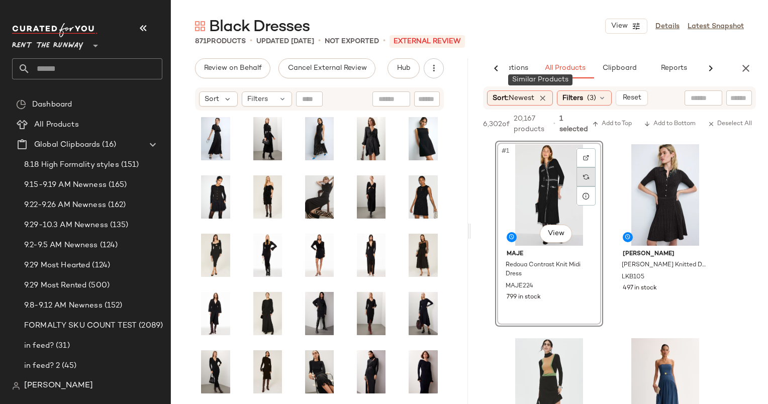
scroll to position [97, 0]
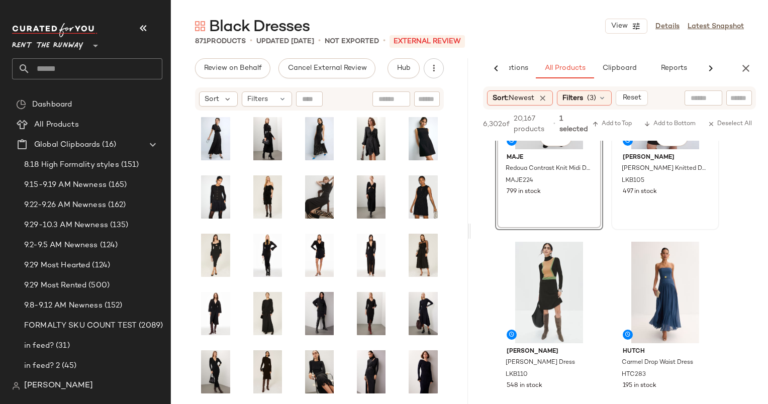
click at [662, 199] on div "#2 View L.K. Bennett Carrie Knitted Dress LKB105 497 in stock" at bounding box center [665, 137] width 106 height 184
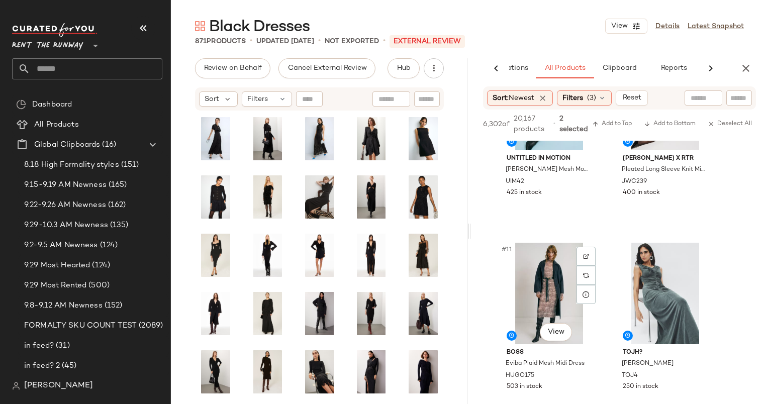
scroll to position [939, 0]
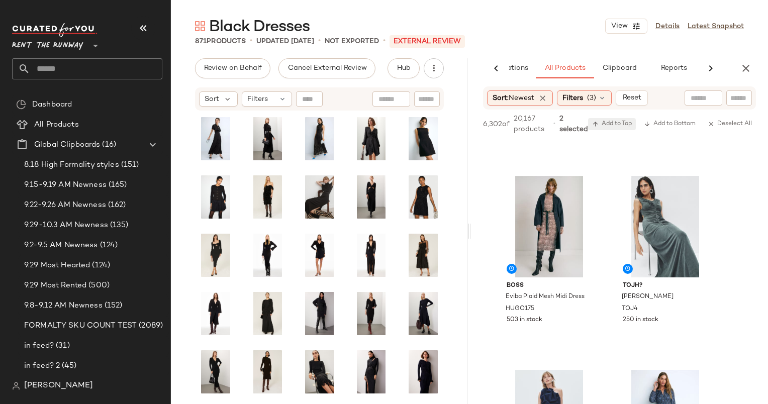
click at [607, 120] on button "Add to Top" at bounding box center [612, 124] width 48 height 12
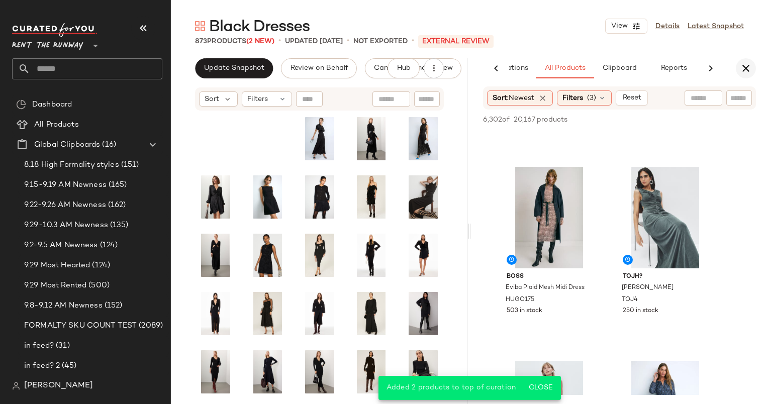
click at [745, 66] on icon "button" at bounding box center [746, 68] width 12 height 12
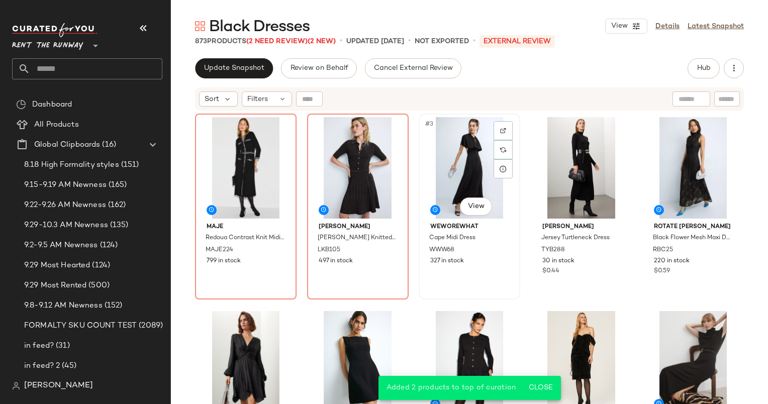
scroll to position [0, 0]
click at [232, 104] on div "Sort" at bounding box center [218, 98] width 39 height 15
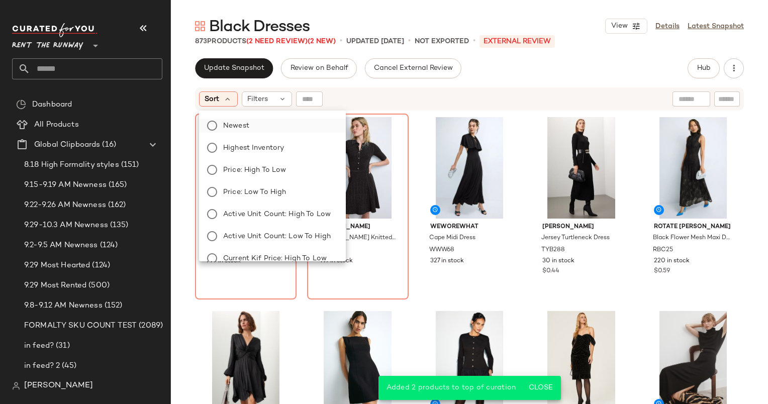
click at [284, 131] on label "Newest" at bounding box center [278, 126] width 119 height 14
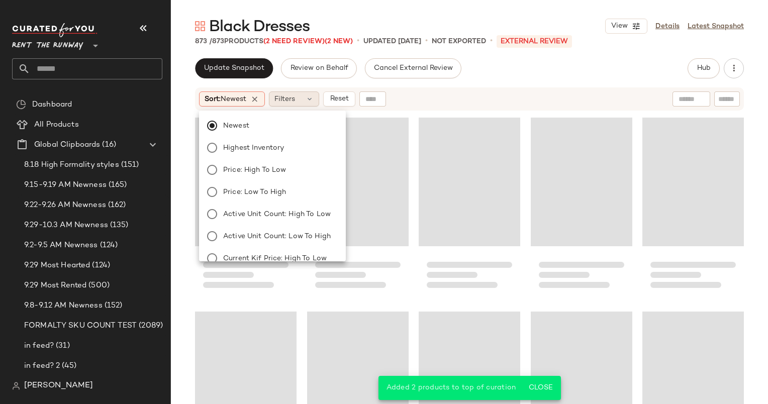
click at [308, 95] on icon at bounding box center [310, 99] width 8 height 8
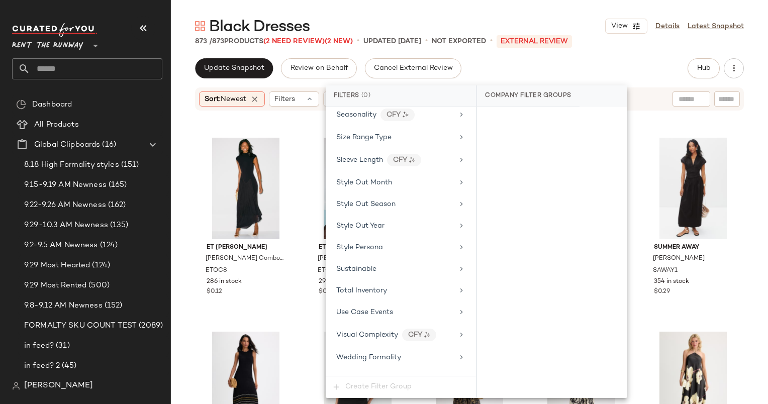
scroll to position [1228, 0]
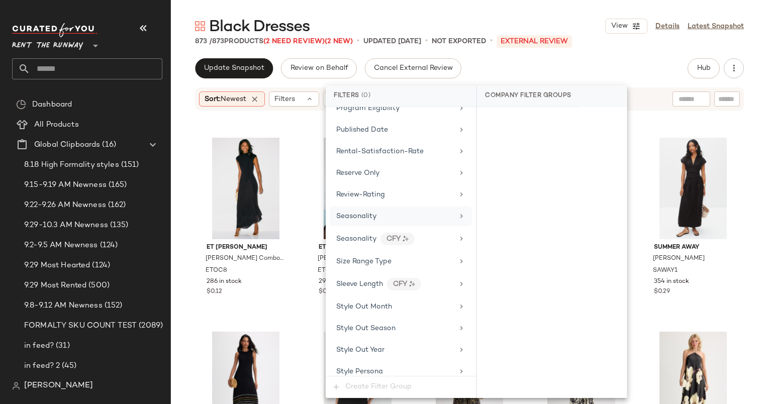
click at [353, 213] on span "Seasonality" at bounding box center [356, 217] width 40 height 8
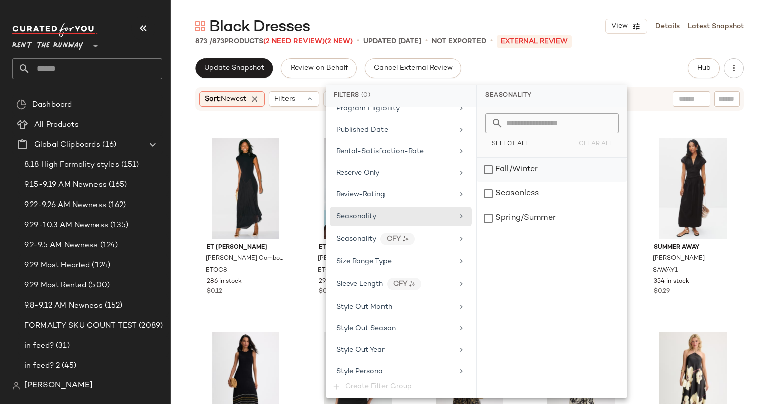
click at [513, 179] on div "Fall/Winter" at bounding box center [552, 170] width 150 height 24
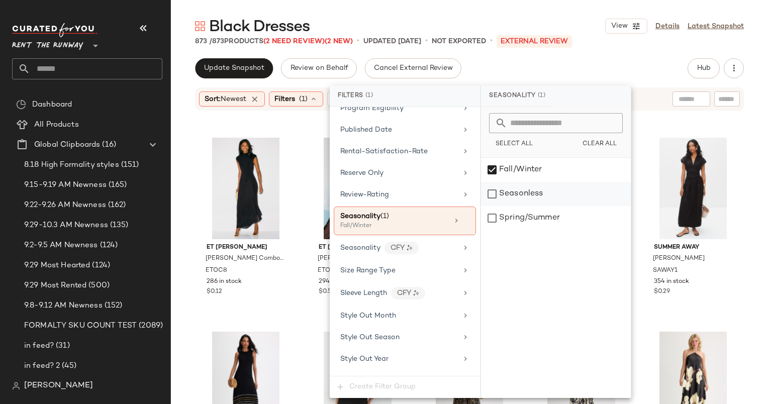
click at [517, 187] on div "Seasonless" at bounding box center [556, 194] width 150 height 24
click at [548, 69] on div "Update Snapshot Review on Behalf Cancel External Review Hub Send for Review Ext…" at bounding box center [469, 68] width 549 height 20
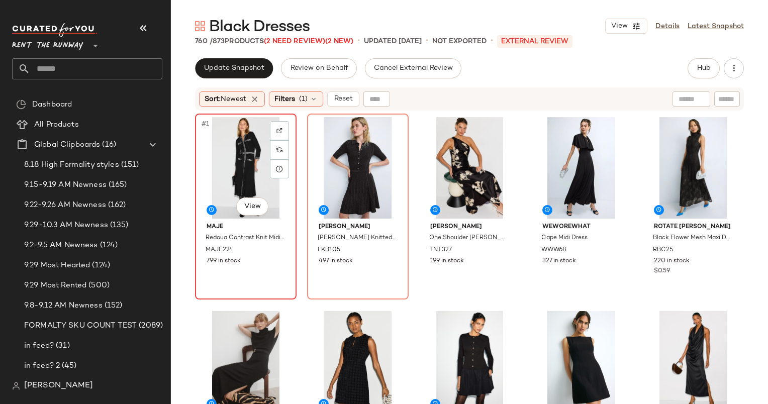
click at [236, 150] on div "#1 View" at bounding box center [246, 168] width 95 height 102
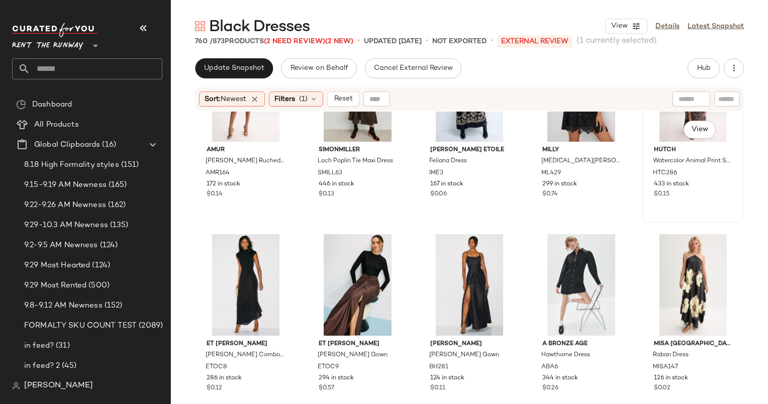
scroll to position [1056, 0]
click at [676, 280] on div "#35 View" at bounding box center [693, 285] width 95 height 102
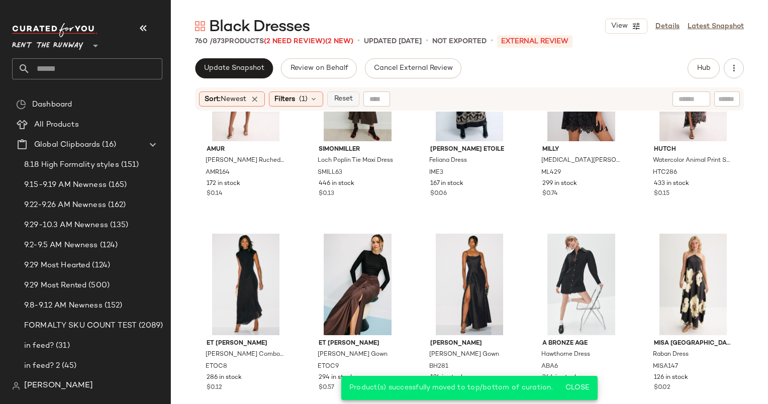
click at [352, 96] on span "Reset" at bounding box center [342, 99] width 19 height 8
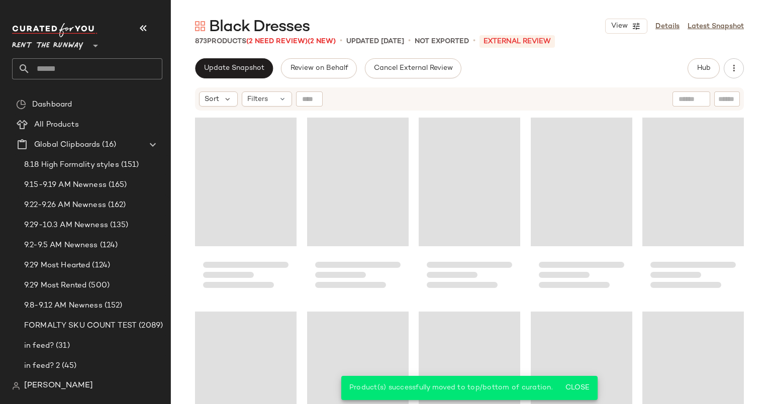
scroll to position [1164, 0]
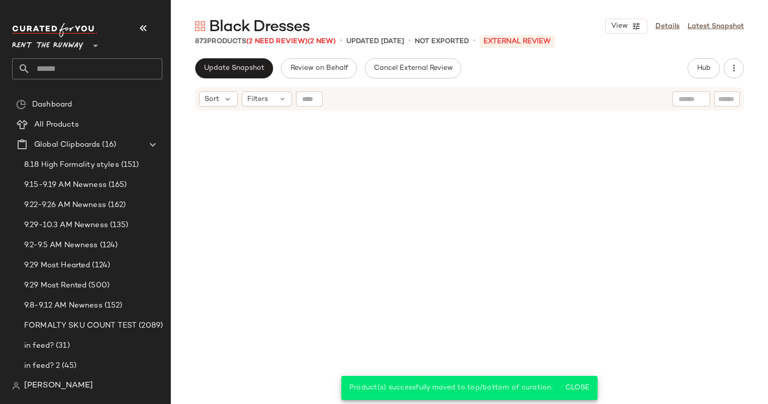
click at [255, 53] on div "Black Dresses View Details Latest Snapshot 873 Products (2 Need Review) (2 New)…" at bounding box center [469, 210] width 597 height 388
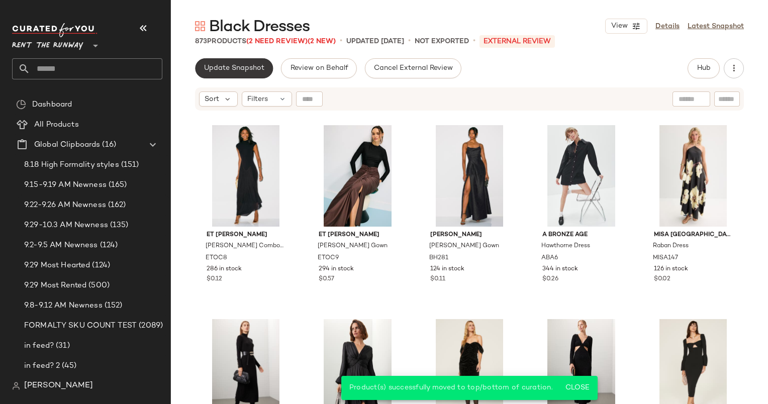
click at [268, 70] on button "Update Snapshot" at bounding box center [234, 68] width 78 height 20
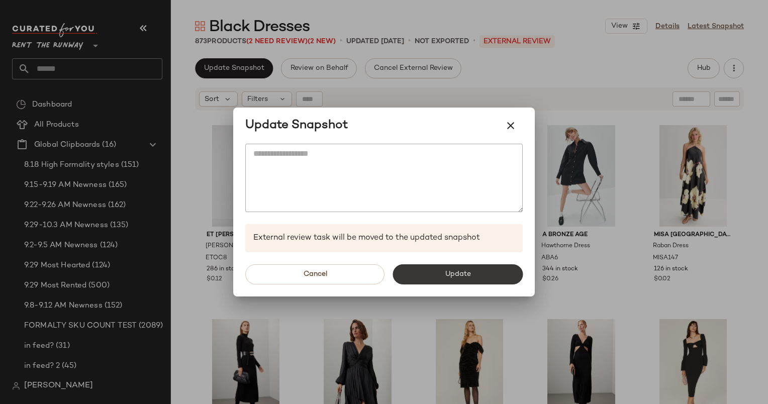
click at [428, 275] on button "Update" at bounding box center [458, 274] width 130 height 20
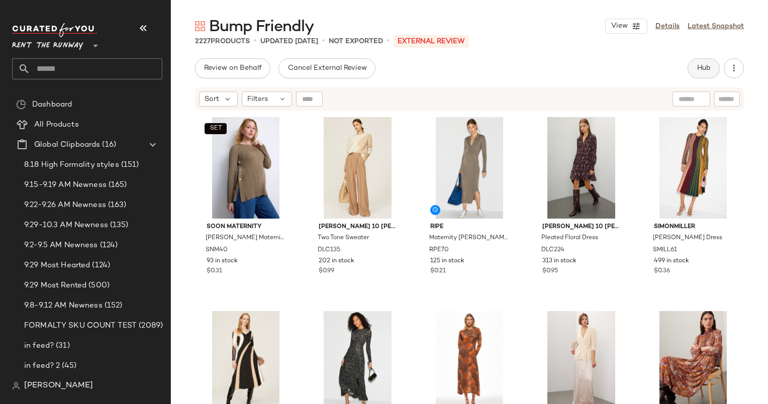
click at [715, 69] on button "Hub" at bounding box center [704, 68] width 32 height 20
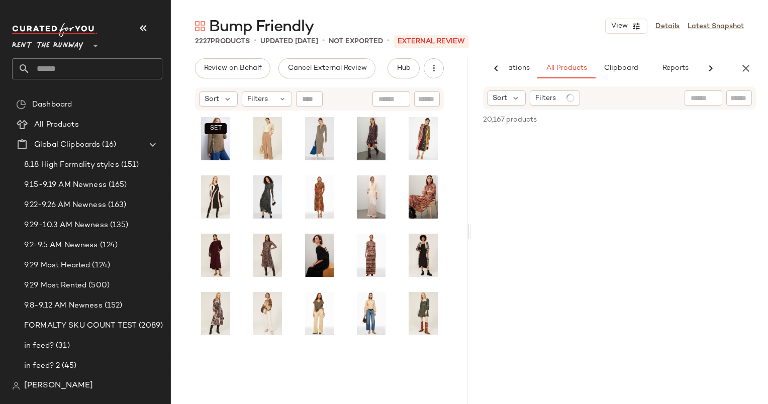
scroll to position [0, 62]
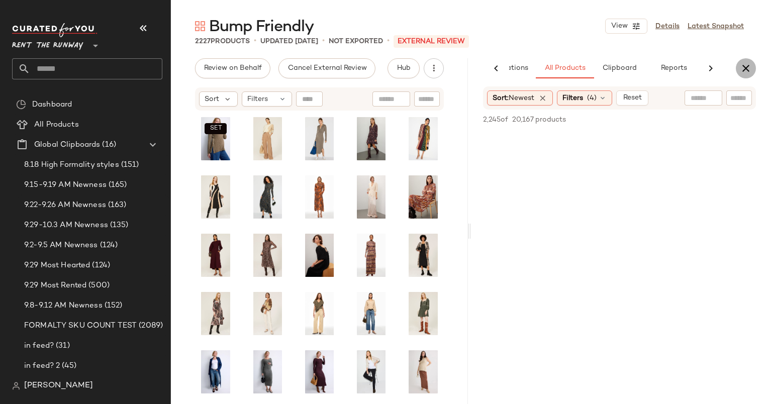
click at [749, 64] on icon "button" at bounding box center [746, 68] width 12 height 12
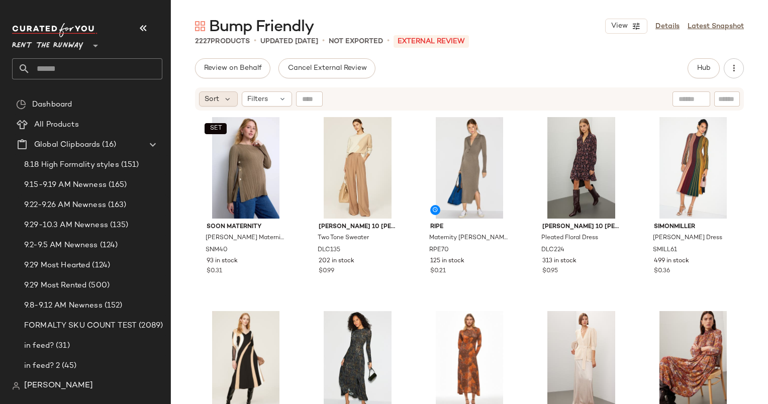
click at [216, 105] on div "Sort" at bounding box center [218, 98] width 39 height 15
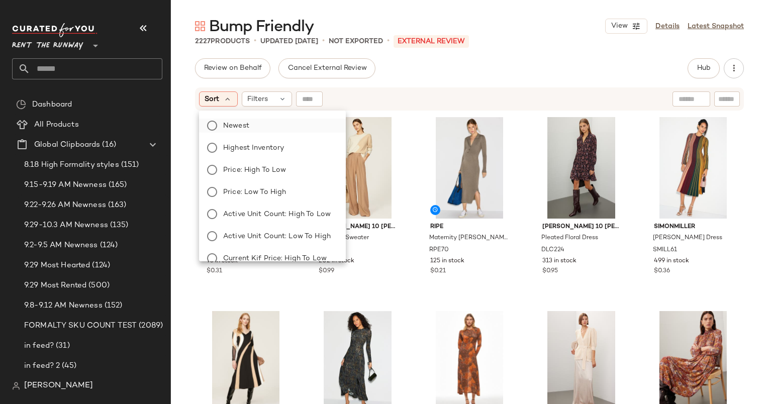
click at [268, 123] on label "Newest" at bounding box center [278, 126] width 119 height 14
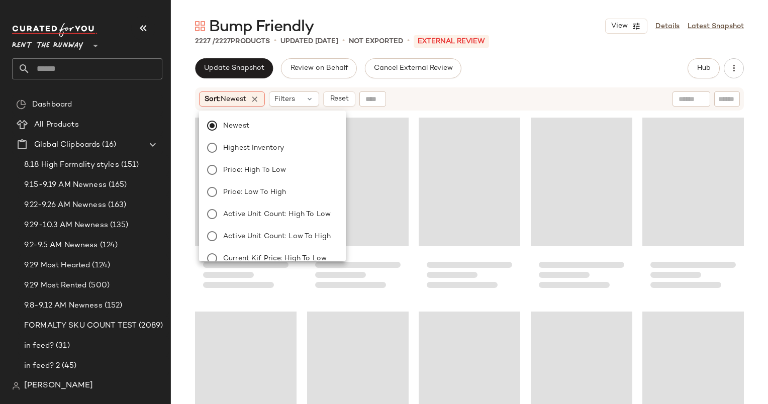
click at [448, 88] on div "Sort: Newest Filters Reset" at bounding box center [469, 98] width 549 height 23
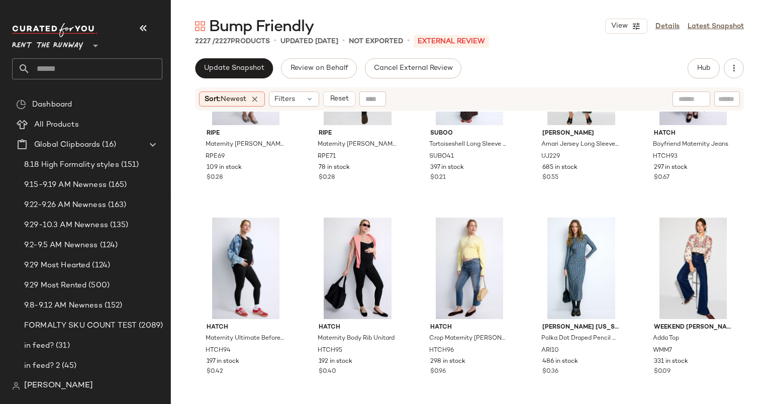
scroll to position [0, 0]
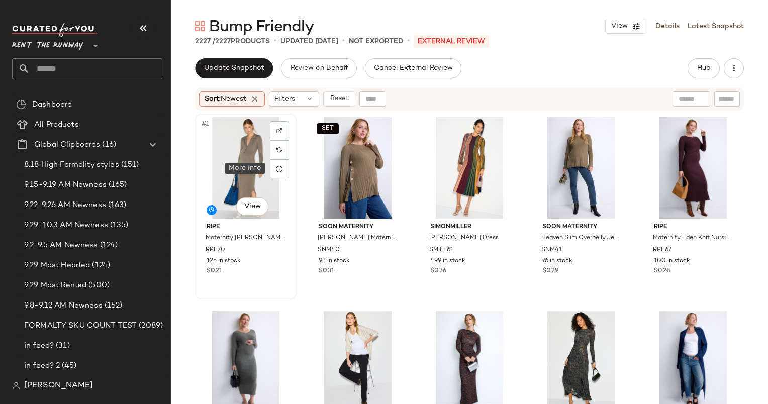
click at [248, 156] on div "#1 View" at bounding box center [246, 168] width 95 height 102
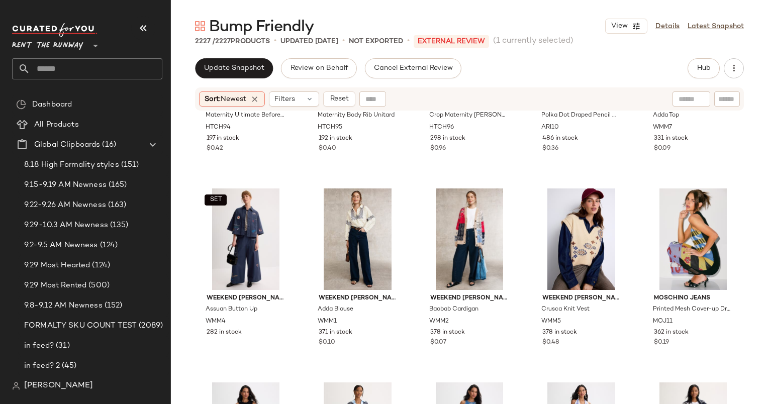
scroll to position [565, 0]
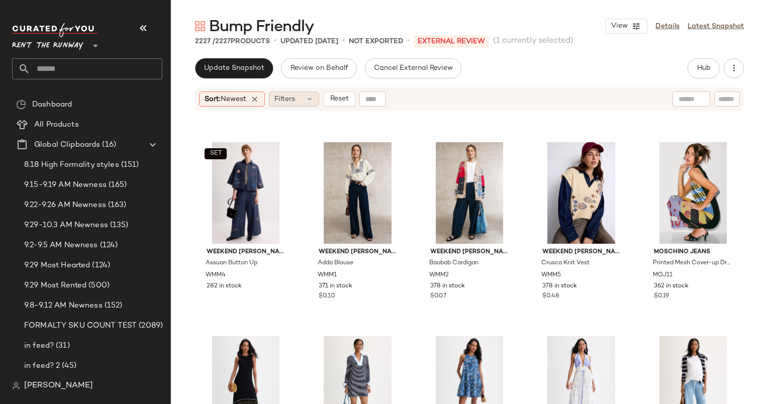
click at [312, 102] on icon at bounding box center [310, 99] width 8 height 8
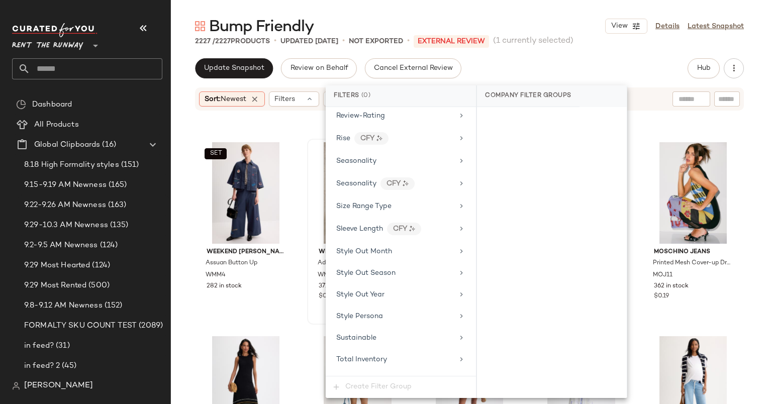
scroll to position [1365, 0]
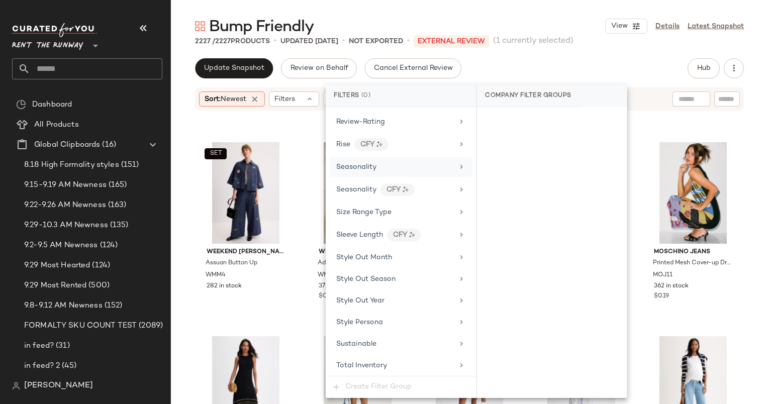
click at [376, 163] on span "Seasonality" at bounding box center [356, 167] width 40 height 8
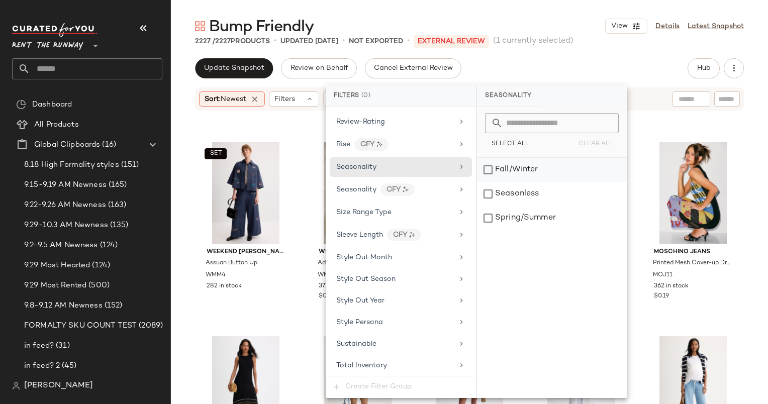
click at [504, 170] on div "Fall/Winter" at bounding box center [552, 170] width 150 height 24
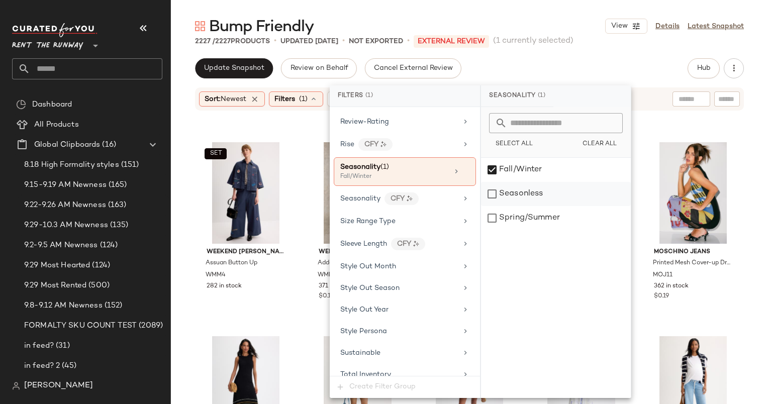
click at [521, 192] on div "Seasonless" at bounding box center [556, 194] width 150 height 24
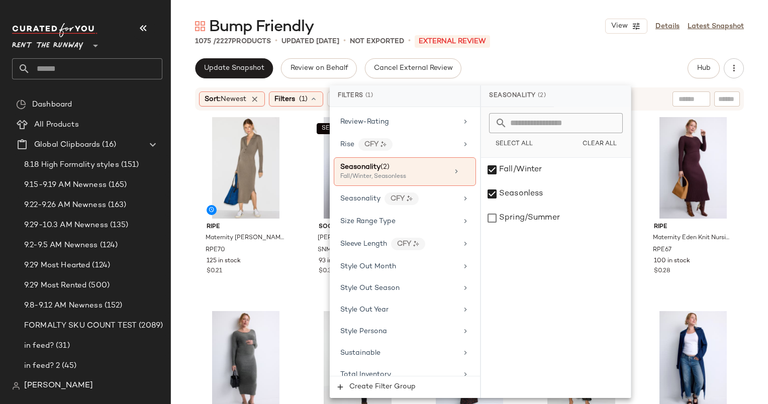
click at [556, 56] on div "Bump Friendly View Details Latest Snapshot 1075 / 2227 Products • updated [DATE…" at bounding box center [469, 210] width 597 height 388
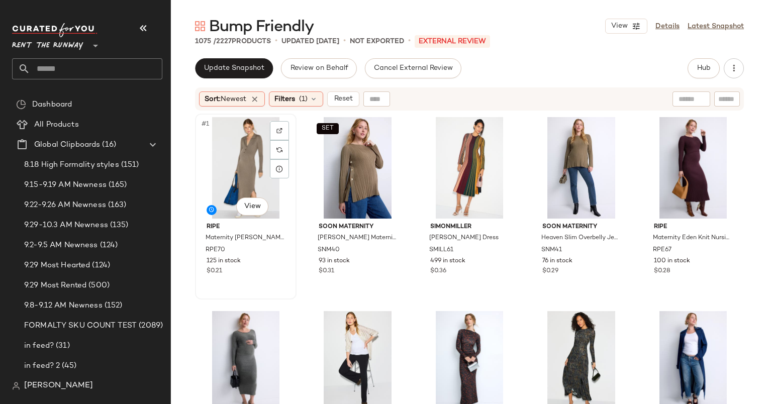
click at [245, 149] on div "#1 View" at bounding box center [246, 168] width 95 height 102
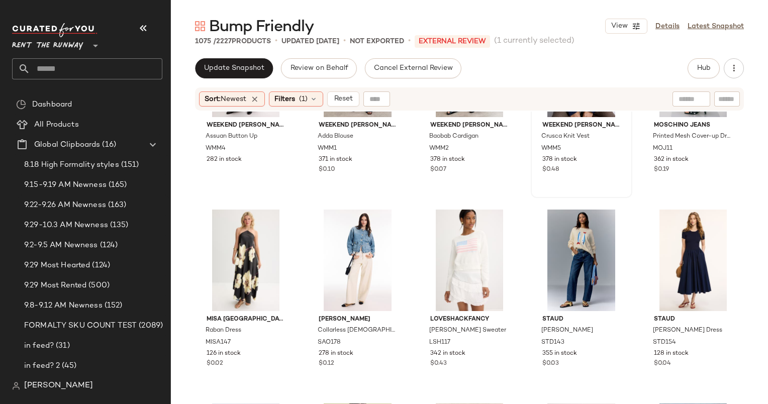
scroll to position [475, 0]
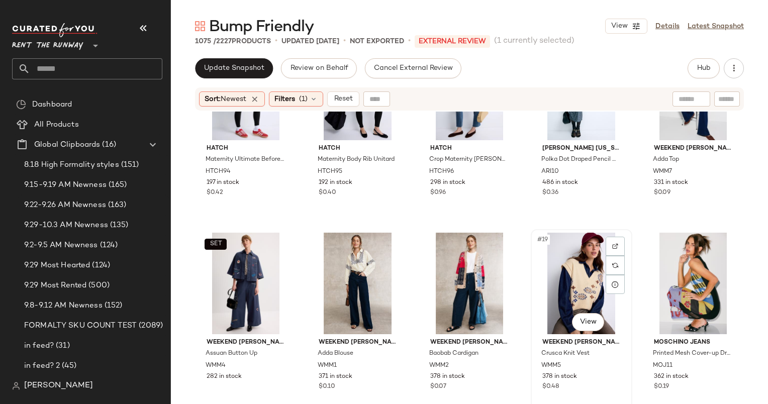
click at [577, 260] on div "#19 View" at bounding box center [581, 284] width 95 height 102
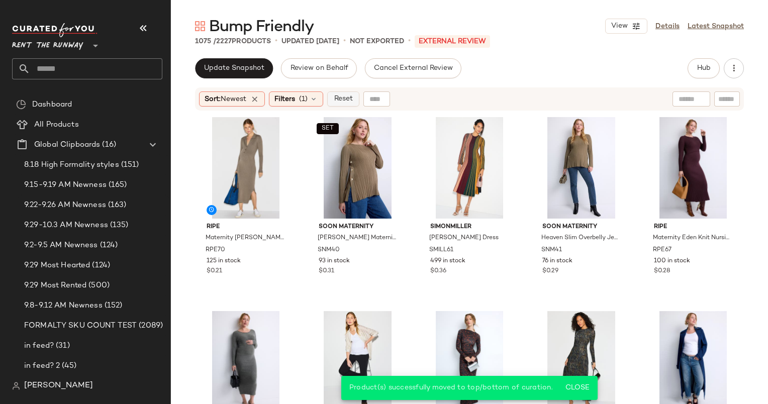
click at [350, 97] on span "Reset" at bounding box center [342, 99] width 19 height 8
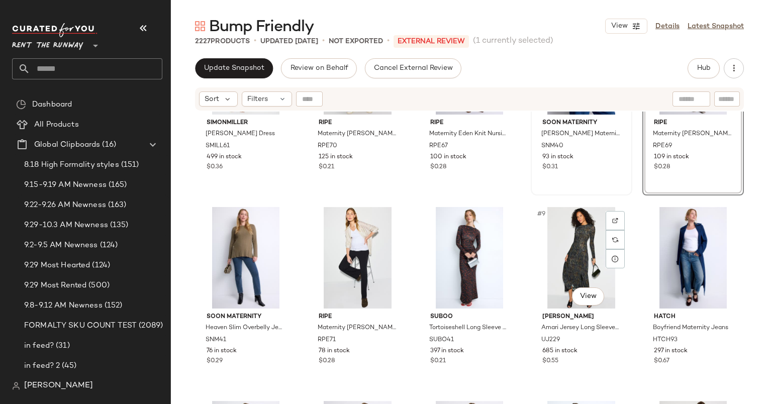
scroll to position [132, 0]
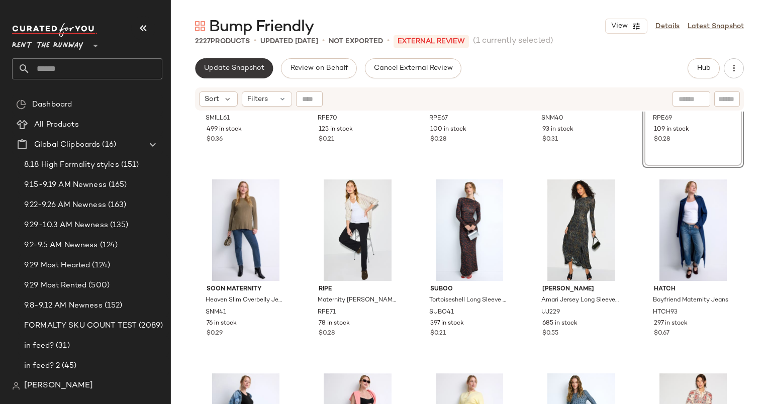
click at [242, 64] on span "Update Snapshot" at bounding box center [234, 68] width 61 height 8
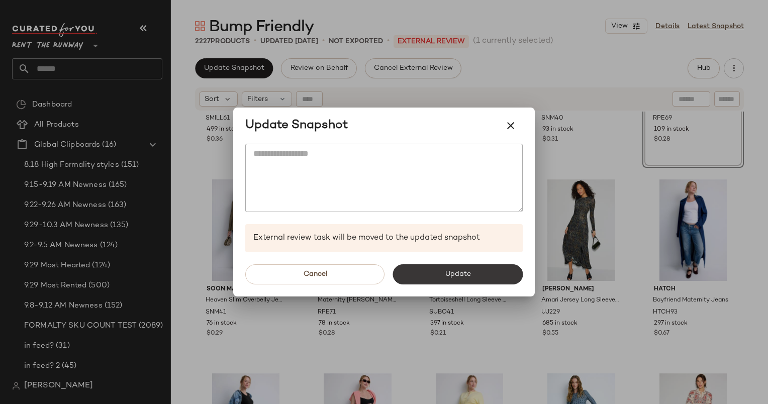
click at [411, 273] on button "Update" at bounding box center [458, 274] width 130 height 20
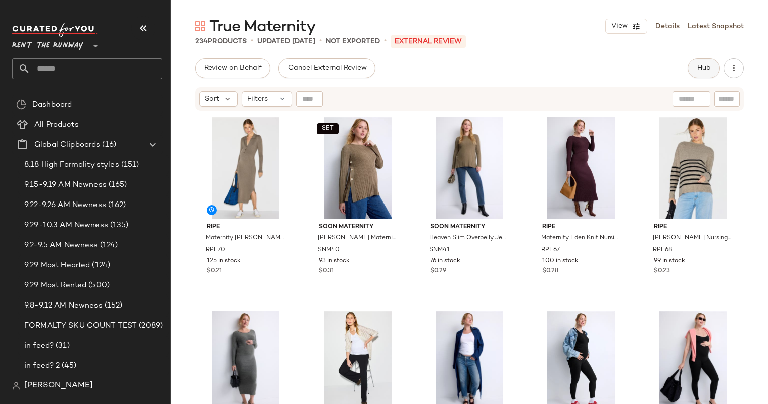
click at [709, 61] on button "Hub" at bounding box center [704, 68] width 32 height 20
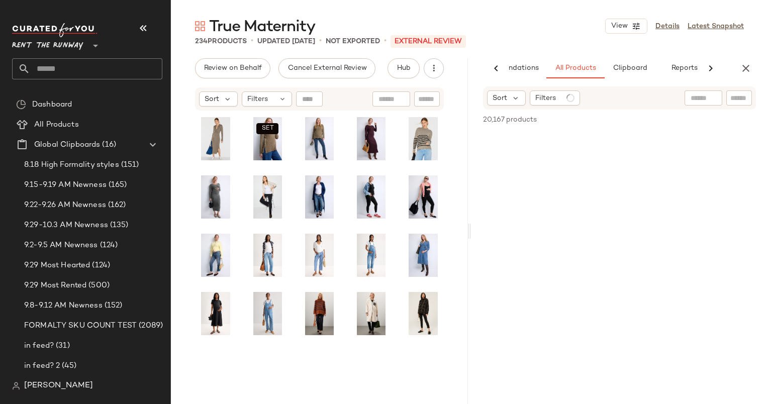
scroll to position [0, 52]
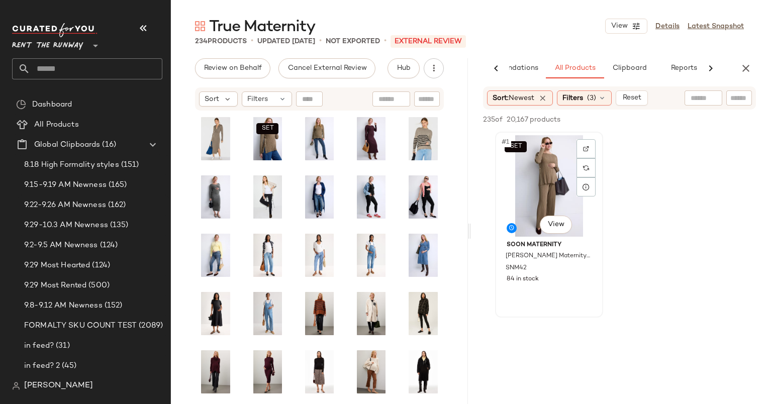
click at [526, 181] on div "SET #1 View" at bounding box center [549, 186] width 101 height 102
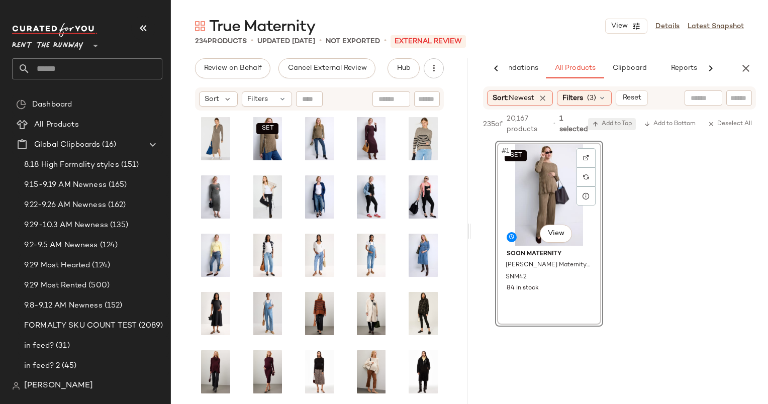
click at [626, 127] on span "Add to Top" at bounding box center [612, 124] width 40 height 7
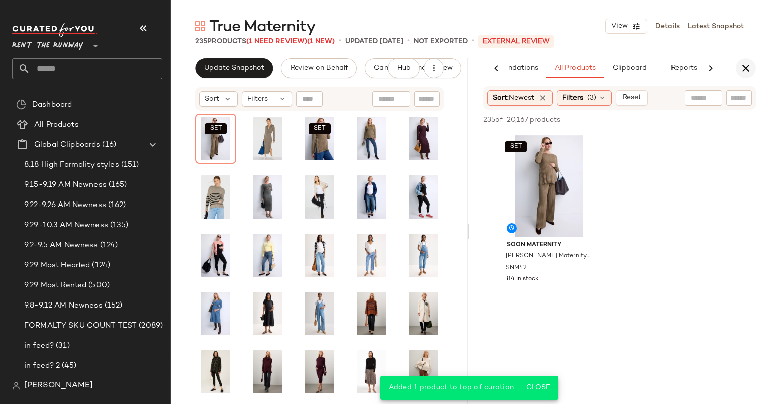
click at [747, 66] on icon "button" at bounding box center [746, 68] width 12 height 12
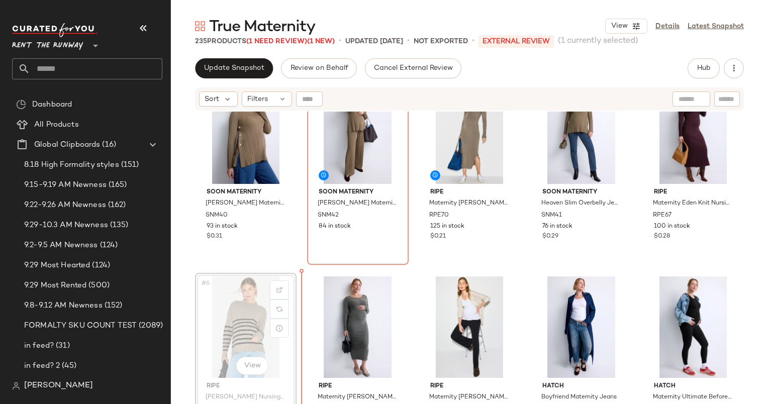
scroll to position [36, 0]
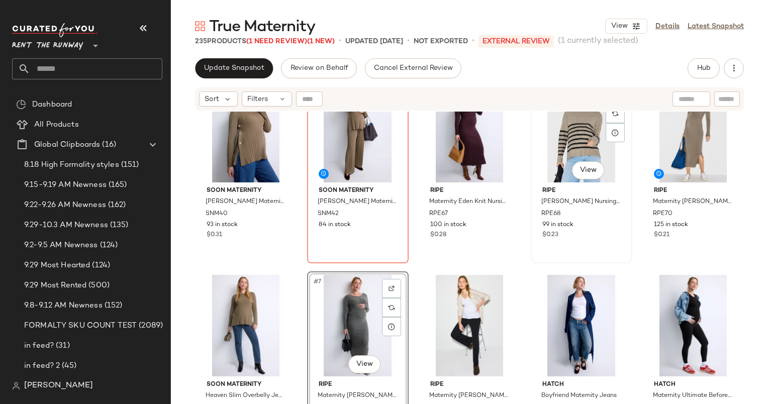
scroll to position [40, 0]
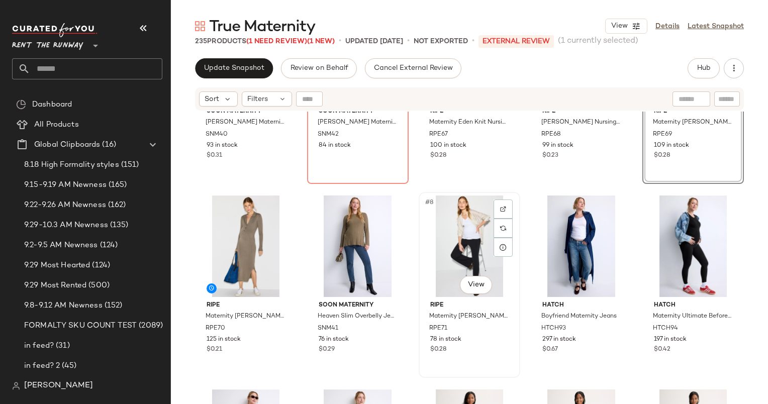
scroll to position [137, 0]
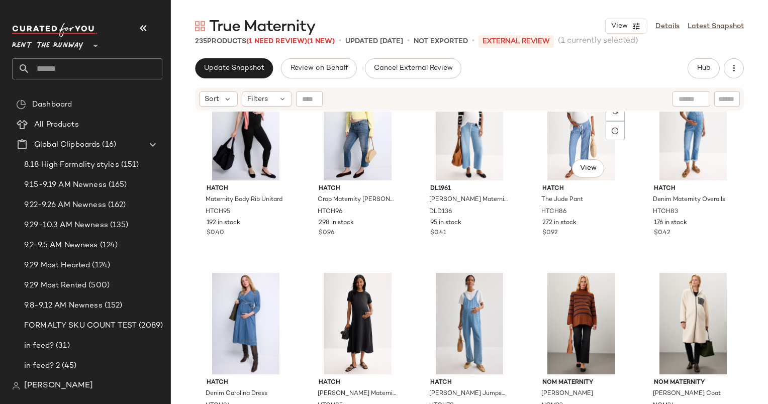
scroll to position [434, 0]
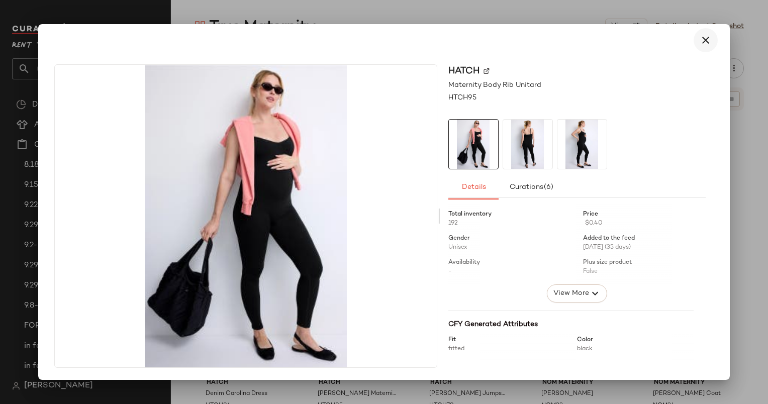
click at [708, 34] on icon "button" at bounding box center [706, 40] width 12 height 12
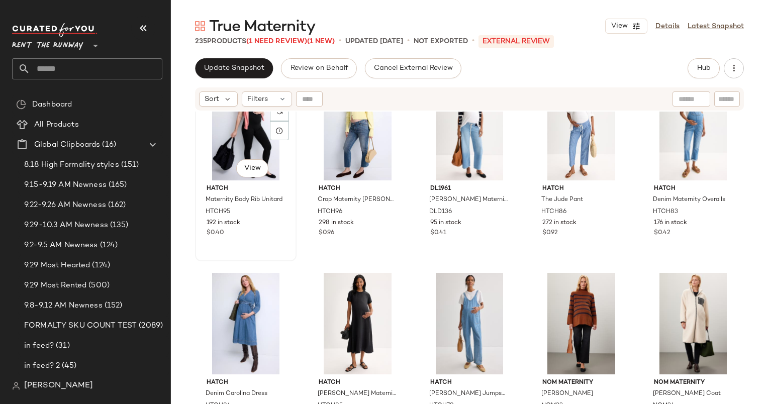
click at [232, 138] on div "#11 View" at bounding box center [246, 130] width 95 height 102
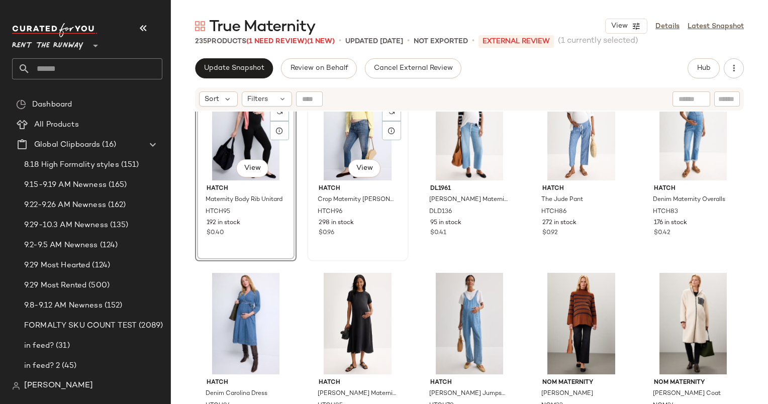
click at [363, 138] on div "#12 View" at bounding box center [358, 130] width 95 height 102
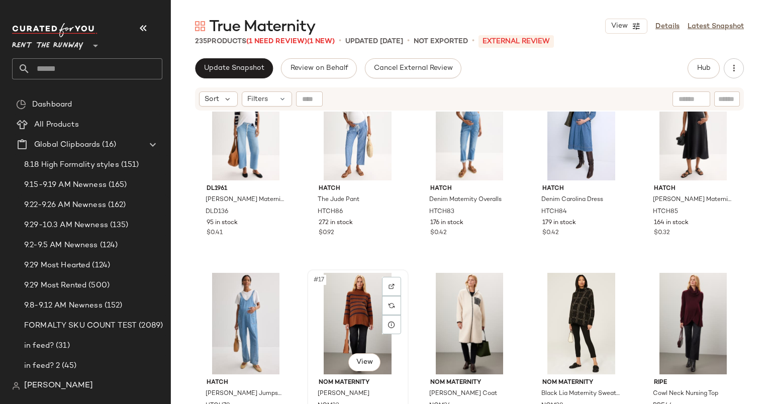
click at [353, 311] on div "#17 View" at bounding box center [358, 324] width 95 height 102
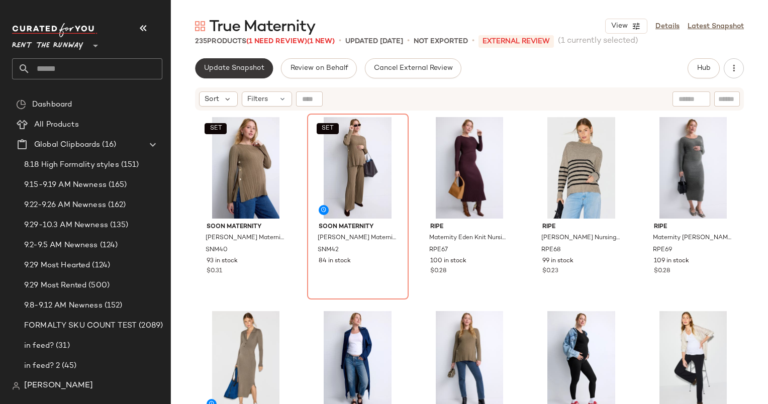
click at [231, 74] on button "Update Snapshot" at bounding box center [234, 68] width 78 height 20
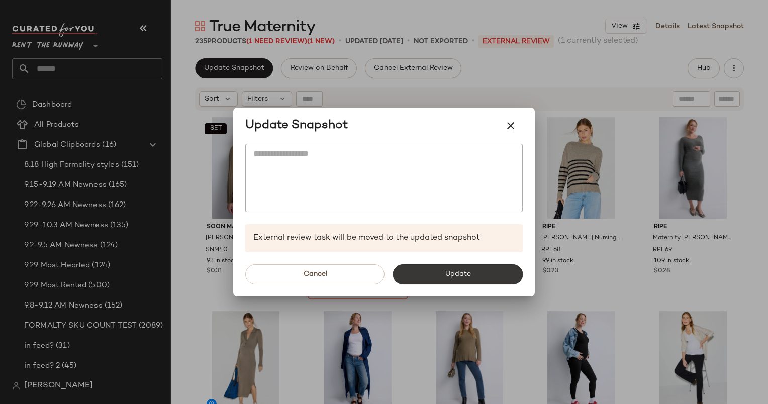
click at [448, 269] on button "Update" at bounding box center [458, 274] width 130 height 20
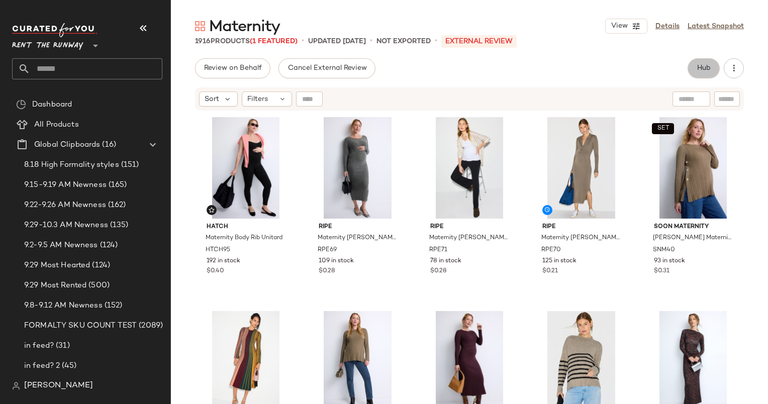
click at [700, 76] on button "Hub" at bounding box center [704, 68] width 32 height 20
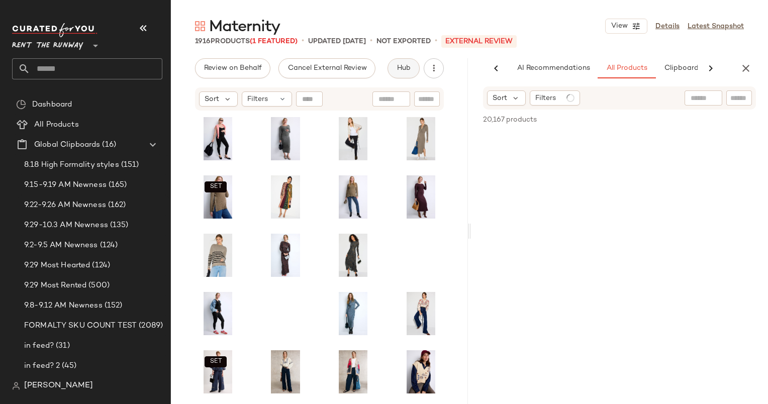
scroll to position [0, 52]
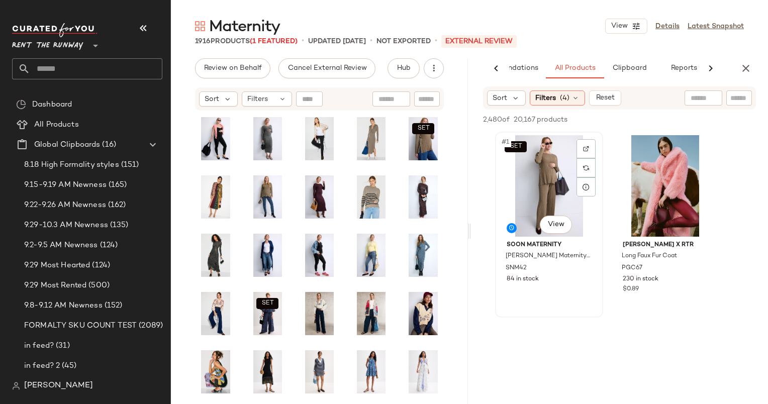
click at [552, 167] on div "SET #1 View" at bounding box center [549, 186] width 101 height 102
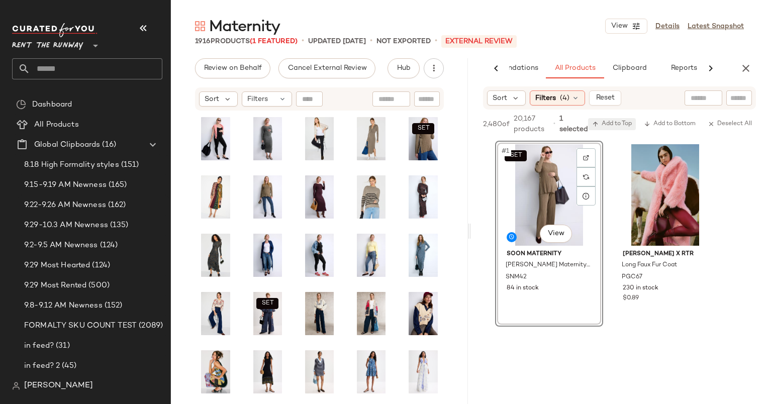
click at [615, 128] on button "Add to Top" at bounding box center [612, 124] width 48 height 12
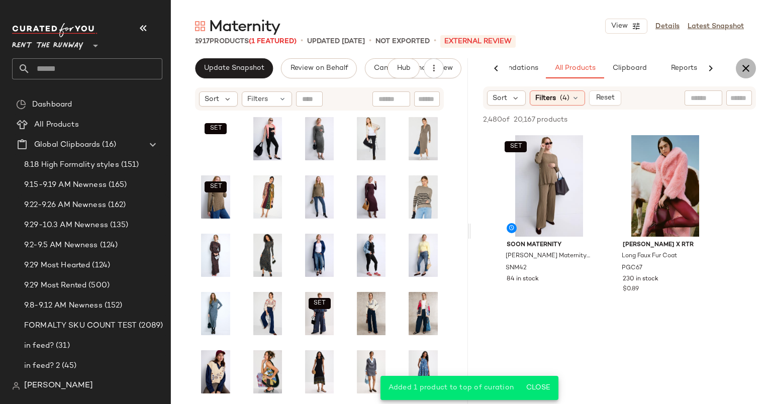
click at [737, 68] on button "button" at bounding box center [746, 68] width 20 height 20
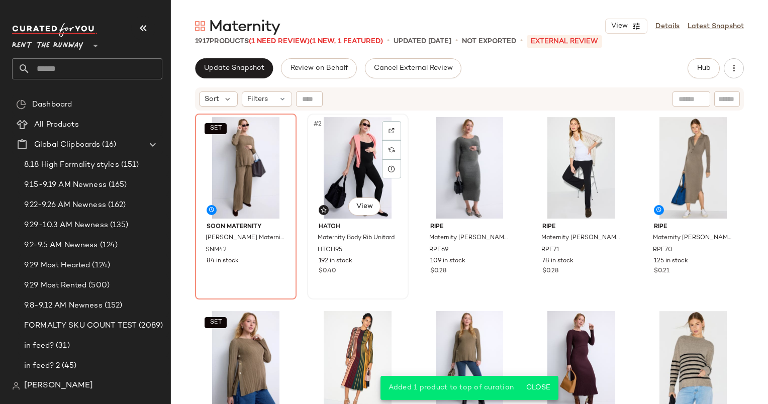
click at [371, 165] on div "#2 View" at bounding box center [358, 168] width 95 height 102
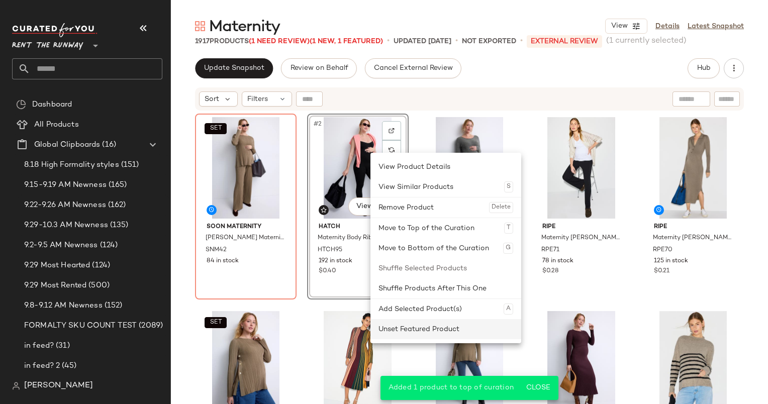
click at [424, 330] on div "Unset Featured Product" at bounding box center [446, 329] width 135 height 20
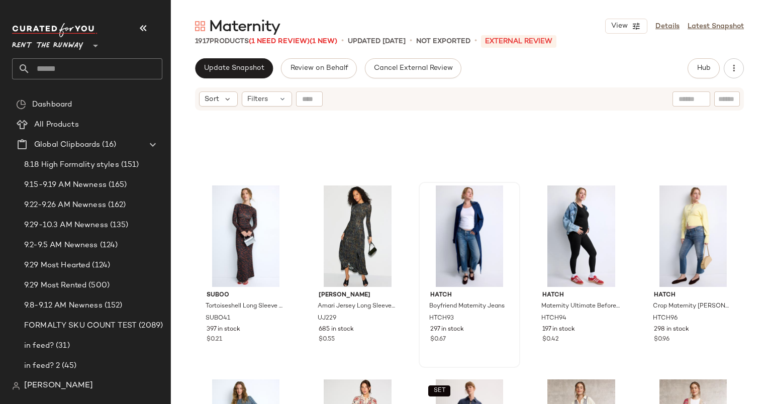
click at [450, 213] on div at bounding box center [469, 237] width 95 height 102
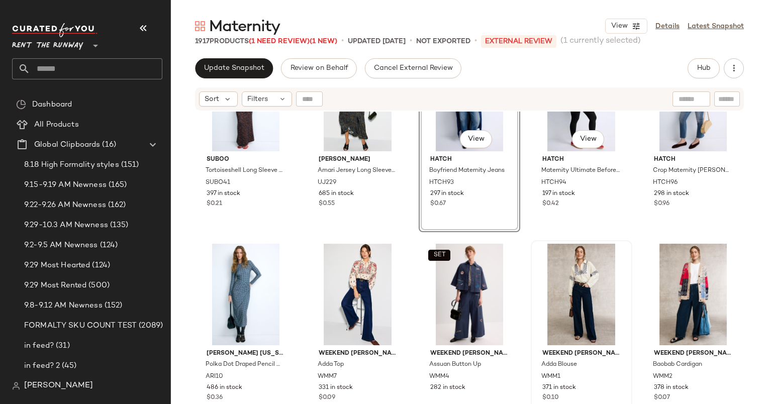
scroll to position [409, 0]
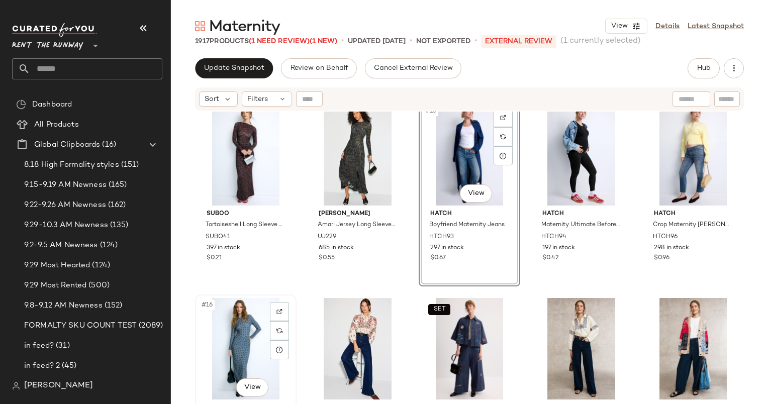
click at [243, 327] on div "#16 View" at bounding box center [246, 349] width 95 height 102
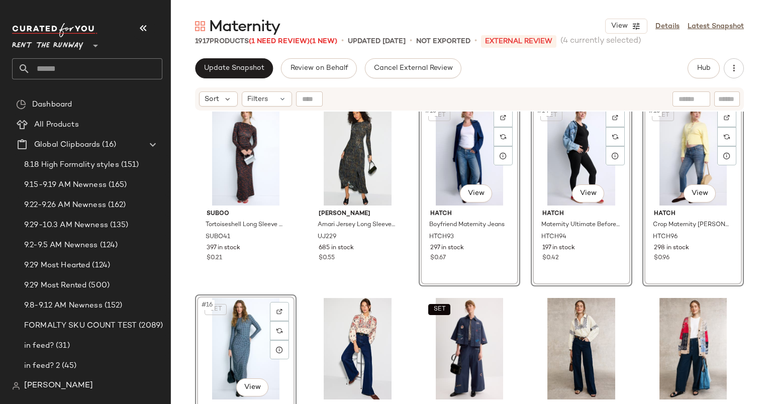
click at [698, 162] on div "SET #15 View" at bounding box center [693, 155] width 95 height 102
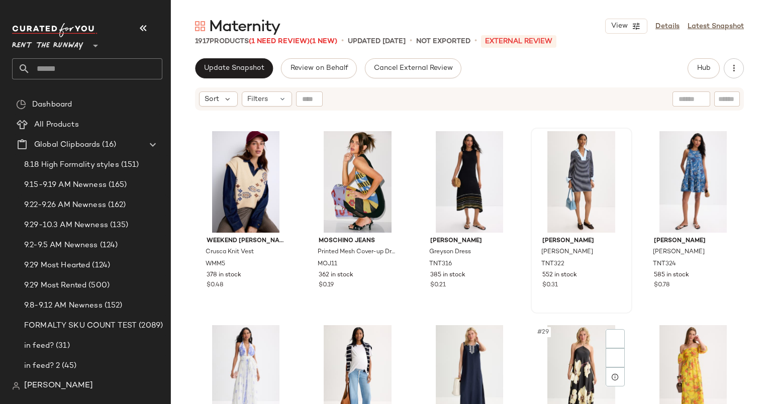
scroll to position [997, 0]
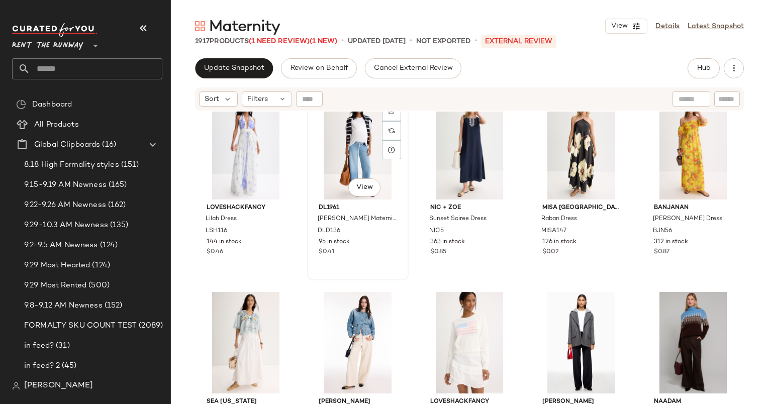
click at [330, 118] on div "#27 View" at bounding box center [358, 149] width 95 height 102
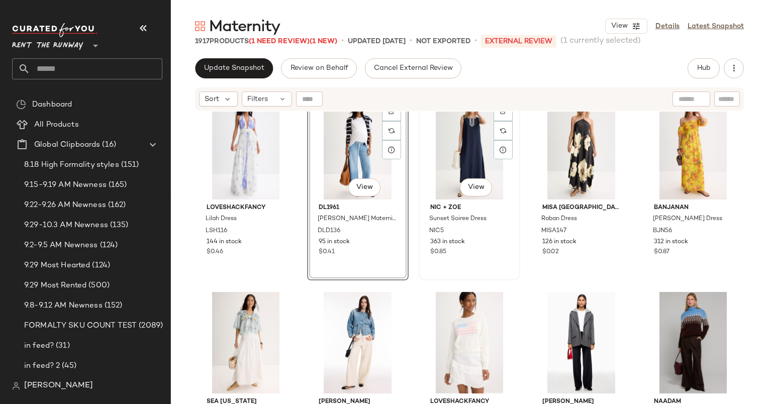
click at [458, 151] on div "#28 View" at bounding box center [469, 149] width 95 height 102
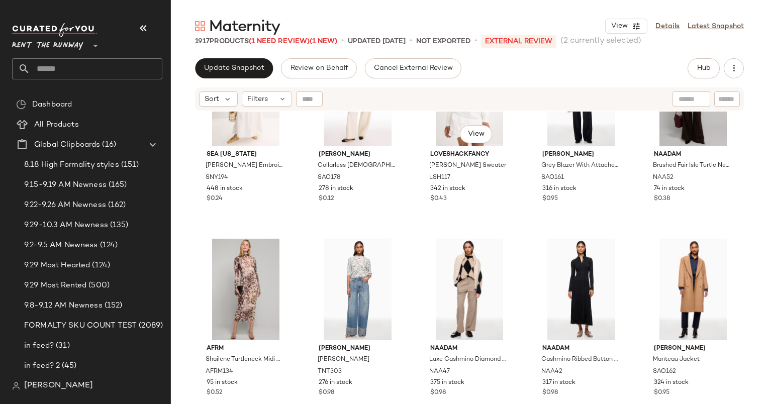
scroll to position [1247, 0]
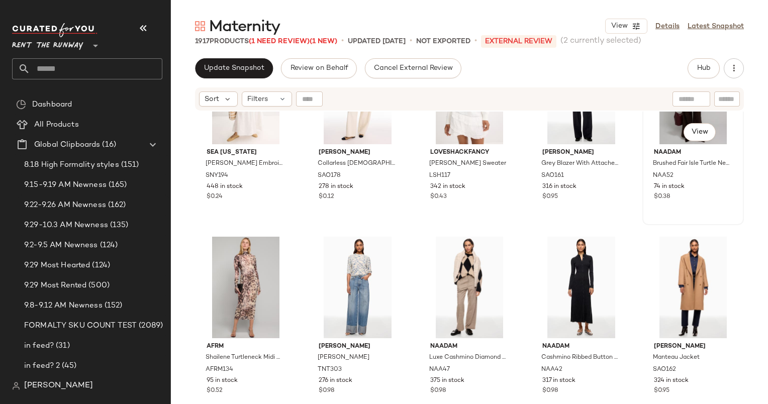
click at [658, 136] on div "#35 View" at bounding box center [693, 94] width 95 height 102
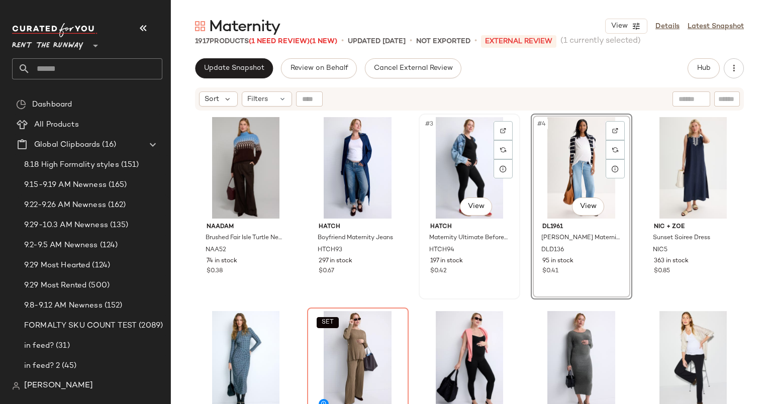
scroll to position [199, 0]
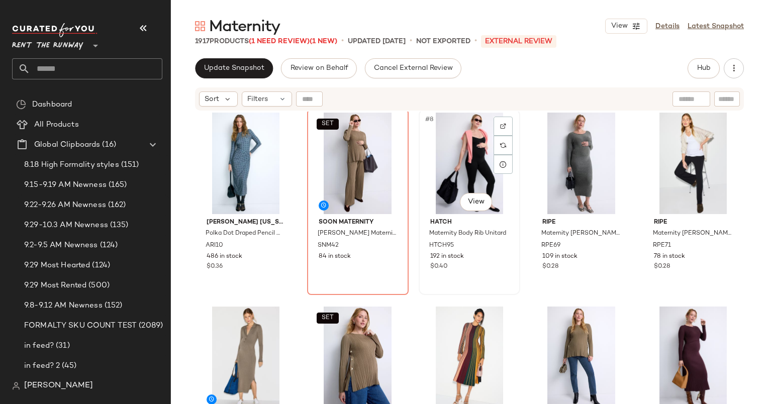
scroll to position [197, 0]
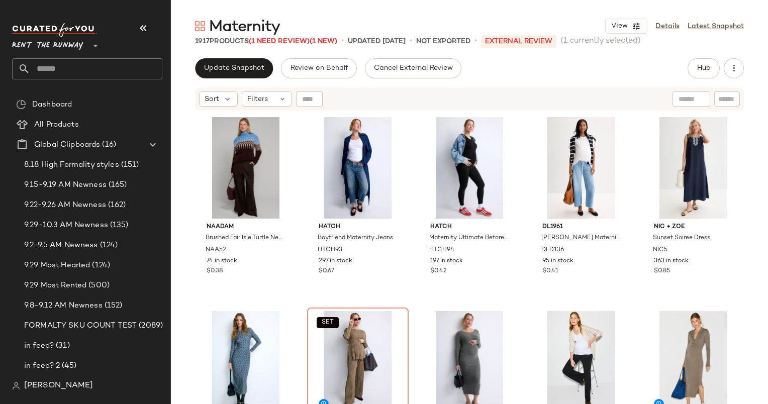
click at [227, 52] on div "Maternity View Details Latest Snapshot 1917 Products (1 Need Review) (1 New) • …" at bounding box center [469, 210] width 597 height 388
click at [232, 72] on button "Update Snapshot" at bounding box center [234, 68] width 78 height 20
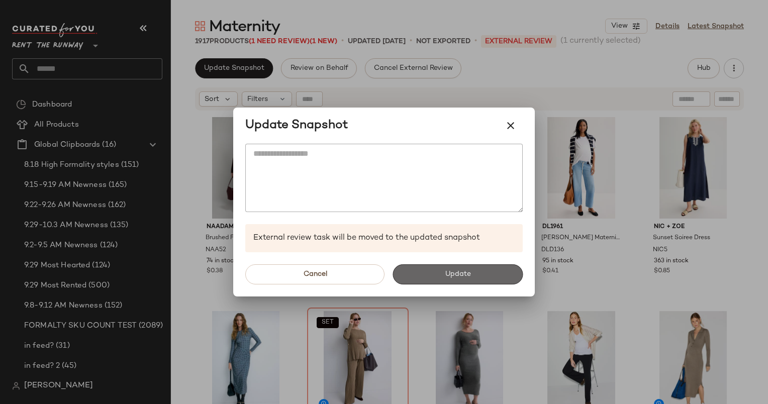
click at [462, 271] on span "Update" at bounding box center [457, 274] width 26 height 8
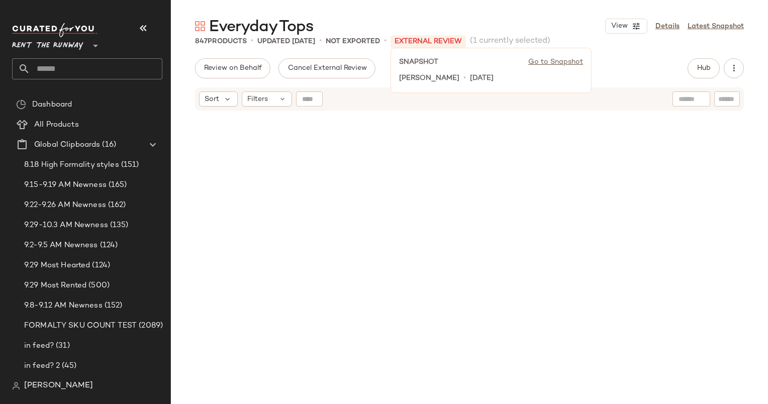
scroll to position [29497, 0]
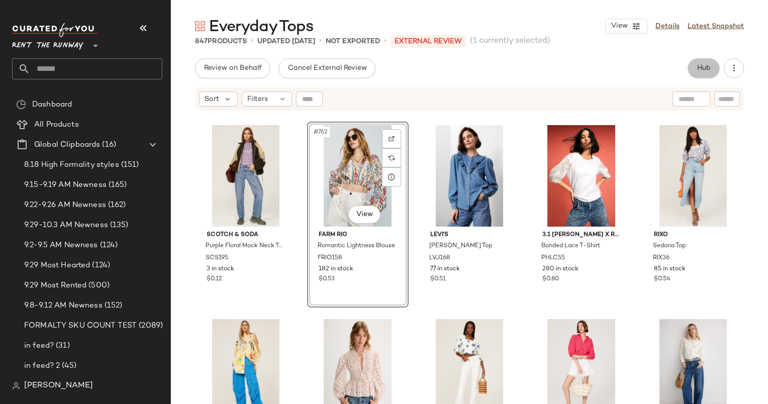
click at [709, 61] on button "Hub" at bounding box center [704, 68] width 32 height 20
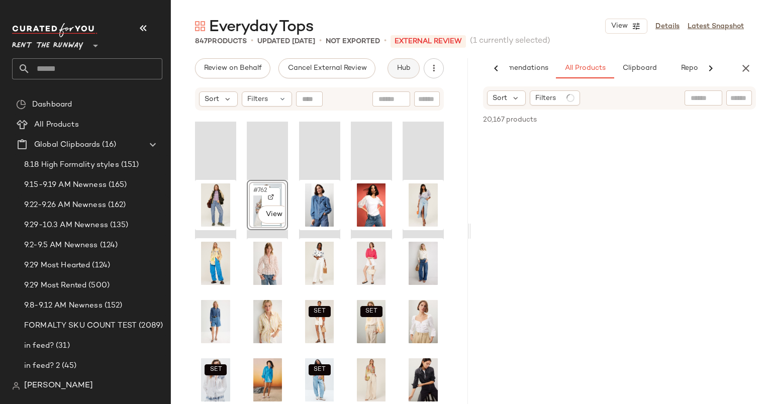
scroll to position [0, 42]
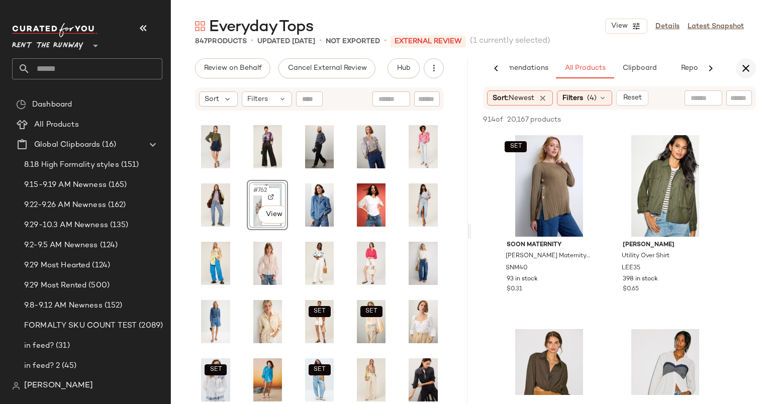
click at [739, 62] on button "button" at bounding box center [746, 68] width 20 height 20
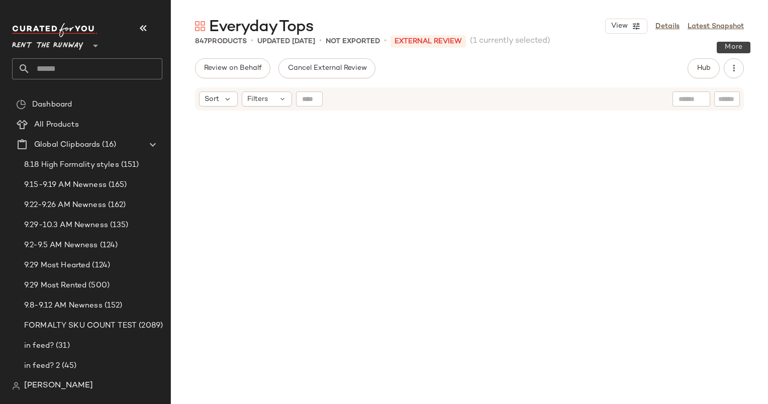
scroll to position [10692, 0]
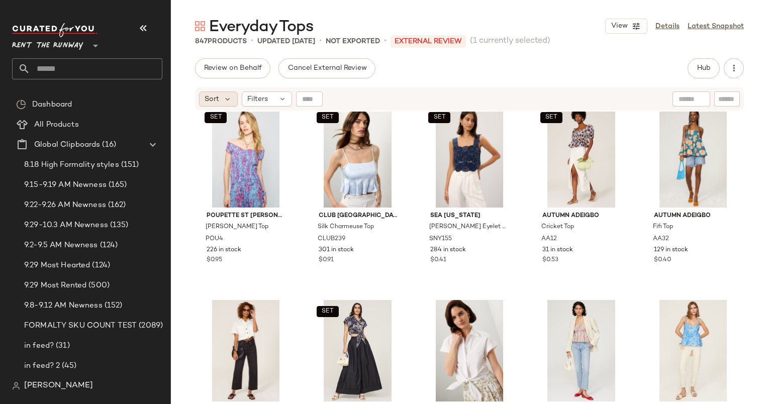
click at [203, 101] on div "Sort" at bounding box center [218, 98] width 39 height 15
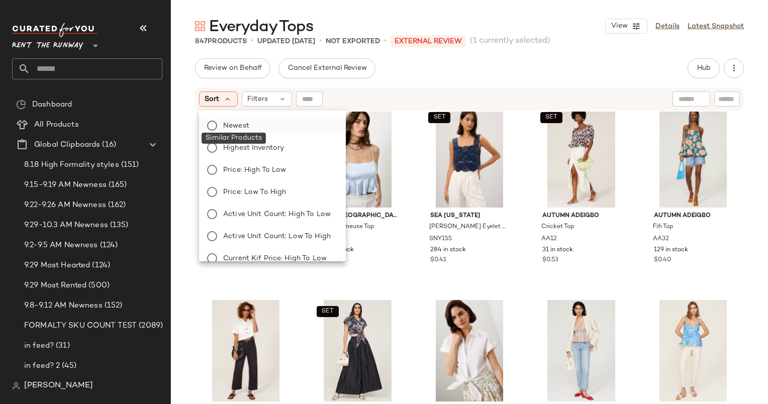
click at [273, 129] on label "Newest" at bounding box center [278, 126] width 119 height 14
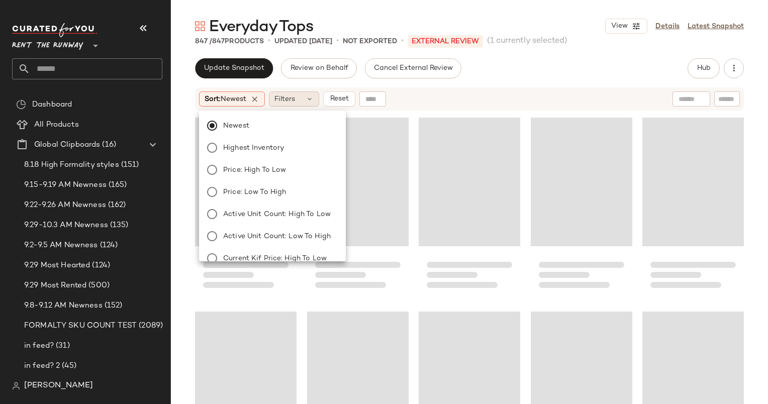
click at [318, 98] on div "Filters" at bounding box center [294, 98] width 50 height 15
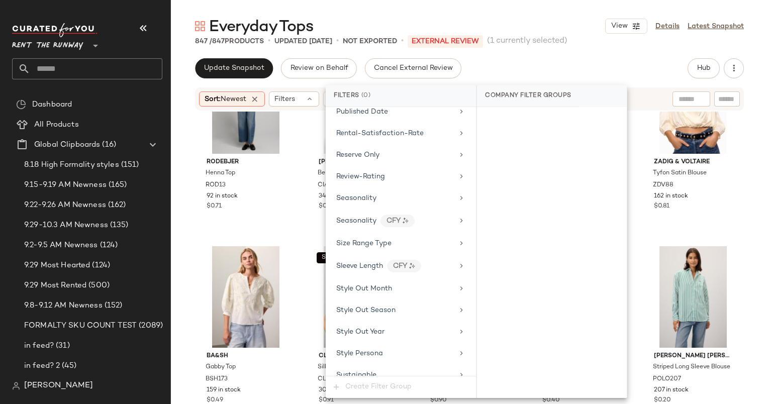
scroll to position [1241, 0]
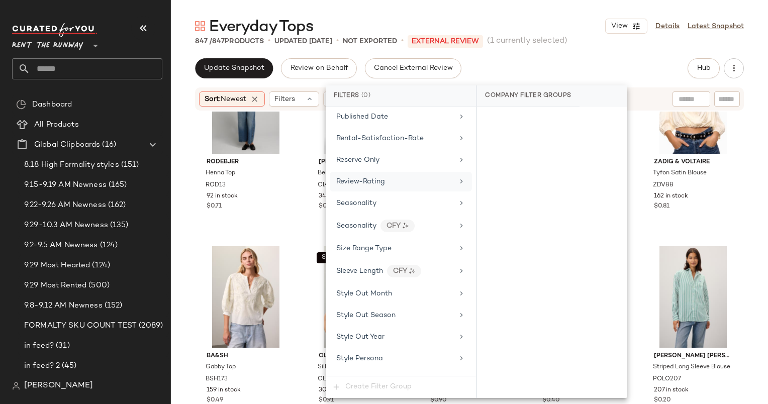
click at [364, 178] on div "Review-Rating" at bounding box center [401, 182] width 142 height 20
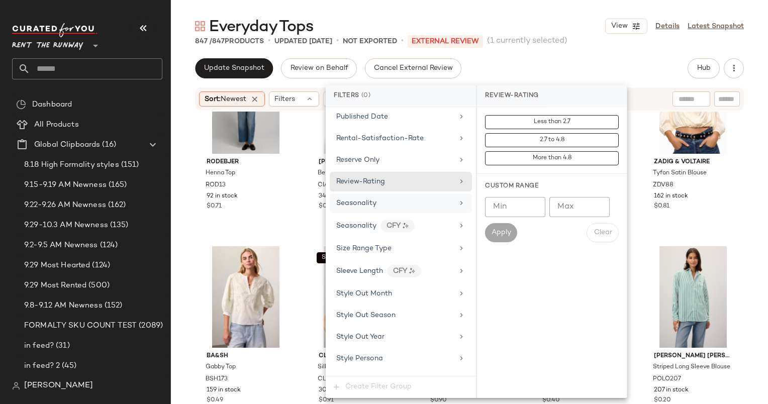
click at [382, 198] on div "Seasonality" at bounding box center [394, 203] width 117 height 11
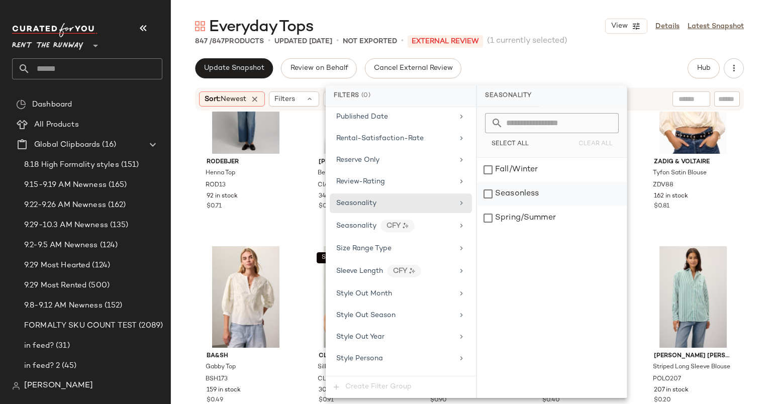
click at [527, 184] on div "Seasonless" at bounding box center [552, 194] width 150 height 24
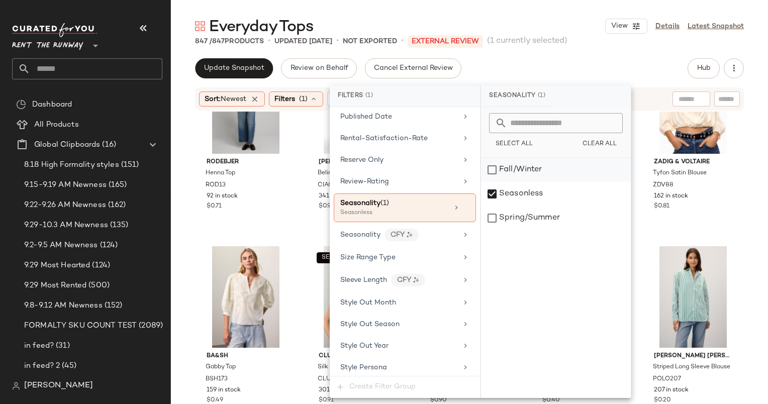
click at [507, 163] on div "Fall/Winter" at bounding box center [556, 170] width 150 height 24
click at [533, 54] on div "Everyday Tops View Details Latest Snapshot 847 / 847 Products • updated Sep 30t…" at bounding box center [469, 210] width 597 height 388
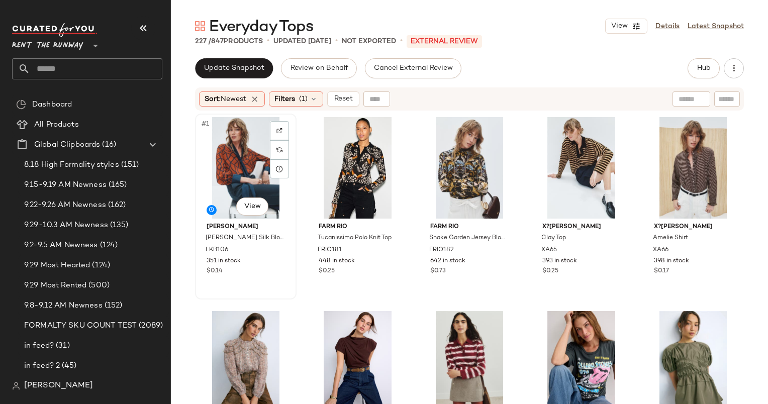
click at [247, 161] on div "#1 View" at bounding box center [246, 168] width 95 height 102
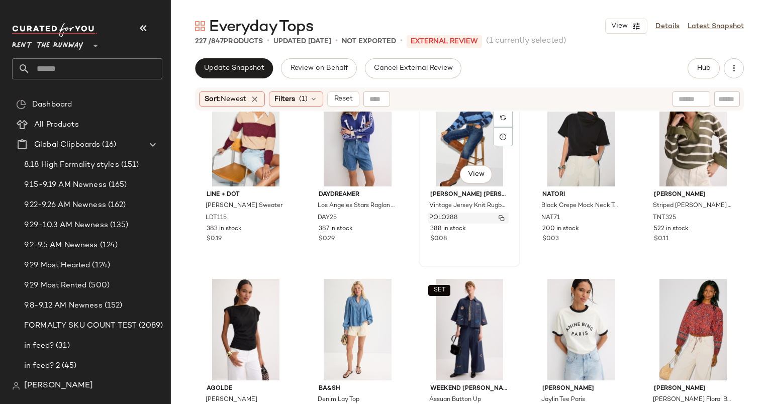
scroll to position [416, 0]
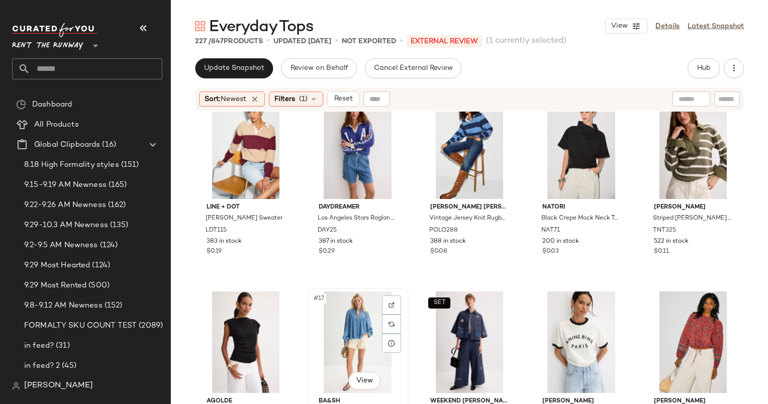
click at [358, 340] on div "#17 View" at bounding box center [358, 343] width 95 height 102
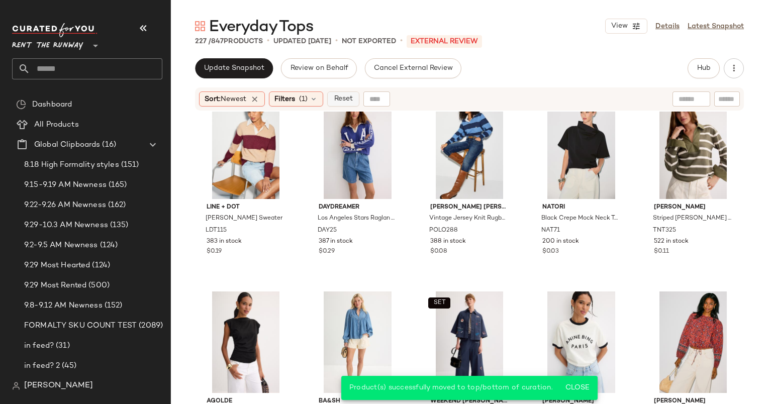
click at [350, 103] on span "Reset" at bounding box center [342, 99] width 19 height 8
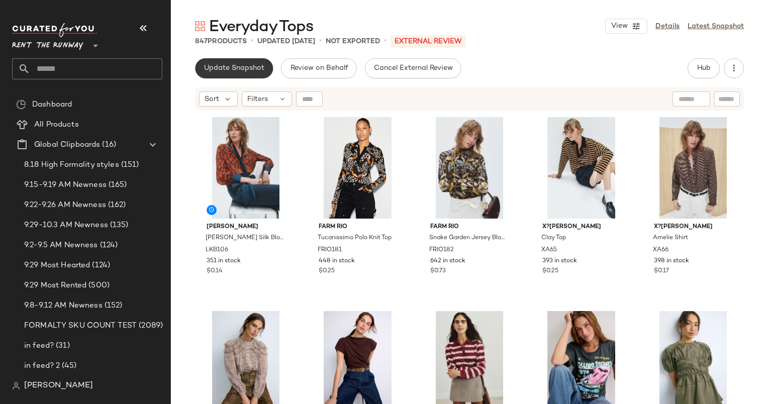
click at [245, 71] on span "Update Snapshot" at bounding box center [234, 68] width 61 height 8
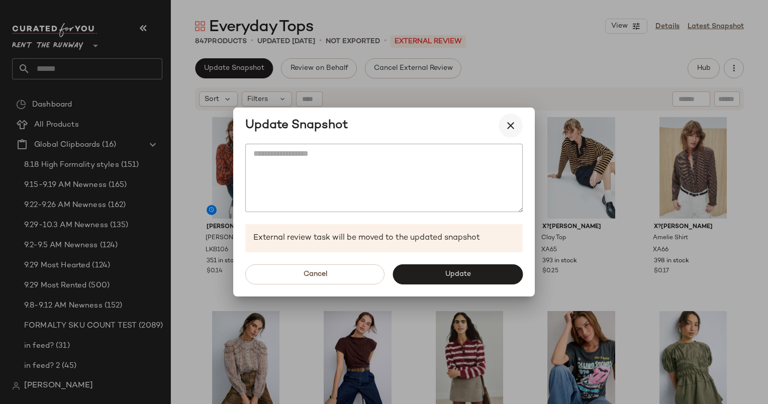
click at [505, 127] on icon "button" at bounding box center [511, 126] width 12 height 12
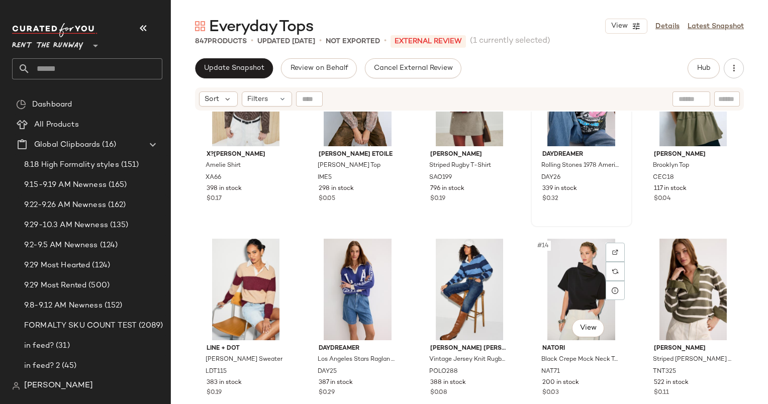
scroll to position [275, 0]
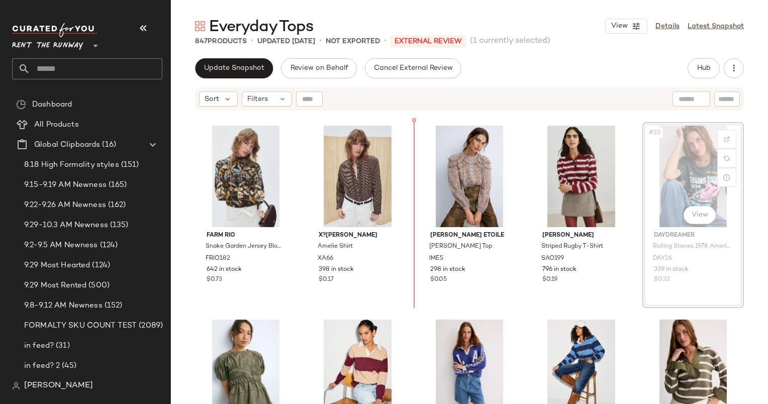
scroll to position [185, 0]
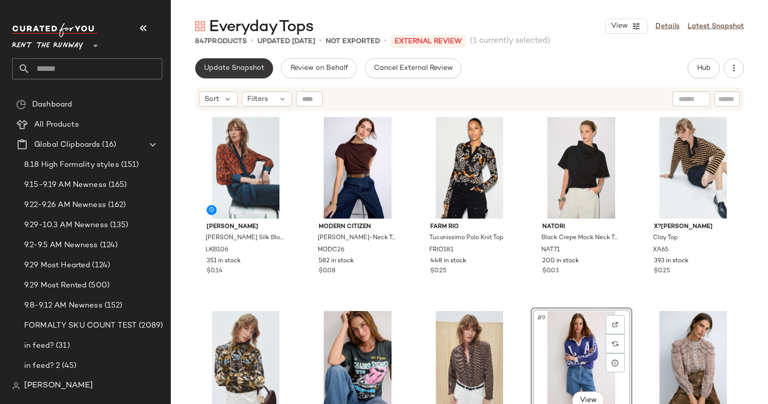
click at [222, 63] on button "Update Snapshot" at bounding box center [234, 68] width 78 height 20
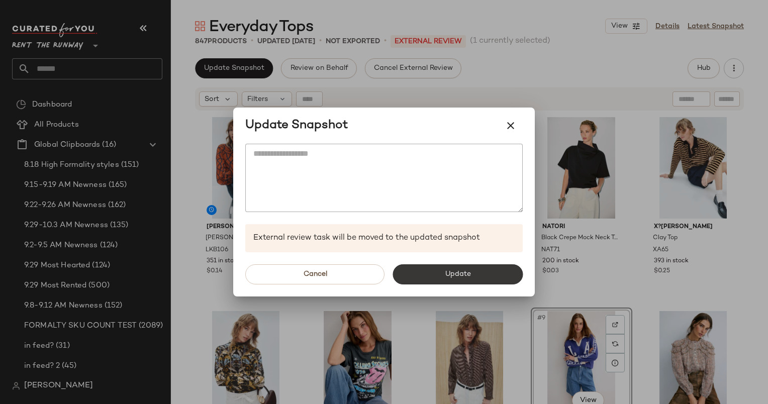
click at [427, 277] on button "Update" at bounding box center [458, 274] width 130 height 20
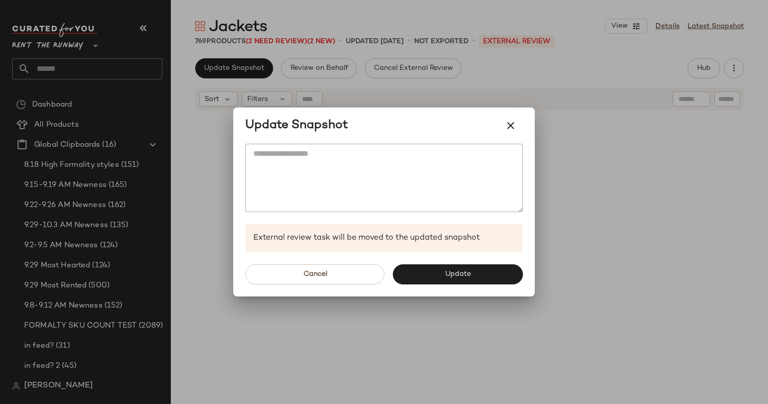
scroll to position [1941, 0]
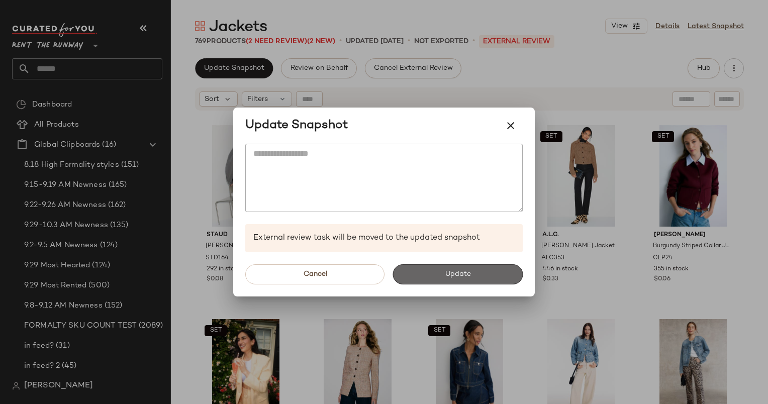
click at [459, 284] on button "Update" at bounding box center [458, 274] width 130 height 20
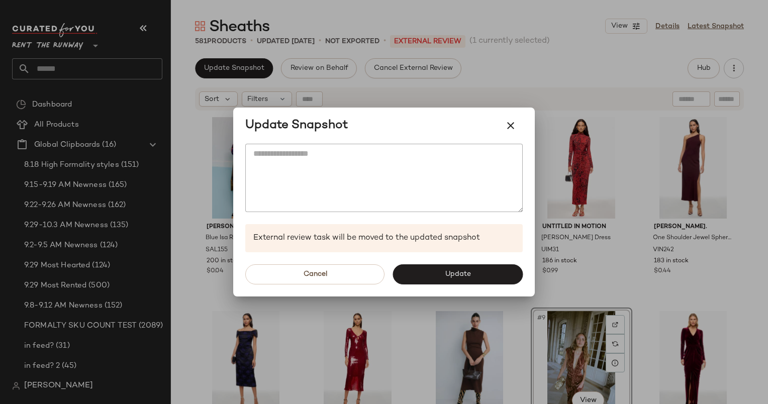
click at [459, 259] on div "Cancel Update" at bounding box center [384, 274] width 302 height 44
click at [467, 270] on span "Update" at bounding box center [457, 274] width 26 height 8
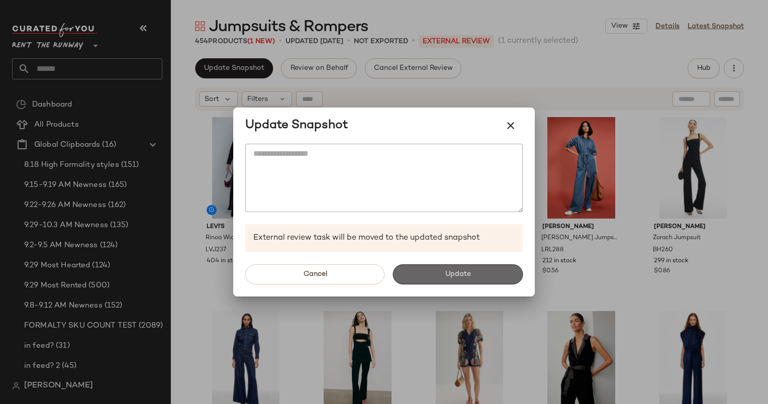
click at [473, 280] on button "Update" at bounding box center [458, 274] width 130 height 20
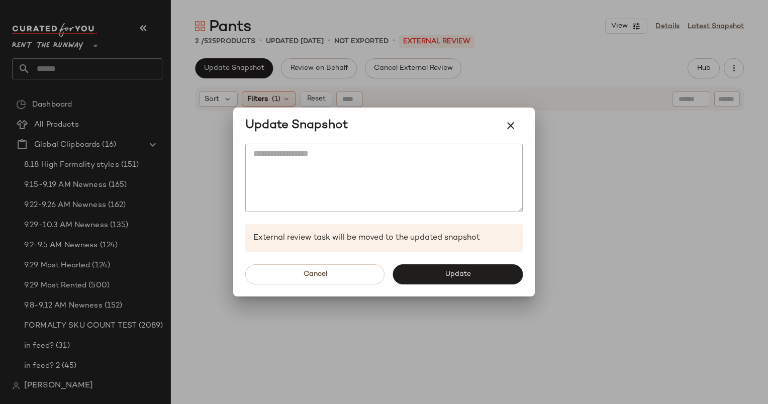
click at [468, 263] on div "Cancel Update" at bounding box center [384, 274] width 302 height 44
click at [472, 267] on button "Update" at bounding box center [458, 274] width 130 height 20
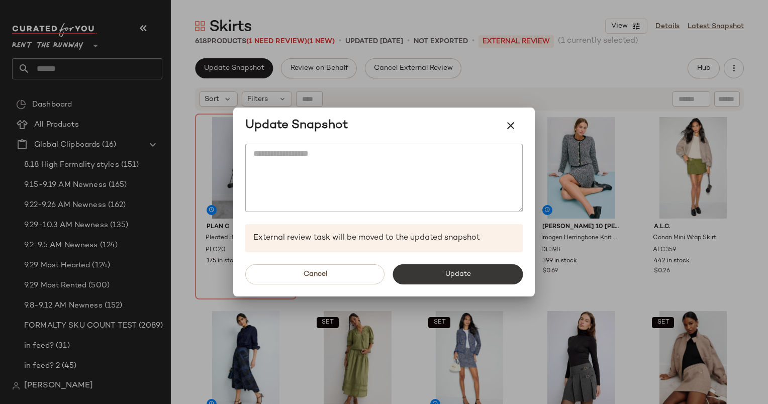
click at [471, 272] on button "Update" at bounding box center [458, 274] width 130 height 20
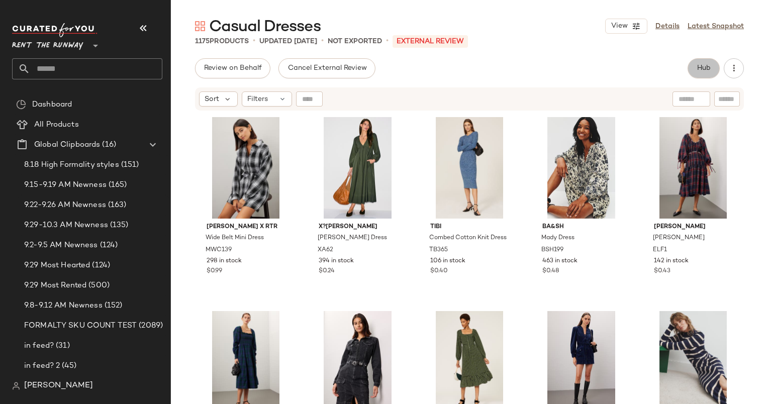
click at [694, 69] on button "Hub" at bounding box center [704, 68] width 32 height 20
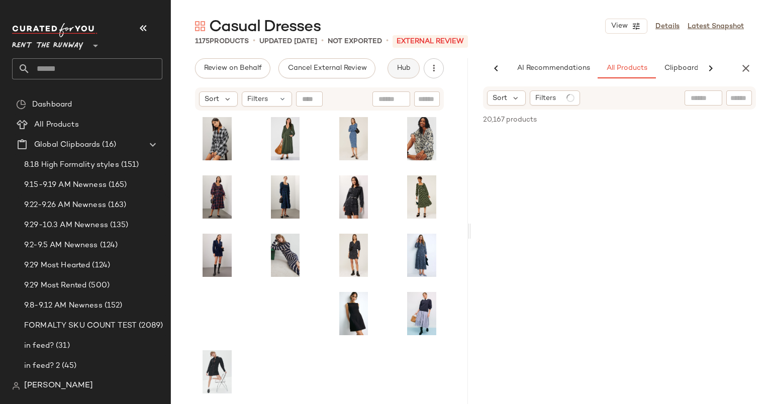
scroll to position [0, 52]
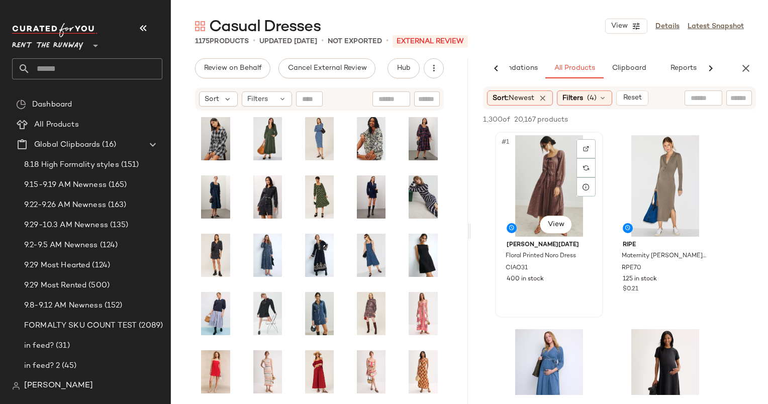
click at [551, 165] on div "#1 View" at bounding box center [549, 186] width 101 height 102
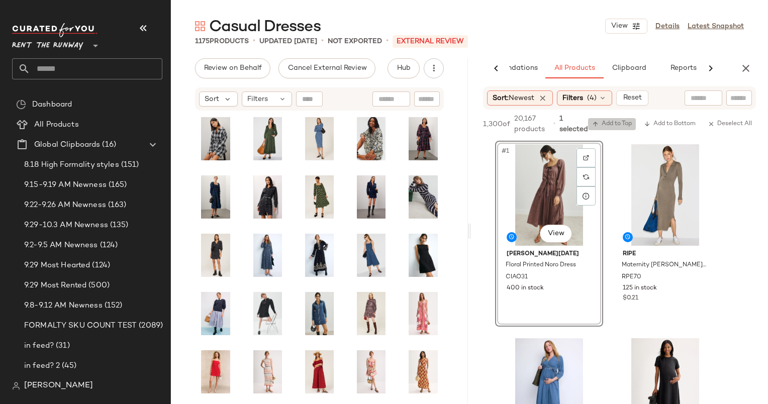
click at [604, 125] on span "Add to Top" at bounding box center [612, 124] width 40 height 7
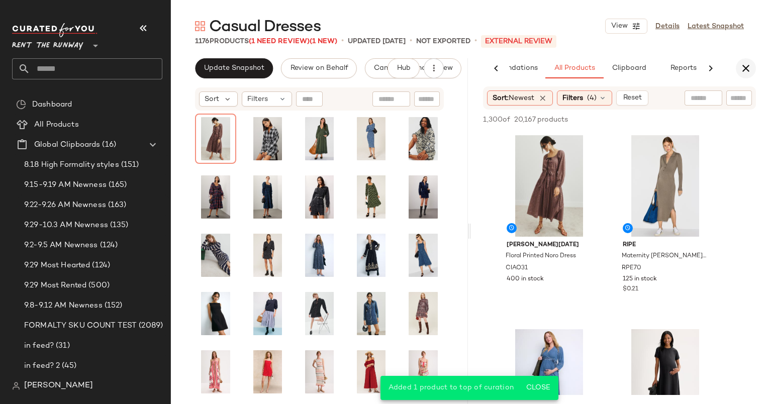
click at [744, 68] on icon "button" at bounding box center [746, 68] width 12 height 12
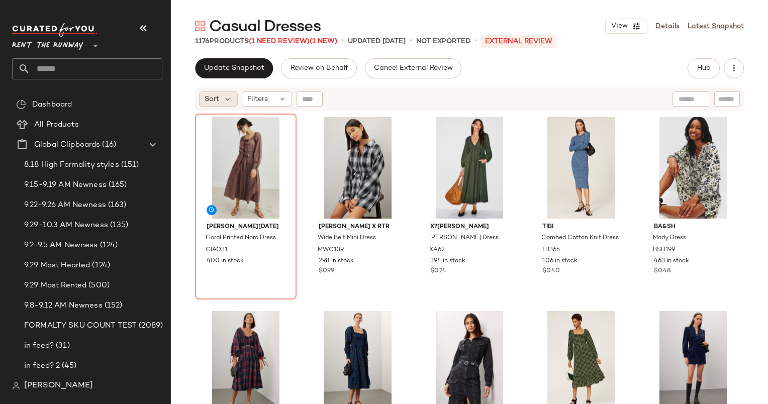
click at [213, 99] on span "Sort" at bounding box center [212, 99] width 15 height 11
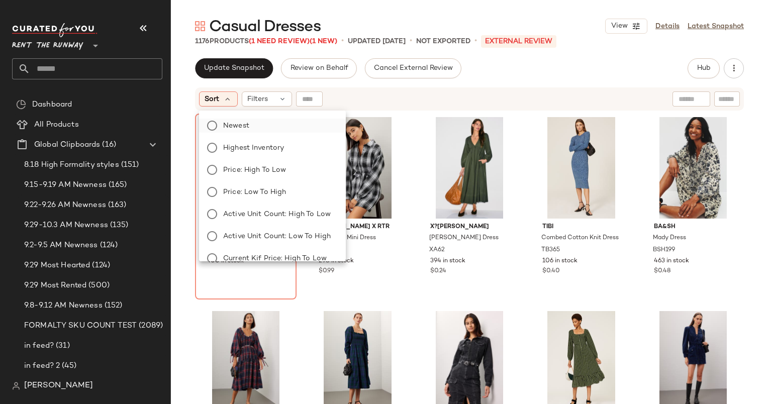
click at [284, 127] on label "Newest" at bounding box center [278, 126] width 119 height 14
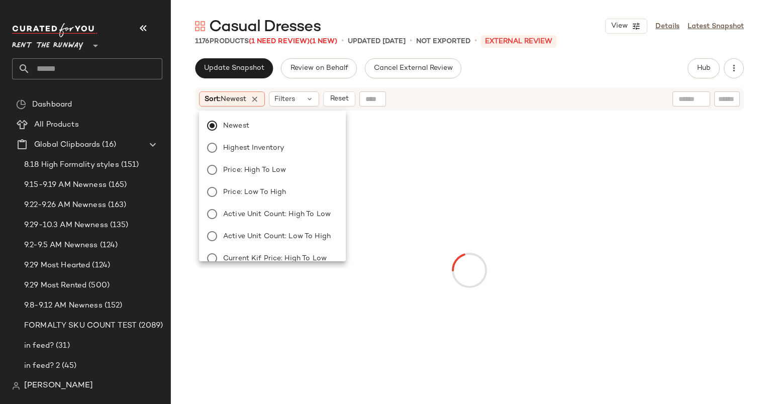
click at [453, 91] on div "Sort: Newest Filters Reset" at bounding box center [404, 98] width 410 height 15
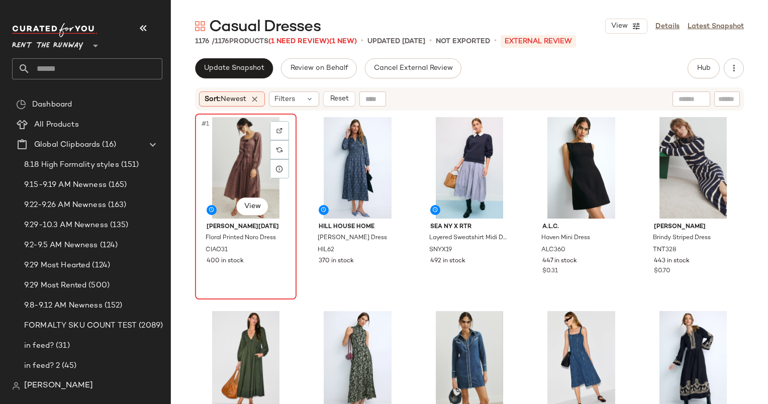
click at [235, 137] on div "#1 View" at bounding box center [246, 168] width 95 height 102
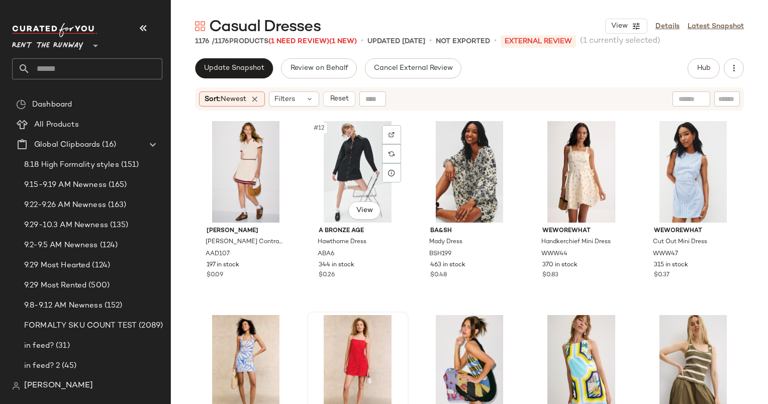
scroll to position [390, 0]
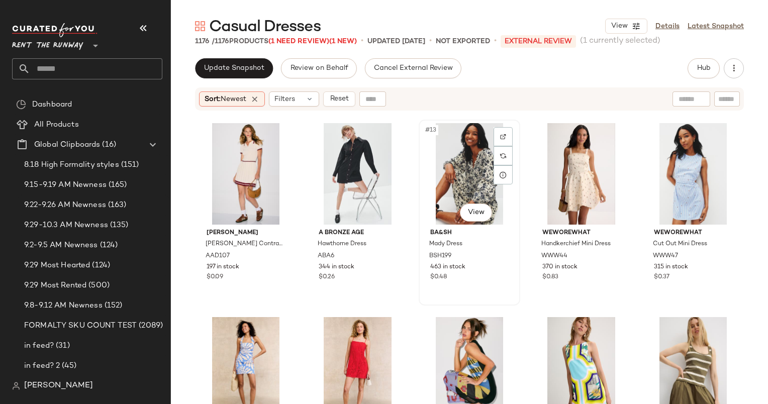
click at [472, 167] on div "#13 View" at bounding box center [469, 174] width 95 height 102
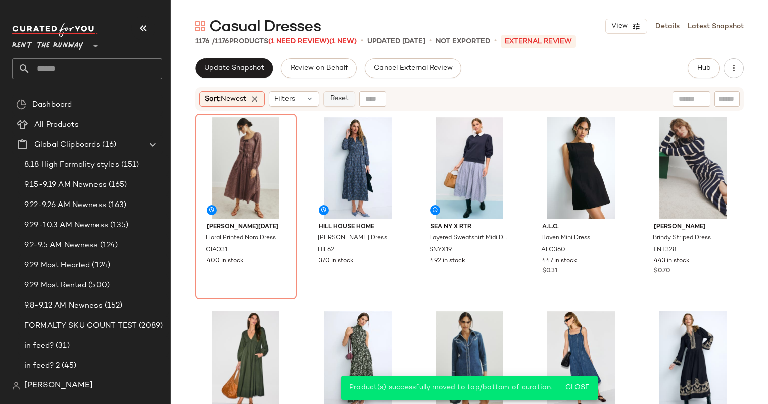
click at [328, 102] on button "Reset" at bounding box center [339, 98] width 32 height 15
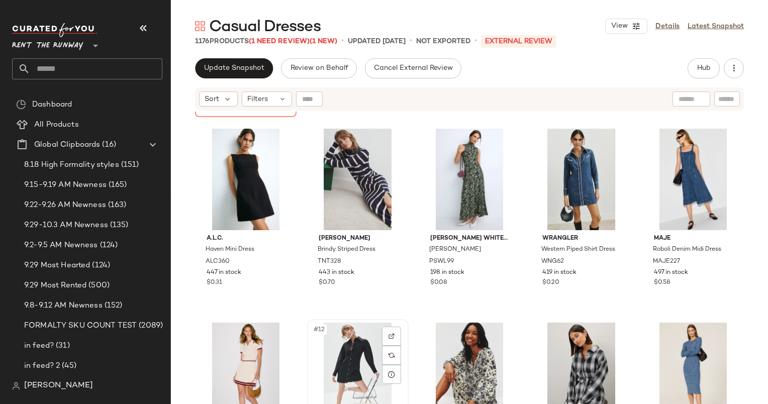
scroll to position [183, 0]
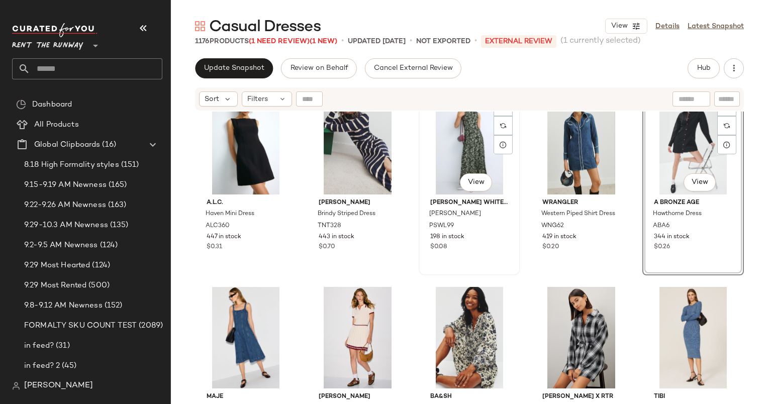
scroll to position [218, 0]
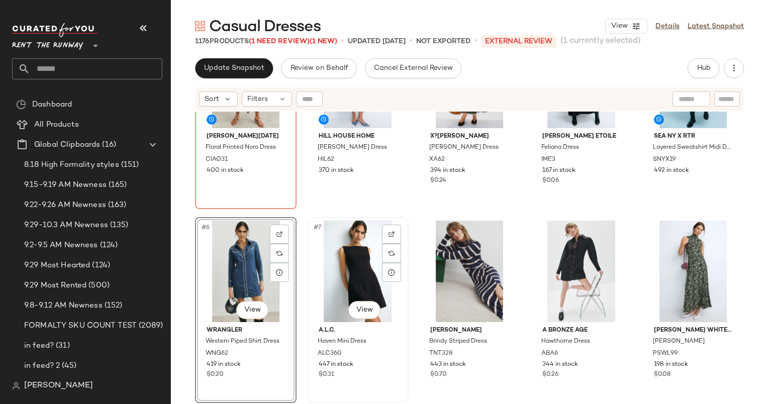
scroll to position [134, 0]
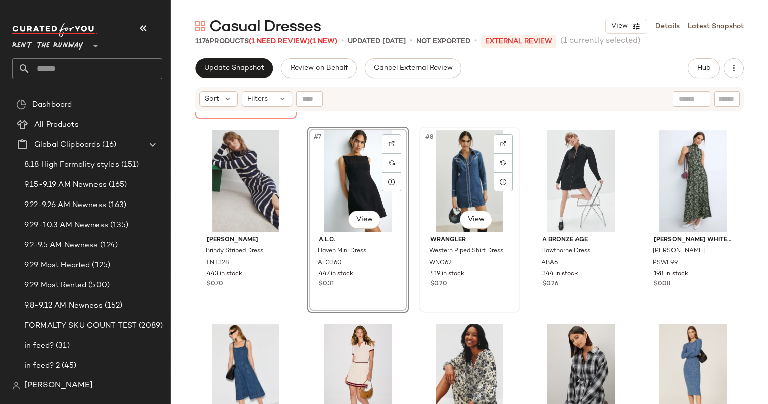
scroll to position [182, 0]
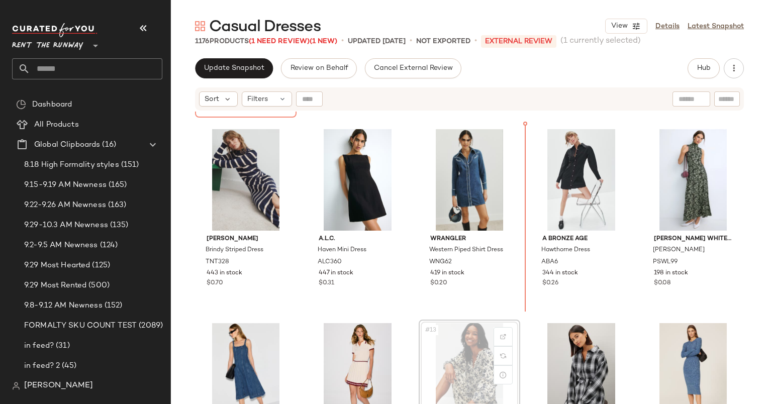
scroll to position [182, 0]
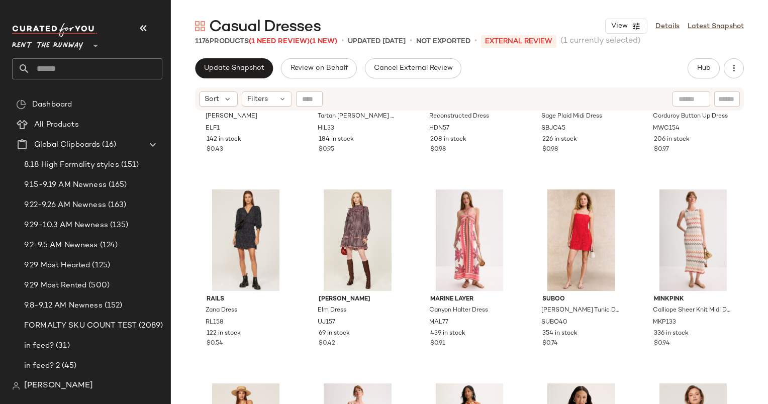
scroll to position [758, 0]
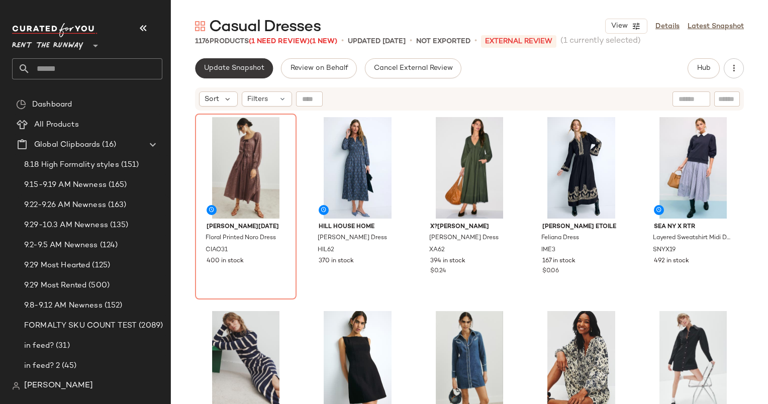
click at [208, 66] on span "Update Snapshot" at bounding box center [234, 68] width 61 height 8
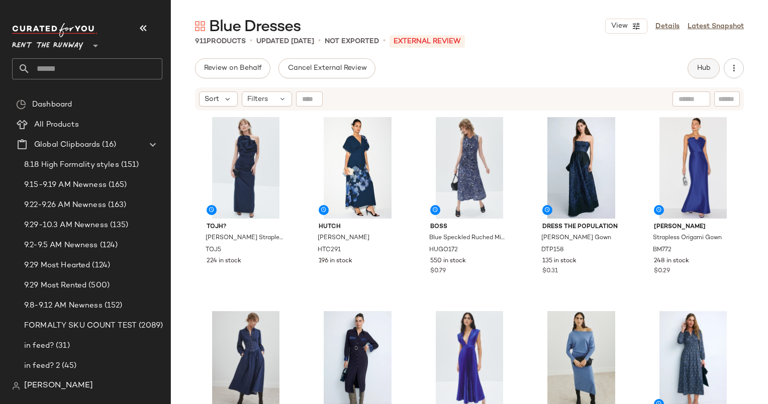
click at [715, 70] on button "Hub" at bounding box center [704, 68] width 32 height 20
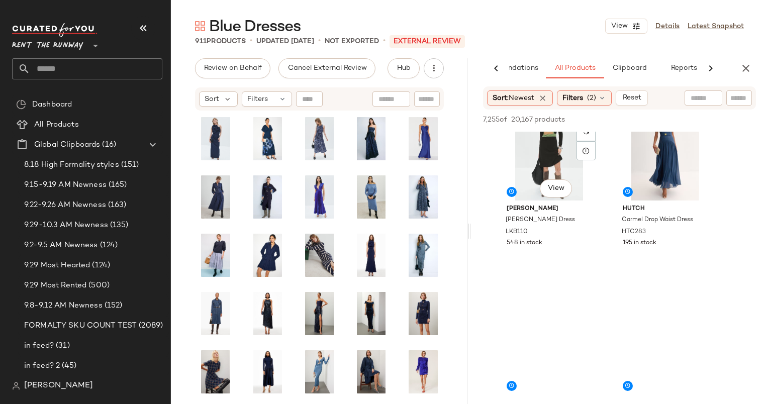
scroll to position [231, 0]
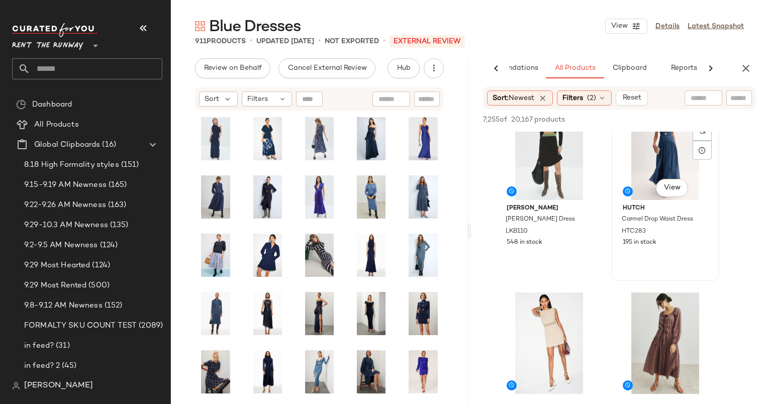
click at [627, 171] on div "#4 View" at bounding box center [665, 150] width 101 height 102
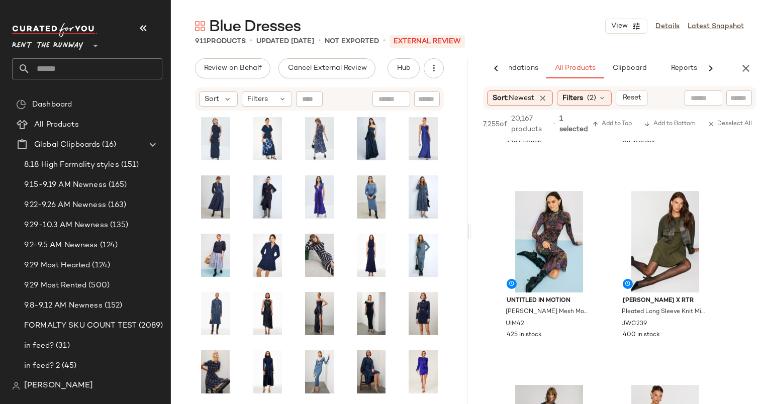
scroll to position [740, 0]
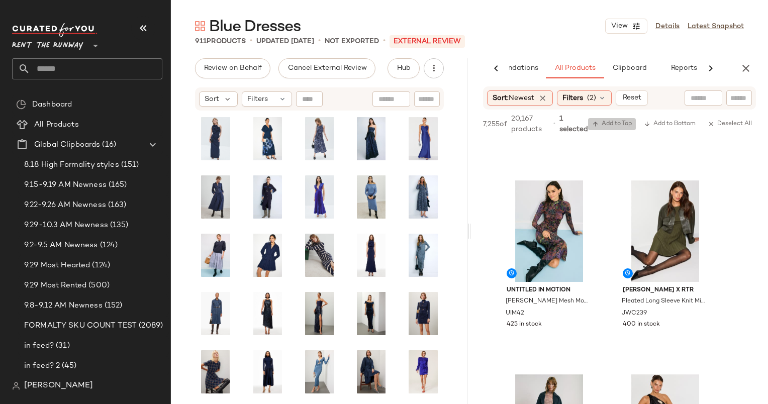
click at [608, 129] on button "Add to Top" at bounding box center [612, 124] width 48 height 12
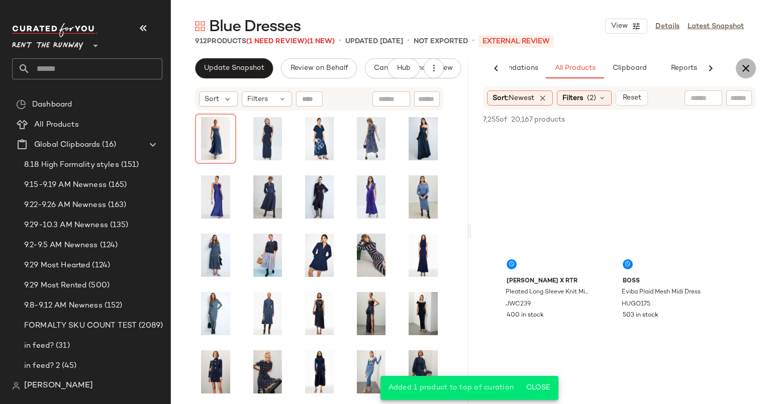
click at [743, 69] on icon "button" at bounding box center [746, 68] width 12 height 12
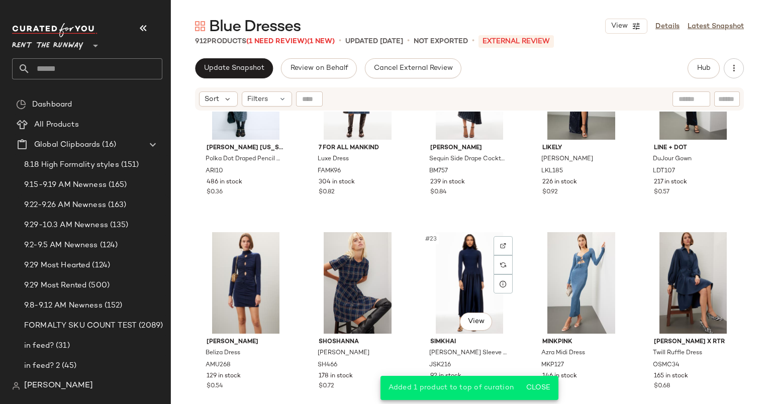
scroll to position [670, 0]
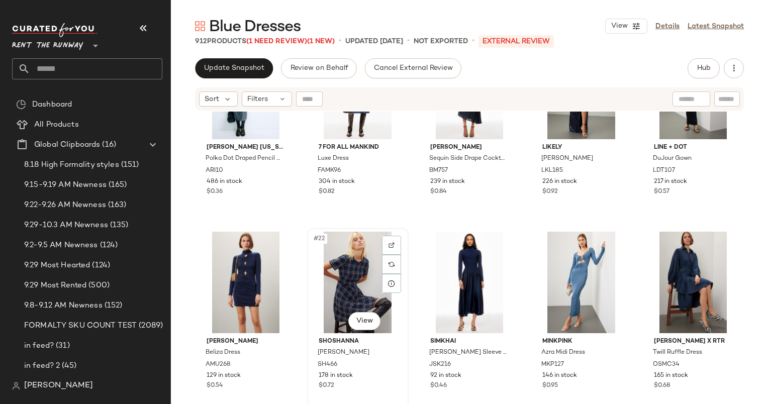
click at [336, 279] on div "#22 View" at bounding box center [358, 283] width 95 height 102
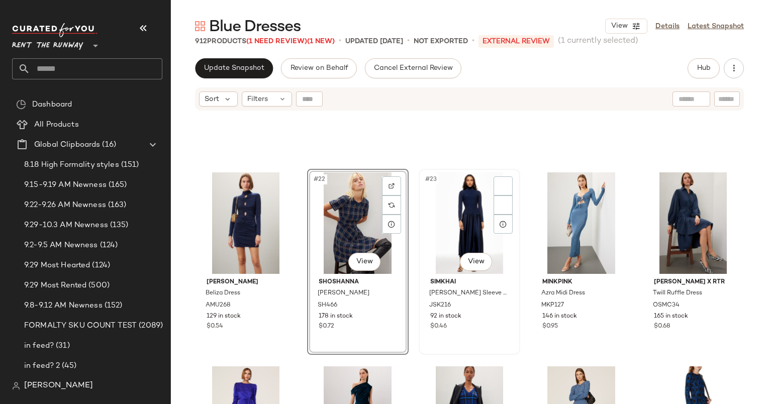
scroll to position [728, 0]
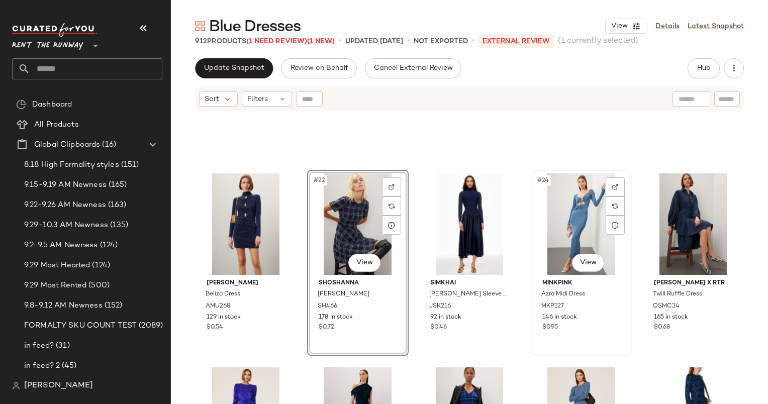
click at [576, 217] on div "#24 View" at bounding box center [581, 224] width 95 height 102
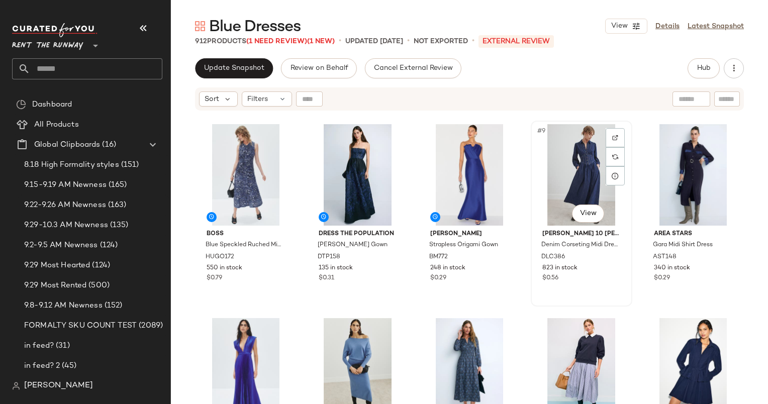
scroll to position [195, 0]
drag, startPoint x: 242, startPoint y: 359, endPoint x: 307, endPoint y: 203, distance: 168.6
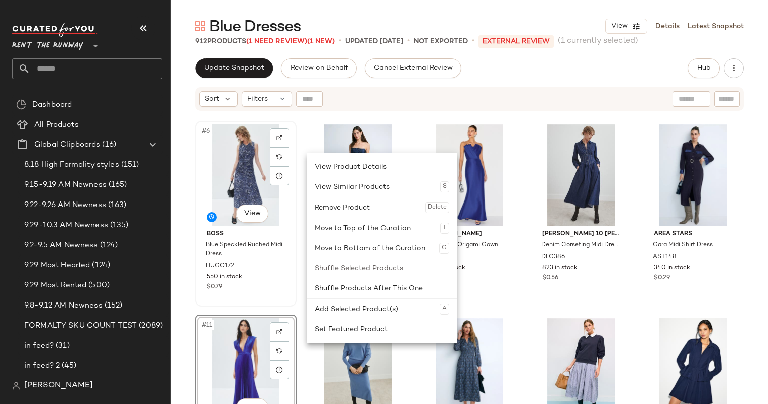
click at [263, 261] on div "HUGO172" at bounding box center [245, 266] width 80 height 11
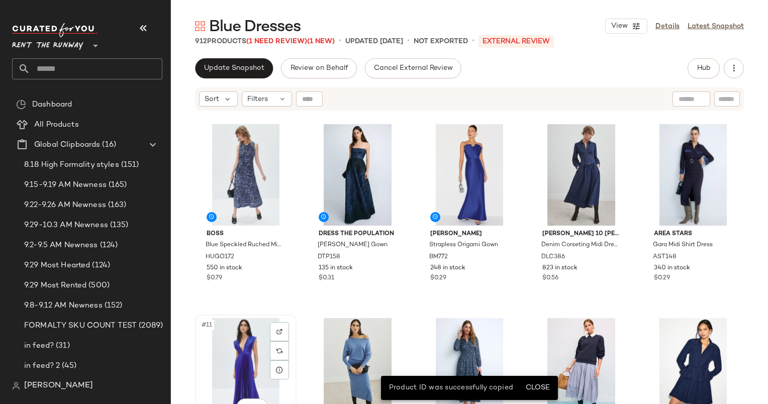
scroll to position [195, 0]
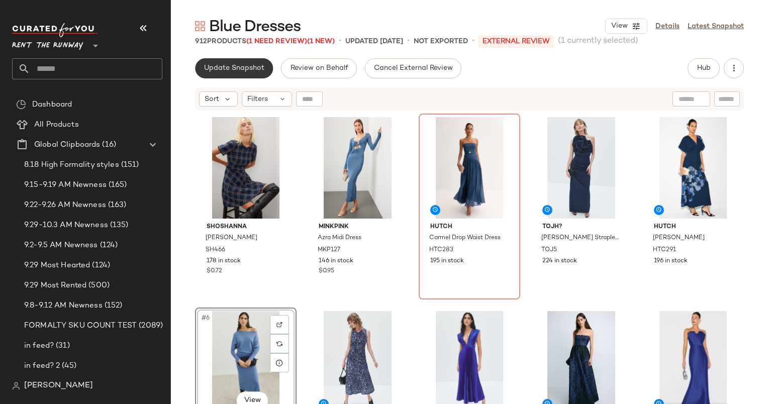
click at [250, 71] on span "Update Snapshot" at bounding box center [234, 68] width 61 height 8
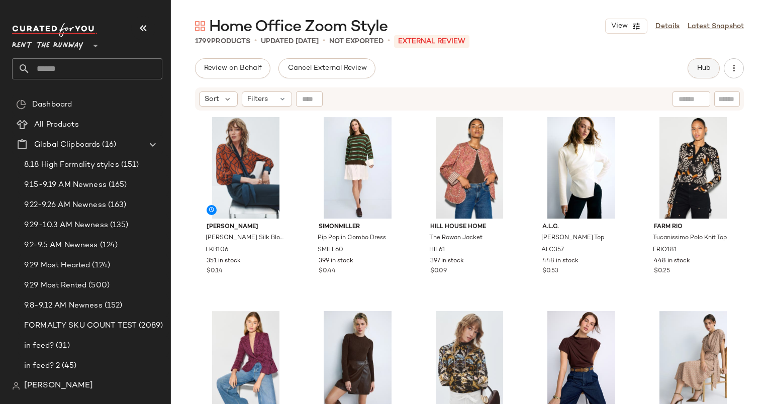
click at [707, 75] on button "Hub" at bounding box center [704, 68] width 32 height 20
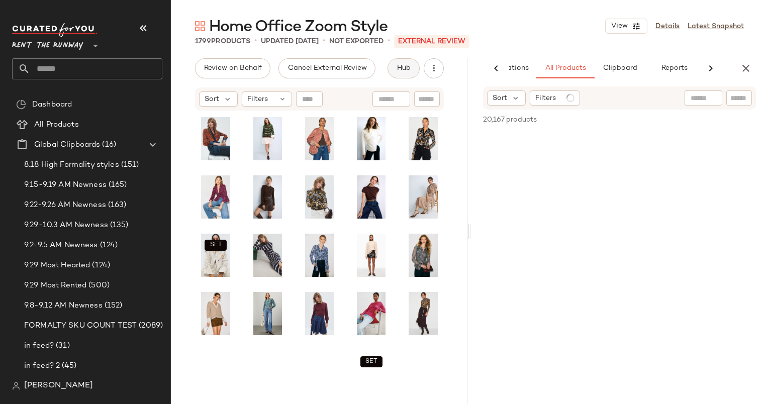
scroll to position [0, 61]
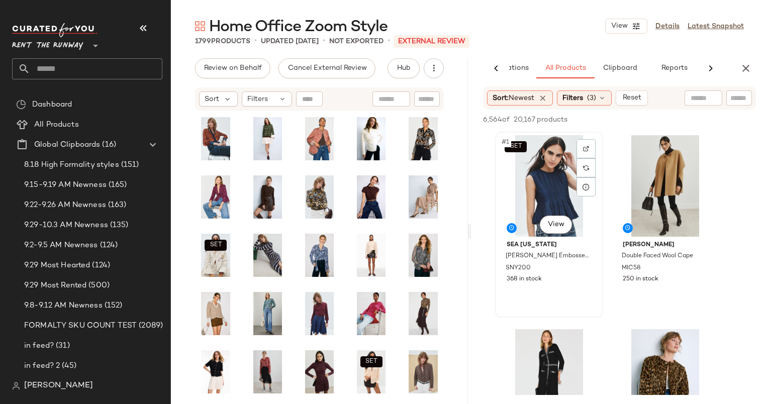
click at [531, 192] on div "SET #1 View" at bounding box center [549, 186] width 101 height 102
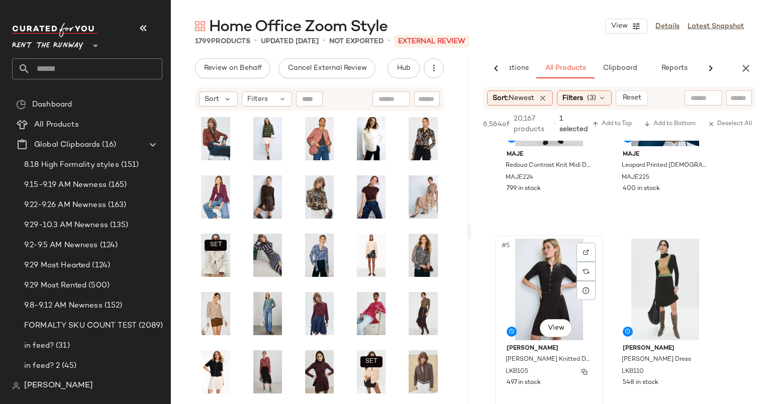
scroll to position [384, 0]
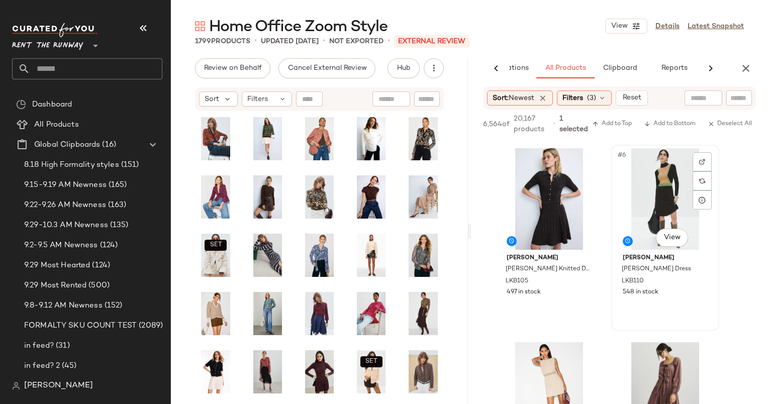
click at [651, 186] on div "#6 View" at bounding box center [665, 199] width 101 height 102
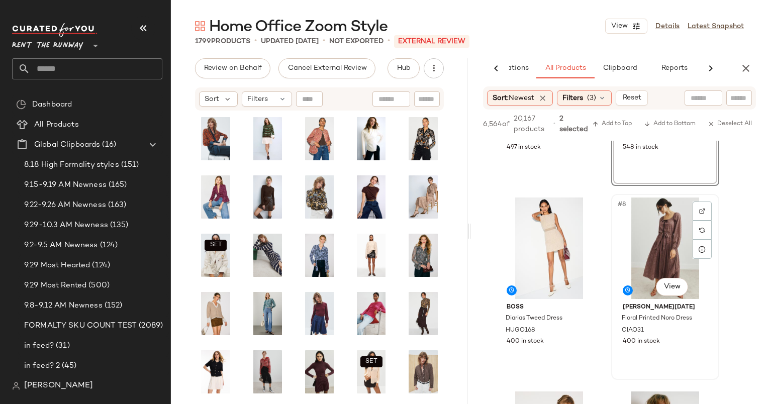
scroll to position [681, 0]
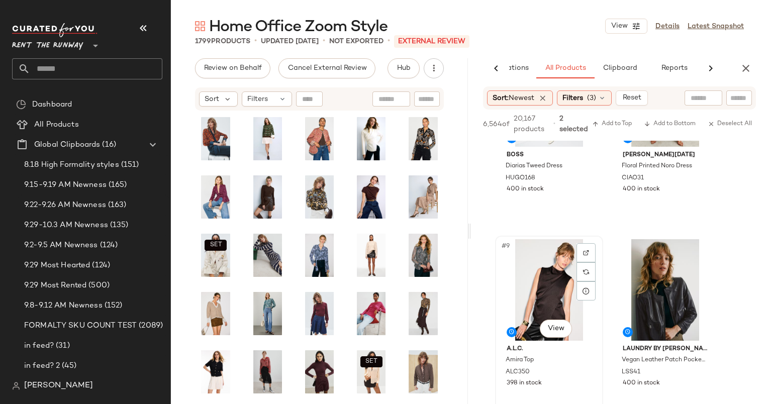
click at [547, 286] on div "#9 View" at bounding box center [549, 290] width 101 height 102
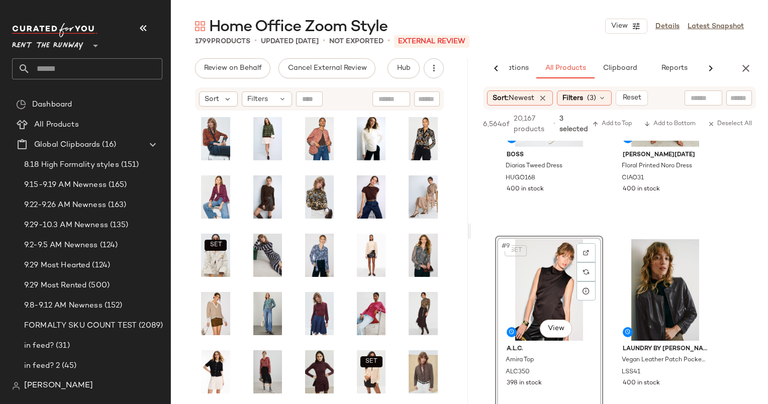
scroll to position [794, 0]
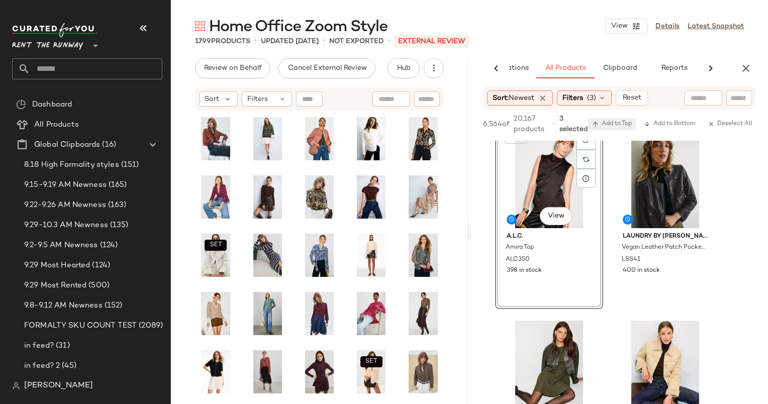
click at [633, 120] on button "Add to Top" at bounding box center [612, 124] width 48 height 12
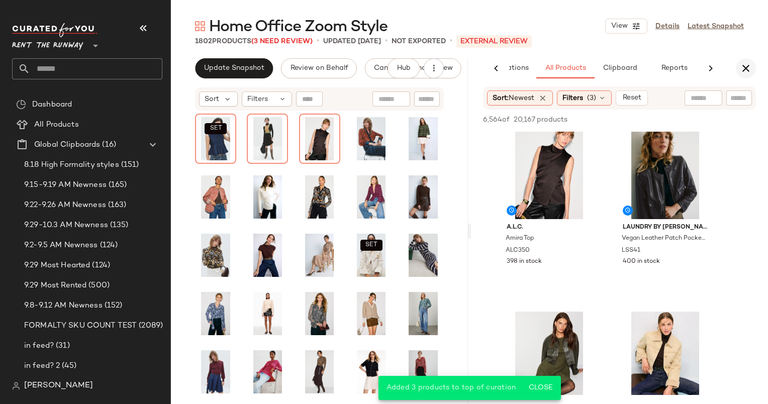
click at [750, 70] on icon "button" at bounding box center [746, 68] width 12 height 12
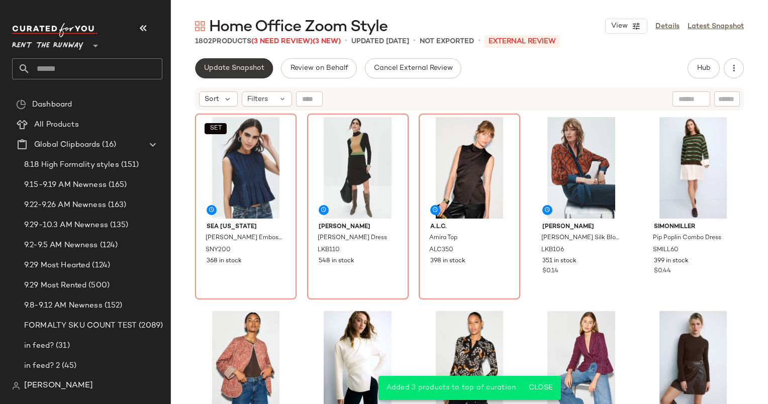
click at [225, 64] on span "Update Snapshot" at bounding box center [234, 68] width 61 height 8
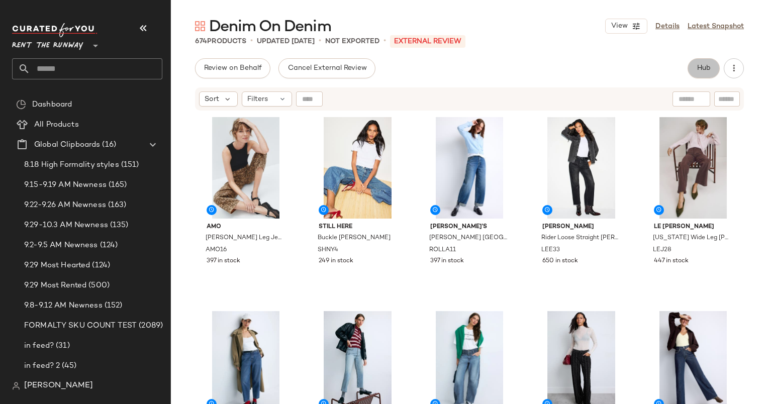
click at [701, 66] on span "Hub" at bounding box center [704, 68] width 14 height 8
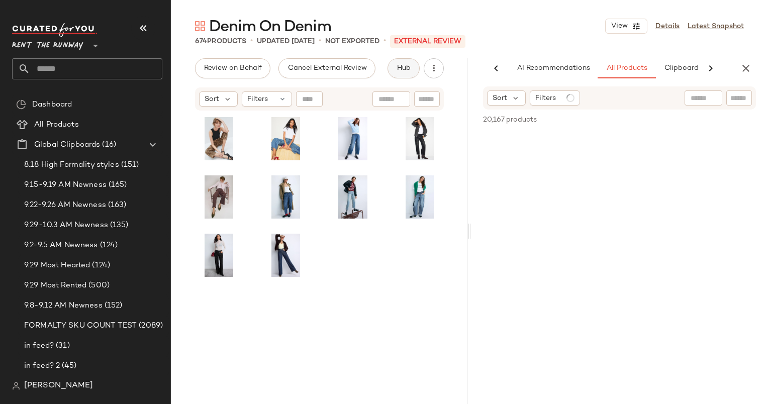
scroll to position [0, 52]
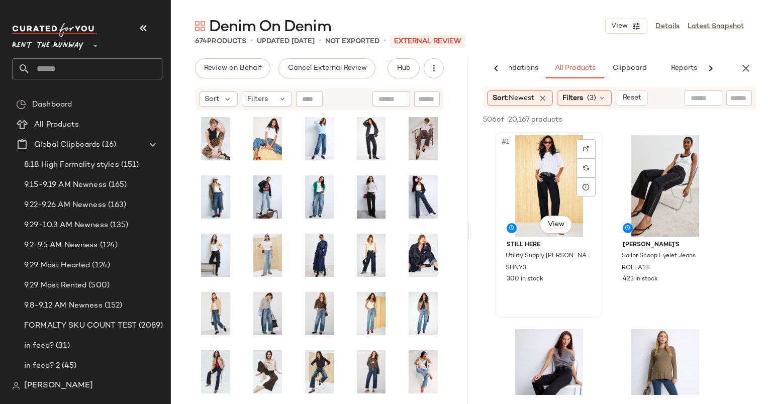
click at [549, 177] on div "#1 View" at bounding box center [549, 186] width 101 height 102
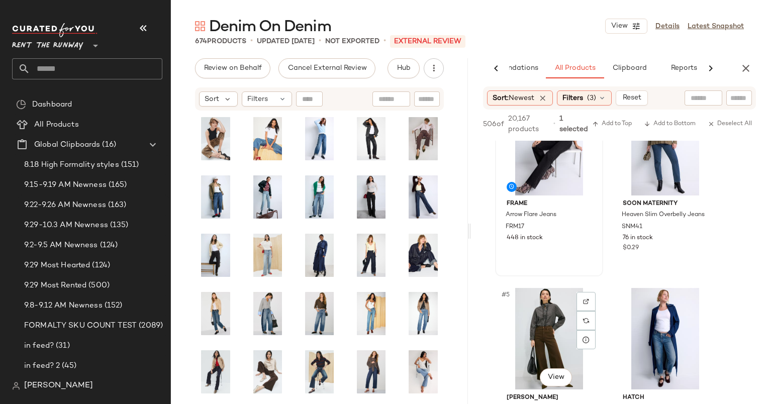
scroll to position [131, 0]
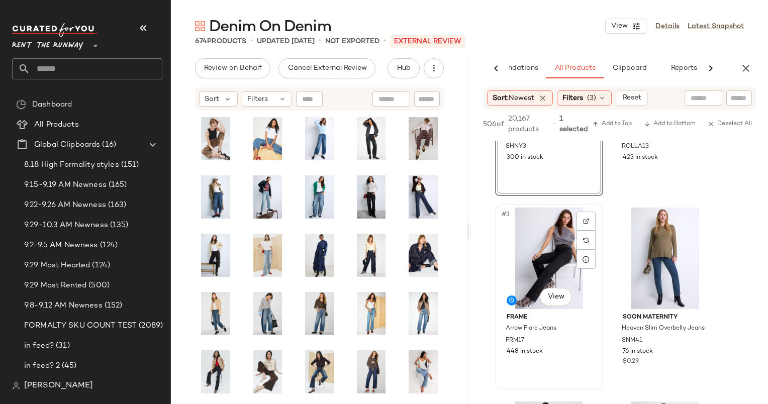
click at [533, 250] on div "#3 View" at bounding box center [549, 259] width 101 height 102
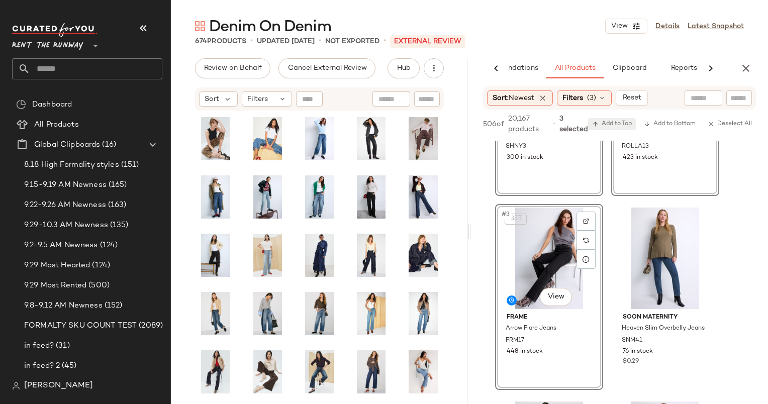
click at [614, 121] on span "Add to Top" at bounding box center [612, 124] width 40 height 7
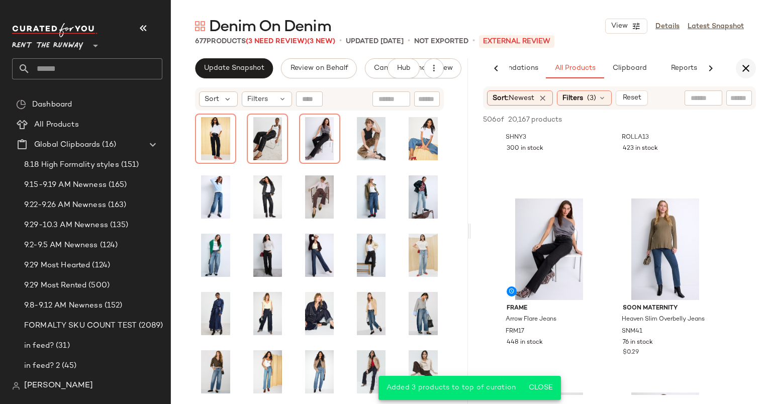
click at [745, 67] on icon "button" at bounding box center [746, 68] width 12 height 12
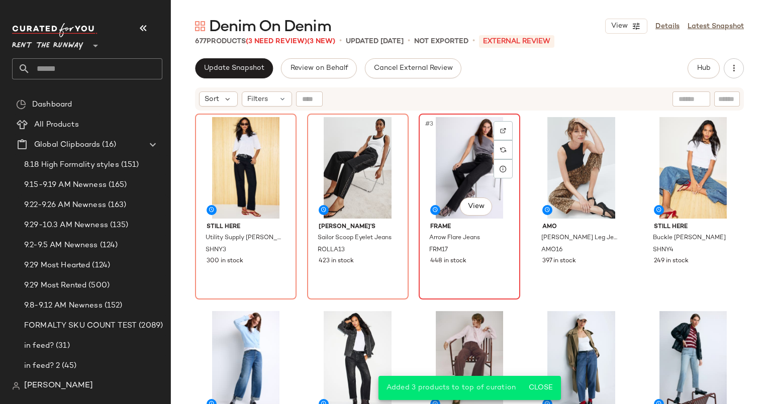
scroll to position [28, 0]
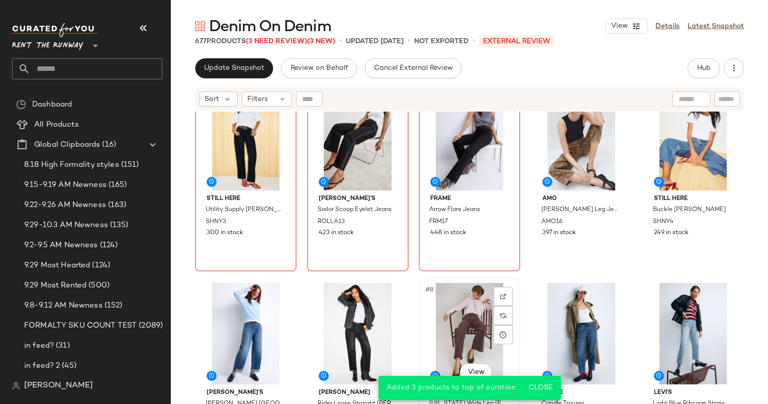
click at [473, 305] on div "#8 View" at bounding box center [469, 334] width 95 height 102
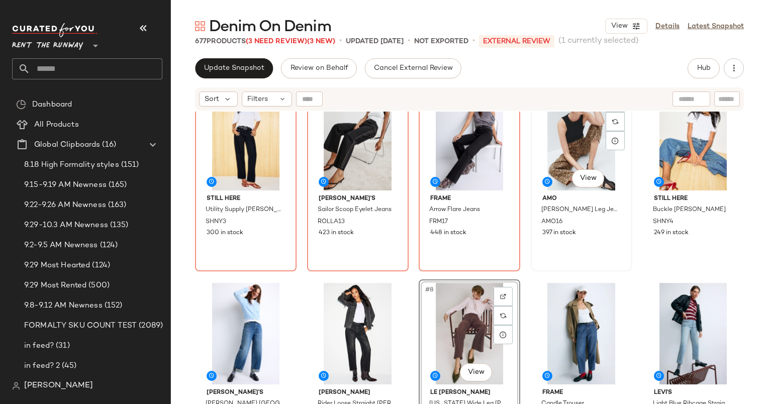
click at [558, 159] on div "#4 View" at bounding box center [581, 140] width 95 height 102
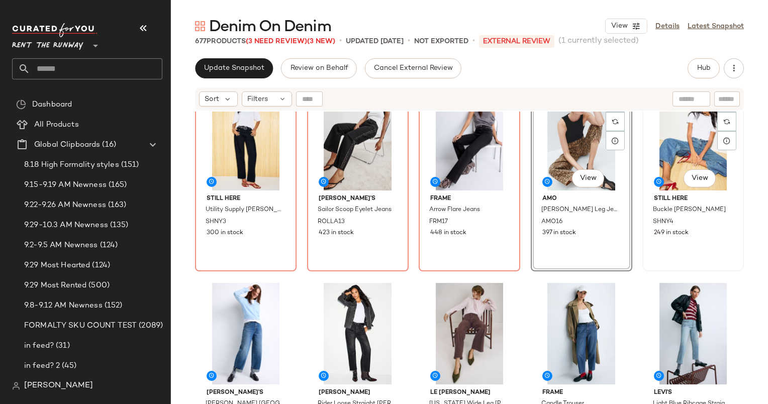
click at [664, 178] on div "#5 View" at bounding box center [693, 140] width 95 height 102
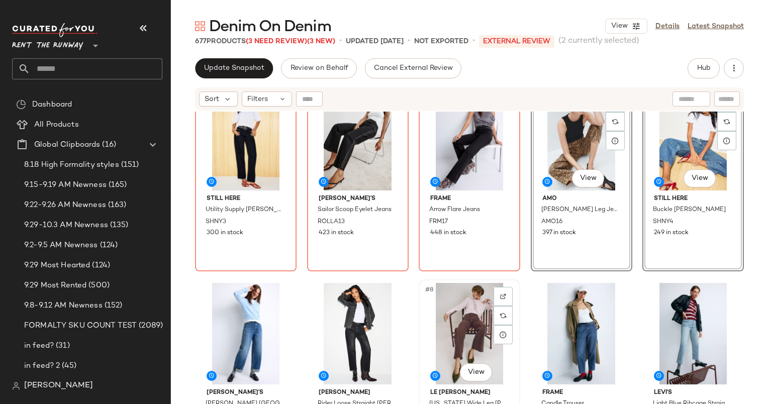
click at [449, 312] on div "#8 View" at bounding box center [469, 334] width 95 height 102
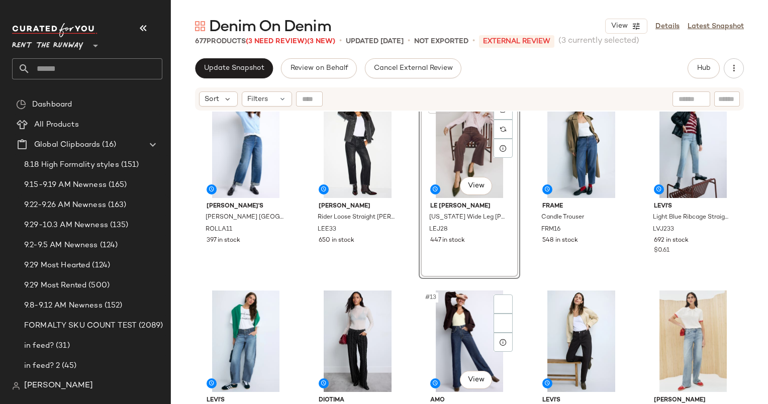
scroll to position [275, 0]
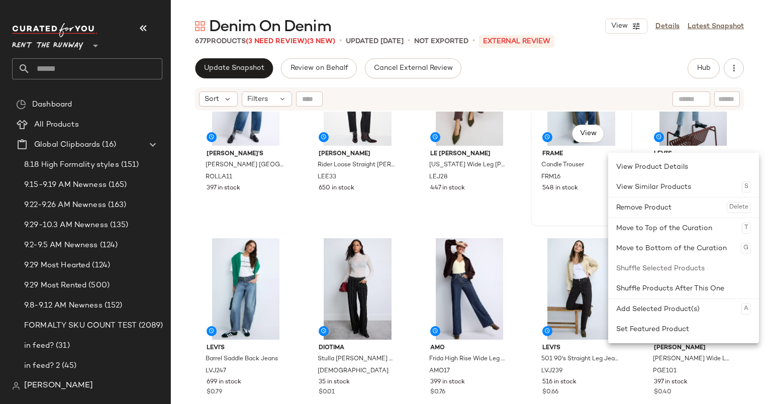
click at [568, 196] on div "#9 View FRAME Candle Trouser FRM16 548 in stock" at bounding box center [582, 134] width 100 height 184
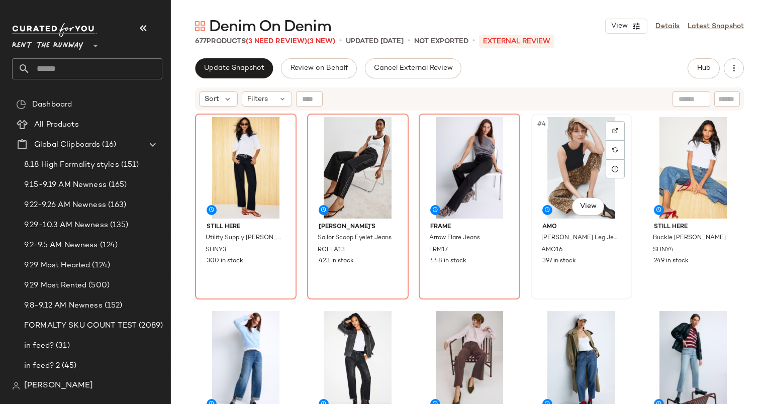
click at [579, 163] on div "#4 View" at bounding box center [581, 168] width 95 height 102
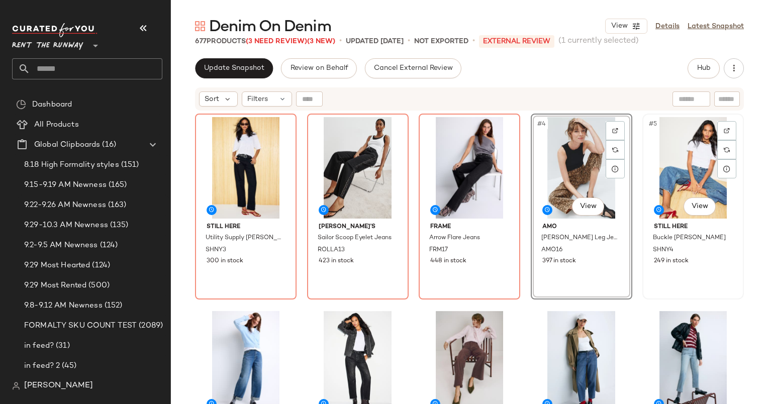
click at [694, 144] on div "#5 View" at bounding box center [693, 168] width 95 height 102
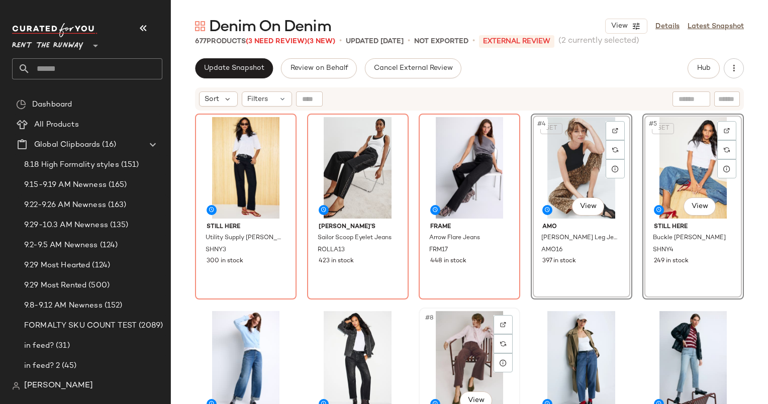
click at [460, 338] on div "#8 View" at bounding box center [469, 362] width 95 height 102
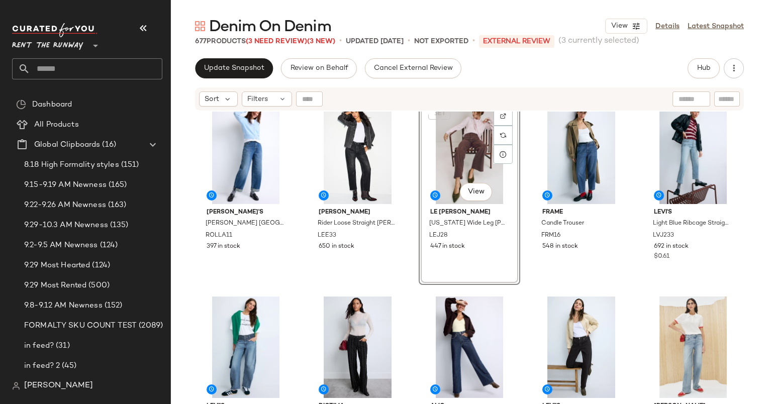
scroll to position [209, 0]
click at [669, 169] on div "#10 View" at bounding box center [693, 153] width 95 height 102
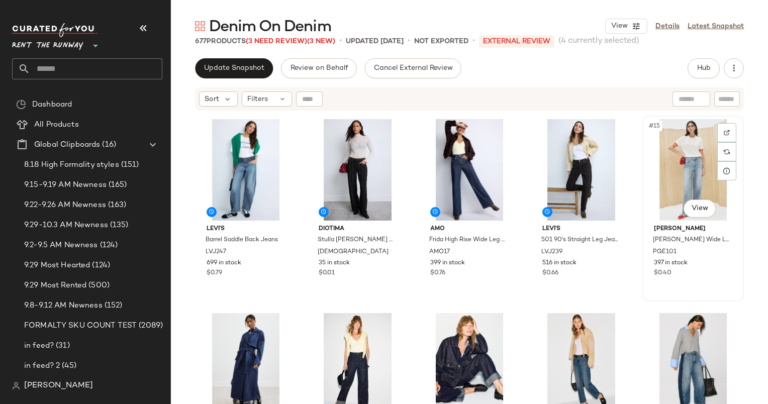
click at [669, 169] on div "#15 View" at bounding box center [693, 170] width 95 height 102
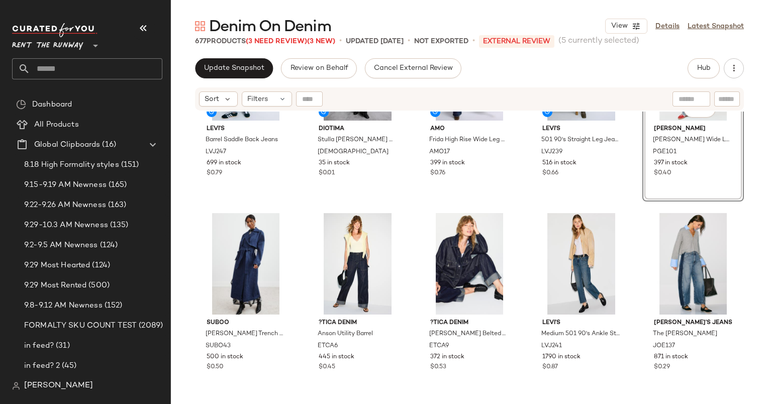
scroll to position [408, 0]
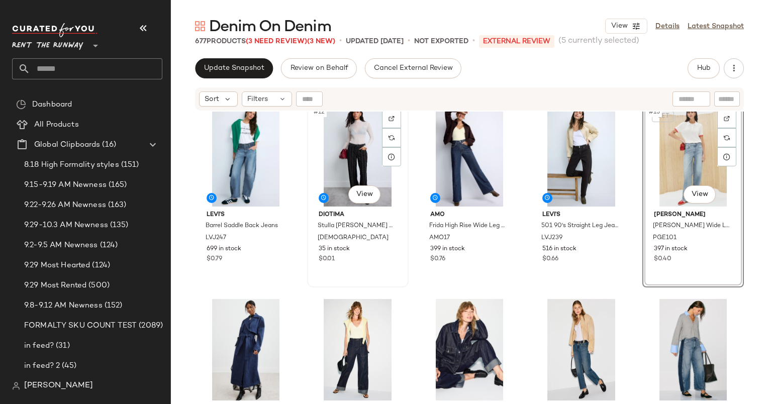
click at [360, 149] on div "#12 View" at bounding box center [358, 156] width 95 height 102
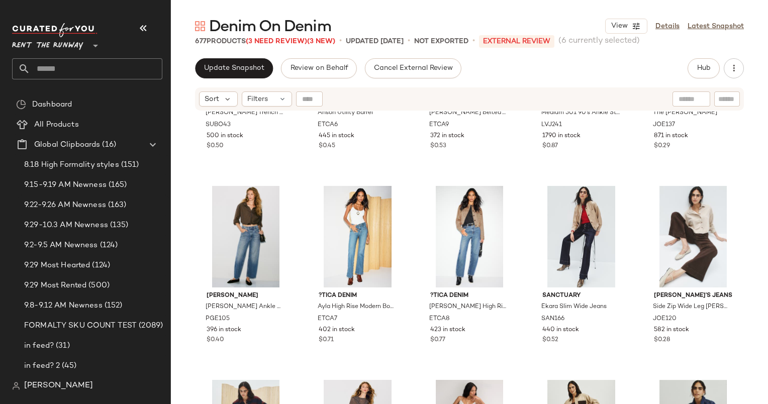
scroll to position [716, 0]
click at [576, 207] on div "#24 View" at bounding box center [581, 237] width 95 height 102
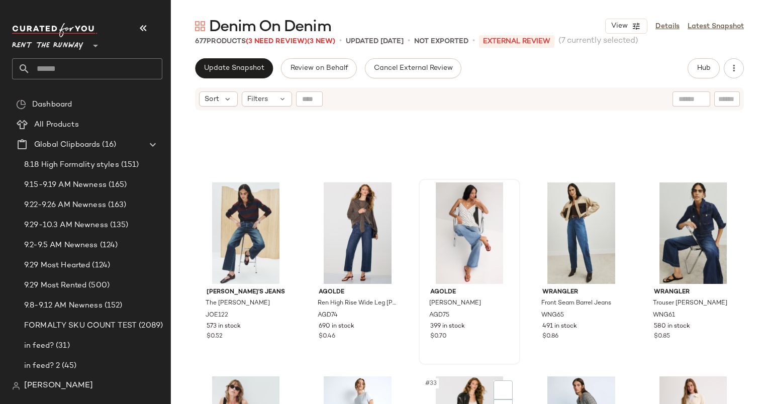
scroll to position [1176, 0]
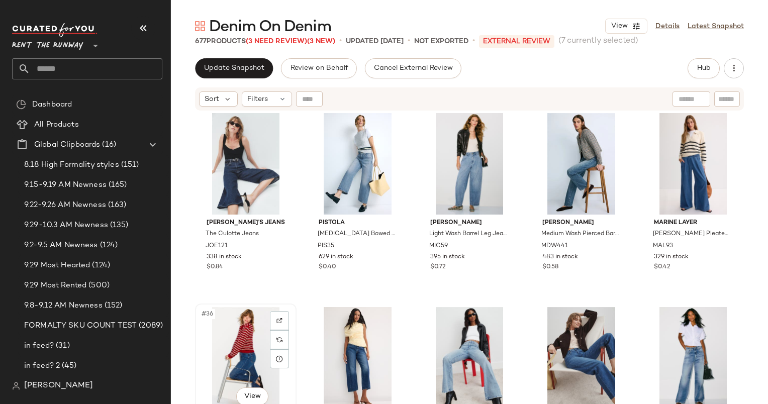
click at [240, 345] on div "#36 View" at bounding box center [246, 358] width 95 height 102
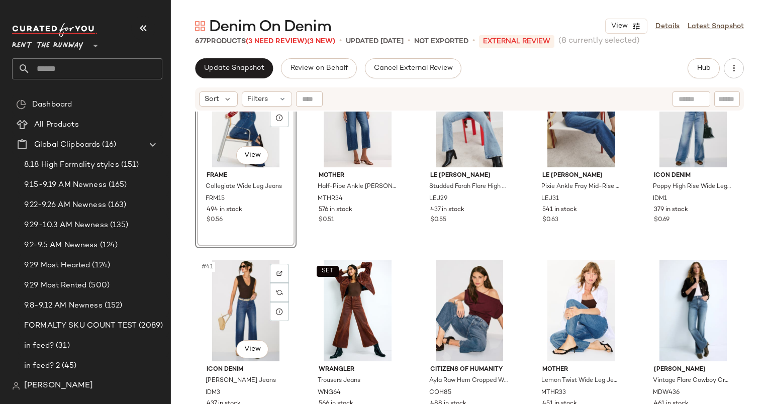
scroll to position [1424, 0]
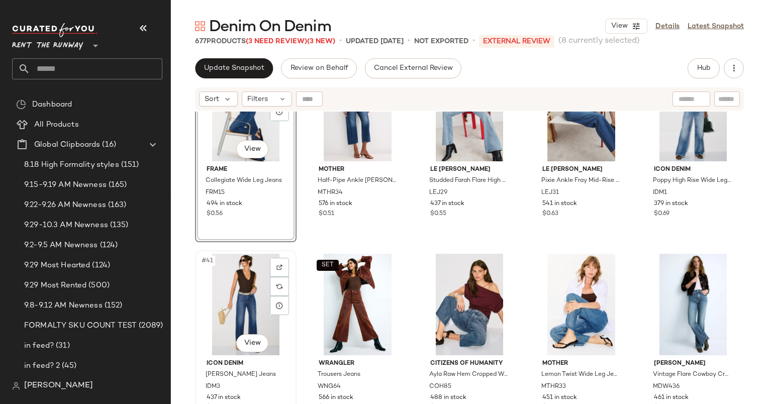
click at [243, 304] on div "#41 View" at bounding box center [246, 305] width 95 height 102
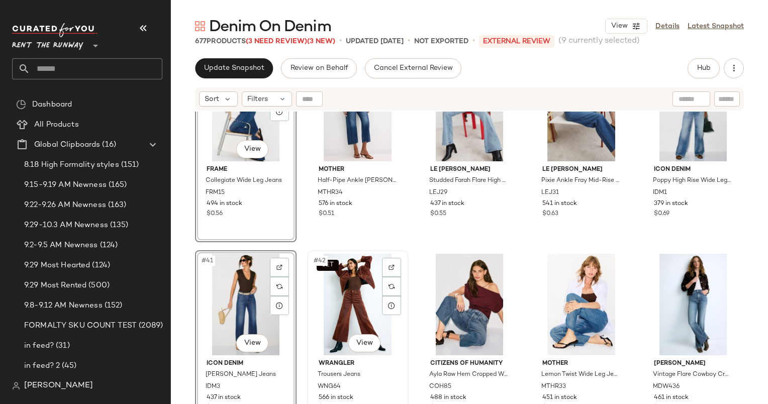
click at [348, 292] on div "SET #42 View" at bounding box center [358, 305] width 95 height 102
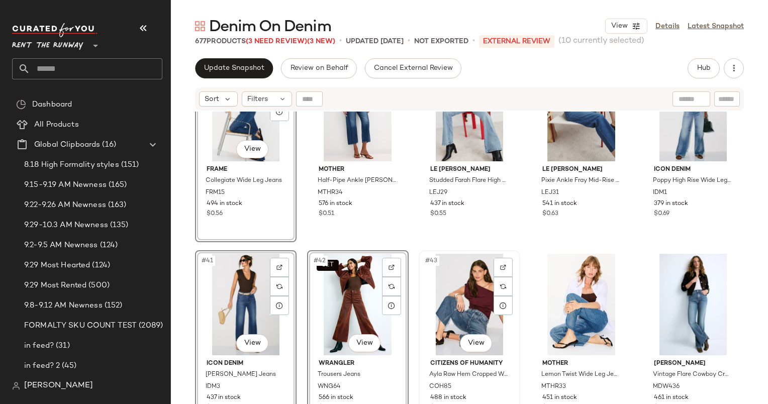
click at [442, 292] on div "#43 View" at bounding box center [469, 305] width 95 height 102
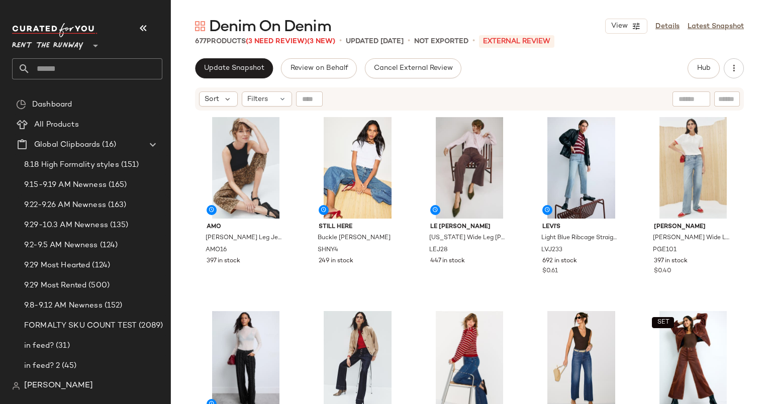
click at [229, 81] on div "Update Snapshot Review on Behalf Cancel External Review Hub Send for Review Ext…" at bounding box center [469, 231] width 597 height 346
click at [223, 73] on button "Update Snapshot" at bounding box center [234, 68] width 78 height 20
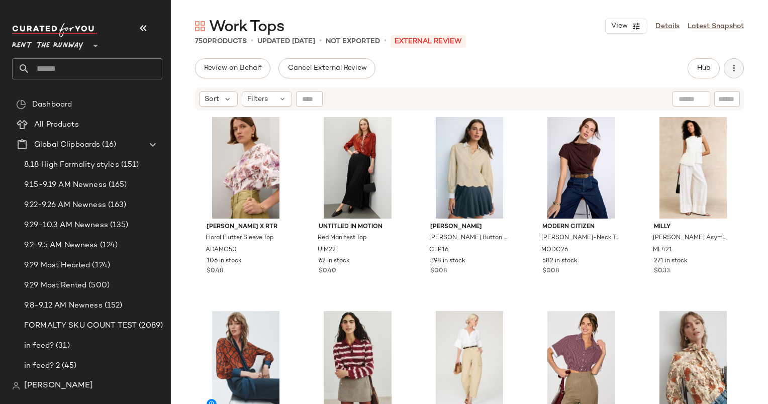
click at [730, 71] on icon "button" at bounding box center [734, 68] width 10 height 10
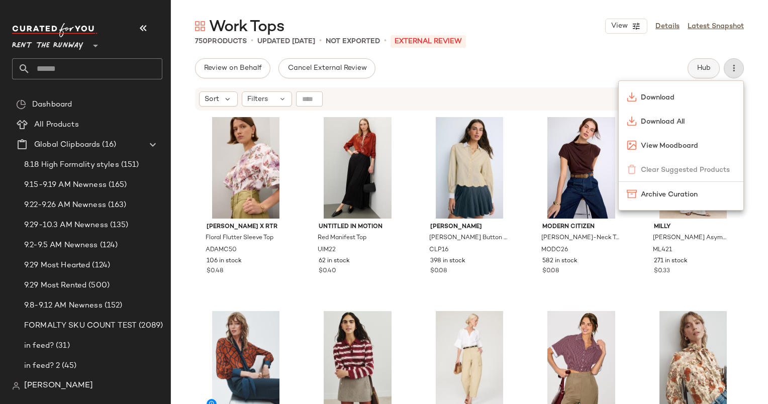
click at [709, 69] on span "Hub" at bounding box center [704, 68] width 14 height 8
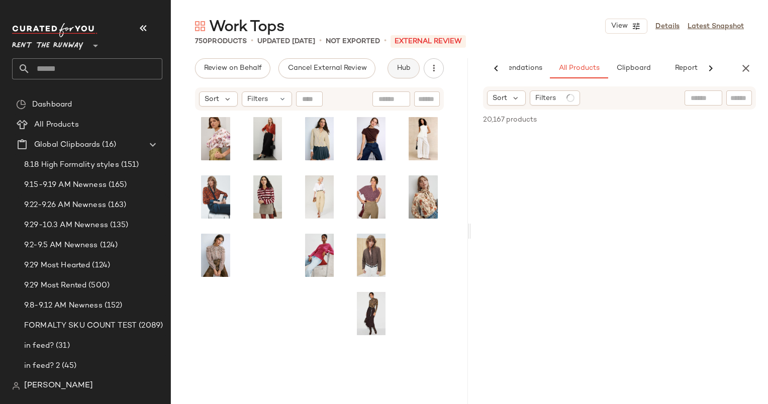
scroll to position [0, 52]
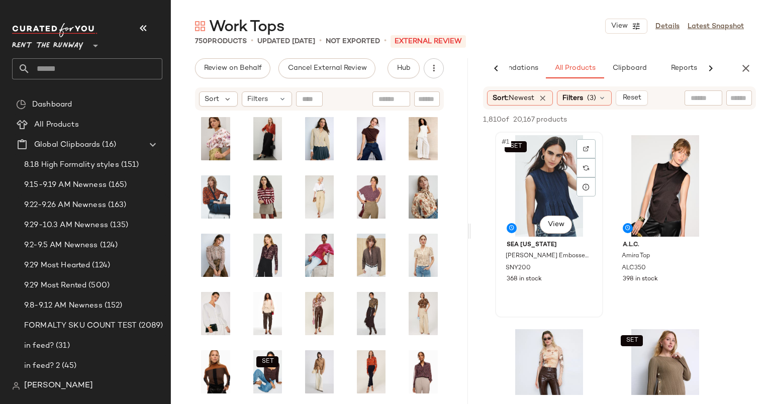
click at [555, 181] on div "SET #1 View" at bounding box center [549, 186] width 101 height 102
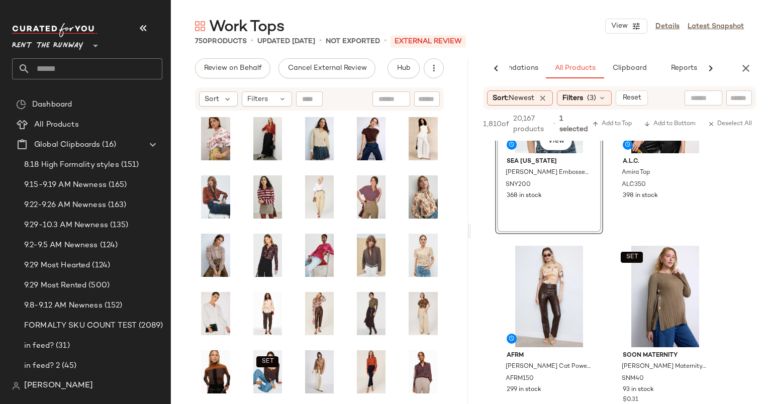
scroll to position [0, 0]
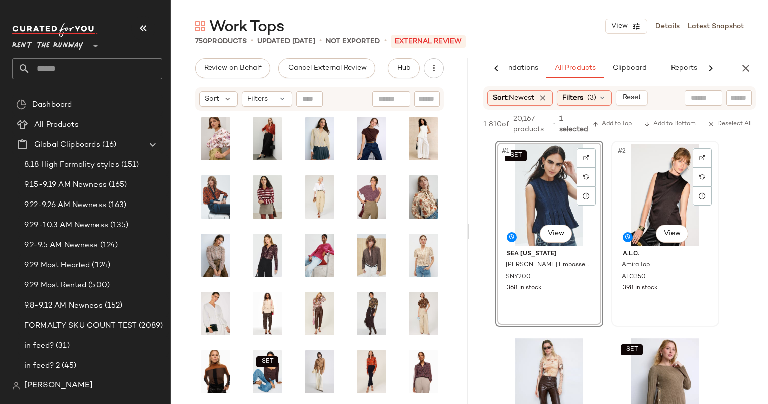
click at [660, 167] on div "#2 View" at bounding box center [665, 195] width 101 height 102
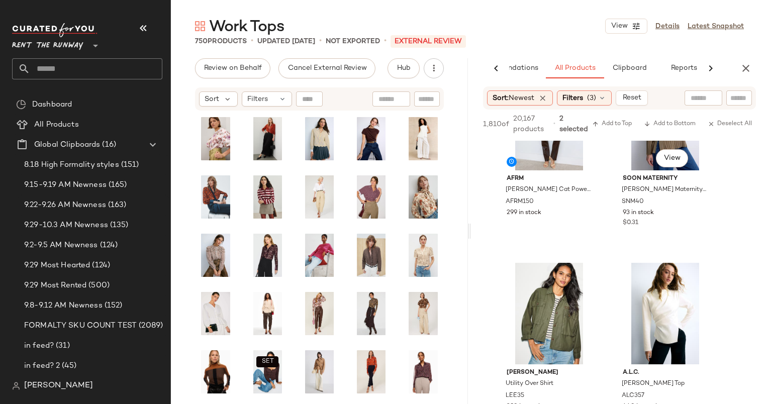
scroll to position [167, 0]
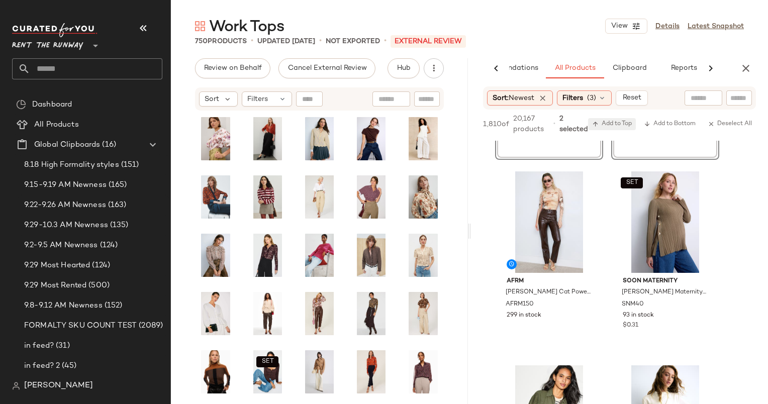
click at [624, 126] on span "Add to Top" at bounding box center [612, 124] width 40 height 7
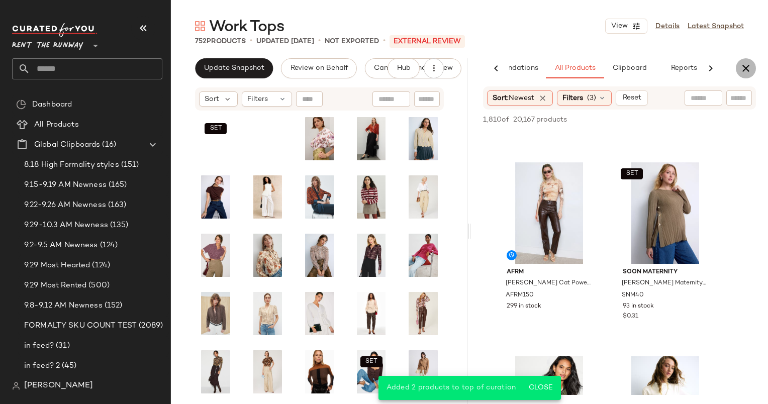
click at [747, 64] on icon "button" at bounding box center [746, 68] width 12 height 12
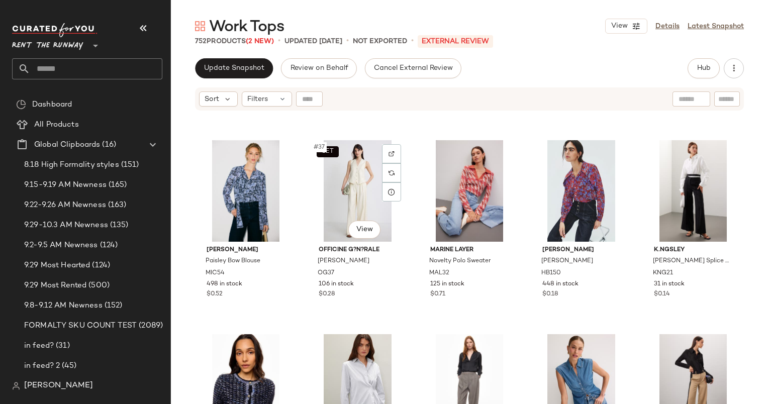
scroll to position [1297, 0]
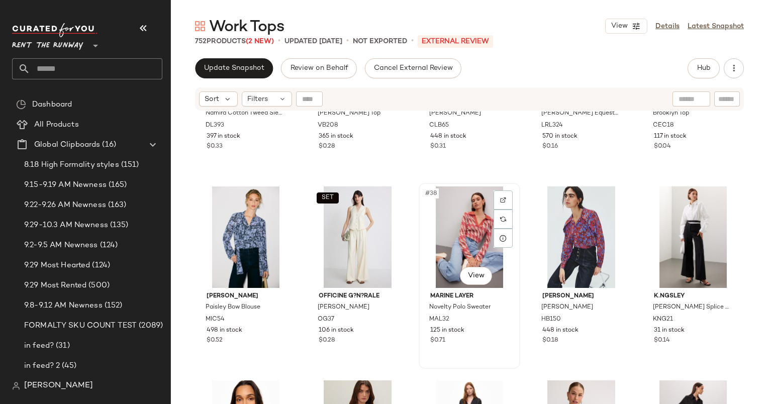
click at [449, 254] on div "#38 View" at bounding box center [469, 238] width 95 height 102
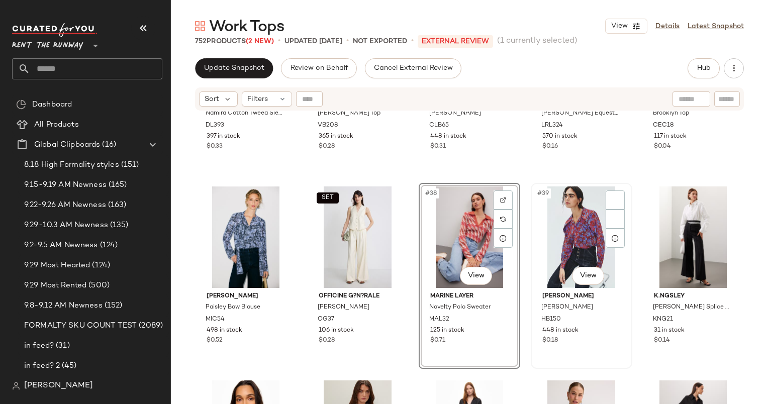
click at [568, 241] on div "#39 View" at bounding box center [581, 238] width 95 height 102
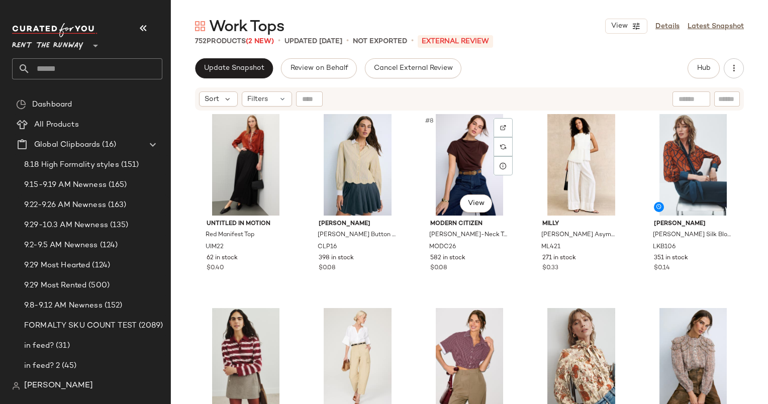
scroll to position [205, 0]
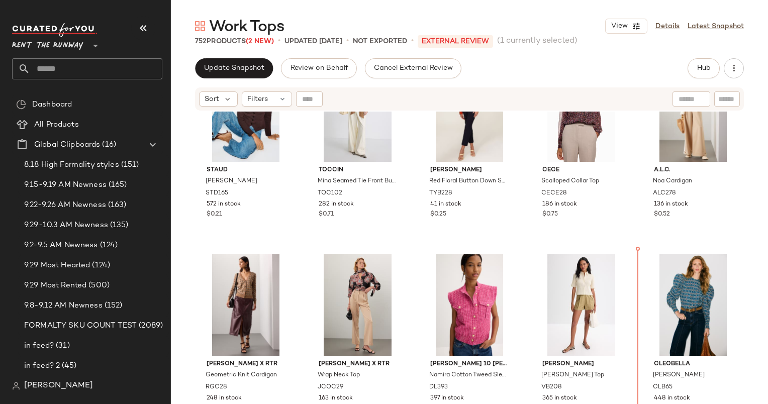
scroll to position [1042, 0]
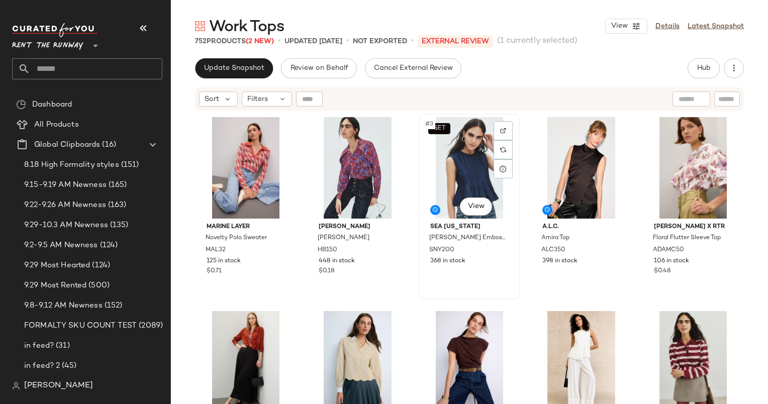
click at [472, 167] on div "SET #3 View" at bounding box center [469, 168] width 95 height 102
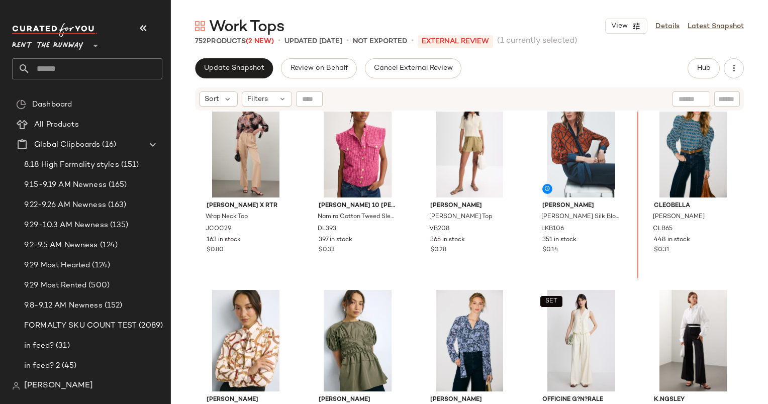
scroll to position [1193, 0]
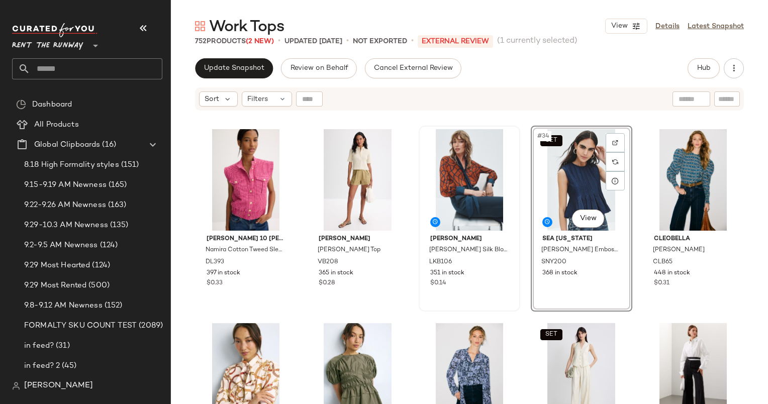
scroll to position [1158, 0]
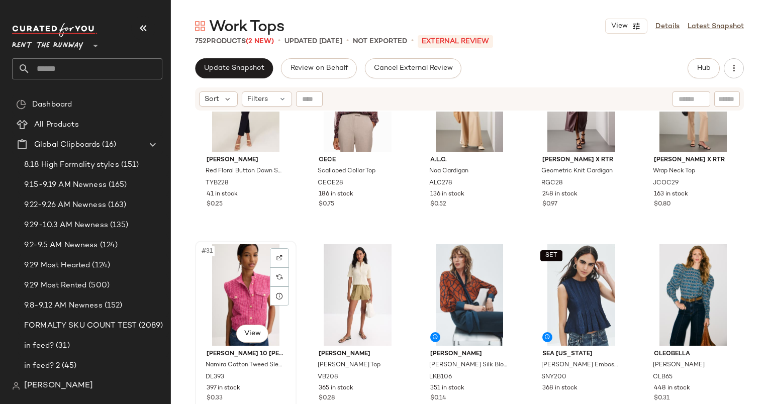
click at [256, 270] on div "#31 View" at bounding box center [246, 295] width 95 height 102
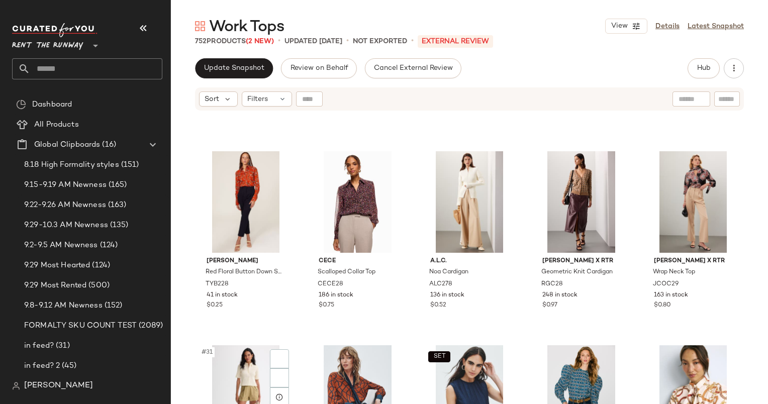
scroll to position [1132, 0]
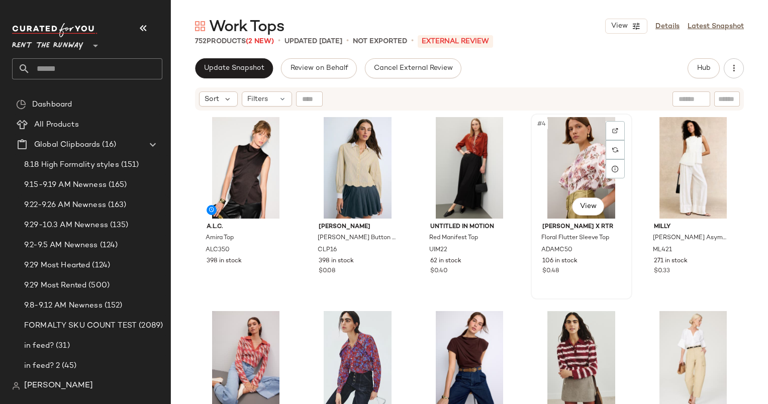
drag, startPoint x: 571, startPoint y: 250, endPoint x: 599, endPoint y: 230, distance: 34.7
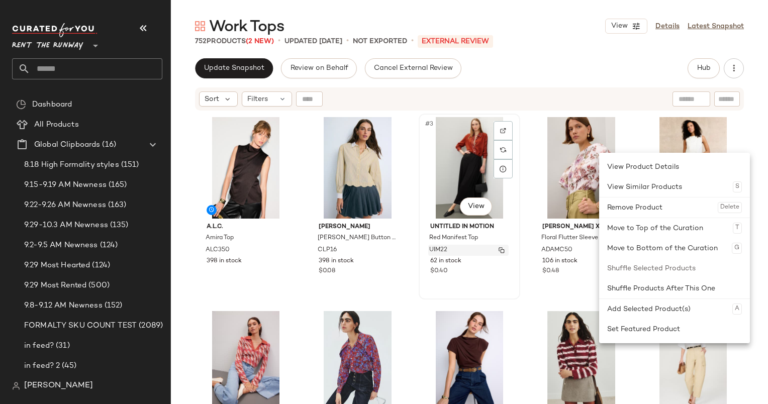
click at [461, 248] on div "UIM22" at bounding box center [468, 250] width 80 height 11
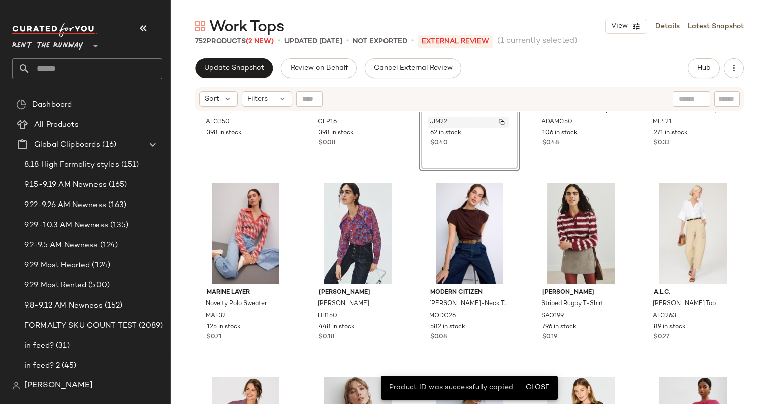
scroll to position [133, 0]
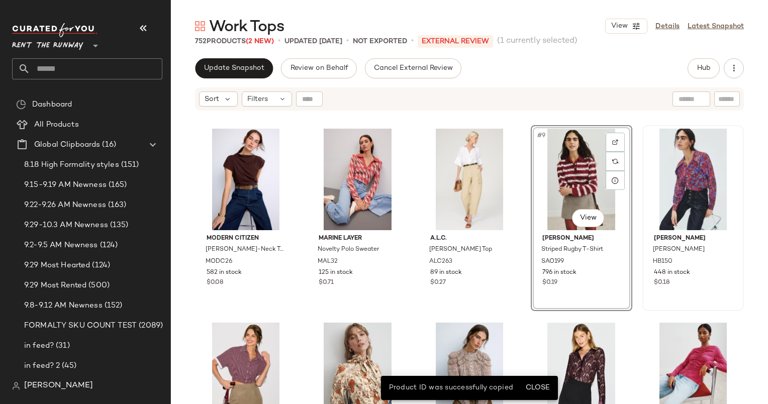
scroll to position [159, 0]
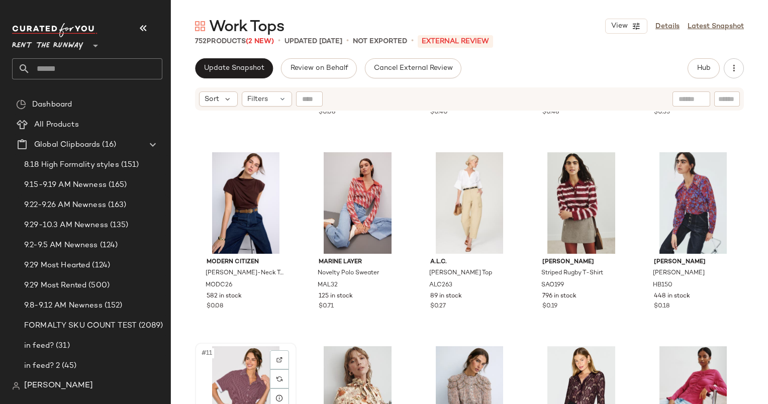
scroll to position [159, 0]
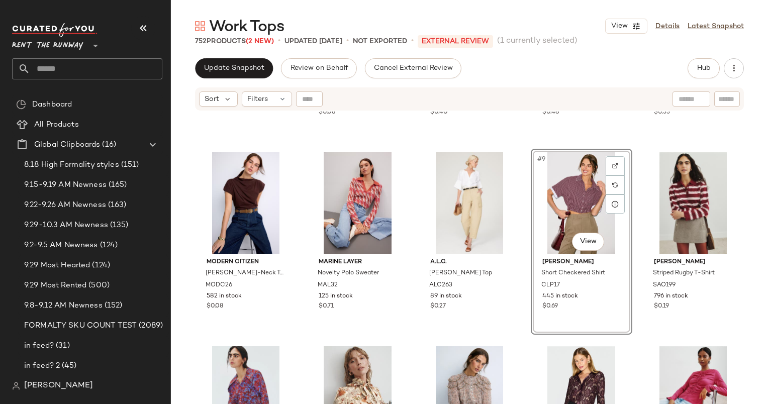
scroll to position [199, 0]
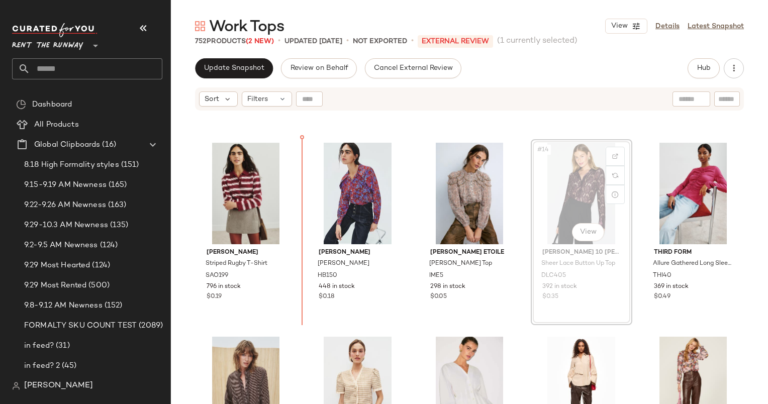
scroll to position [370, 0]
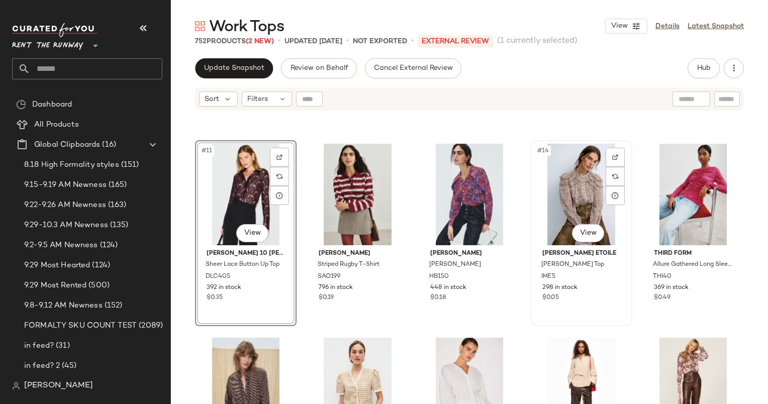
scroll to position [369, 0]
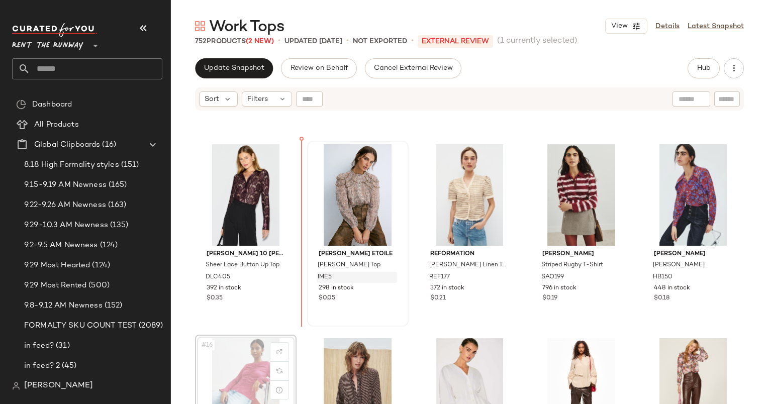
scroll to position [370, 0]
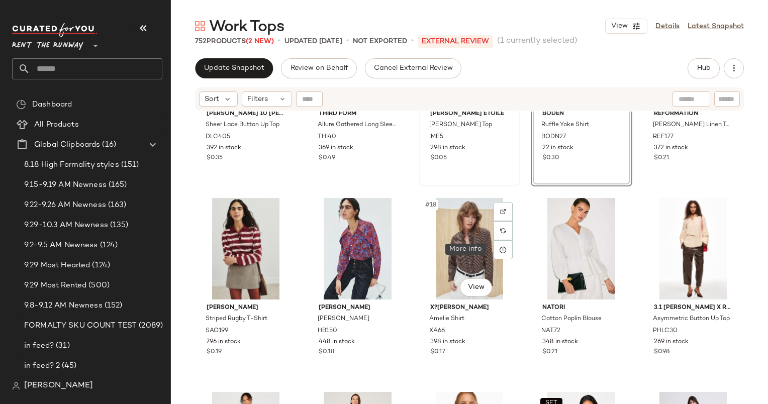
scroll to position [572, 0]
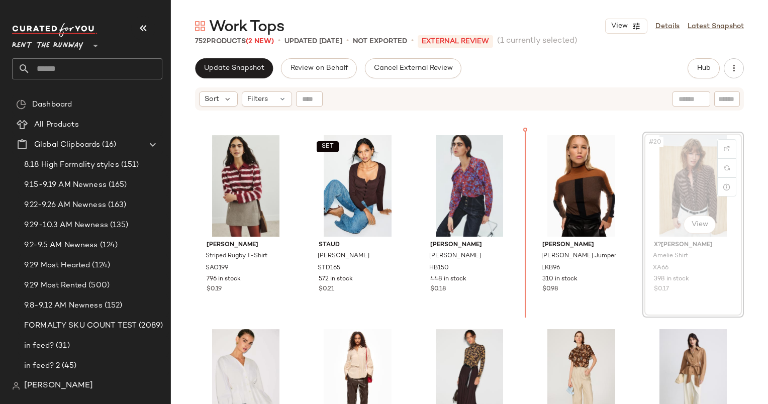
scroll to position [572, 0]
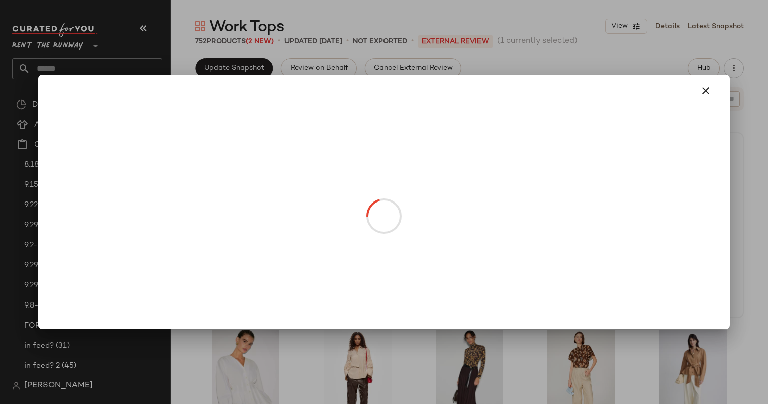
drag, startPoint x: 674, startPoint y: 211, endPoint x: 523, endPoint y: 231, distance: 152.2
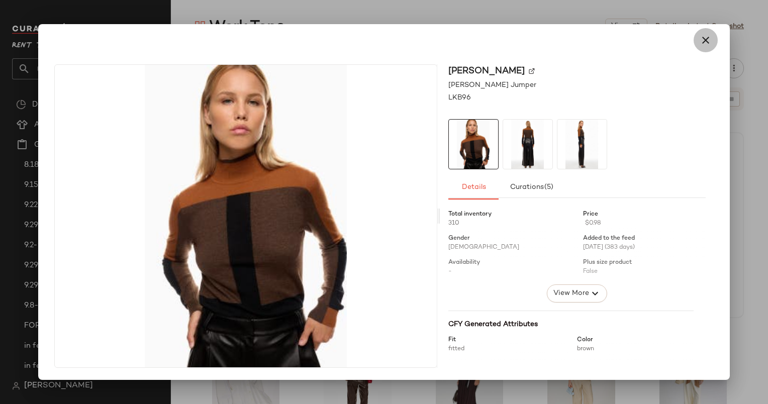
click at [700, 44] on icon "button" at bounding box center [706, 40] width 12 height 12
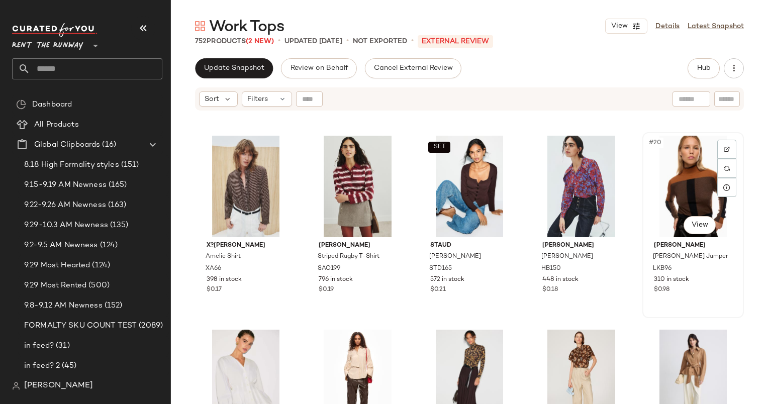
scroll to position [571, 0]
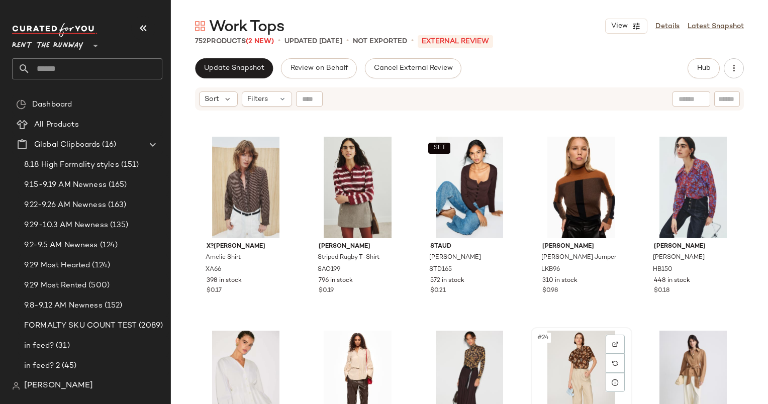
click at [575, 359] on div "#24 View" at bounding box center [581, 382] width 95 height 102
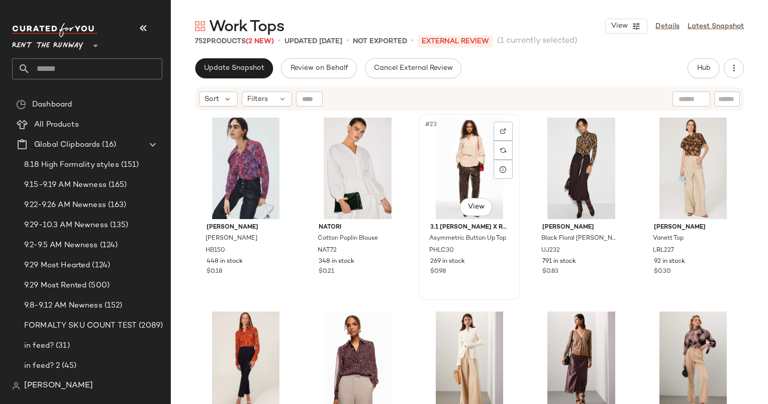
scroll to position [779, 0]
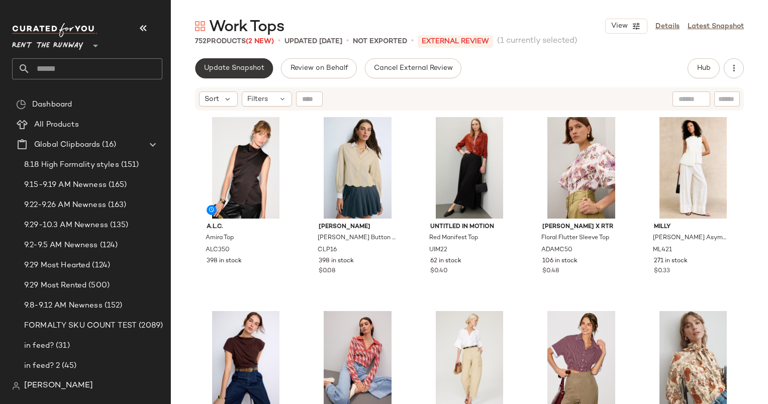
click at [211, 70] on span "Update Snapshot" at bounding box center [234, 68] width 61 height 8
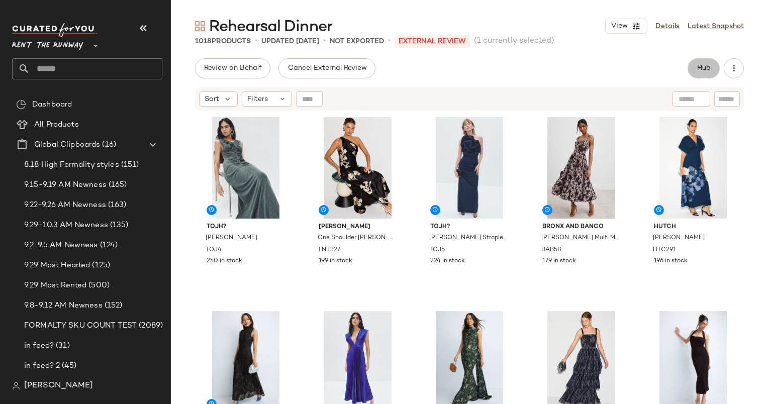
click at [704, 68] on span "Hub" at bounding box center [704, 68] width 14 height 8
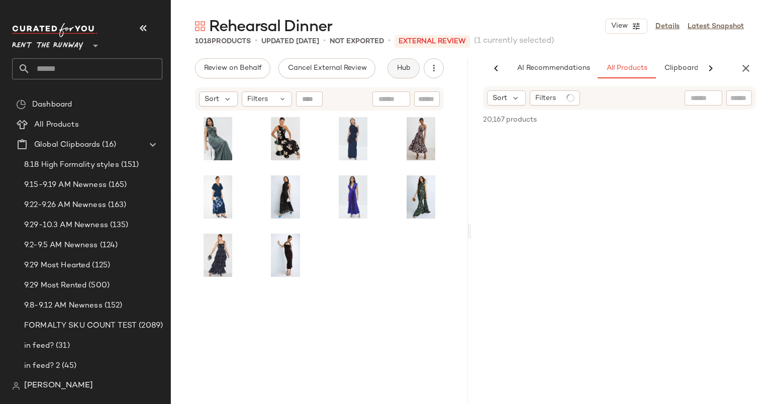
scroll to position [0, 52]
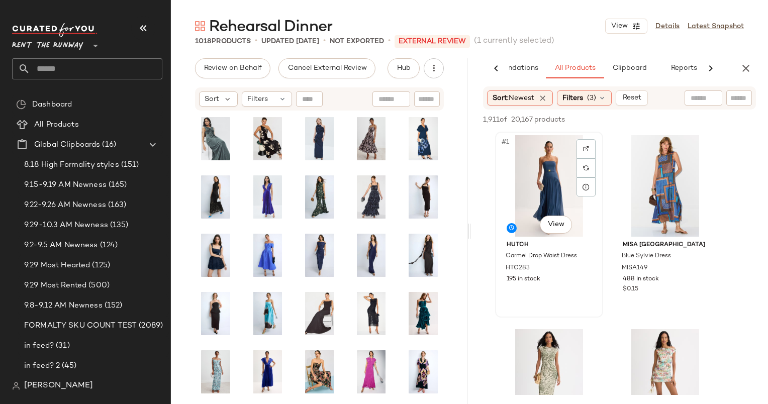
click at [556, 161] on div "#1 View" at bounding box center [549, 186] width 101 height 102
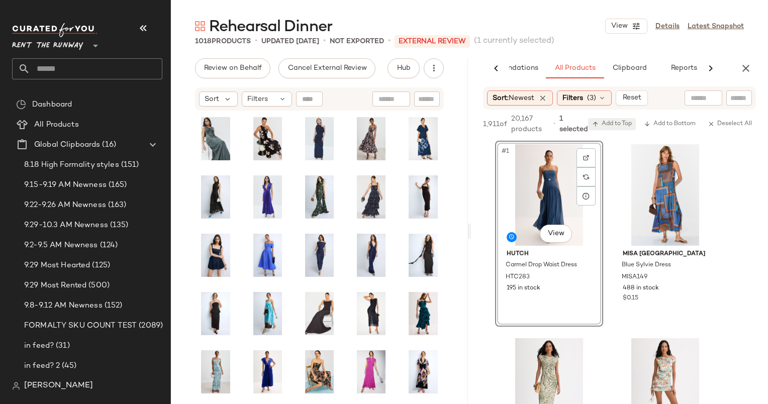
click at [609, 128] on button "Add to Top" at bounding box center [612, 124] width 48 height 12
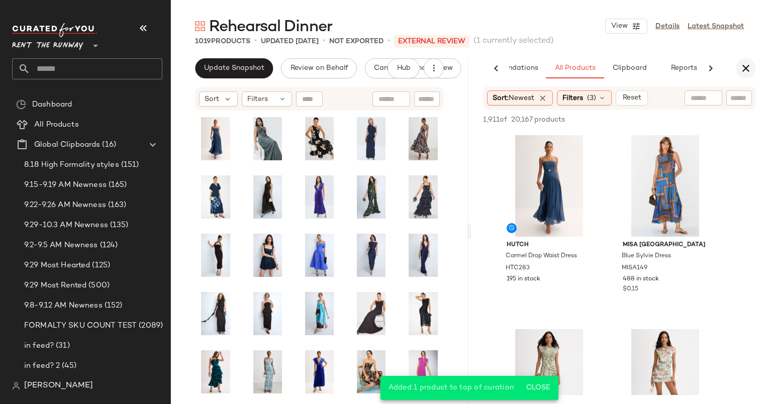
click at [749, 64] on icon "button" at bounding box center [746, 68] width 12 height 12
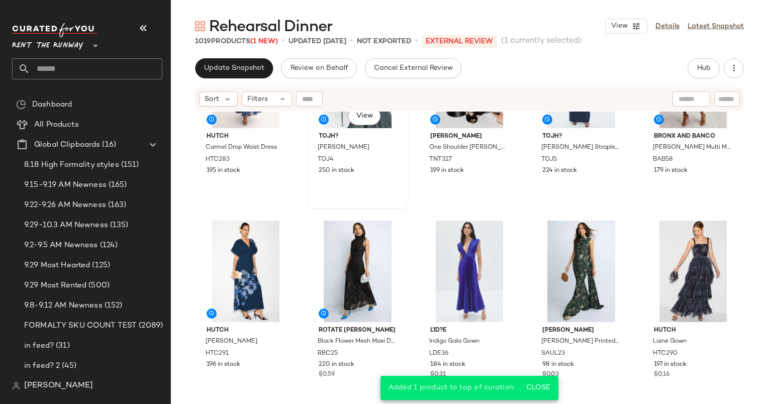
scroll to position [90, 0]
click at [254, 281] on div "#6 View" at bounding box center [246, 272] width 95 height 102
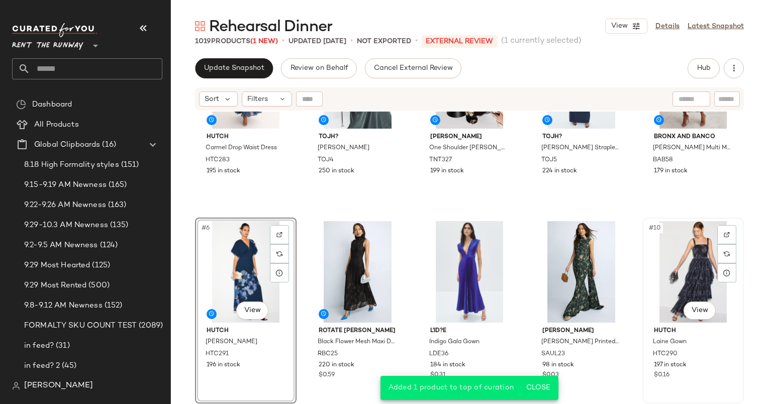
click at [669, 250] on div "#10 View" at bounding box center [693, 272] width 95 height 102
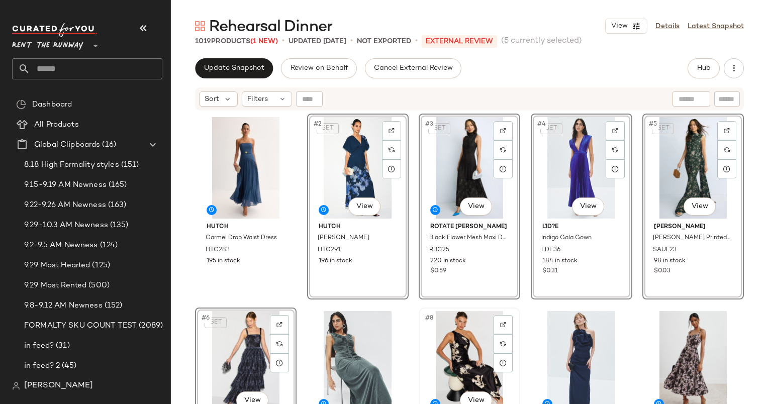
click at [453, 326] on div "#8 View" at bounding box center [469, 362] width 95 height 102
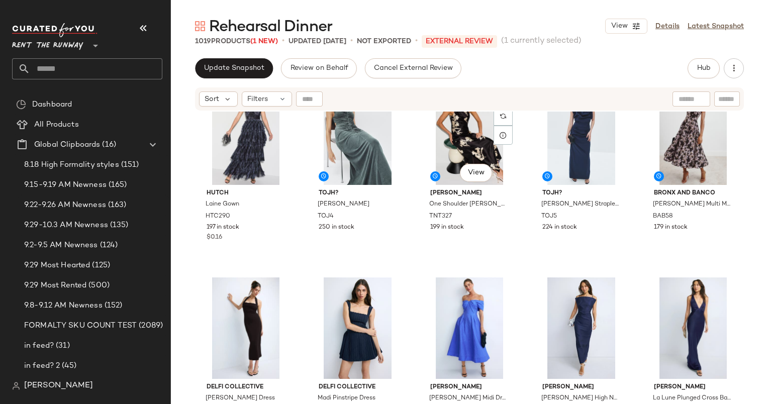
scroll to position [243, 0]
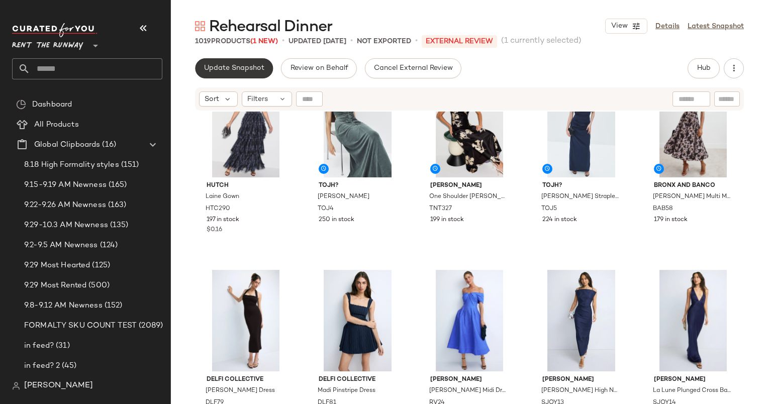
click at [243, 76] on button "Update Snapshot" at bounding box center [234, 68] width 78 height 20
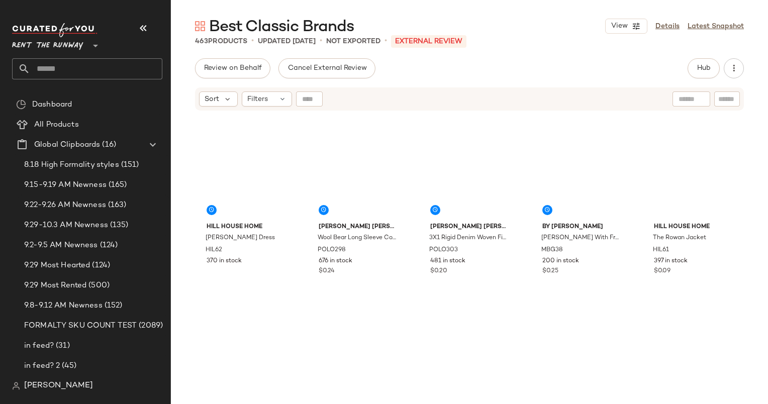
click at [90, 55] on div "Rent the Runway **" at bounding box center [87, 51] width 150 height 56
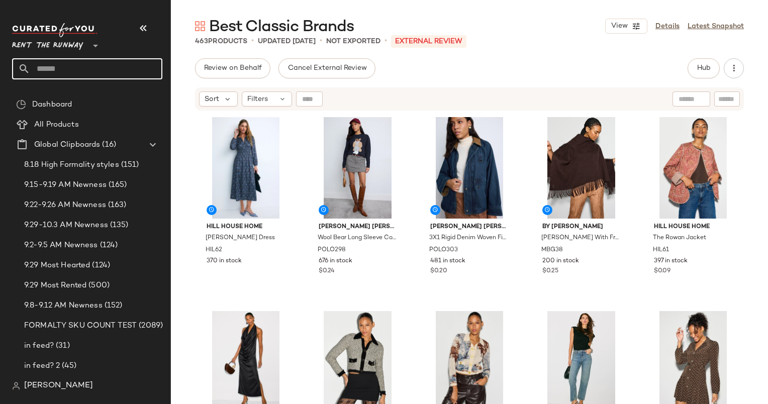
click at [96, 66] on input "text" at bounding box center [96, 68] width 132 height 21
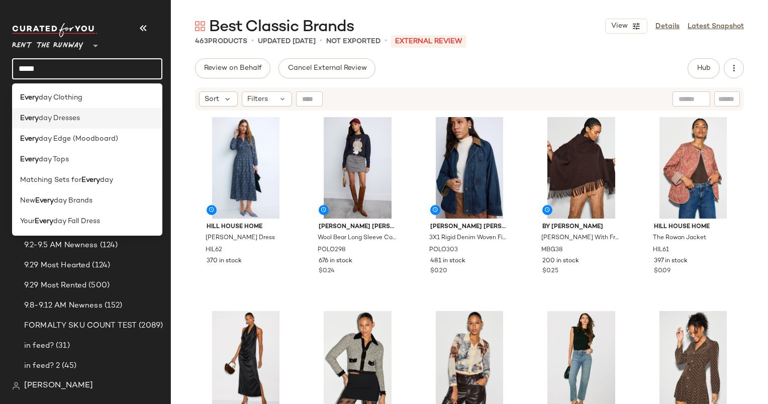
type input "*****"
click at [105, 120] on div "Every day Dresses" at bounding box center [87, 118] width 134 height 11
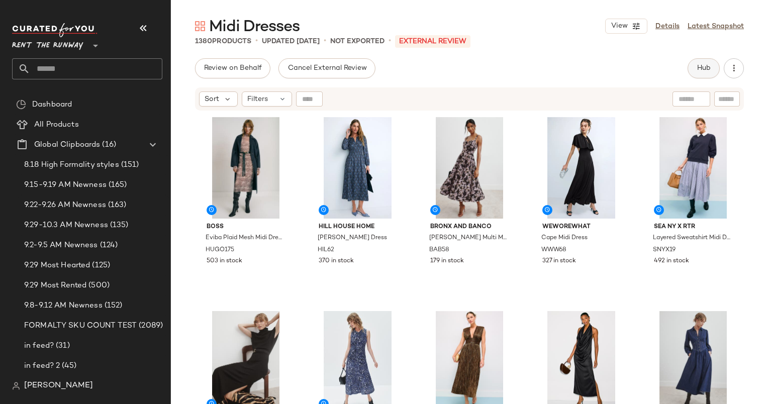
click at [696, 58] on button "Hub" at bounding box center [704, 68] width 32 height 20
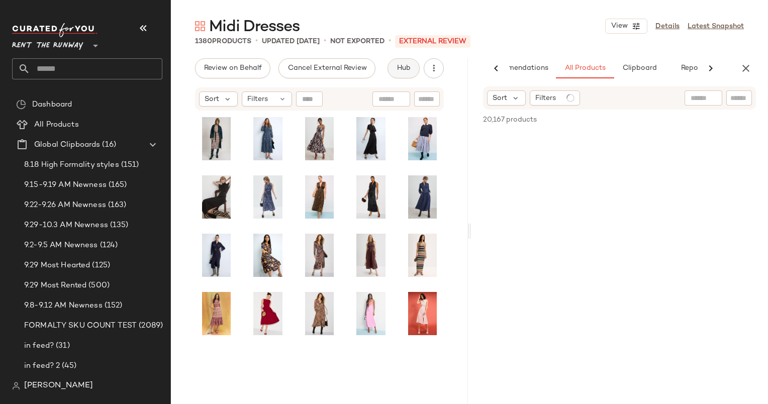
scroll to position [0, 42]
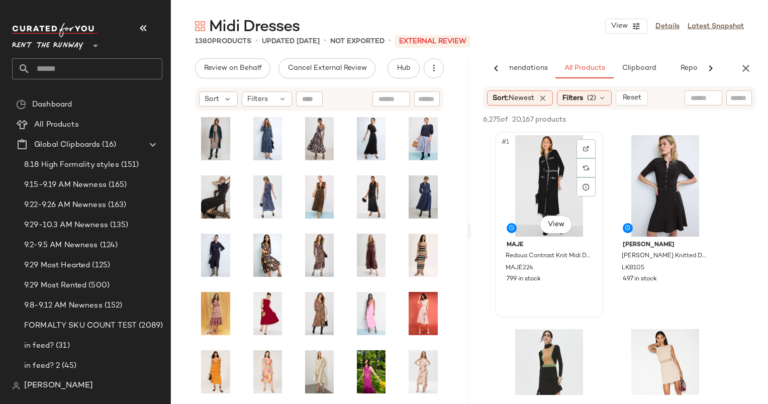
click at [539, 187] on div "#1 View" at bounding box center [549, 186] width 101 height 102
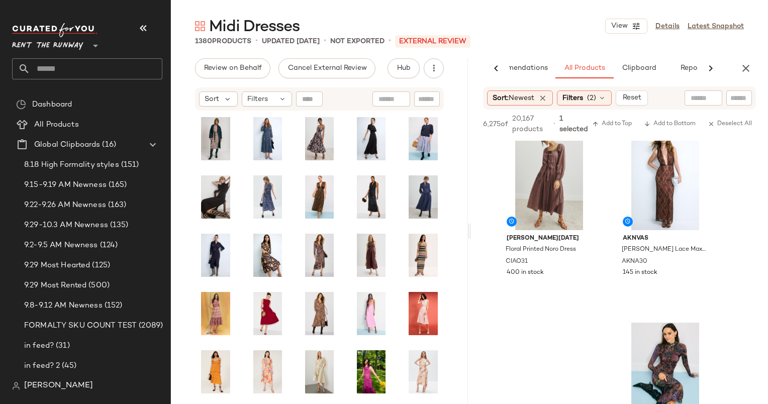
scroll to position [410, 0]
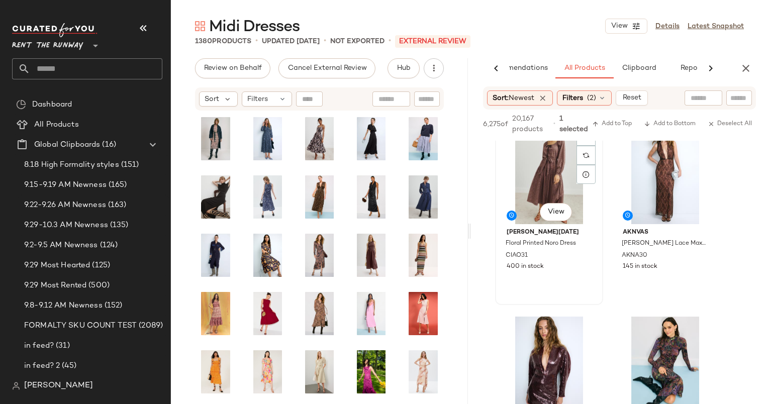
click at [548, 187] on div "#5 View" at bounding box center [549, 174] width 101 height 102
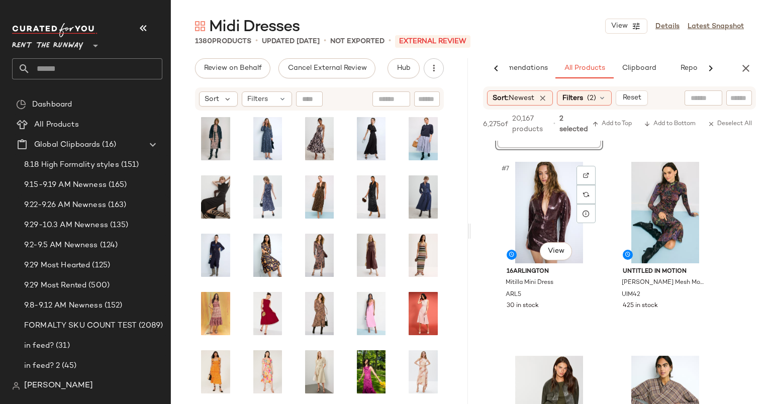
scroll to position [734, 0]
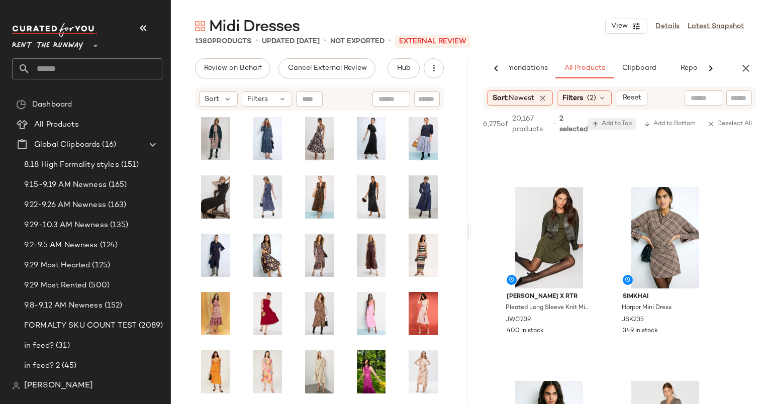
click at [620, 127] on span "Add to Top" at bounding box center [612, 124] width 40 height 7
click at [746, 70] on icon "button" at bounding box center [746, 68] width 12 height 12
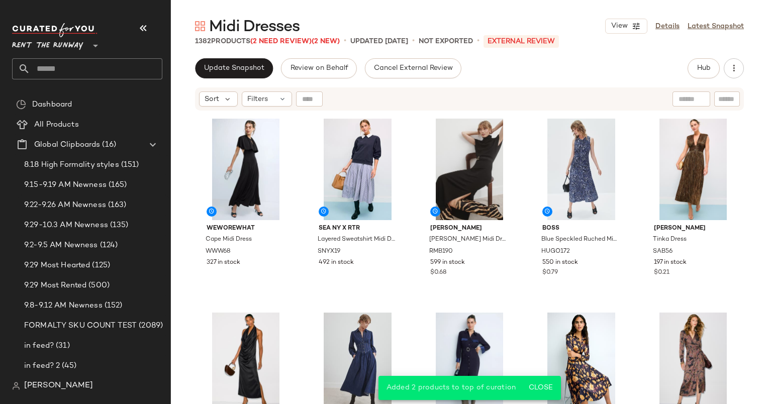
scroll to position [193, 0]
click at [589, 145] on div "#9 View" at bounding box center [581, 169] width 95 height 102
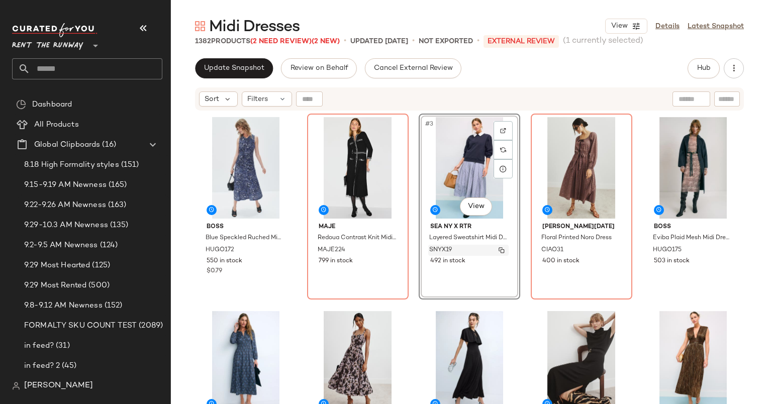
scroll to position [154, 0]
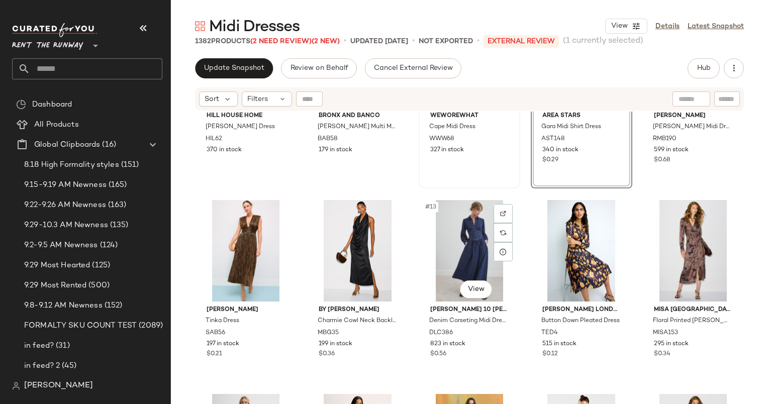
scroll to position [314, 0]
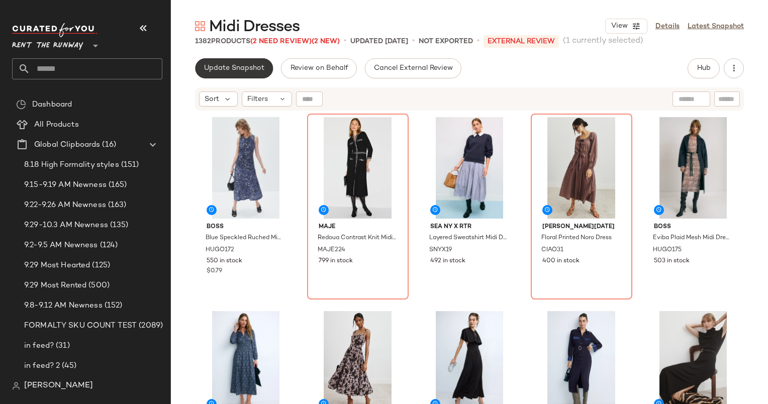
click at [241, 62] on button "Update Snapshot" at bounding box center [234, 68] width 78 height 20
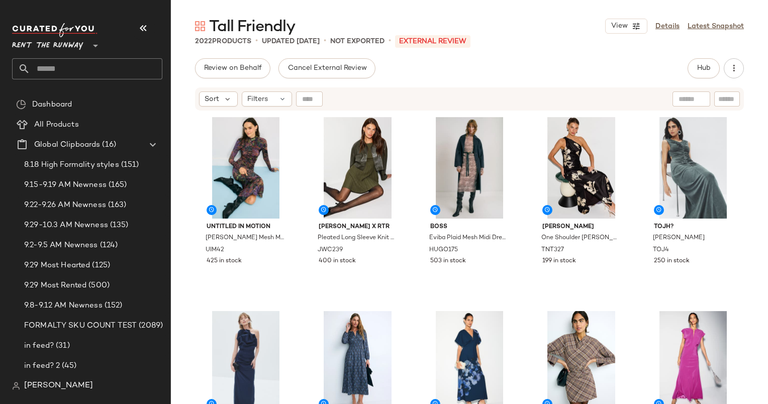
click at [693, 82] on div "Review on Behalf Cancel External Review Hub Send for Review External Review Int…" at bounding box center [469, 231] width 597 height 346
click at [694, 78] on div "Review on Behalf Cancel External Review Hub Send for Review External Review Int…" at bounding box center [469, 231] width 597 height 346
click at [696, 77] on button "Hub" at bounding box center [704, 68] width 32 height 20
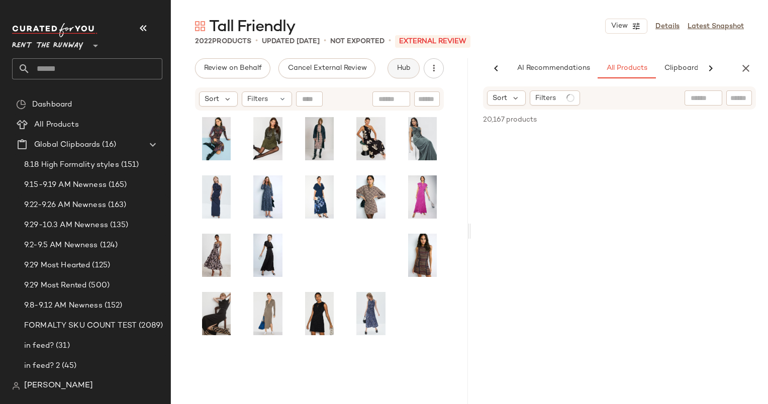
scroll to position [0, 52]
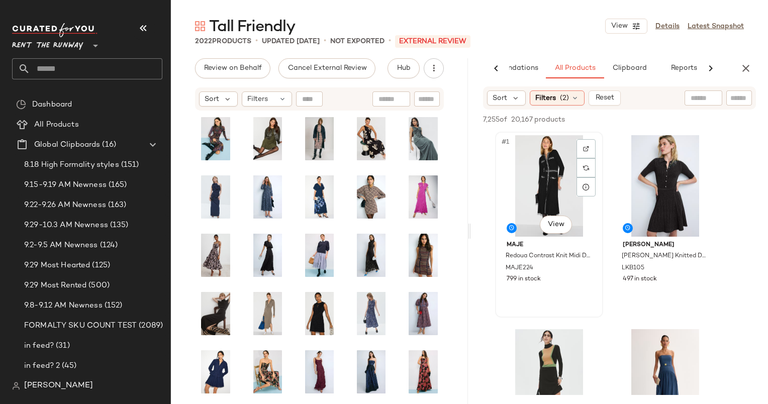
click at [537, 163] on div "#1 View" at bounding box center [549, 186] width 101 height 102
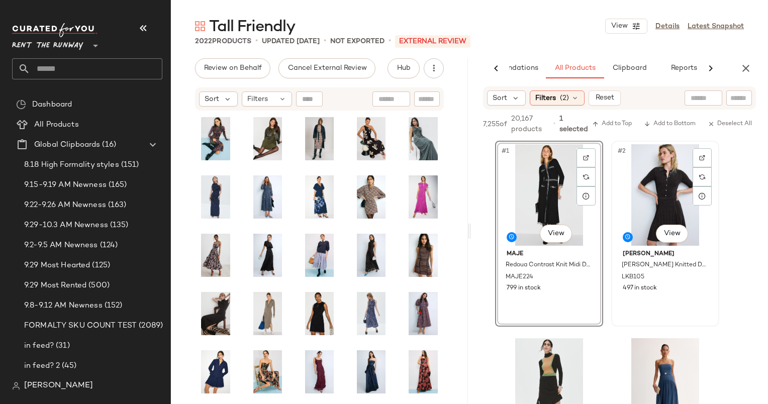
scroll to position [139, 0]
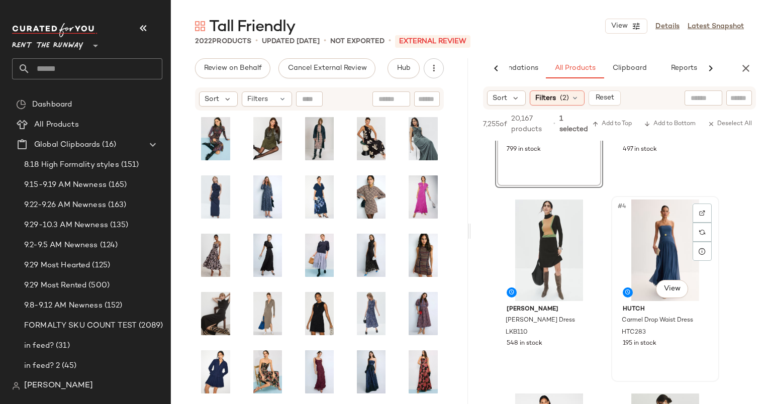
click at [666, 262] on div "#4 View" at bounding box center [665, 251] width 101 height 102
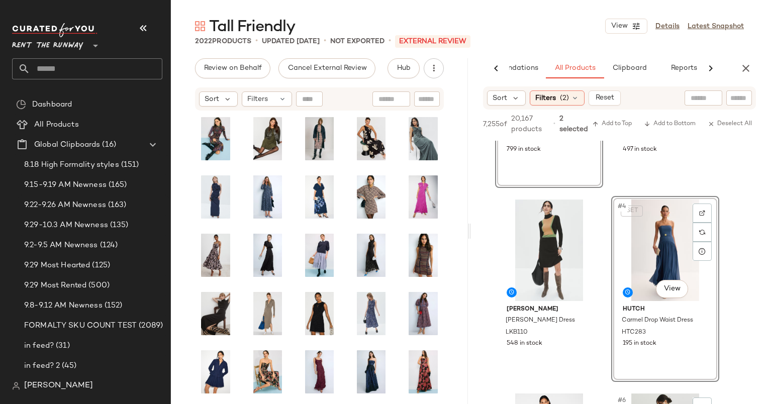
scroll to position [361, 0]
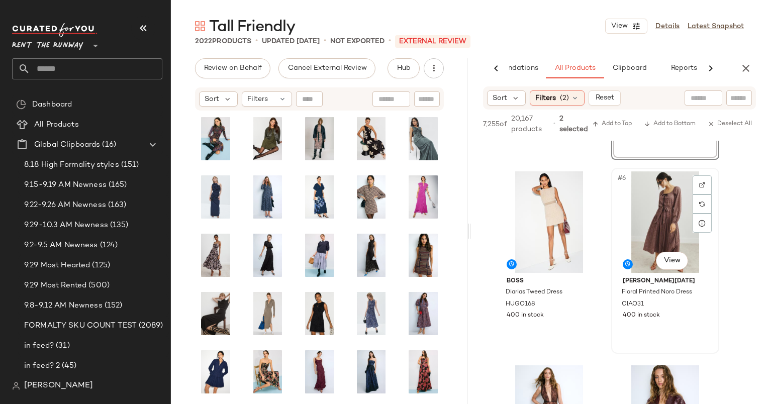
click at [670, 197] on div "#6 View" at bounding box center [665, 222] width 101 height 102
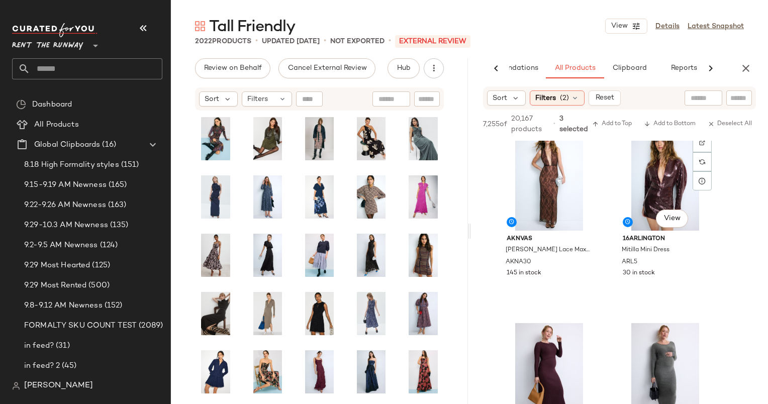
scroll to position [612, 0]
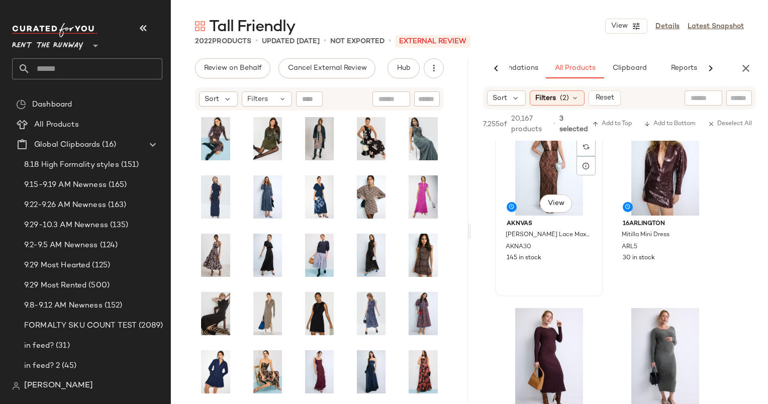
click at [543, 161] on div "#7 View" at bounding box center [549, 165] width 101 height 102
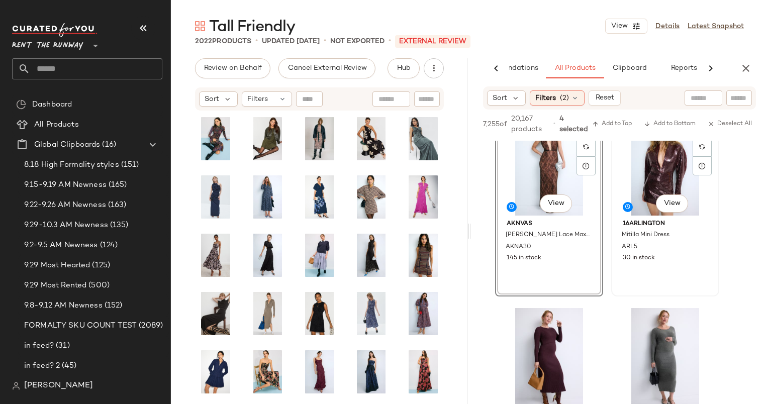
scroll to position [832, 0]
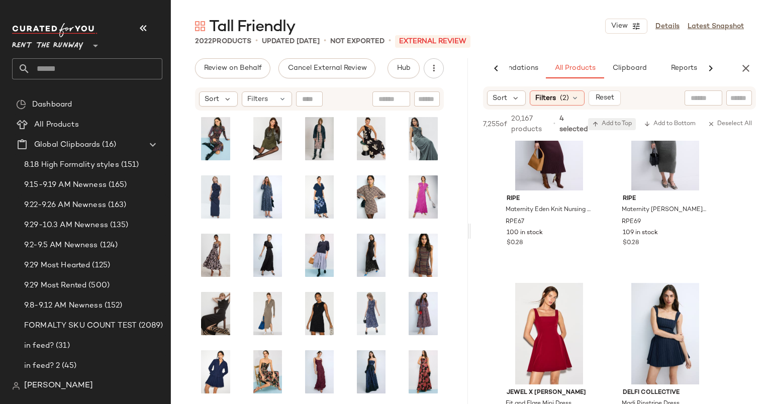
click at [611, 128] on span "Add to Top" at bounding box center [612, 124] width 40 height 7
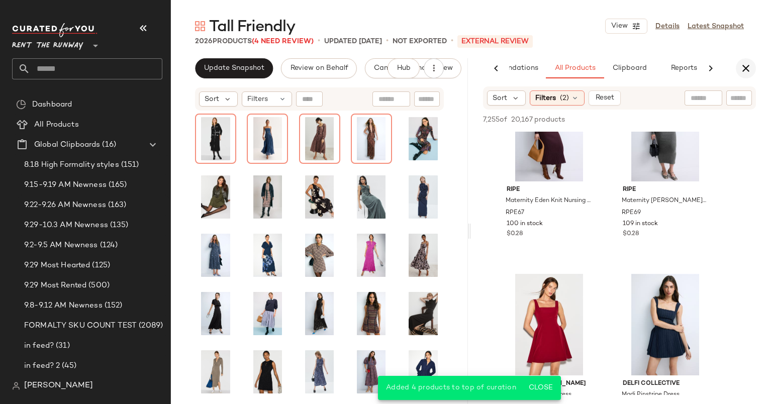
click at [751, 70] on icon "button" at bounding box center [746, 68] width 12 height 12
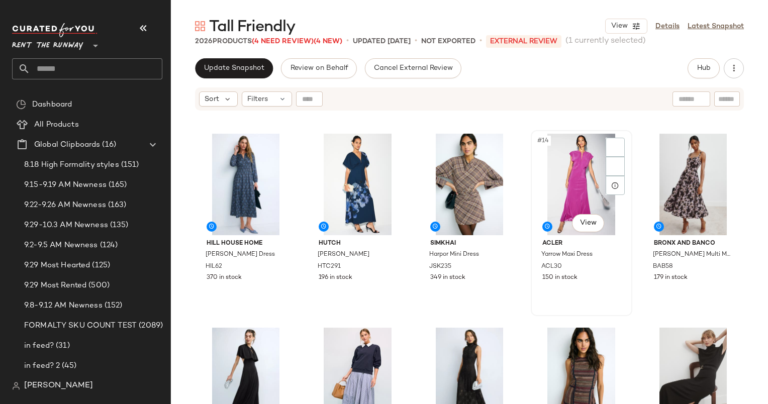
scroll to position [376, 0]
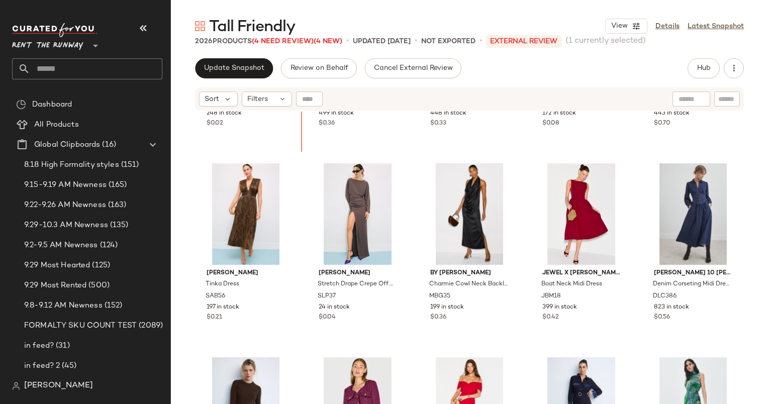
scroll to position [1661, 0]
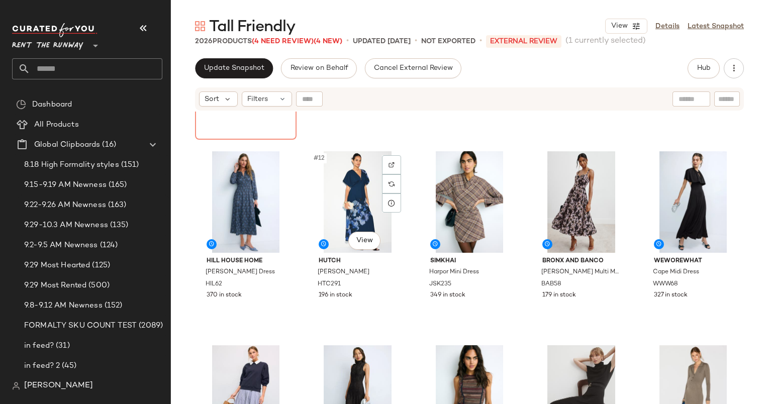
scroll to position [362, 0]
click at [336, 203] on div "#12 View" at bounding box center [358, 202] width 95 height 102
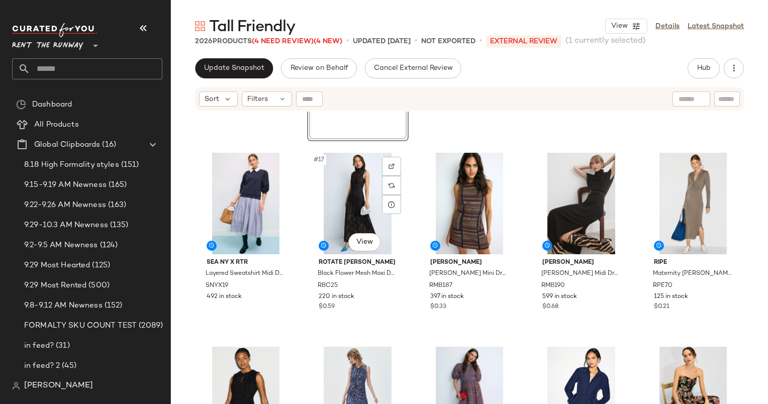
scroll to position [560, 0]
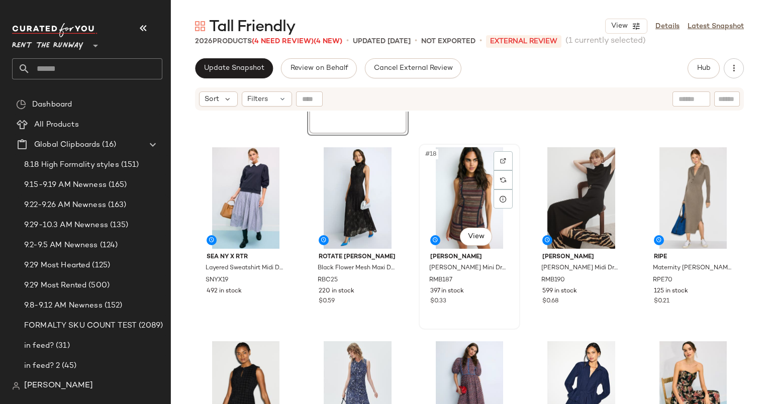
click at [450, 192] on div "#18 View" at bounding box center [469, 198] width 95 height 102
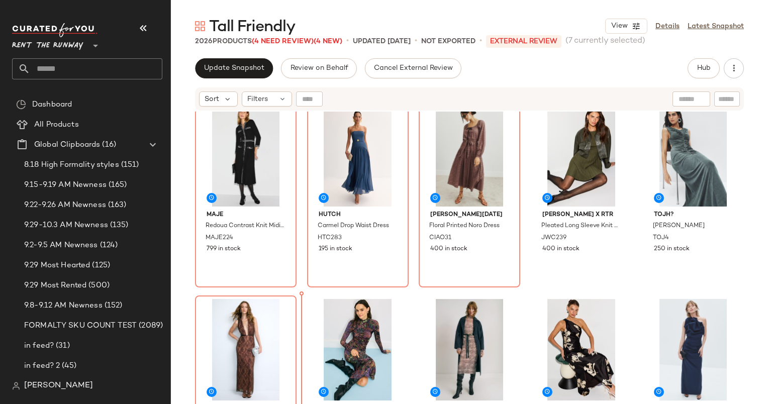
scroll to position [20, 0]
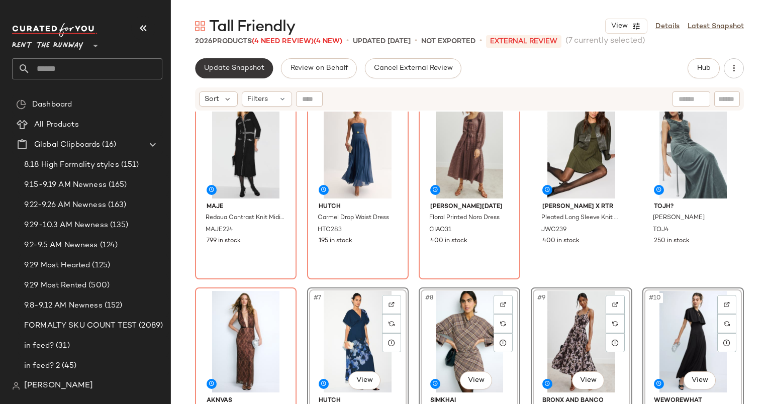
click at [206, 60] on button "Update Snapshot" at bounding box center [234, 68] width 78 height 20
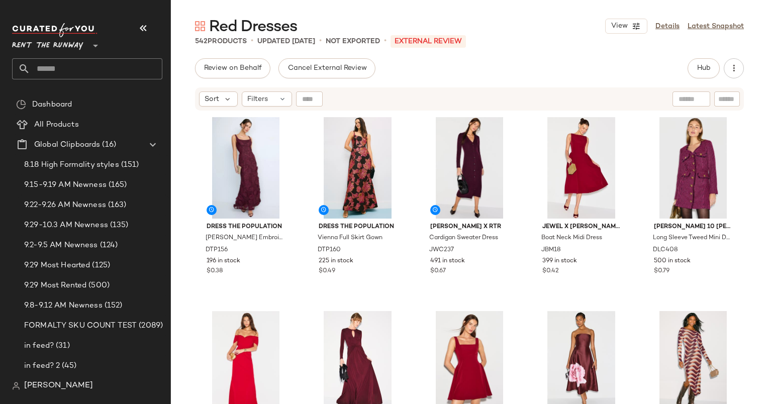
click at [695, 56] on div "Red Dresses View Details Latest Snapshot 542 Products • updated [DATE] • Not Ex…" at bounding box center [469, 210] width 597 height 388
click at [700, 61] on button "Hub" at bounding box center [704, 68] width 32 height 20
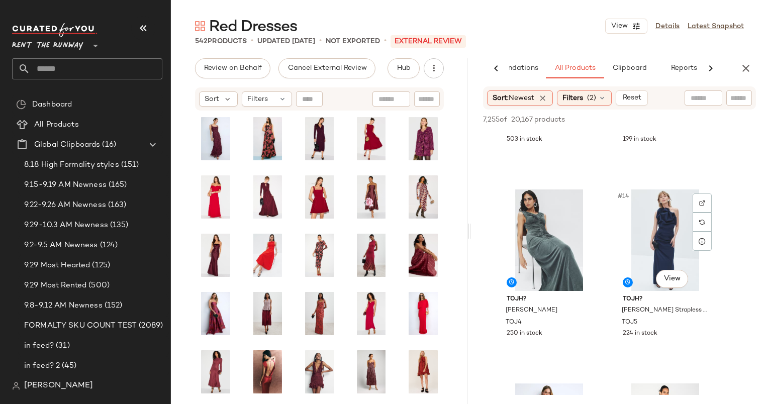
scroll to position [1110, 0]
click at [742, 73] on icon "button" at bounding box center [746, 68] width 12 height 12
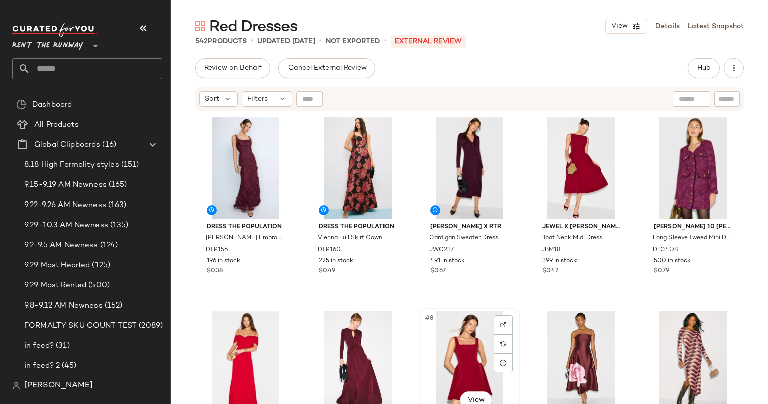
scroll to position [263, 0]
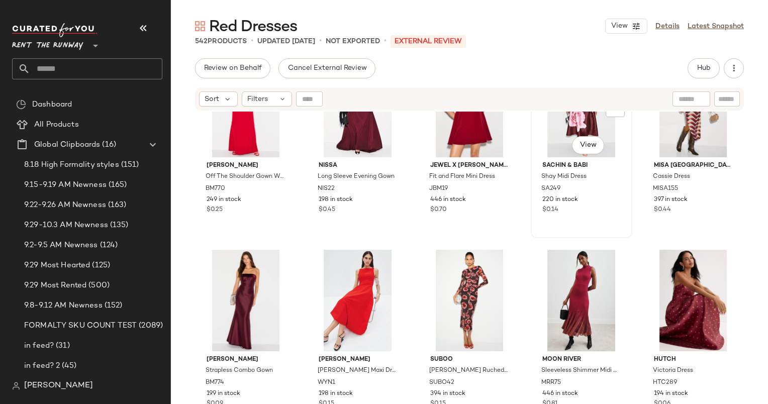
click at [551, 154] on div "#9 View" at bounding box center [581, 107] width 95 height 102
click at [362, 278] on div "#12 View" at bounding box center [358, 301] width 95 height 102
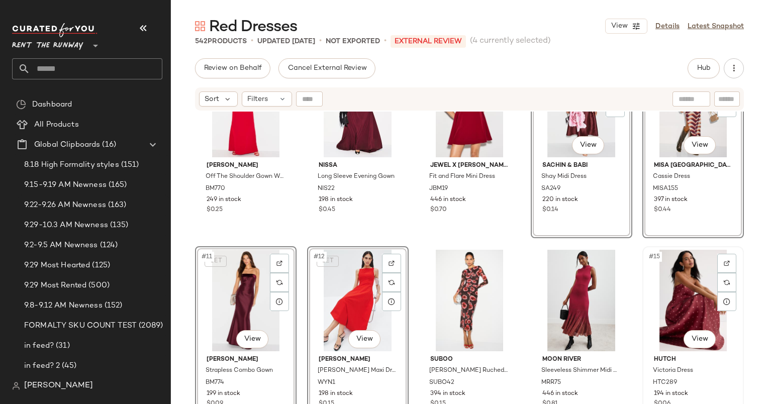
click at [682, 286] on div "#15 View" at bounding box center [693, 301] width 95 height 102
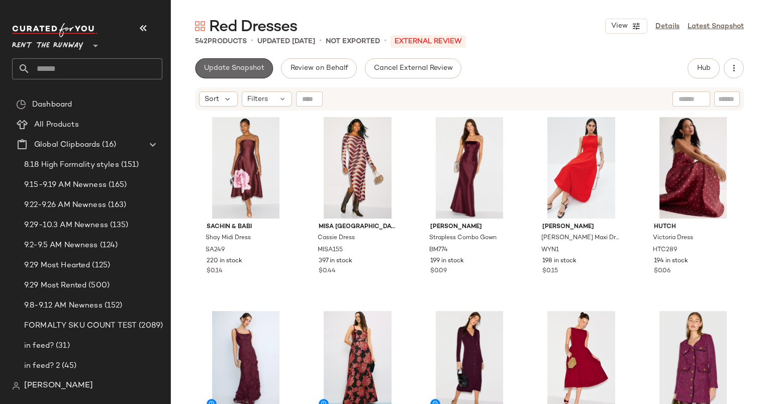
click at [261, 66] on span "Update Snapshot" at bounding box center [234, 68] width 61 height 8
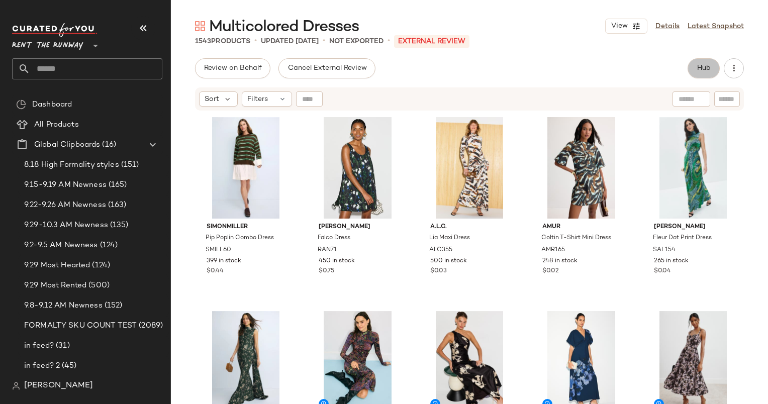
click at [698, 62] on button "Hub" at bounding box center [704, 68] width 32 height 20
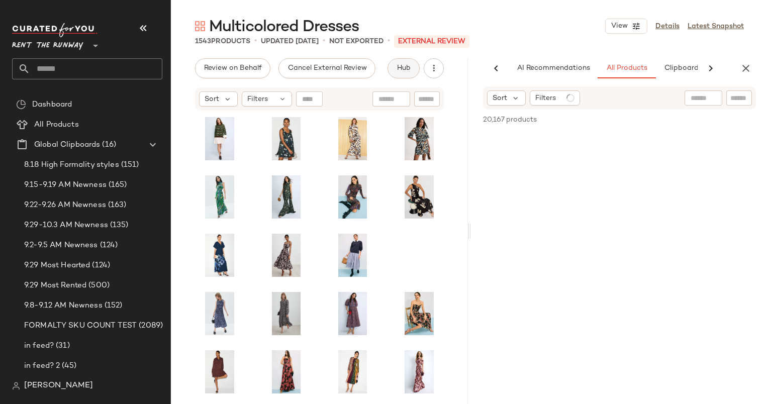
scroll to position [0, 52]
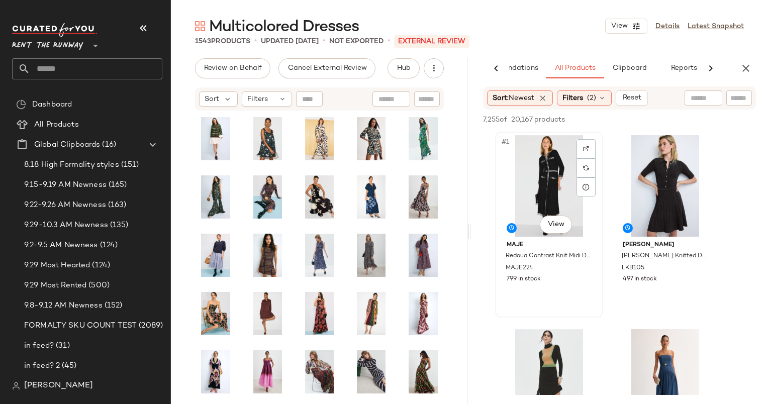
click at [532, 173] on div "#1 View" at bounding box center [549, 186] width 101 height 102
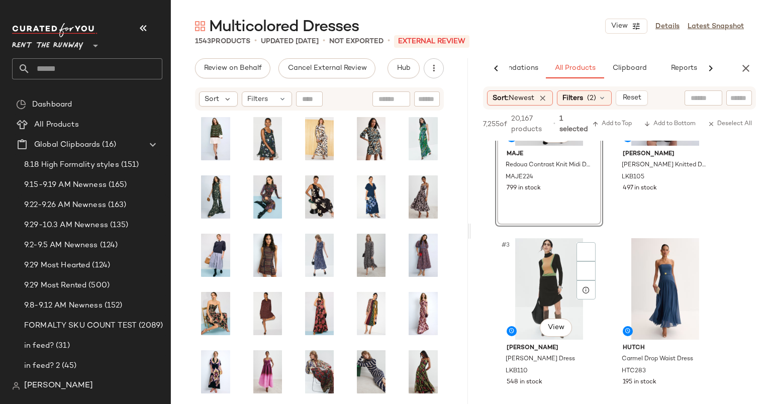
scroll to position [162, 0]
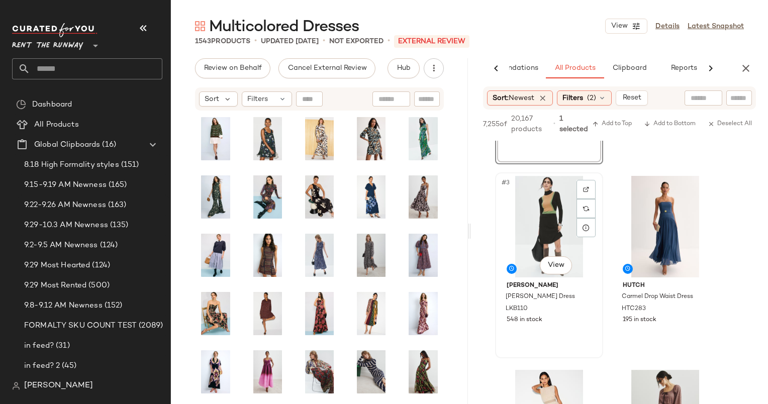
click at [550, 234] on div "#3 View" at bounding box center [549, 227] width 101 height 102
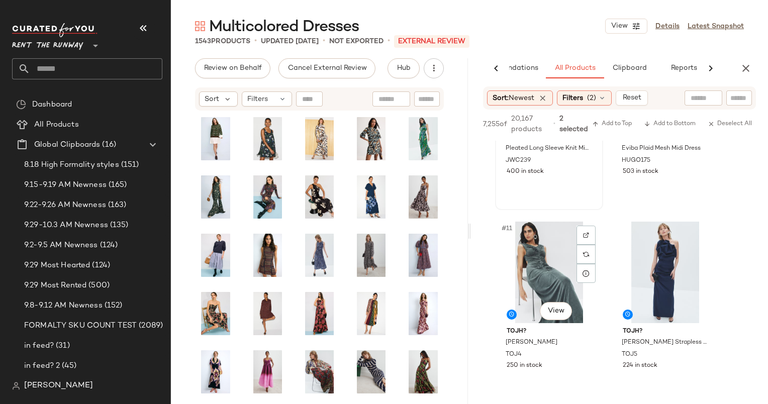
scroll to position [1048, 0]
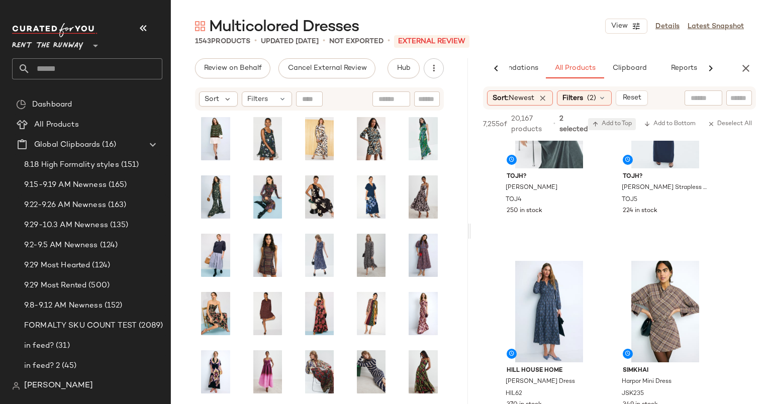
click at [608, 127] on span "Add to Top" at bounding box center [612, 124] width 40 height 7
click at [749, 70] on icon "button" at bounding box center [746, 68] width 12 height 12
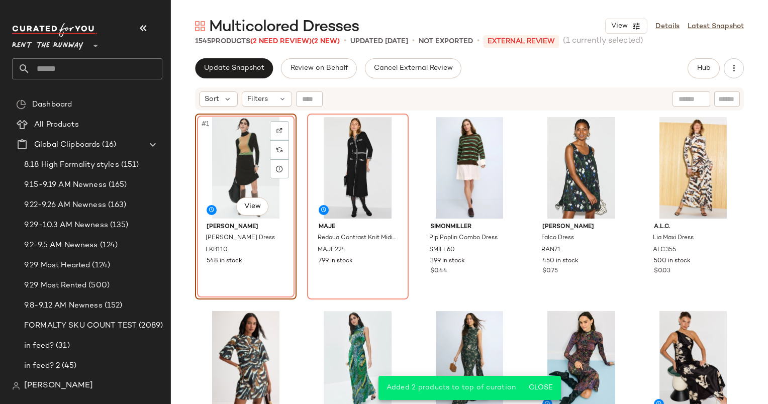
click at [215, 52] on div "Multicolored Dresses View Details Latest Snapshot 1545 Products (2 Need Review)…" at bounding box center [469, 210] width 597 height 388
click at [233, 68] on span "Update Snapshot" at bounding box center [234, 68] width 61 height 8
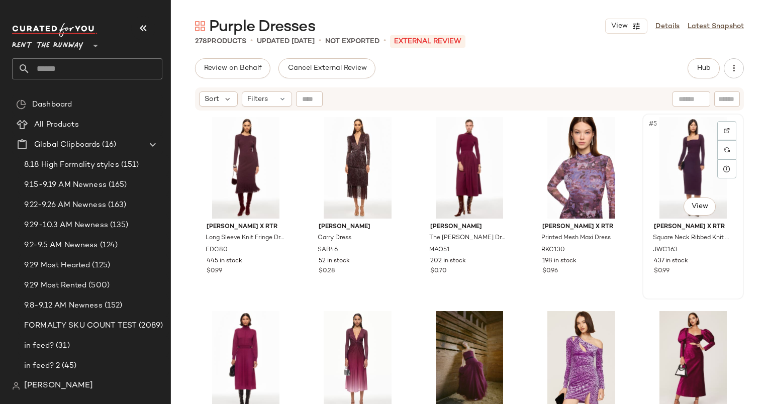
click at [682, 149] on div "#5 View" at bounding box center [693, 168] width 95 height 102
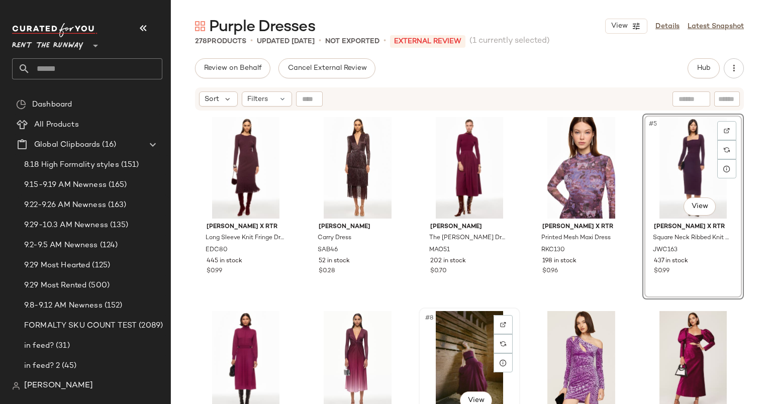
click at [436, 363] on div "#8 View" at bounding box center [469, 362] width 95 height 102
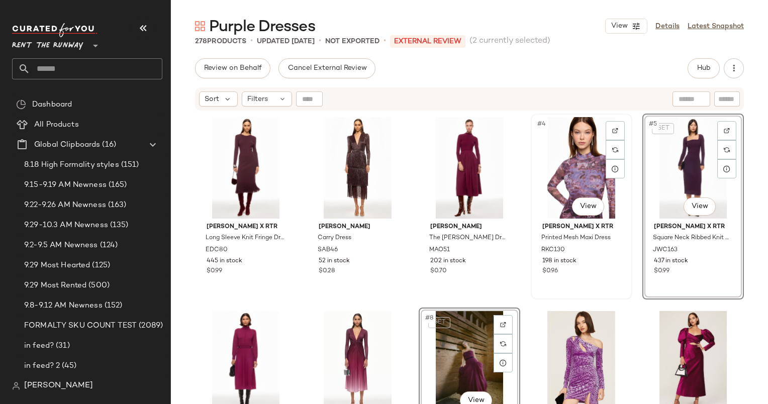
click at [537, 283] on div "#4 View Ronny Kobo x RTR Printed Mesh Maxi Dress RKC130 198 in stock $0.96" at bounding box center [582, 207] width 100 height 184
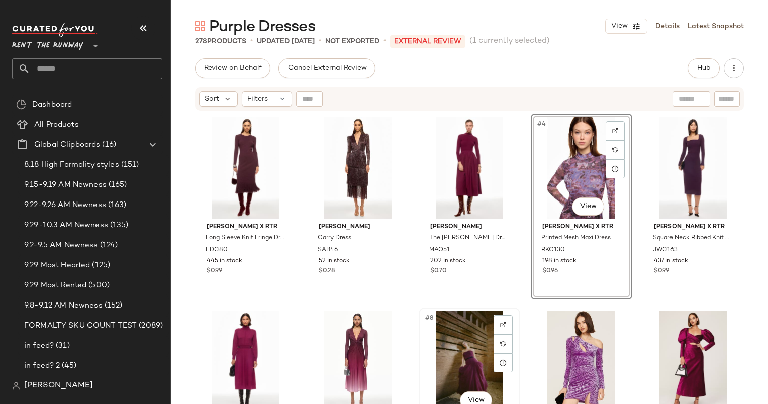
click at [456, 336] on div "#8 View" at bounding box center [469, 362] width 95 height 102
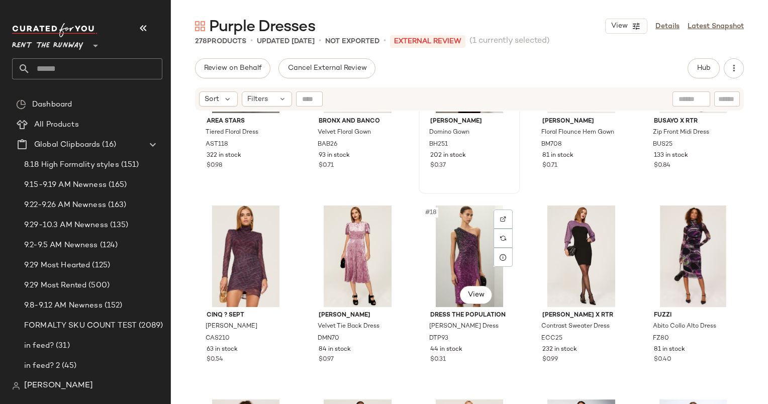
scroll to position [502, 0]
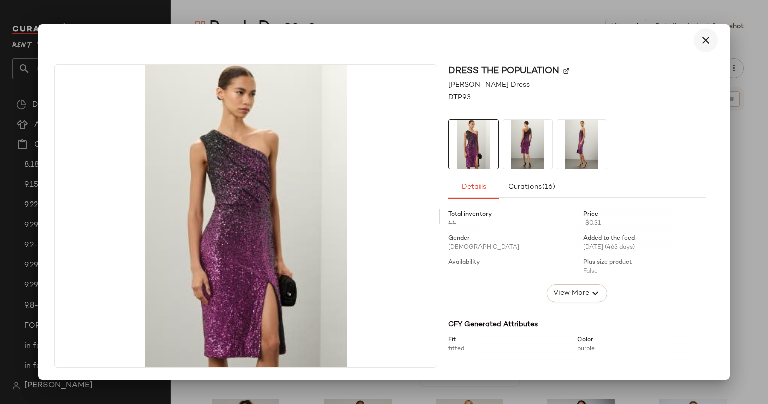
click at [698, 46] on button "button" at bounding box center [706, 40] width 24 height 24
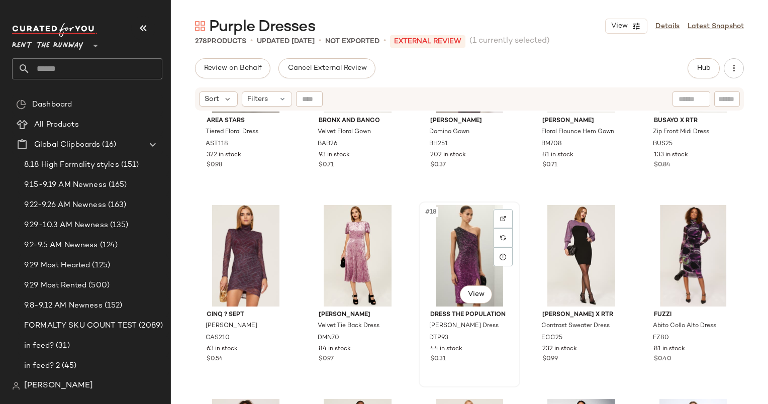
click at [501, 220] on img at bounding box center [503, 219] width 6 height 6
click at [467, 237] on div "#18 View" at bounding box center [469, 256] width 95 height 102
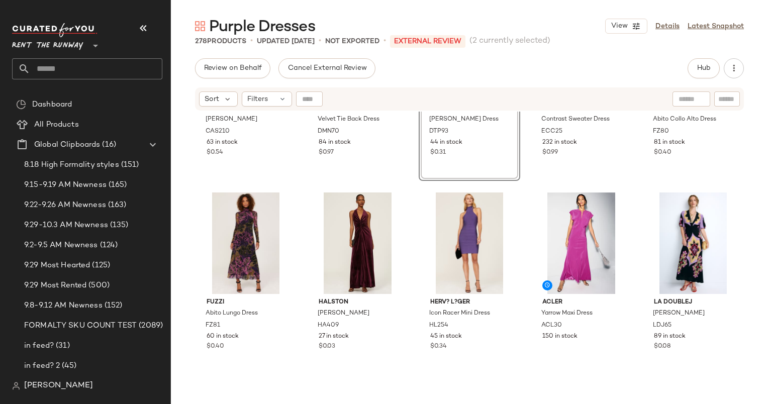
scroll to position [711, 0]
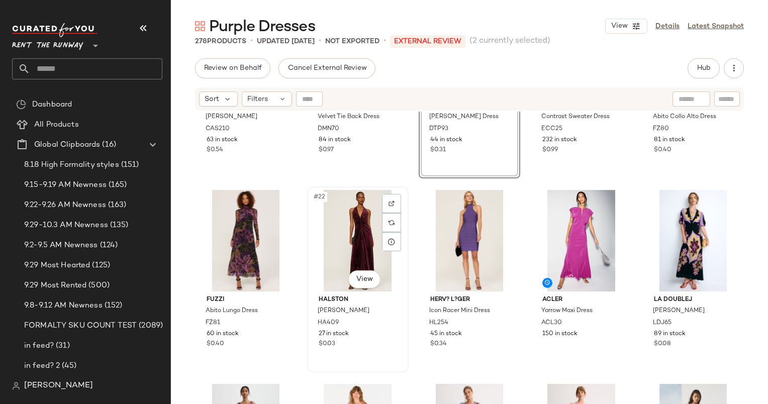
click at [354, 223] on div "#22 View" at bounding box center [358, 241] width 95 height 102
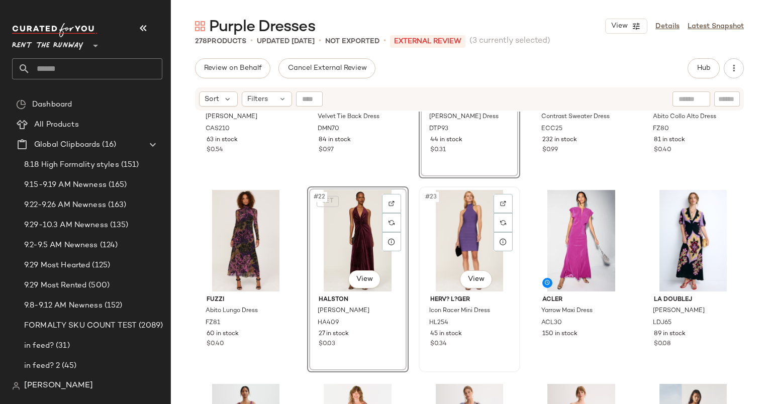
click at [457, 221] on div "#23 View" at bounding box center [469, 241] width 95 height 102
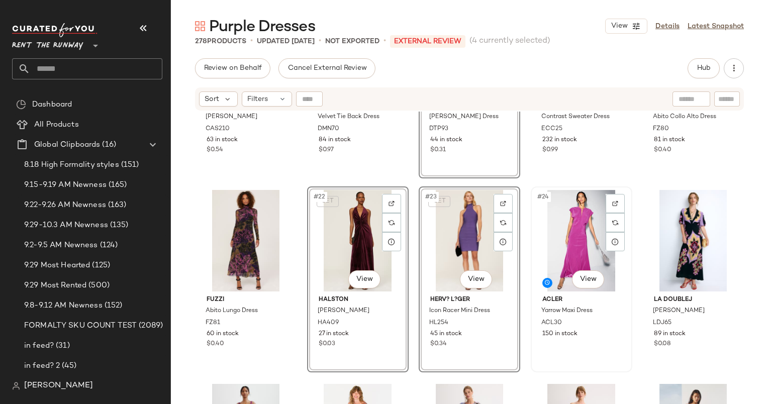
click at [586, 242] on div "#24 View" at bounding box center [581, 241] width 95 height 102
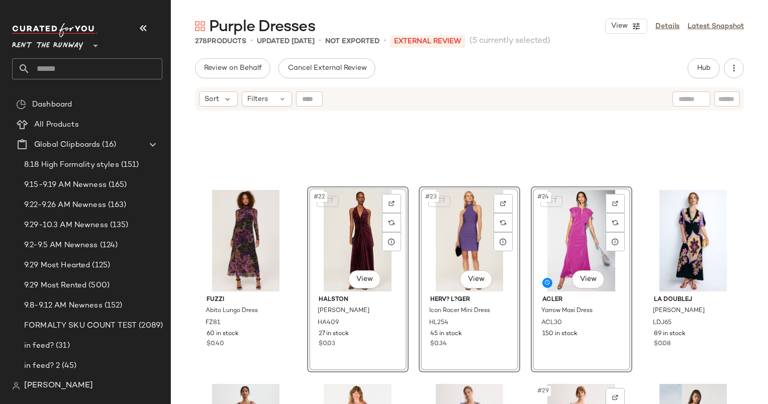
scroll to position [886, 0]
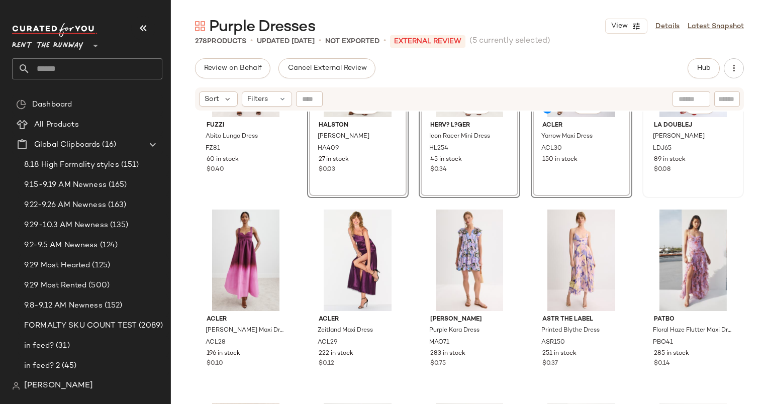
click at [704, 158] on div "89 in stock" at bounding box center [693, 159] width 78 height 9
click at [241, 241] on div "#26 View" at bounding box center [246, 261] width 95 height 102
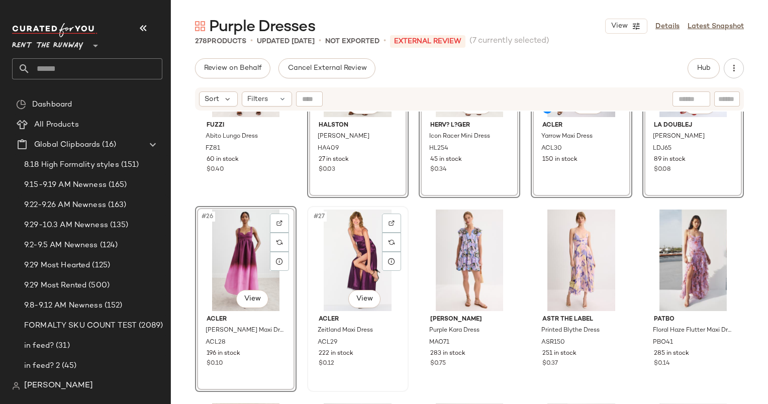
click at [352, 241] on div "#27 View" at bounding box center [358, 261] width 95 height 102
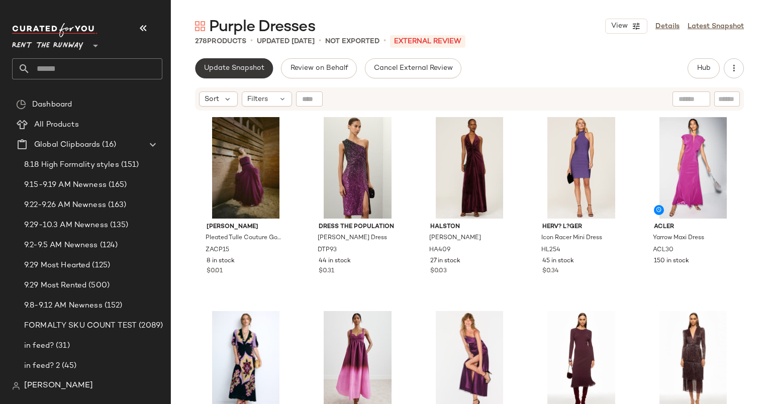
click at [235, 71] on span "Update Snapshot" at bounding box center [234, 68] width 61 height 8
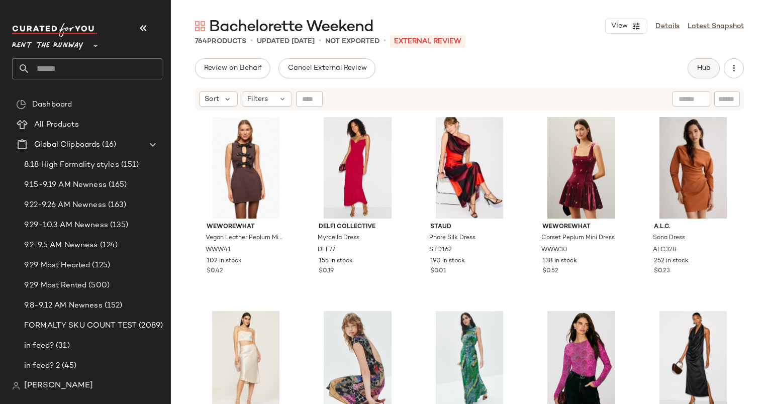
click at [718, 69] on button "Hub" at bounding box center [704, 68] width 32 height 20
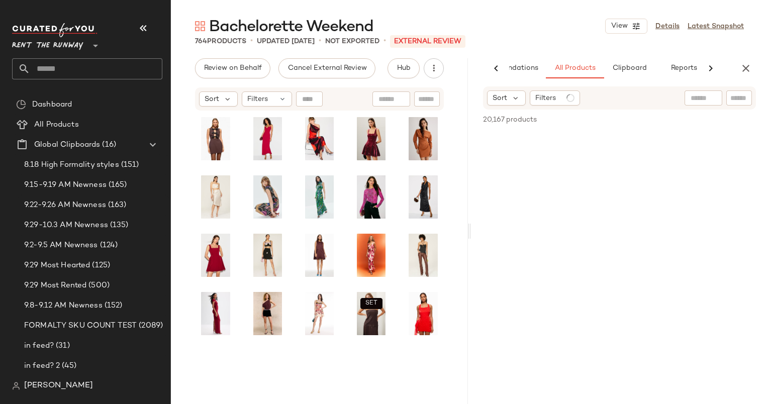
scroll to position [0, 52]
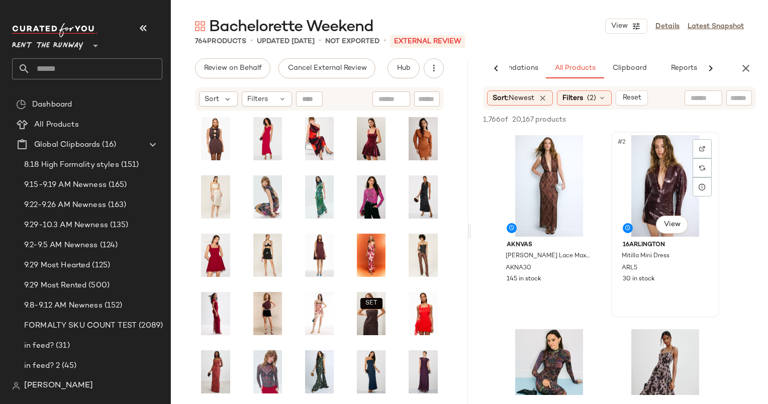
click at [637, 192] on div "#2 View" at bounding box center [665, 186] width 101 height 102
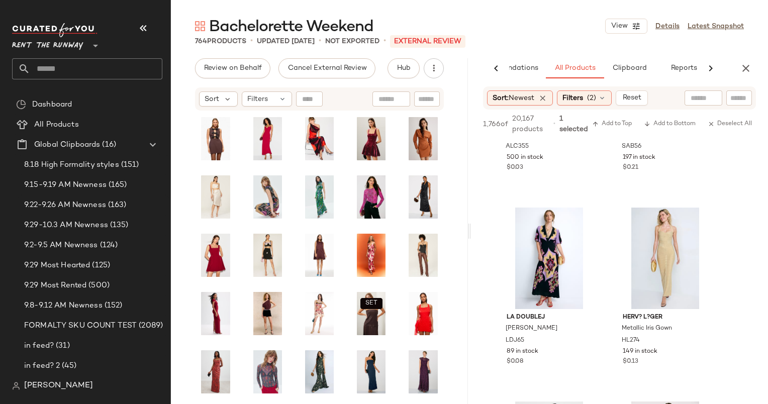
scroll to position [587, 0]
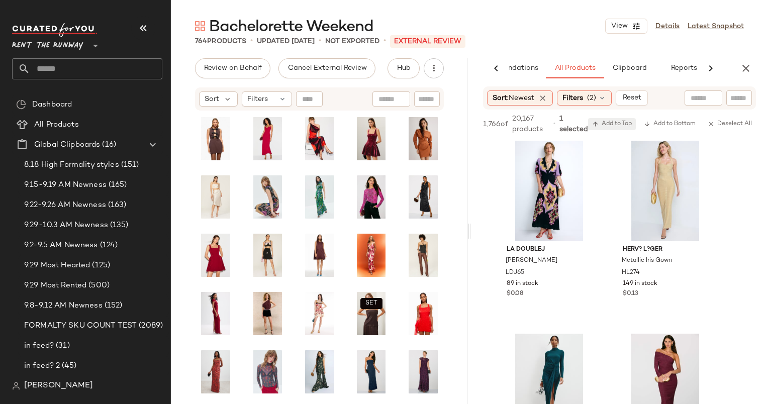
click at [618, 123] on span "Add to Top" at bounding box center [612, 124] width 40 height 7
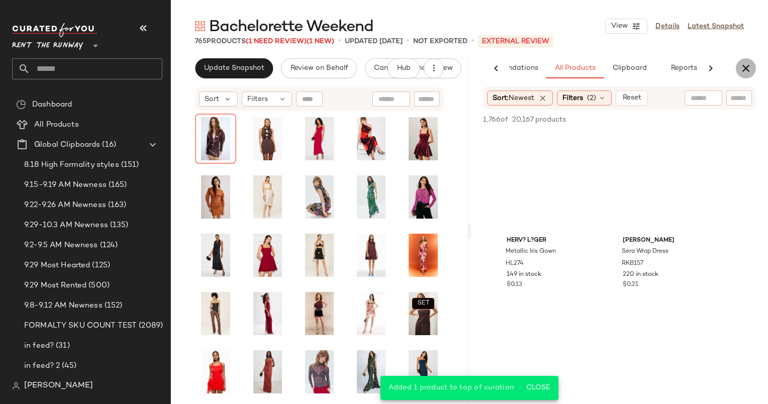
click at [750, 70] on icon "button" at bounding box center [746, 68] width 12 height 12
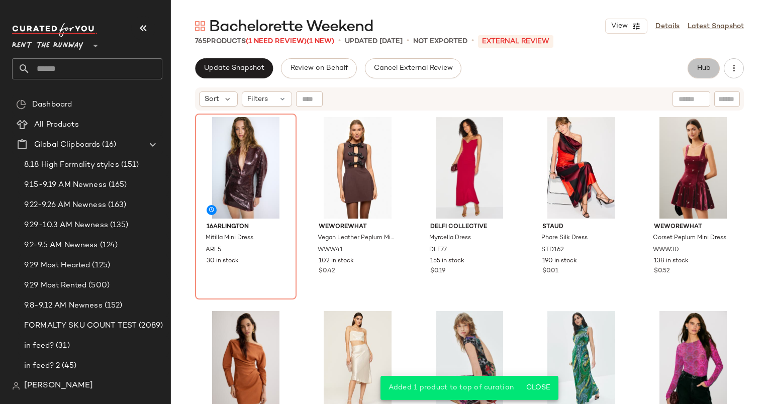
click at [689, 71] on button "Hub" at bounding box center [704, 68] width 32 height 20
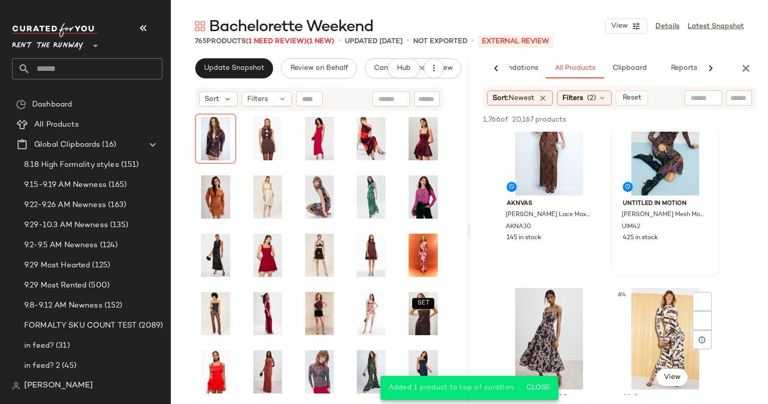
scroll to position [0, 0]
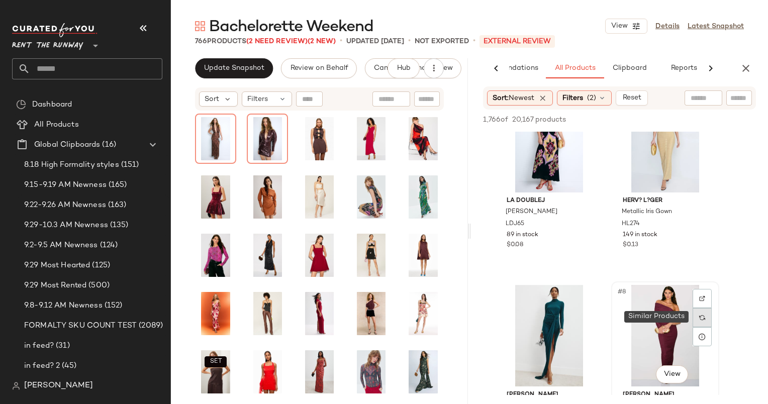
click at [700, 311] on div at bounding box center [702, 317] width 19 height 19
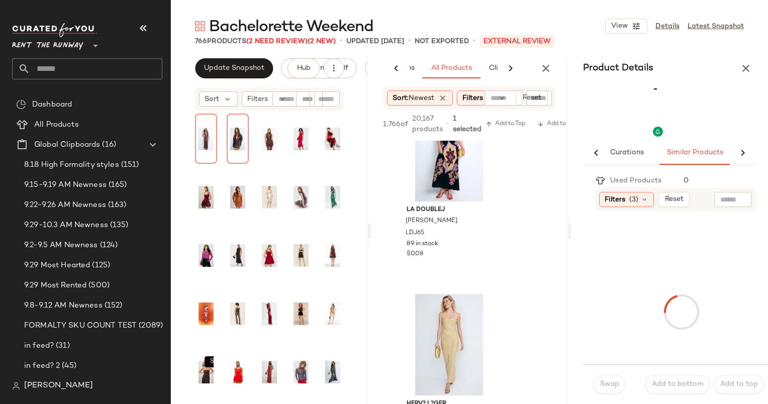
scroll to position [0, 76]
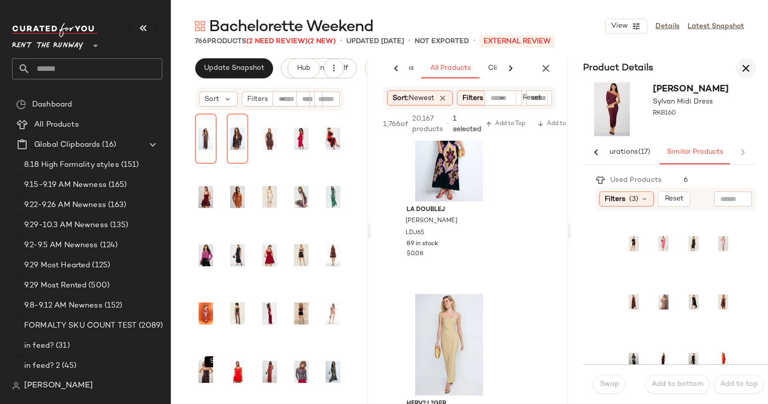
click at [744, 66] on icon "button" at bounding box center [746, 68] width 12 height 12
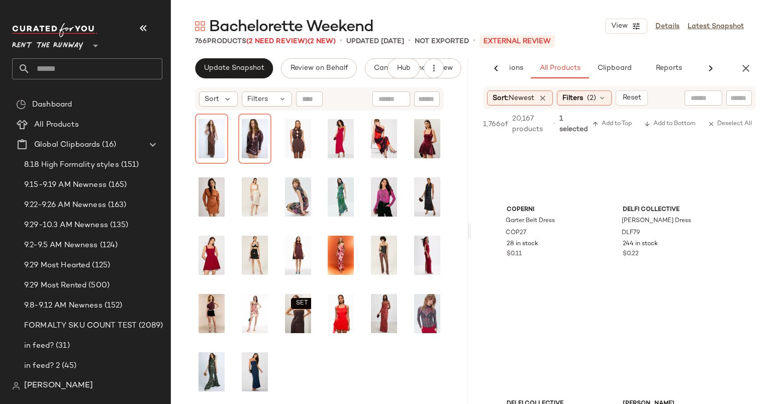
scroll to position [0, 66]
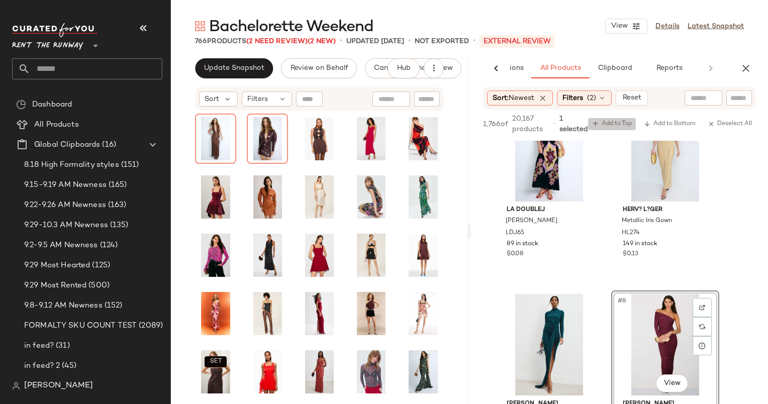
click at [624, 119] on button "Add to Top" at bounding box center [612, 124] width 48 height 12
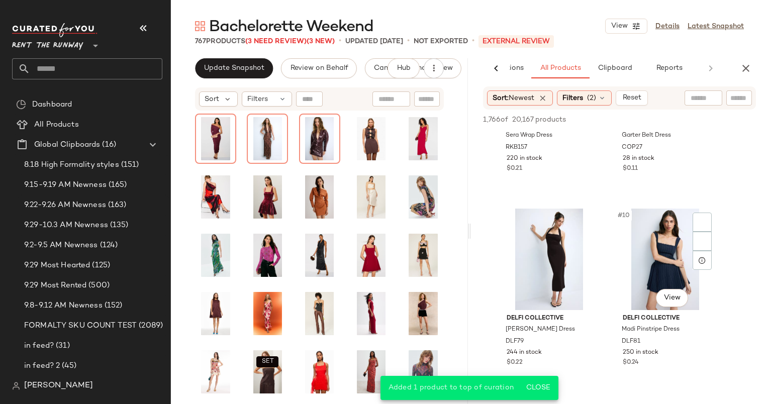
scroll to position [720, 0]
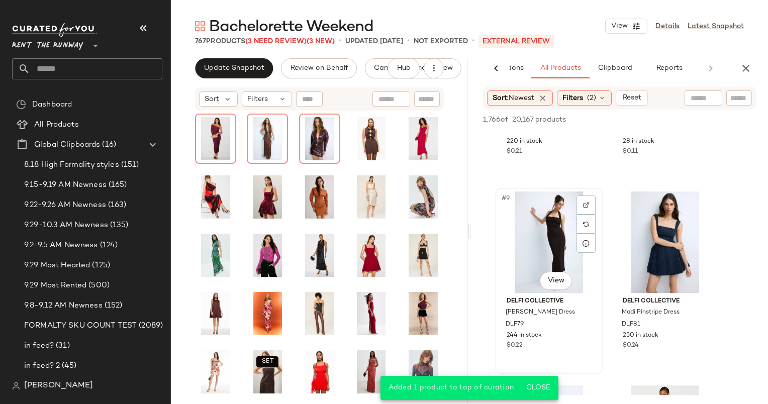
click at [537, 231] on div "#9 View" at bounding box center [549, 243] width 101 height 102
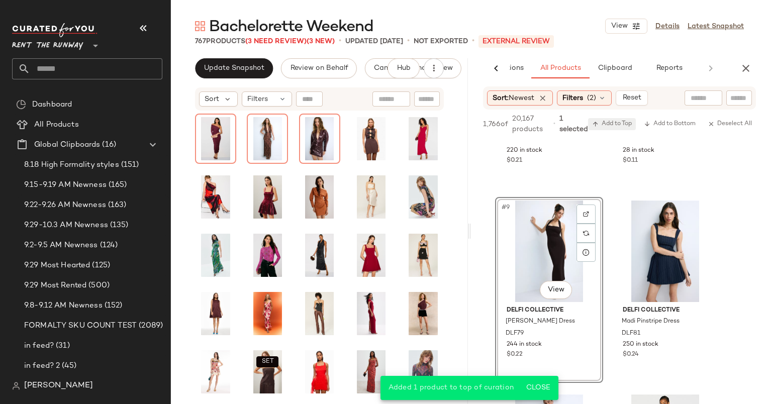
click at [621, 121] on span "Add to Top" at bounding box center [612, 124] width 40 height 7
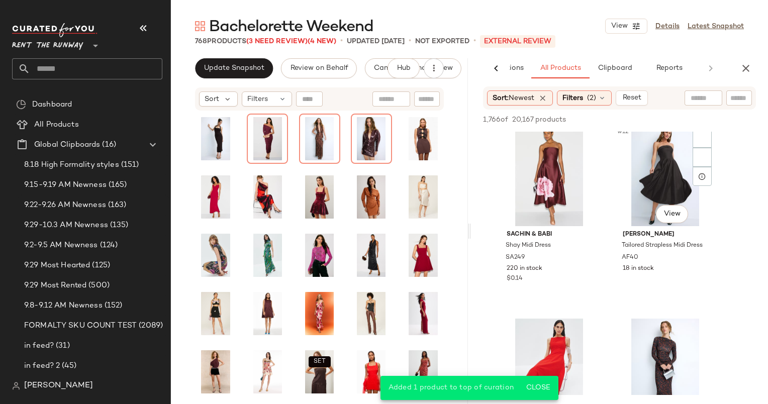
scroll to position [981, 0]
click at [755, 65] on button "button" at bounding box center [746, 68] width 20 height 20
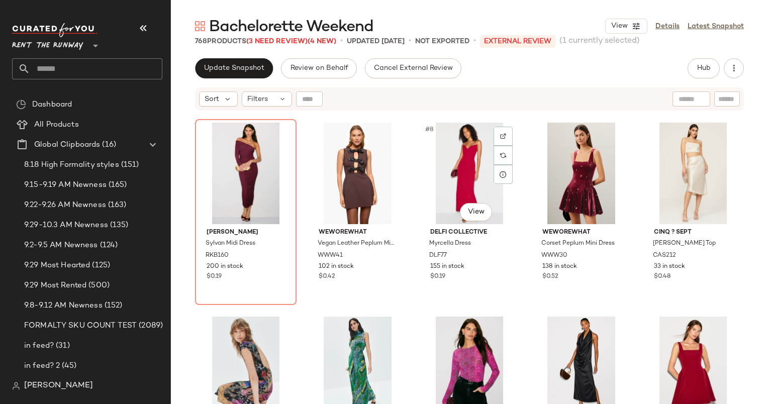
scroll to position [182, 0]
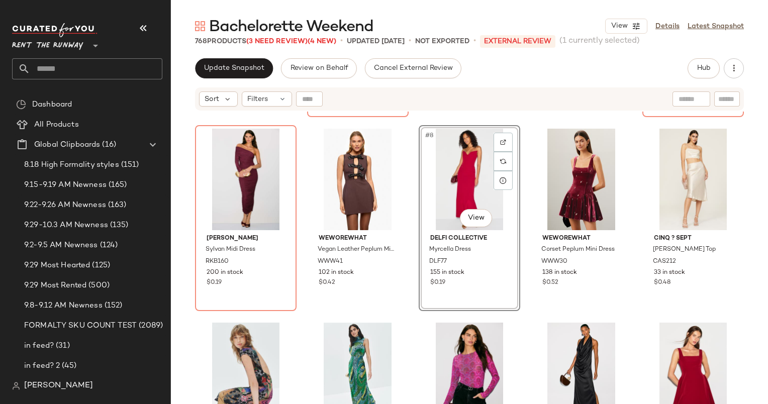
scroll to position [181, 0]
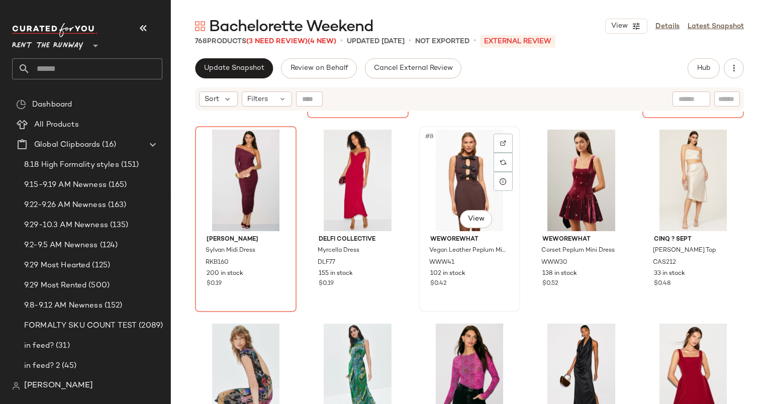
scroll to position [181, 0]
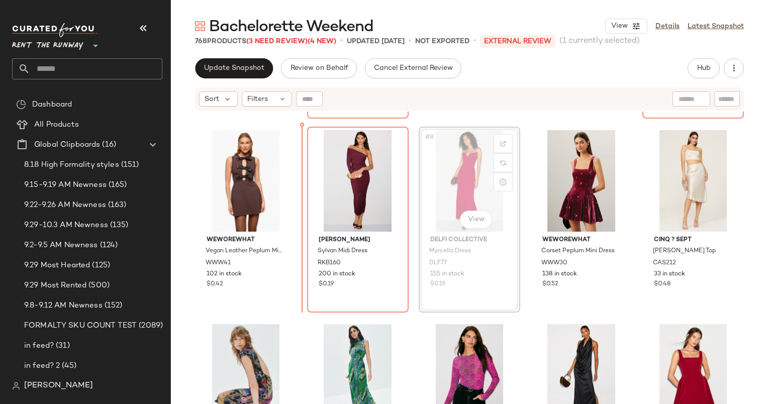
scroll to position [179, 0]
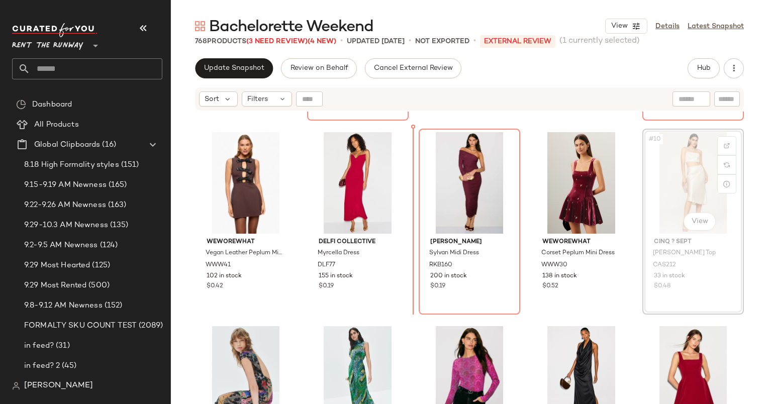
scroll to position [178, 0]
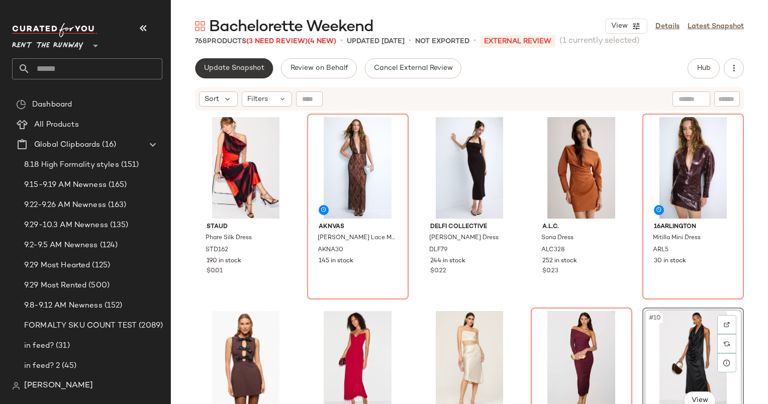
click at [230, 68] on span "Update Snapshot" at bounding box center [234, 68] width 61 height 8
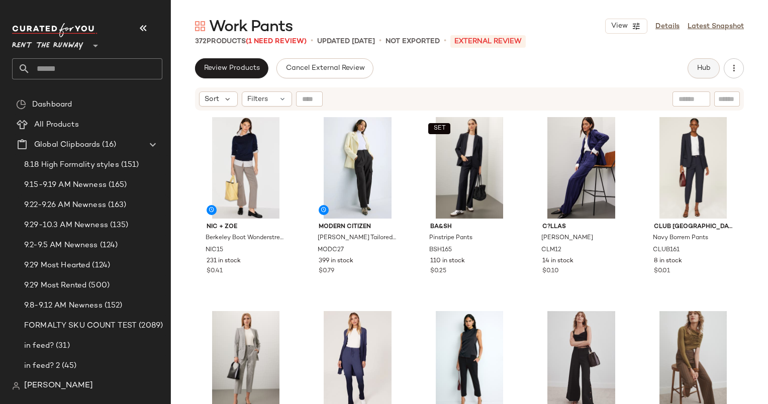
click at [700, 64] on span "Hub" at bounding box center [704, 68] width 14 height 8
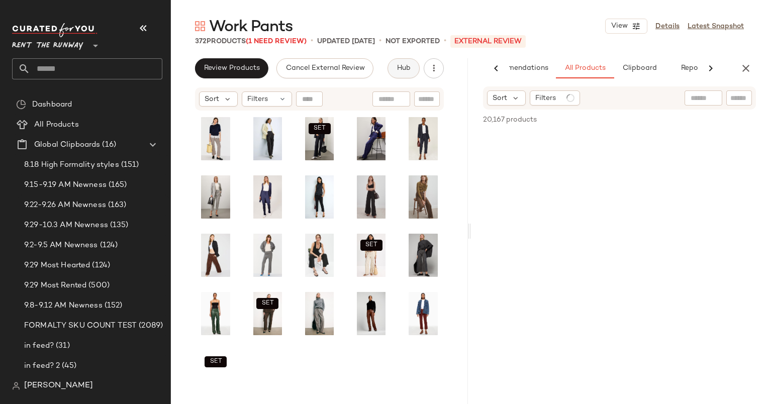
scroll to position [0, 42]
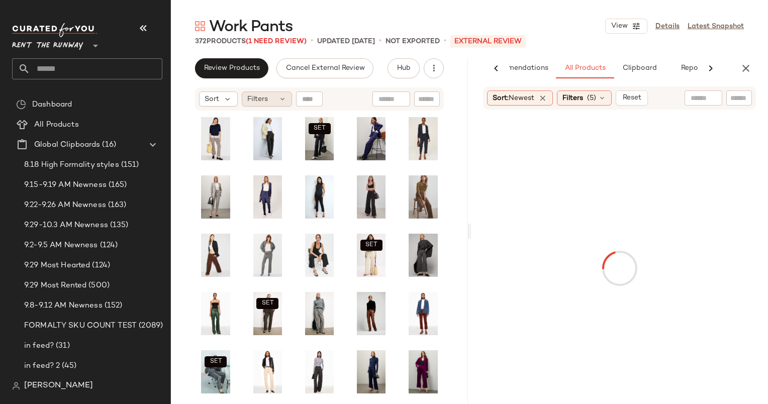
click at [258, 99] on span "Filters" at bounding box center [257, 99] width 21 height 11
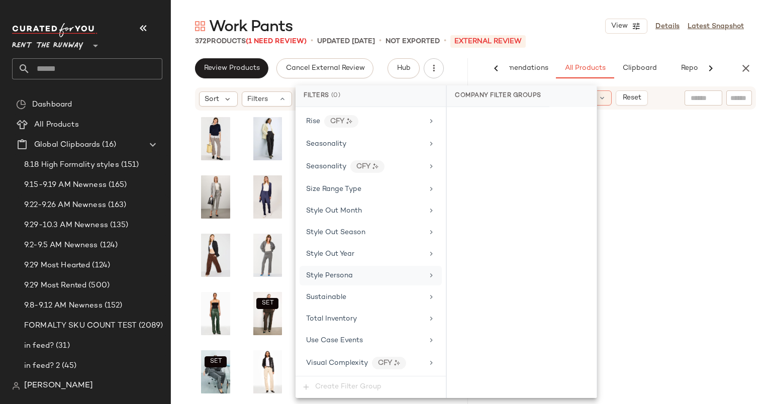
scroll to position [1371, 0]
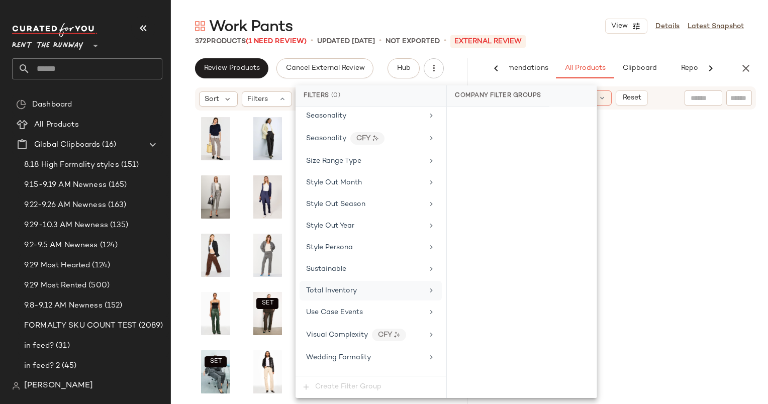
click at [356, 287] on span "Total Inventory" at bounding box center [331, 291] width 51 height 8
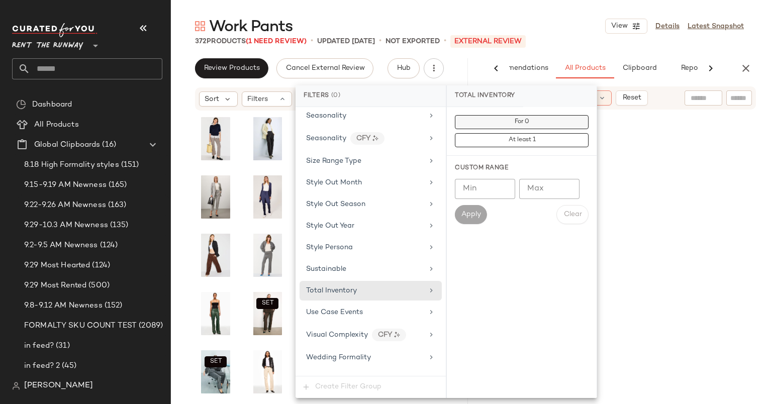
click at [467, 122] on button "For 0" at bounding box center [522, 122] width 134 height 14
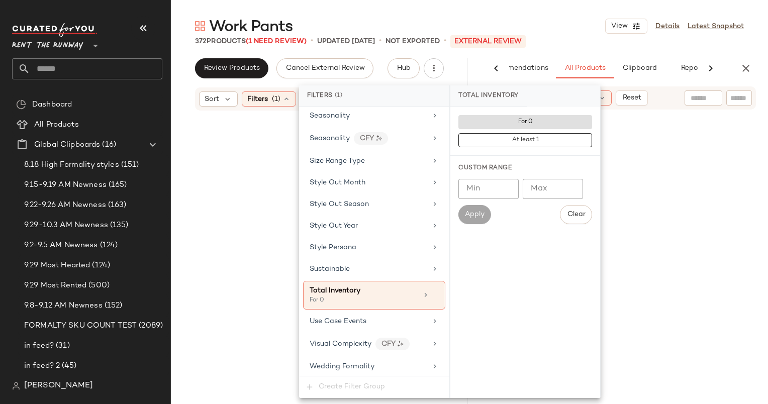
click at [649, 145] on div "SET Jason Wu x RTR Faux Leather Cropped Pants JWC236 601 in stock" at bounding box center [619, 225] width 297 height 186
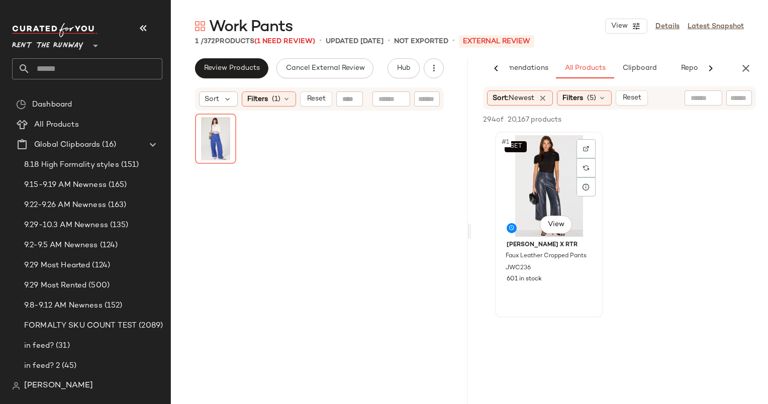
click at [536, 167] on div "SET #1 View" at bounding box center [549, 186] width 101 height 102
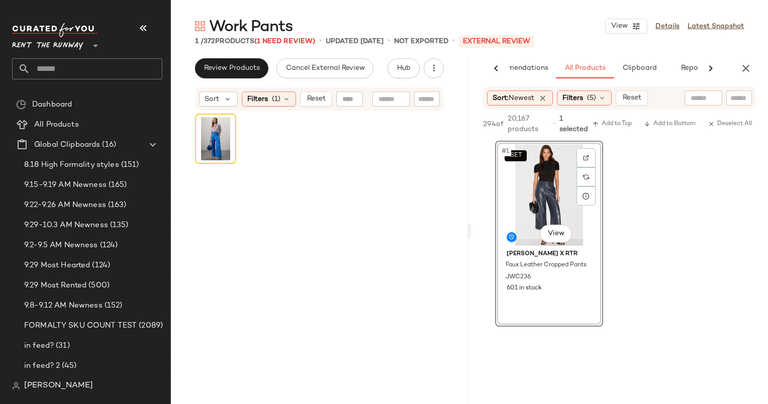
click at [625, 117] on div "294 of 20,167 products • 1 selected Add to Top Add to Bottom Deselect All" at bounding box center [619, 125] width 297 height 31
click at [623, 121] on span "Add to Top" at bounding box center [612, 124] width 40 height 7
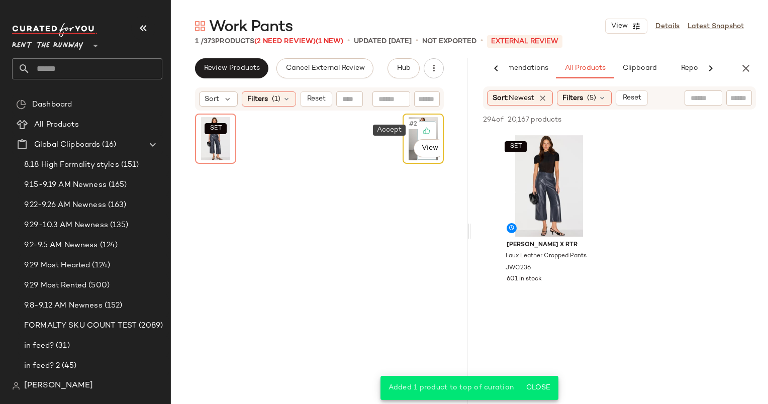
click at [427, 133] on div at bounding box center [426, 130] width 19 height 19
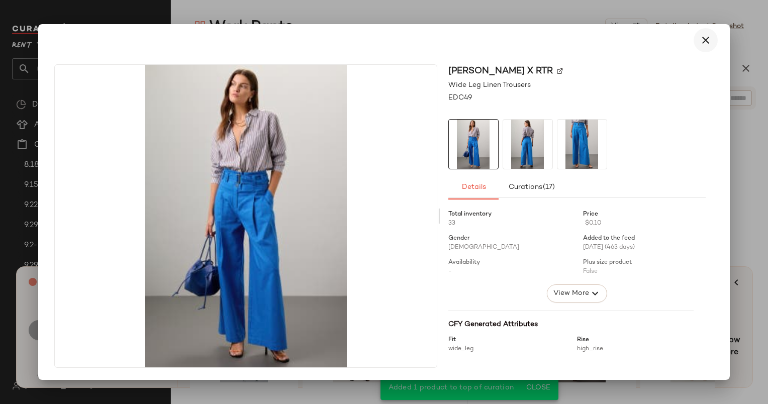
click at [698, 41] on button "button" at bounding box center [706, 40] width 24 height 24
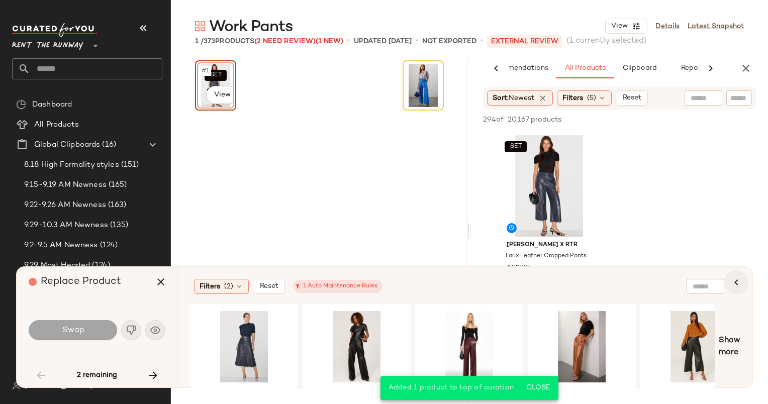
click at [745, 281] on button "button" at bounding box center [736, 282] width 24 height 24
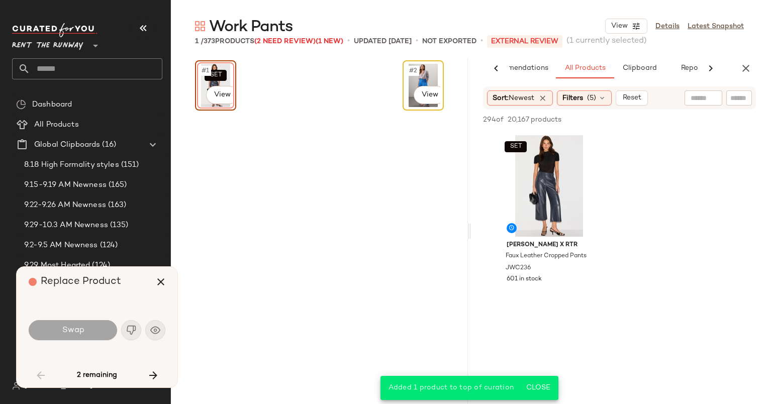
click at [411, 72] on span "#2" at bounding box center [413, 71] width 11 height 10
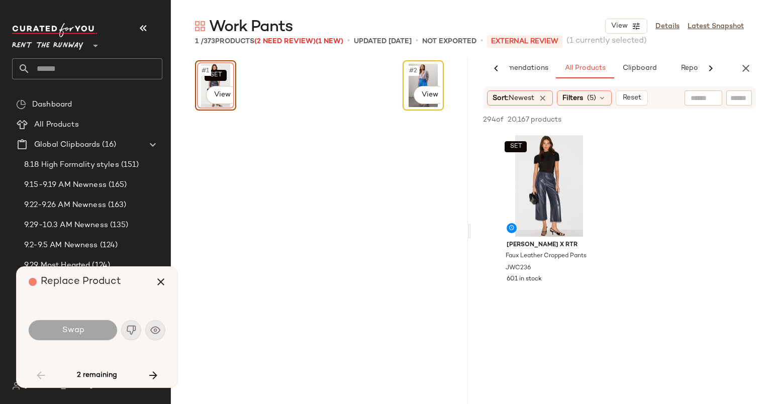
click at [425, 74] on div "#2 View" at bounding box center [423, 85] width 34 height 43
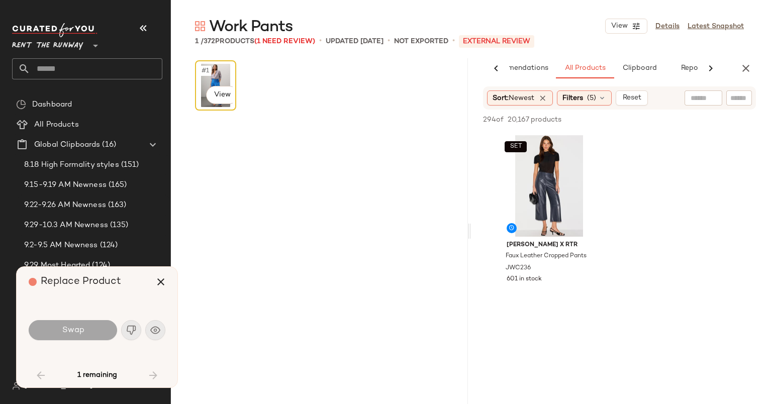
click at [212, 62] on div "#1 View" at bounding box center [215, 85] width 39 height 48
click at [219, 74] on div "#1 View" at bounding box center [216, 85] width 34 height 43
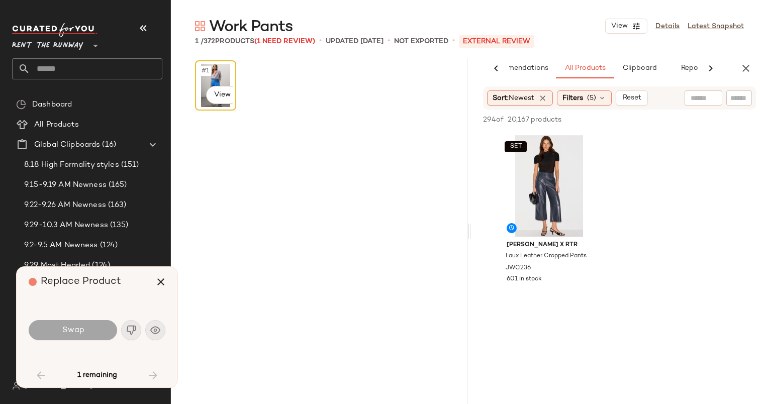
click at [212, 62] on div "#1 View" at bounding box center [215, 85] width 39 height 48
click at [157, 288] on icon "button" at bounding box center [161, 282] width 12 height 12
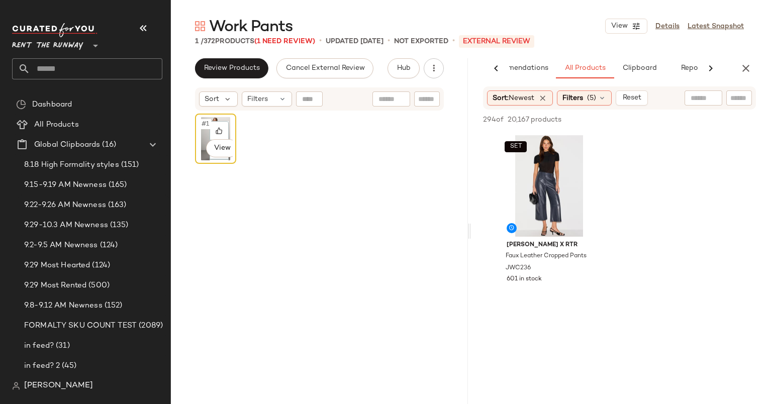
click at [212, 114] on div "#1 View" at bounding box center [215, 139] width 41 height 50
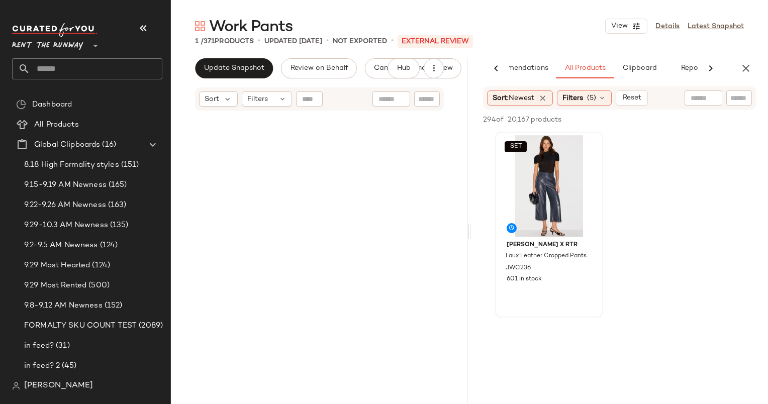
click at [551, 178] on div "SET" at bounding box center [549, 186] width 101 height 102
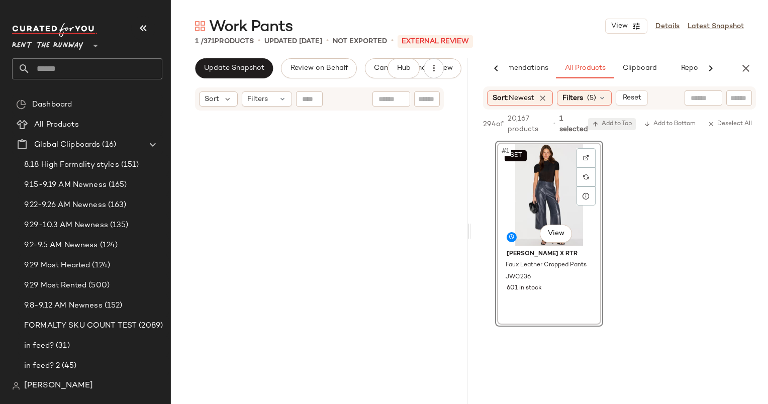
click at [618, 128] on span "Add to Top" at bounding box center [612, 124] width 40 height 7
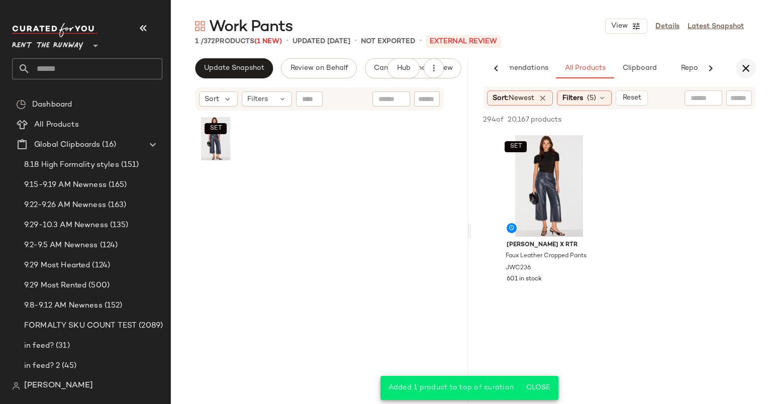
click at [740, 73] on icon "button" at bounding box center [746, 68] width 12 height 12
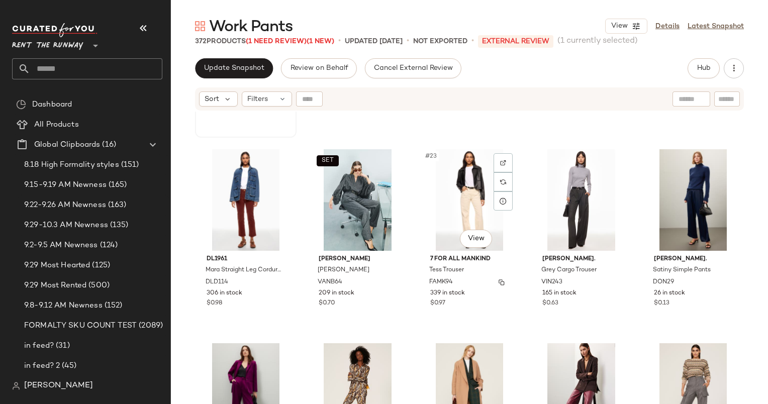
scroll to position [754, 0]
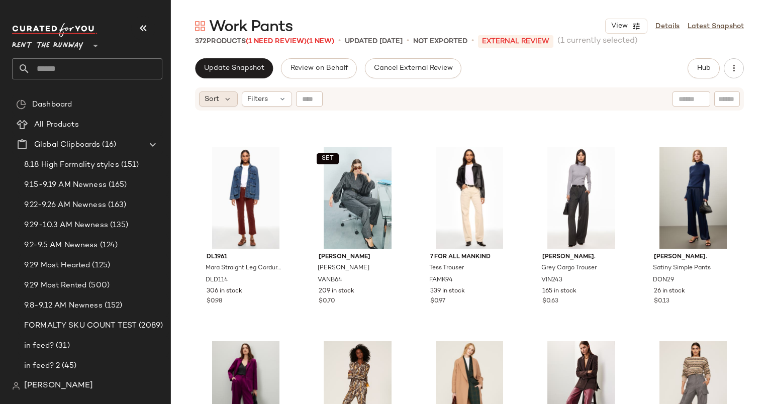
click at [219, 96] on span "Sort" at bounding box center [212, 99] width 15 height 11
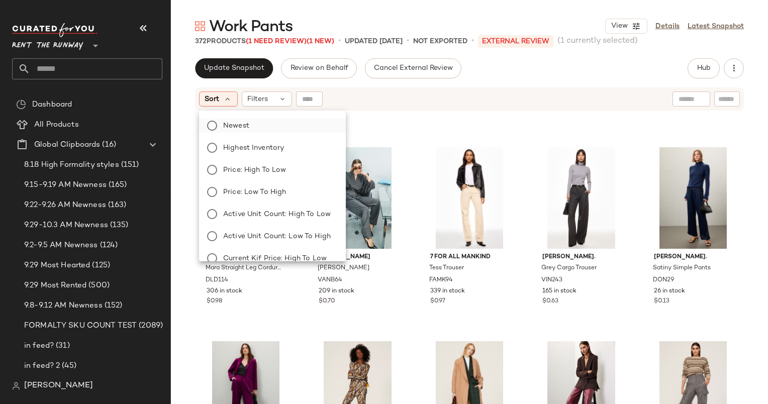
click at [267, 126] on label "Newest" at bounding box center [278, 126] width 119 height 14
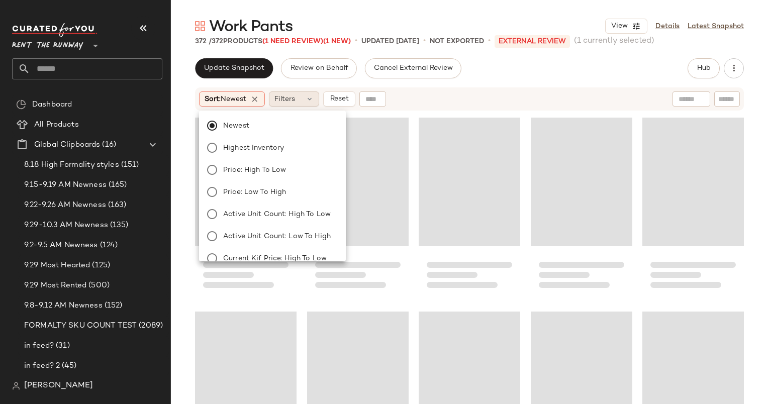
click at [295, 103] on span "Filters" at bounding box center [284, 99] width 21 height 11
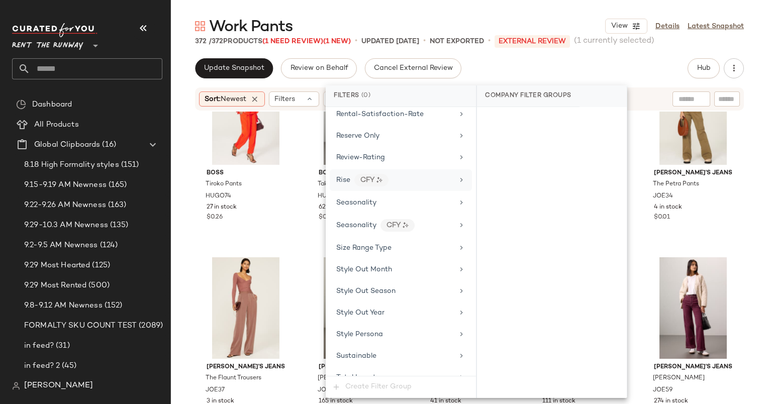
scroll to position [1245, 0]
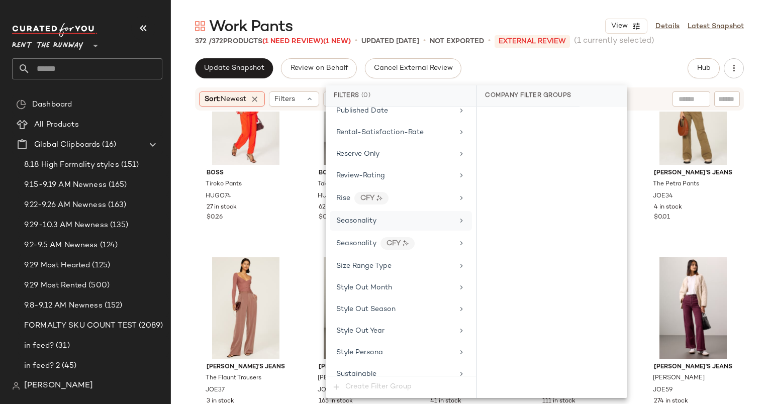
click at [405, 214] on div "Seasonality" at bounding box center [401, 221] width 142 height 20
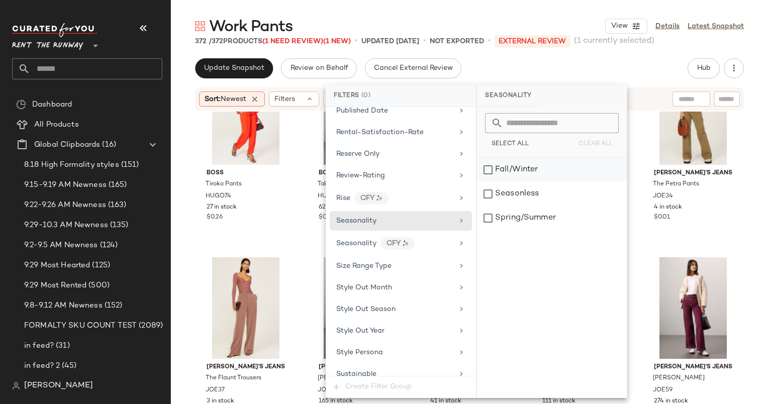
click at [511, 165] on div "Fall/Winter" at bounding box center [552, 170] width 150 height 24
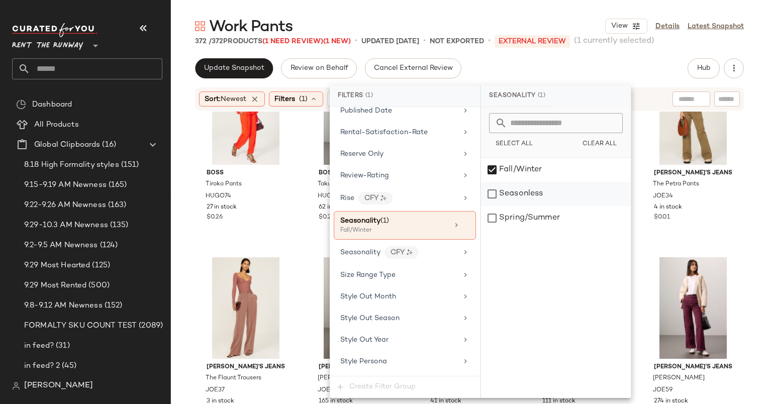
click at [512, 189] on div "Seasonless" at bounding box center [556, 194] width 150 height 24
click at [477, 44] on p "Not Exported" at bounding box center [457, 41] width 54 height 11
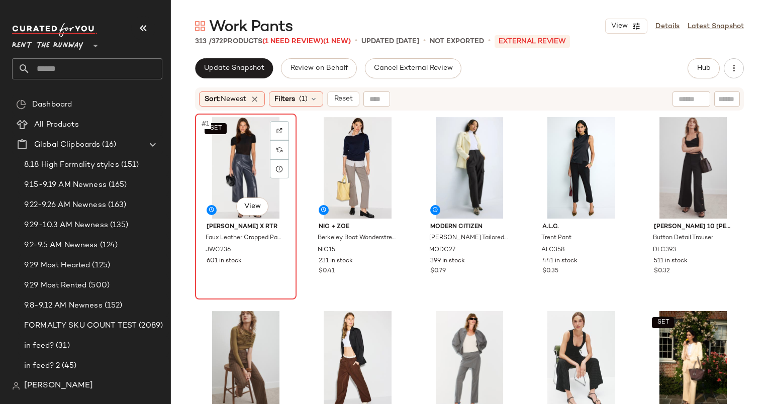
click at [241, 133] on div "SET #1 View" at bounding box center [246, 168] width 95 height 102
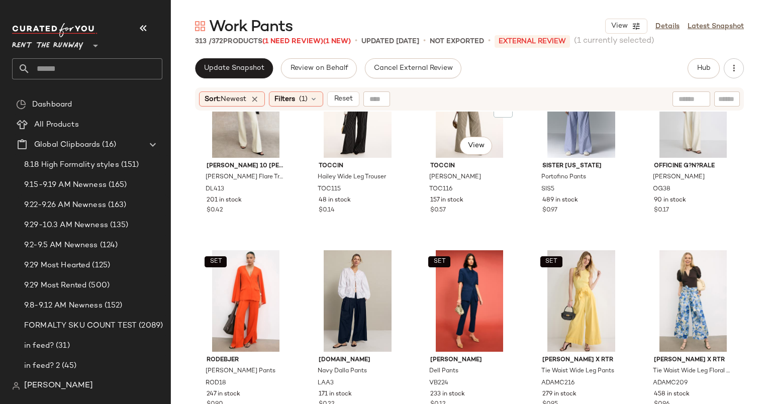
scroll to position [812, 0]
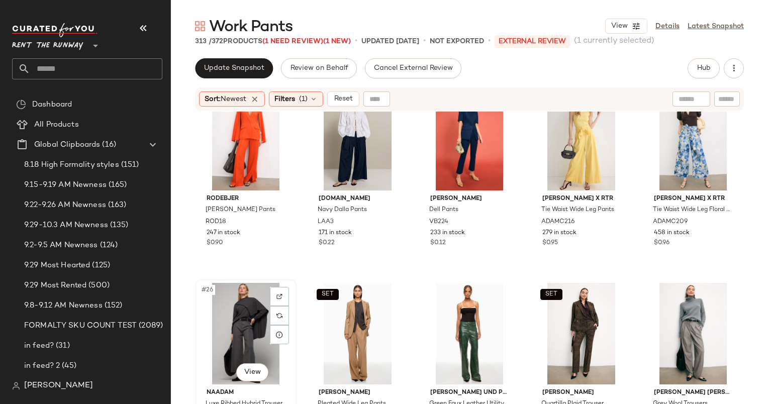
click at [253, 312] on div "#26 View" at bounding box center [246, 334] width 95 height 102
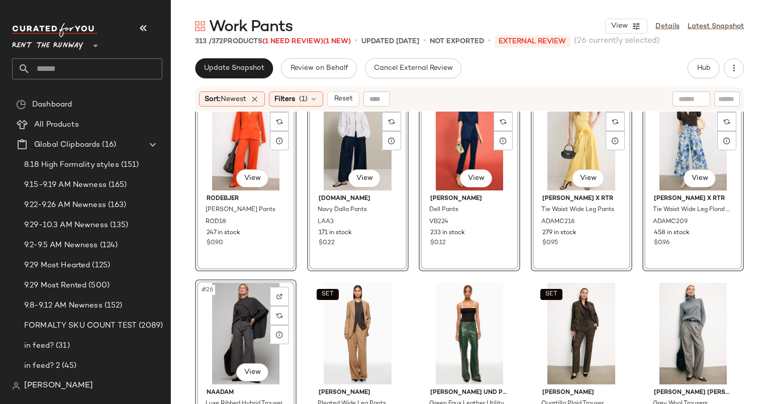
click at [560, 156] on div "SET #24 View" at bounding box center [581, 140] width 95 height 102
click at [678, 137] on div "#25 View" at bounding box center [693, 140] width 95 height 102
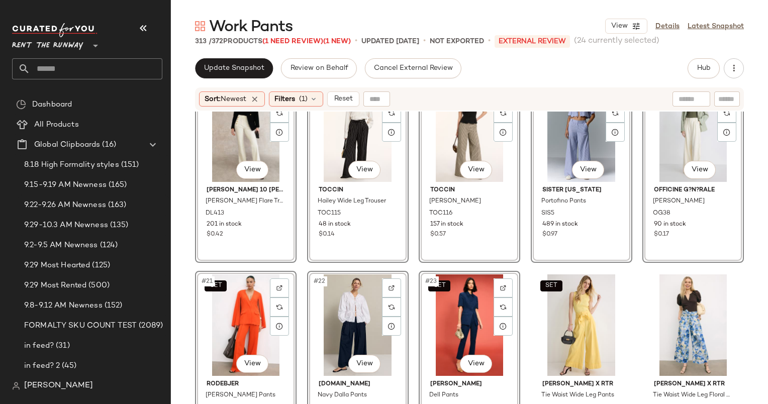
scroll to position [625, 0]
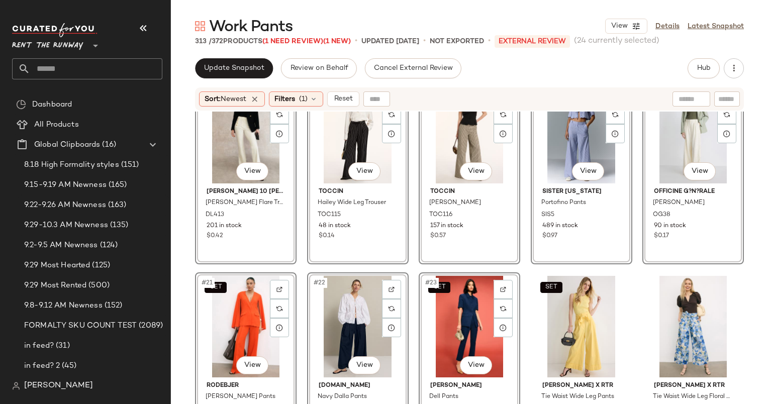
click at [244, 305] on div "SET #21 View" at bounding box center [246, 327] width 95 height 102
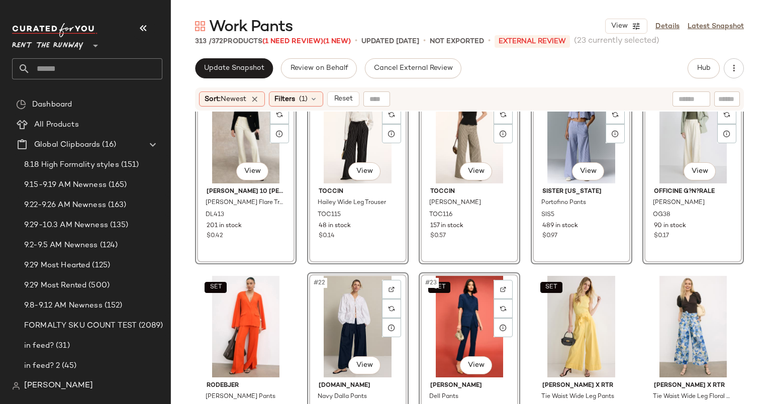
scroll to position [491, 0]
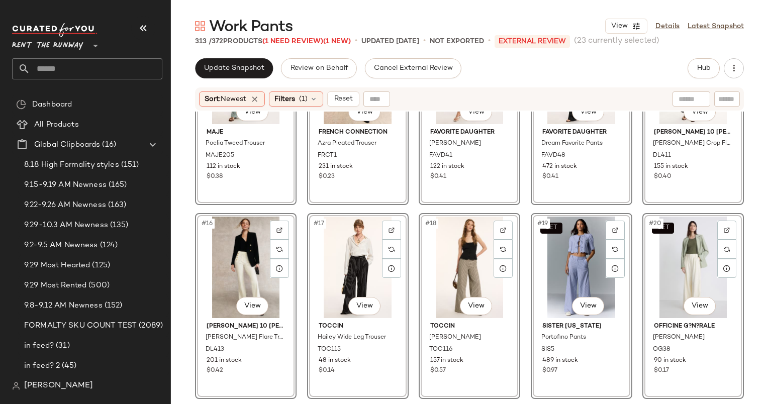
click at [672, 236] on div "SET #20 View" at bounding box center [693, 268] width 95 height 102
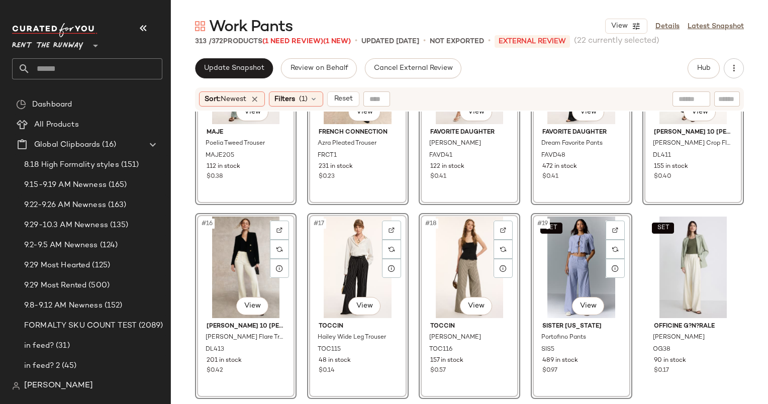
click at [576, 255] on div "SET #19 View" at bounding box center [581, 268] width 95 height 102
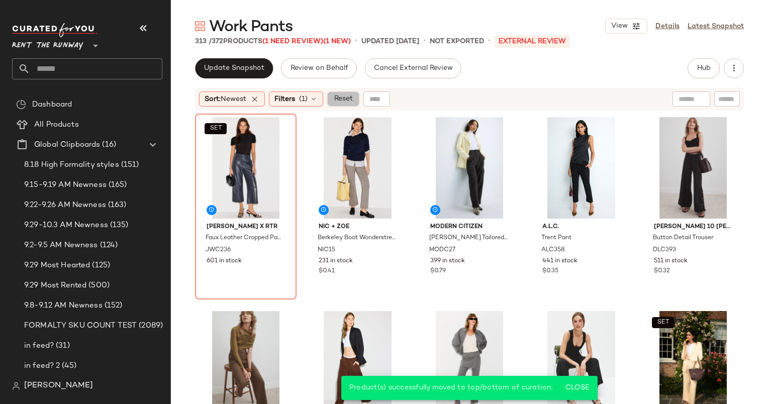
click at [354, 104] on button "Reset" at bounding box center [343, 98] width 32 height 15
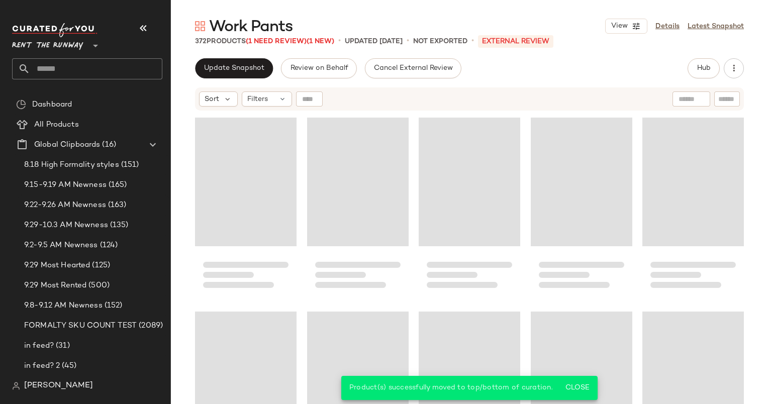
click at [257, 54] on div "Work Pants View Details Latest Snapshot 372 Products (1 Need Review) (1 New) • …" at bounding box center [469, 210] width 597 height 388
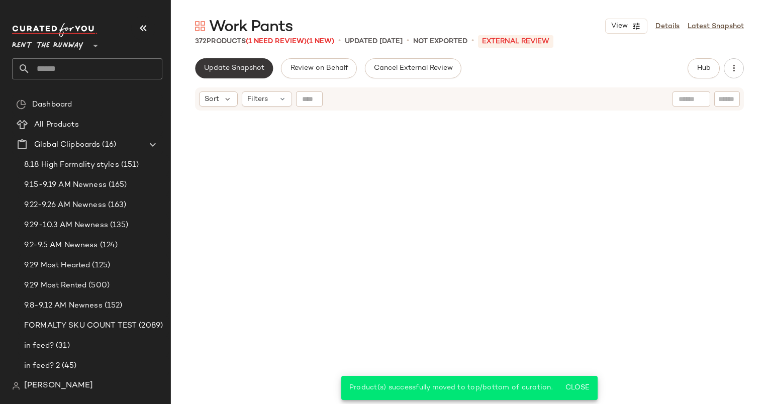
scroll to position [13584, 0]
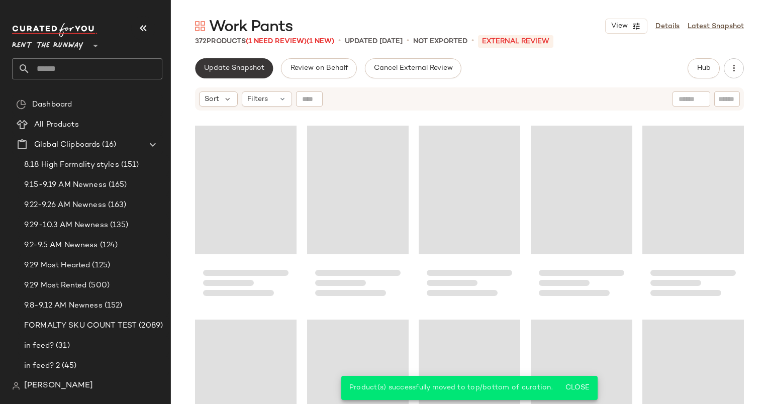
click at [258, 67] on span "Update Snapshot" at bounding box center [234, 68] width 61 height 8
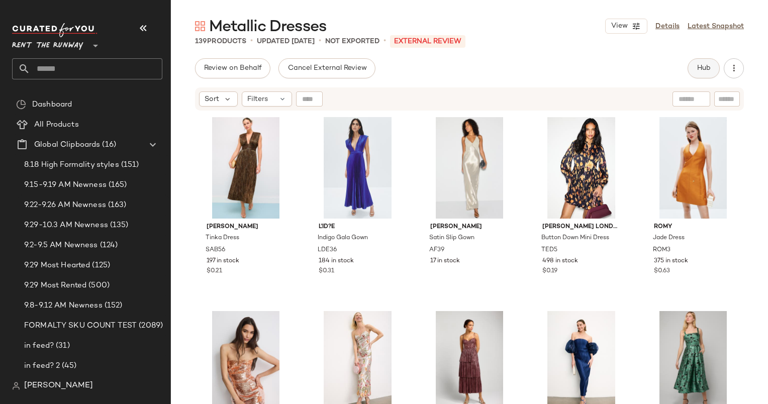
click at [692, 71] on button "Hub" at bounding box center [704, 68] width 32 height 20
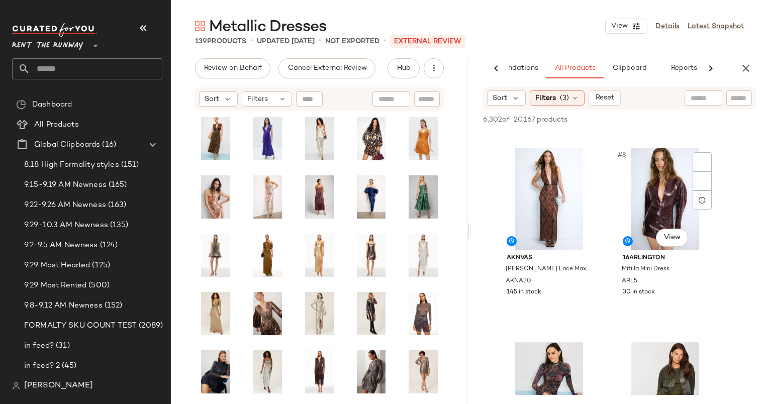
scroll to position [570, 0]
click at [648, 199] on div "#8 View" at bounding box center [665, 198] width 101 height 102
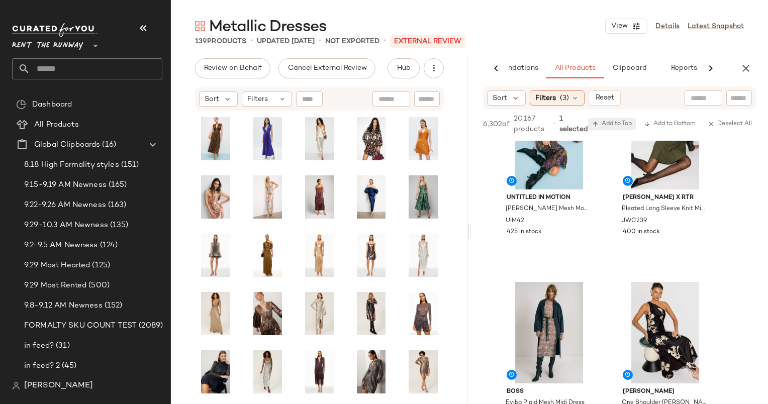
scroll to position [834, 0]
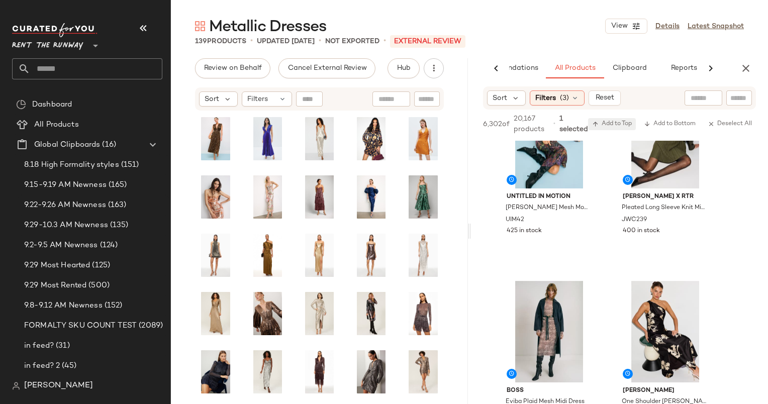
click at [596, 119] on button "Add to Top" at bounding box center [612, 124] width 48 height 12
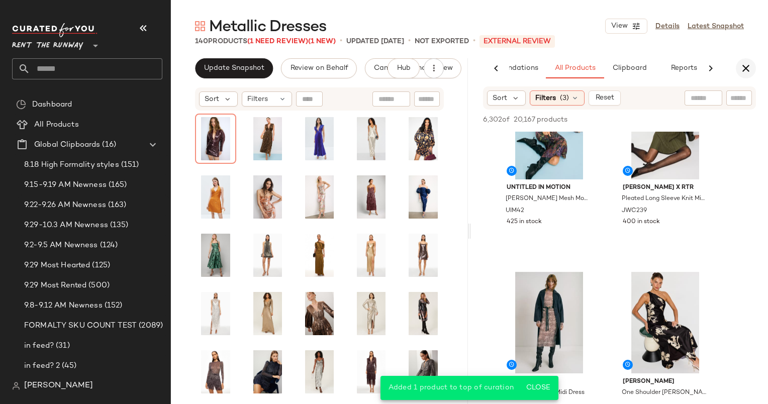
click at [752, 63] on icon "button" at bounding box center [746, 68] width 12 height 12
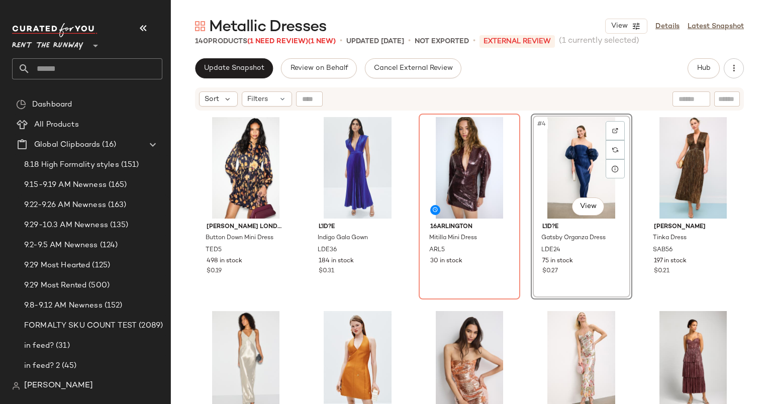
click at [247, 78] on div "Update Snapshot Review on Behalf Cancel External Review Hub Send for Review Ext…" at bounding box center [469, 231] width 597 height 346
click at [238, 67] on span "Update Snapshot" at bounding box center [234, 68] width 61 height 8
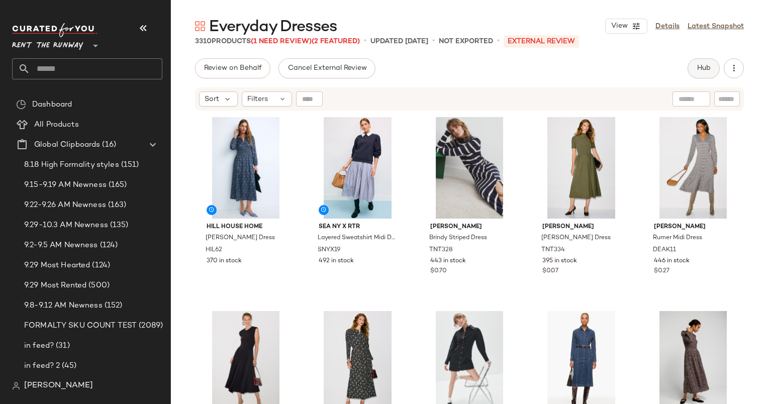
click at [714, 68] on button "Hub" at bounding box center [704, 68] width 32 height 20
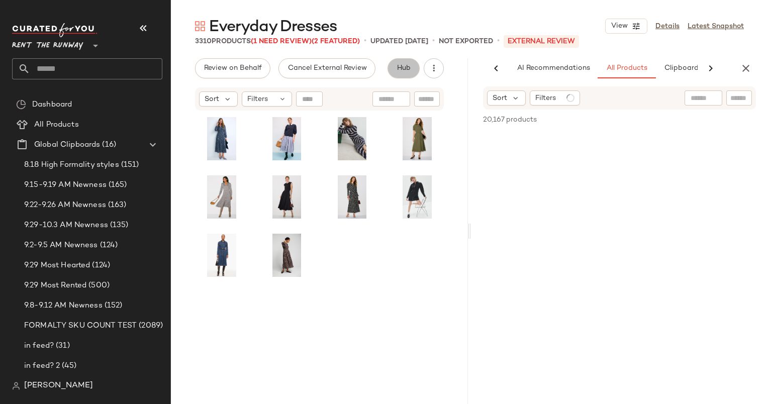
scroll to position [0, 52]
